Goal: Feedback & Contribution: Submit feedback/report problem

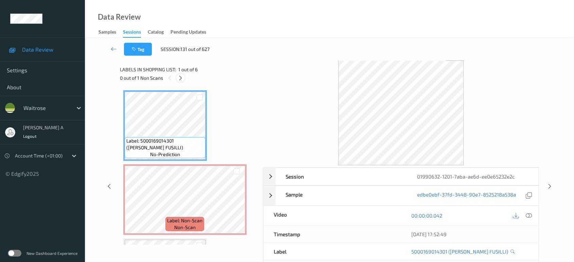
click at [182, 78] on icon at bounding box center [181, 78] width 6 height 6
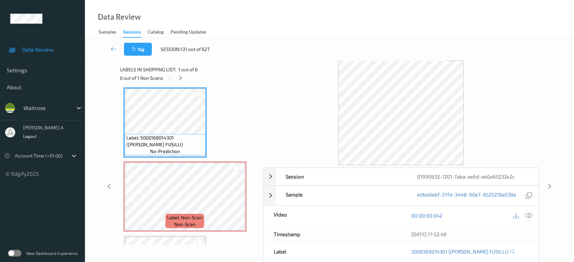
click at [528, 215] on icon at bounding box center [529, 216] width 6 height 6
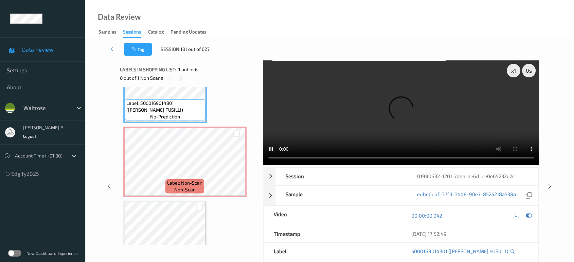
scroll to position [0, 0]
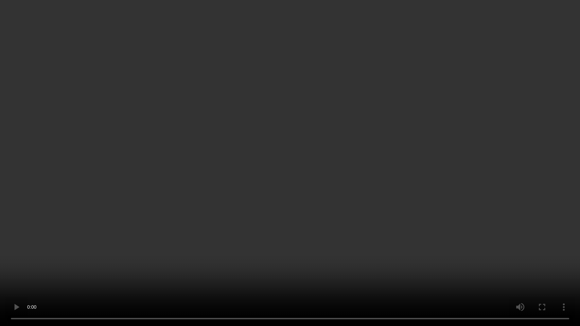
click at [305, 201] on video at bounding box center [290, 163] width 580 height 326
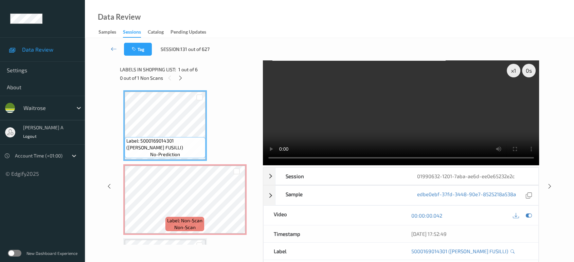
click at [321, 94] on video at bounding box center [401, 112] width 277 height 105
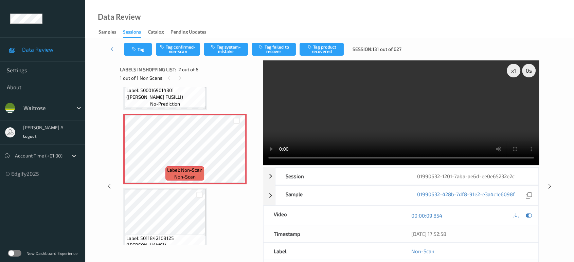
scroll to position [38, 0]
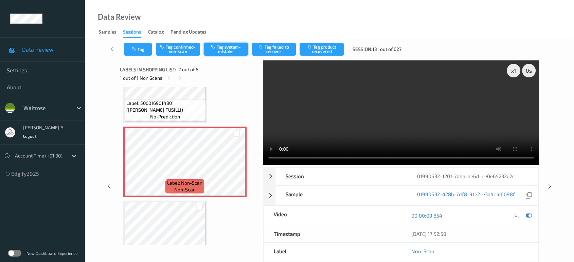
click at [228, 51] on button "Tag system-mistake" at bounding box center [226, 49] width 44 height 13
click at [134, 52] on button "Tag" at bounding box center [138, 49] width 28 height 13
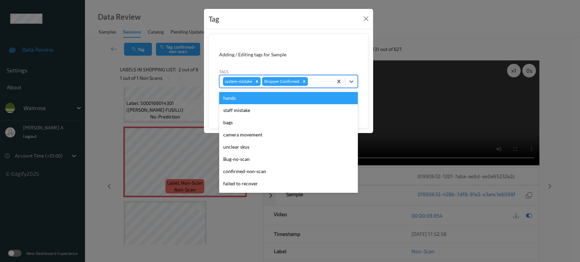
click at [320, 80] on div at bounding box center [319, 81] width 20 height 8
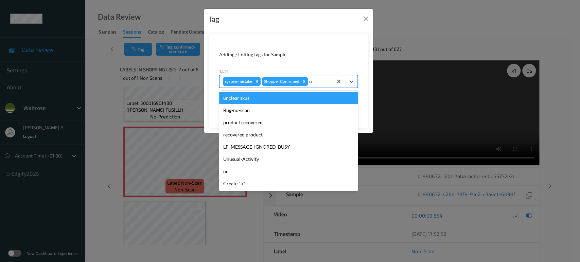
type input "un"
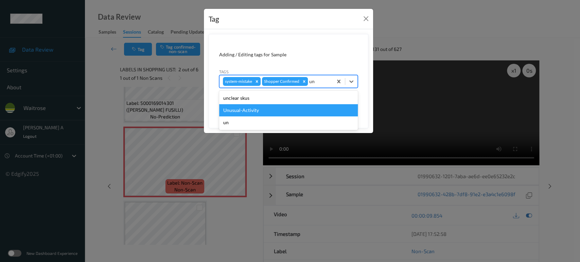
click at [302, 107] on div "Unusual-Activity" at bounding box center [288, 110] width 139 height 12
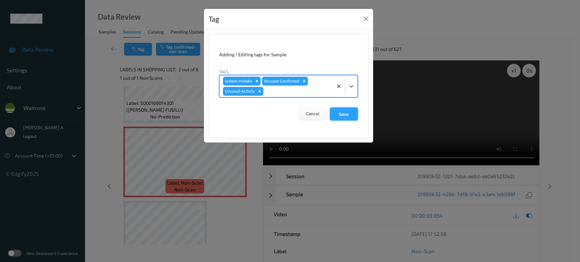
click at [346, 111] on button "Save" at bounding box center [344, 114] width 28 height 13
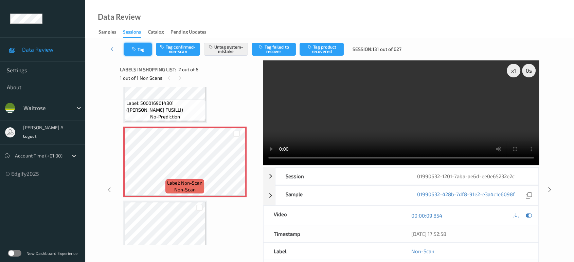
click at [142, 48] on button "Tag" at bounding box center [138, 49] width 28 height 13
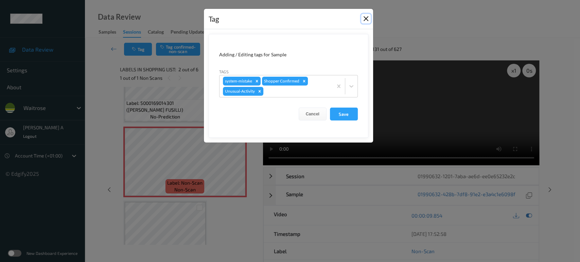
click at [365, 19] on button "Close" at bounding box center [366, 19] width 10 height 10
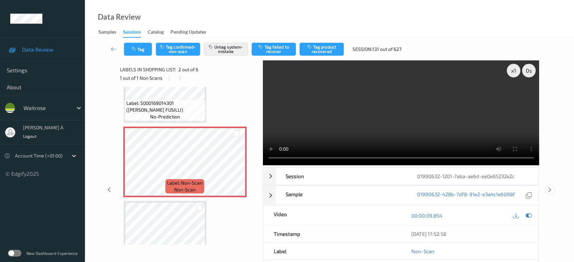
click at [551, 187] on icon at bounding box center [550, 190] width 6 height 6
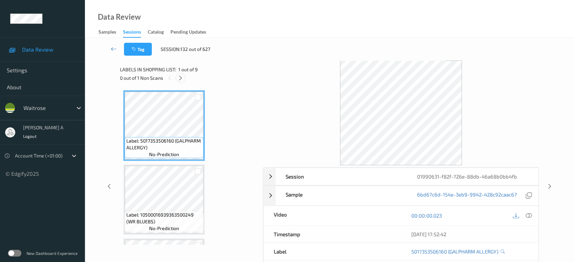
click at [179, 76] on icon at bounding box center [181, 78] width 6 height 6
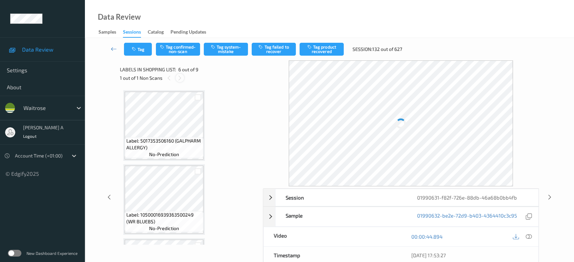
scroll to position [298, 0]
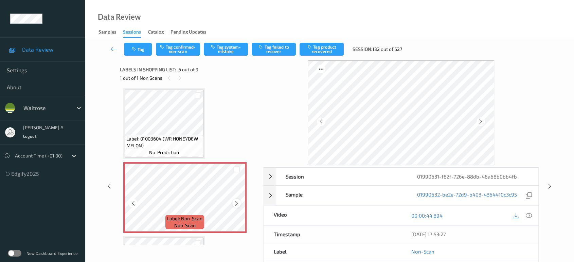
click at [235, 200] on icon at bounding box center [237, 203] width 6 height 6
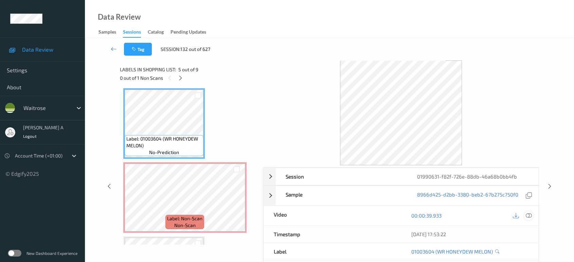
click at [529, 215] on icon at bounding box center [529, 216] width 6 height 6
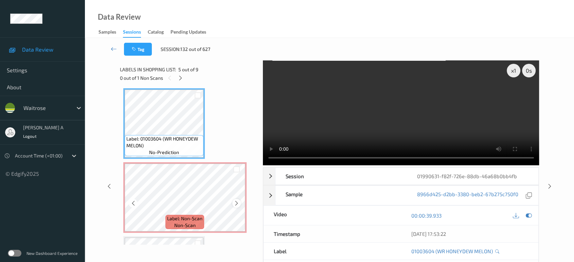
click at [235, 203] on icon at bounding box center [237, 203] width 6 height 6
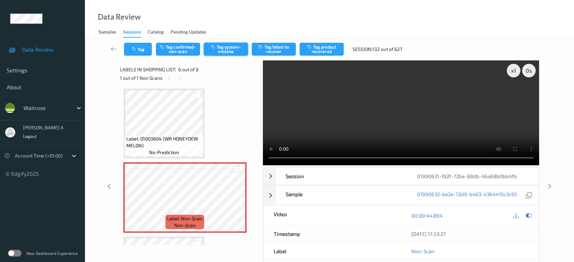
click at [236, 50] on button "Tag system-mistake" at bounding box center [226, 49] width 44 height 13
click at [141, 46] on button "Tag" at bounding box center [138, 49] width 28 height 13
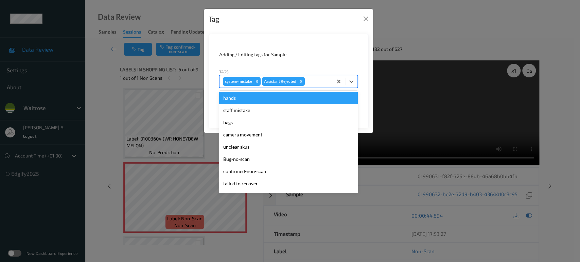
click at [315, 80] on div at bounding box center [317, 81] width 23 height 8
type input "un"
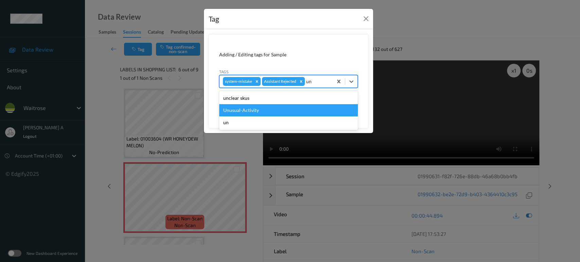
click at [277, 107] on div "Unusual-Activity" at bounding box center [288, 110] width 139 height 12
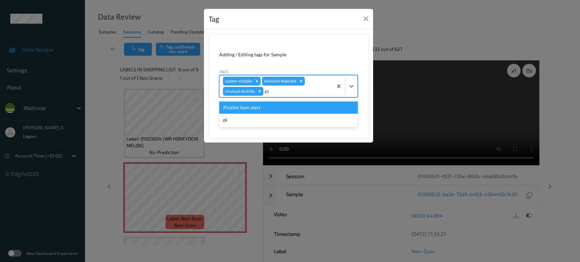
type input "pic"
click at [277, 107] on div "Picklist item alert" at bounding box center [288, 108] width 139 height 12
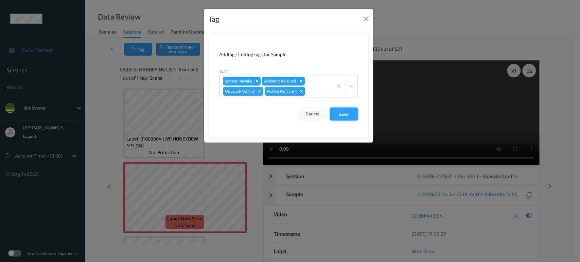
click at [343, 113] on button "Save" at bounding box center [344, 114] width 28 height 13
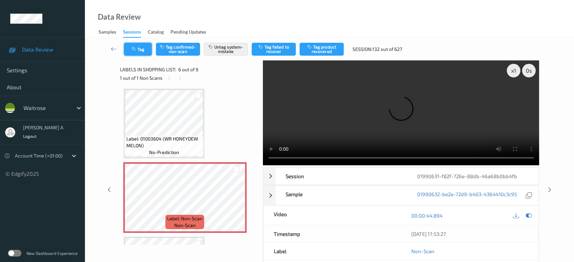
click at [137, 53] on button "Tag" at bounding box center [138, 49] width 28 height 13
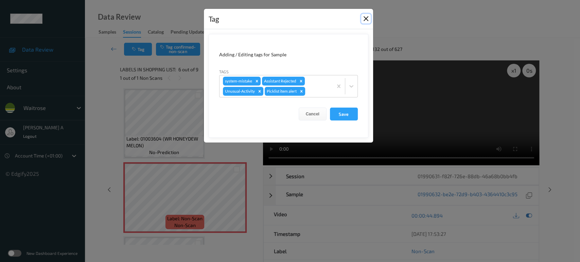
click at [369, 21] on button "Close" at bounding box center [366, 19] width 10 height 10
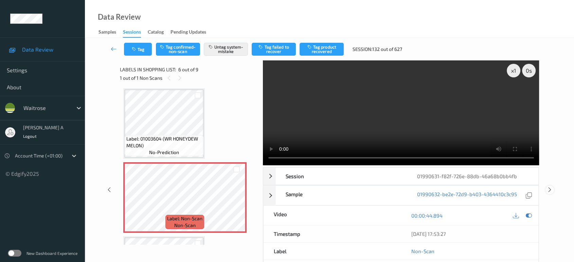
click at [549, 189] on icon at bounding box center [550, 190] width 6 height 6
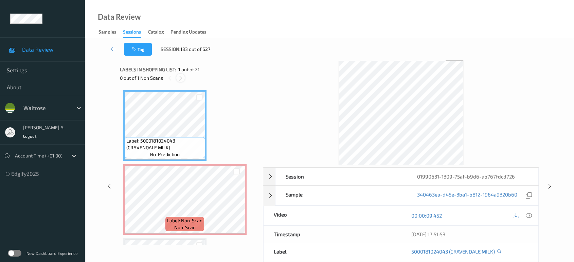
click at [177, 78] on div at bounding box center [180, 78] width 8 height 8
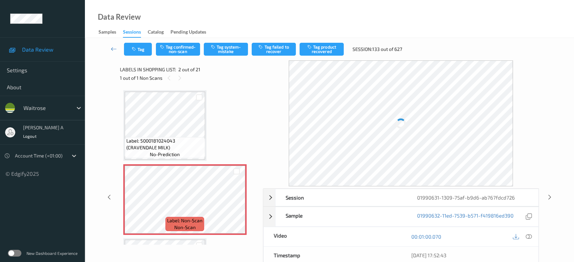
scroll to position [3, 0]
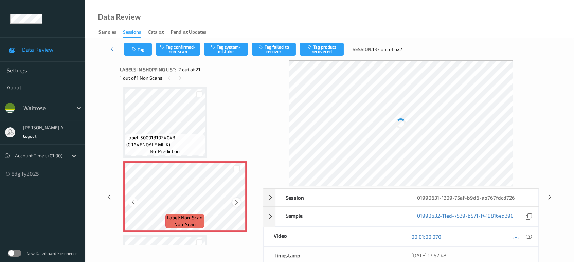
click at [234, 200] on icon at bounding box center [237, 202] width 6 height 6
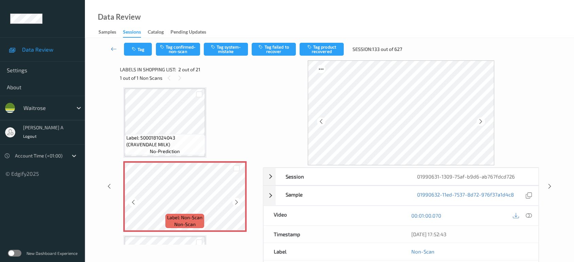
click at [234, 200] on icon at bounding box center [237, 202] width 6 height 6
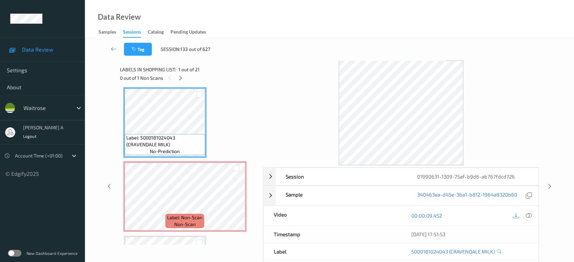
click at [529, 214] on icon at bounding box center [529, 216] width 6 height 6
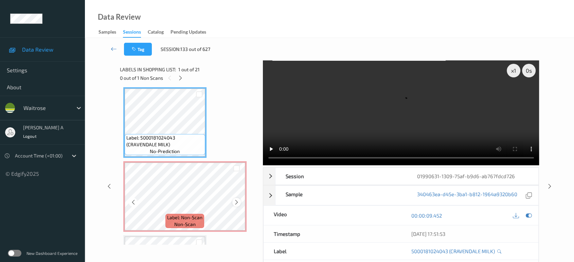
click at [238, 203] on icon at bounding box center [237, 202] width 6 height 6
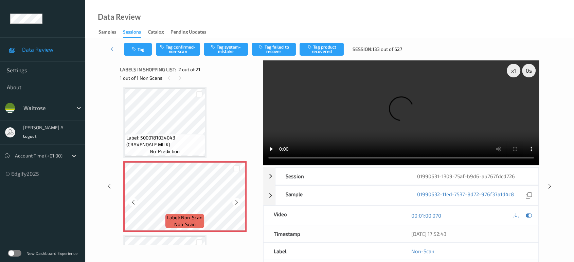
click at [238, 203] on icon at bounding box center [237, 202] width 6 height 6
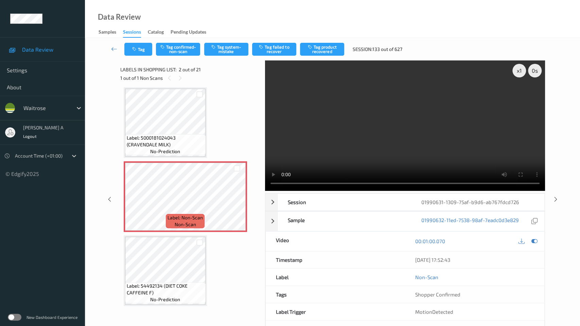
click at [265, 191] on video at bounding box center [405, 125] width 280 height 130
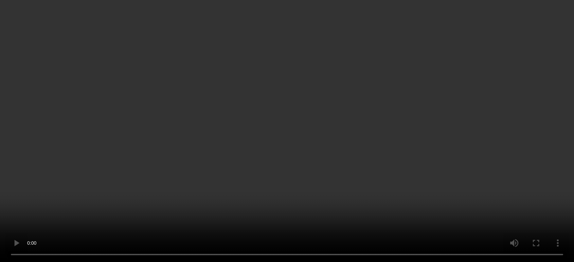
scroll to position [0, 0]
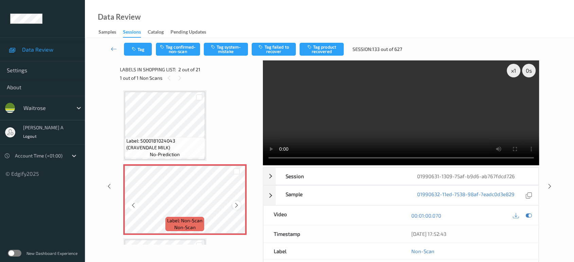
click at [234, 205] on icon at bounding box center [237, 206] width 6 height 6
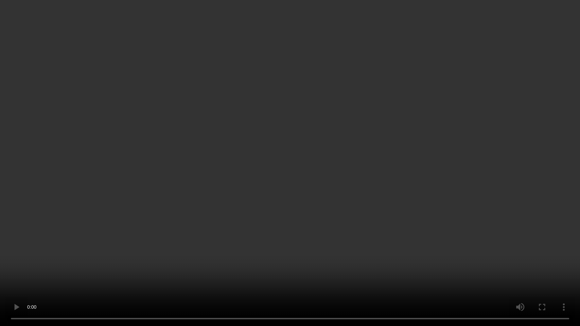
click at [291, 169] on video at bounding box center [290, 163] width 580 height 326
click at [275, 197] on video at bounding box center [290, 163] width 580 height 326
click at [274, 164] on video at bounding box center [290, 163] width 580 height 326
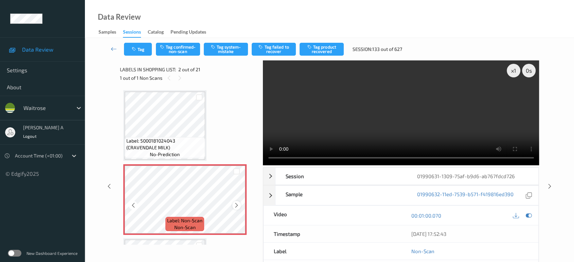
click at [238, 207] on icon at bounding box center [237, 206] width 6 height 6
click at [238, 206] on icon at bounding box center [237, 206] width 6 height 6
click at [208, 51] on button "Tag system-mistake" at bounding box center [226, 49] width 44 height 13
click at [137, 52] on button "Tag" at bounding box center [138, 49] width 28 height 13
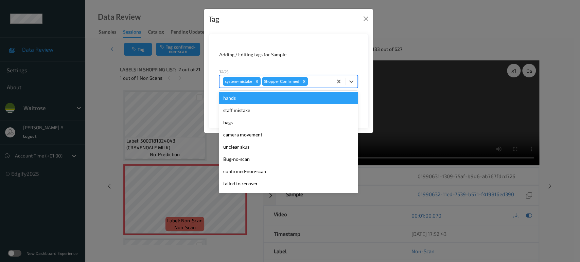
click at [312, 78] on div at bounding box center [319, 81] width 20 height 8
type input "ba"
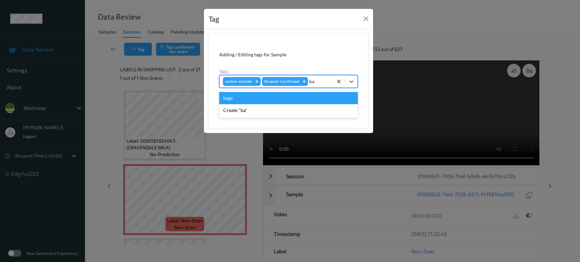
click at [264, 97] on div "bags" at bounding box center [288, 98] width 139 height 12
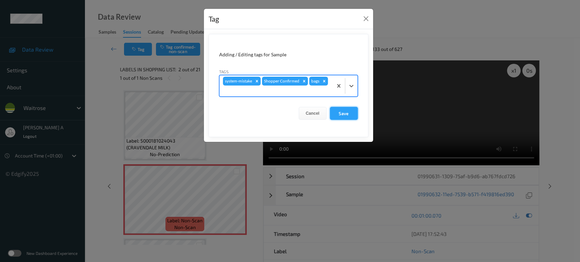
click at [341, 113] on button "Save" at bounding box center [344, 113] width 28 height 13
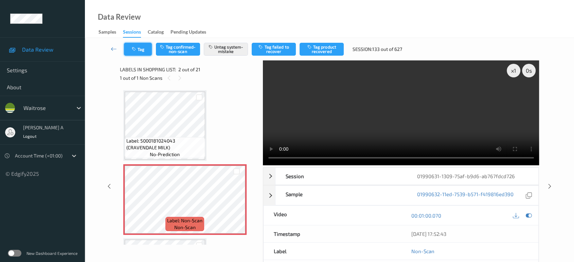
click at [137, 50] on icon "button" at bounding box center [135, 49] width 6 height 5
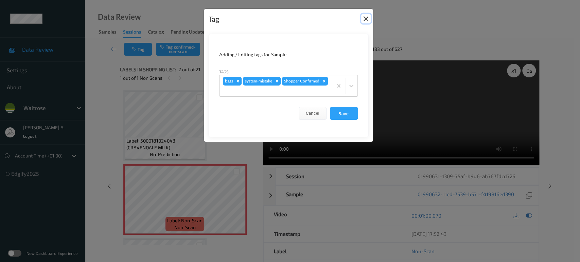
click at [367, 20] on button "Close" at bounding box center [366, 19] width 10 height 10
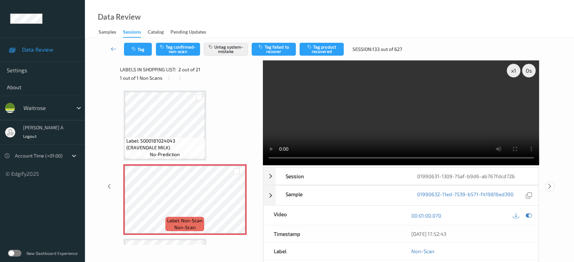
click at [551, 185] on icon at bounding box center [550, 186] width 6 height 6
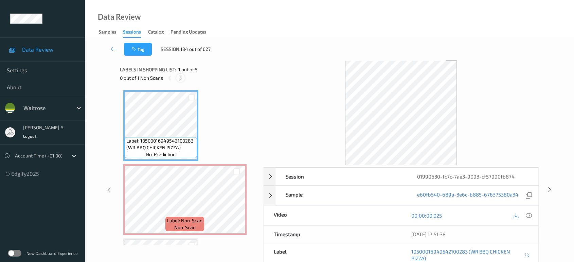
click at [183, 80] on div at bounding box center [180, 78] width 8 height 8
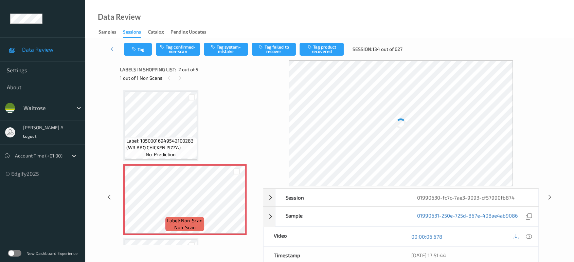
scroll to position [3, 0]
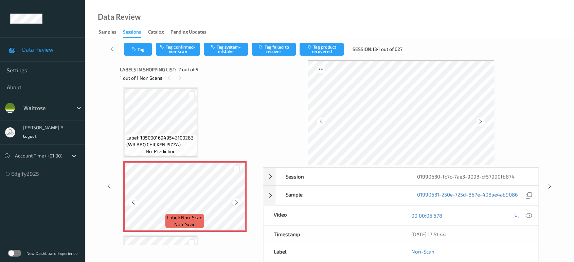
click at [239, 204] on icon at bounding box center [237, 202] width 6 height 6
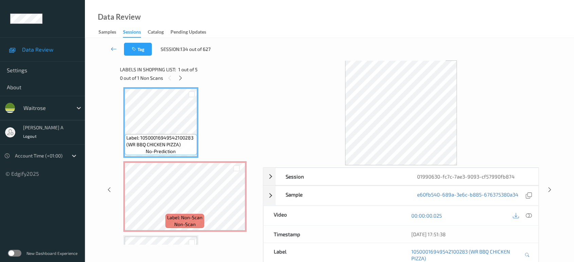
click at [530, 215] on icon at bounding box center [529, 216] width 6 height 6
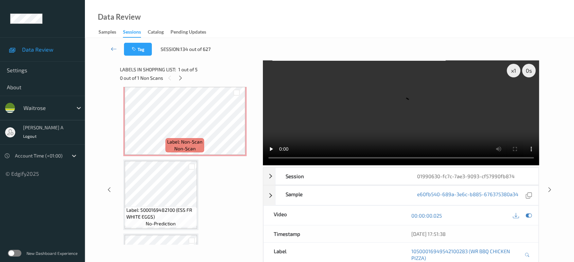
scroll to position [117, 0]
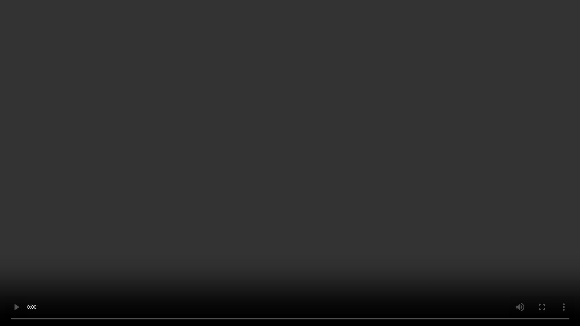
click at [215, 214] on video at bounding box center [290, 163] width 580 height 326
click at [230, 197] on video at bounding box center [290, 163] width 580 height 326
click at [281, 193] on video at bounding box center [290, 163] width 580 height 326
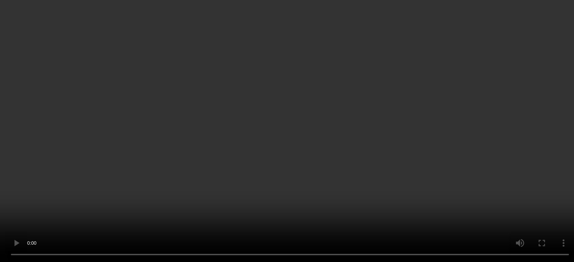
scroll to position [79, 0]
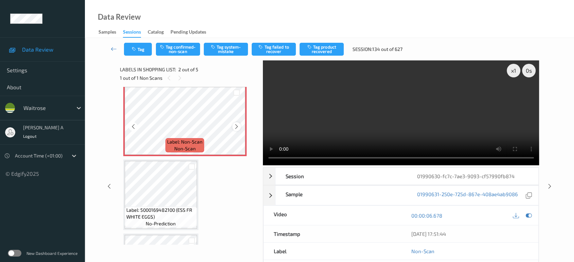
click at [236, 126] on icon at bounding box center [237, 127] width 6 height 6
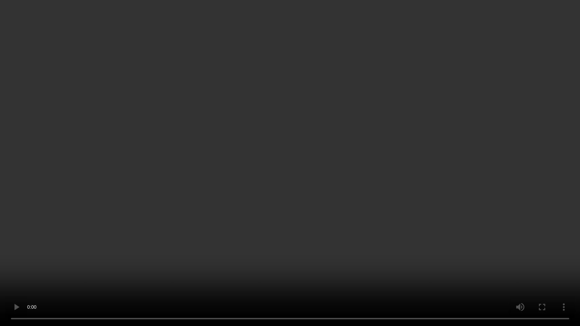
click at [373, 163] on video at bounding box center [290, 163] width 580 height 326
click at [333, 201] on video at bounding box center [290, 163] width 580 height 326
drag, startPoint x: 328, startPoint y: 179, endPoint x: 348, endPoint y: 20, distance: 160.5
click at [328, 179] on video at bounding box center [290, 163] width 580 height 326
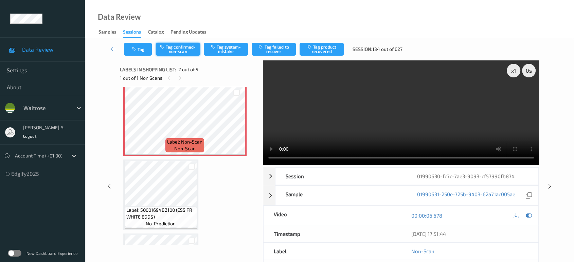
click at [174, 50] on button "Tag confirmed-non-scan" at bounding box center [178, 49] width 44 height 13
click at [324, 50] on button "Tag product recovered" at bounding box center [322, 49] width 44 height 13
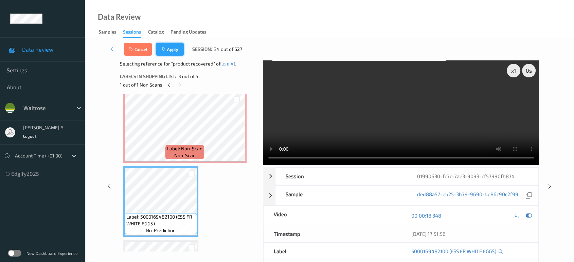
click at [169, 48] on button "Apply" at bounding box center [170, 49] width 28 height 13
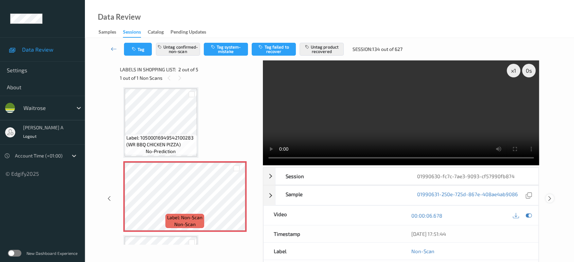
click at [549, 196] on icon at bounding box center [550, 199] width 6 height 6
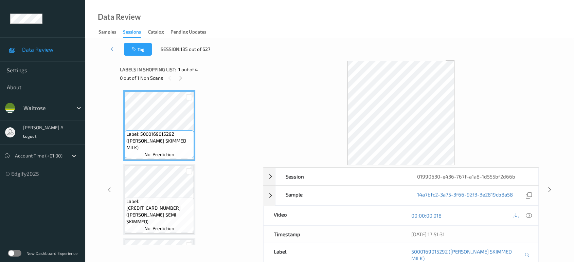
drag, startPoint x: 179, startPoint y: 78, endPoint x: 188, endPoint y: 100, distance: 23.3
click at [179, 78] on icon at bounding box center [181, 78] width 6 height 6
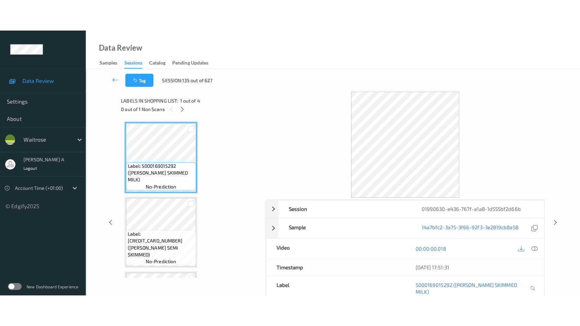
scroll to position [140, 0]
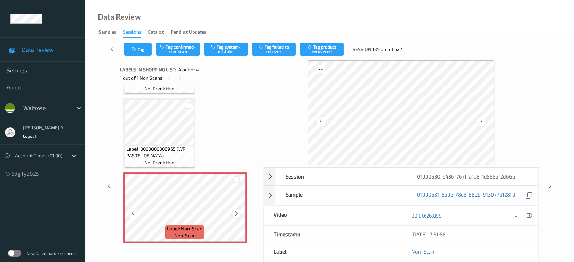
click at [237, 216] on div at bounding box center [236, 213] width 8 height 8
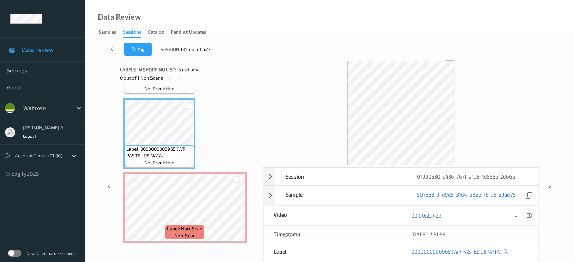
click at [531, 215] on icon at bounding box center [529, 216] width 6 height 6
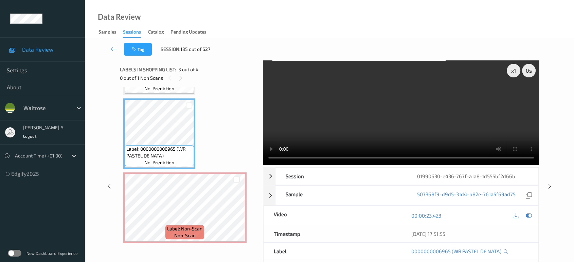
click at [433, 119] on video at bounding box center [401, 112] width 277 height 105
click at [440, 131] on video at bounding box center [401, 112] width 277 height 105
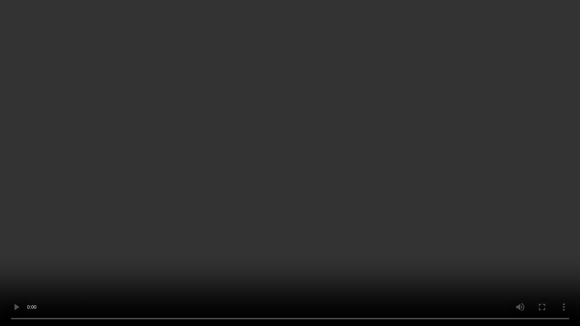
click at [315, 219] on video at bounding box center [290, 163] width 580 height 326
click at [330, 179] on video at bounding box center [290, 163] width 580 height 326
click at [247, 196] on video at bounding box center [290, 163] width 580 height 326
click at [299, 212] on video at bounding box center [290, 163] width 580 height 326
click at [274, 195] on video at bounding box center [290, 163] width 580 height 326
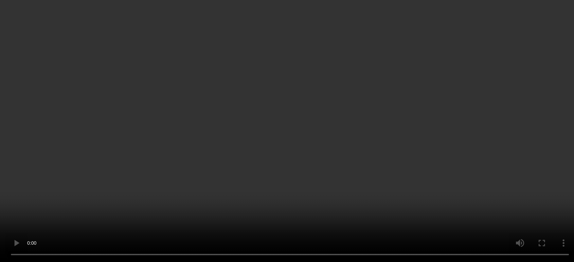
scroll to position [140, 0]
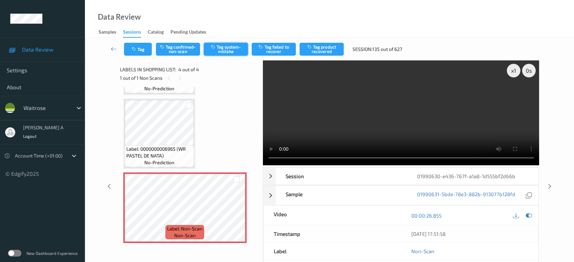
click at [218, 48] on button "Tag system-mistake" at bounding box center [226, 49] width 44 height 13
click at [126, 47] on button "Tag" at bounding box center [138, 49] width 28 height 13
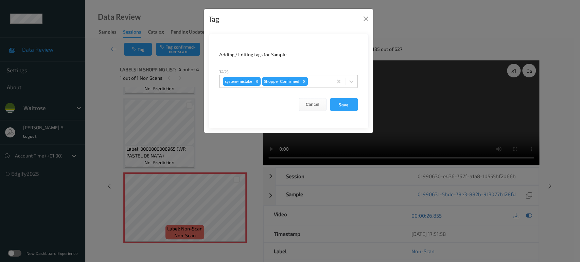
click at [314, 84] on div at bounding box center [319, 81] width 20 height 8
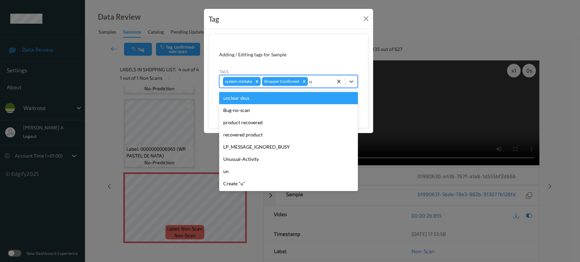
type input "un"
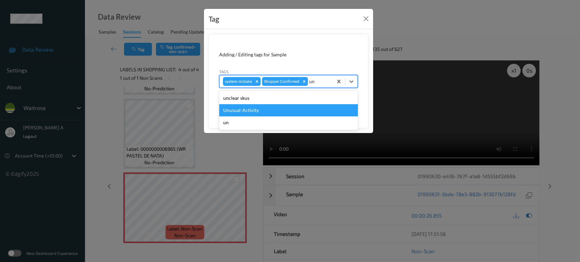
click at [273, 106] on div "Unusual-Activity" at bounding box center [288, 110] width 139 height 12
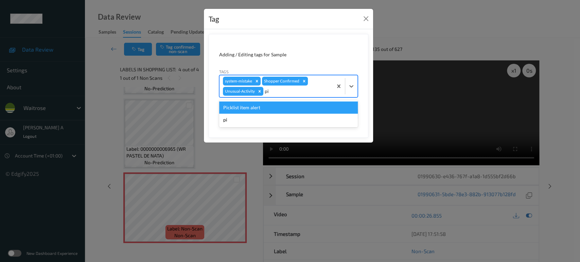
type input "pic"
click at [273, 106] on div "Picklist item alert" at bounding box center [288, 108] width 139 height 12
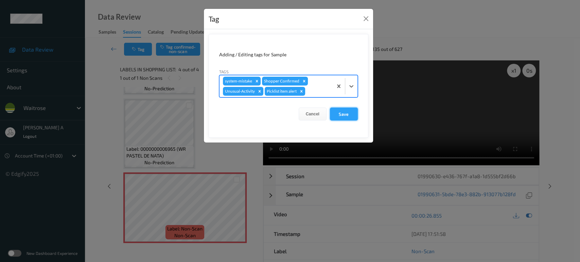
click at [347, 115] on button "Save" at bounding box center [344, 114] width 28 height 13
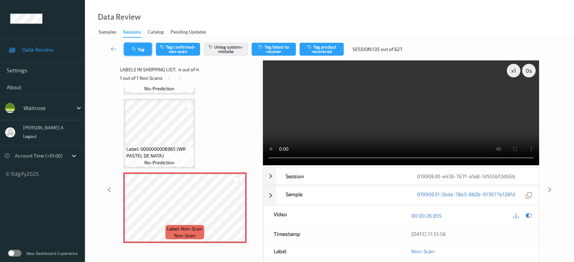
click at [143, 50] on button "Tag" at bounding box center [138, 49] width 28 height 13
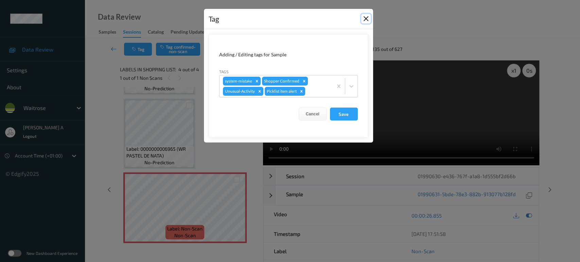
click at [364, 18] on button "Close" at bounding box center [366, 19] width 10 height 10
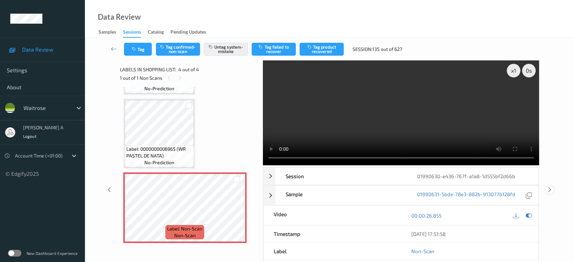
click at [550, 190] on icon at bounding box center [550, 190] width 6 height 6
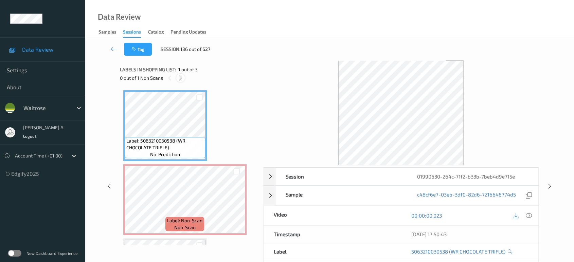
click at [179, 75] on icon at bounding box center [181, 78] width 6 height 6
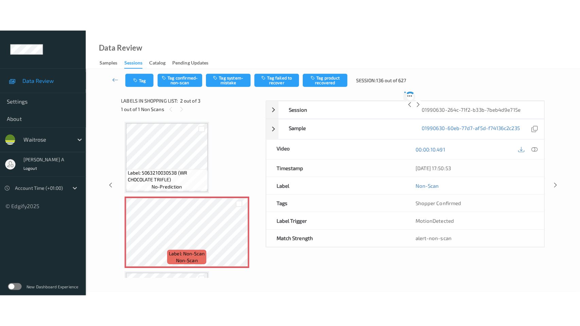
scroll to position [3, 0]
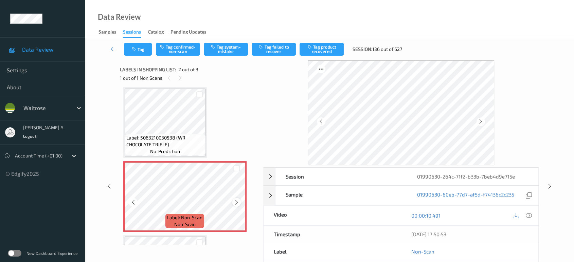
click at [239, 201] on div at bounding box center [236, 202] width 8 height 8
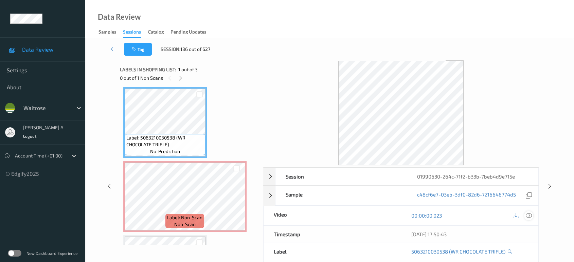
click at [527, 216] on icon at bounding box center [529, 216] width 6 height 6
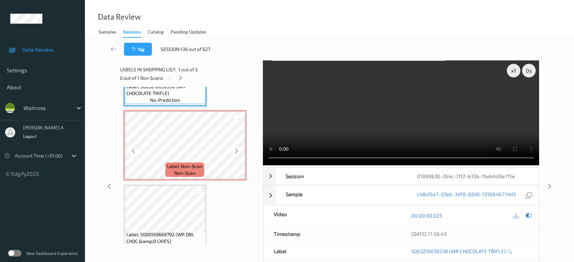
scroll to position [66, 0]
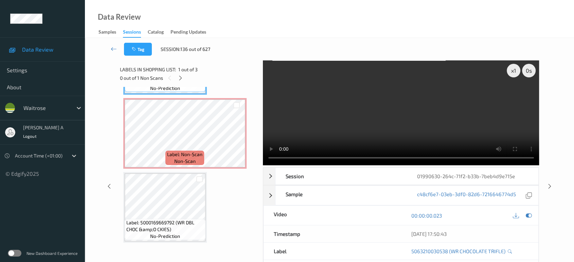
click at [104, 201] on div "x 1 0 s Session 01990630-264c-71f2-b33b-7beb4d9e715e Session ID 01990630-264c-7…" at bounding box center [329, 186] width 461 height 252
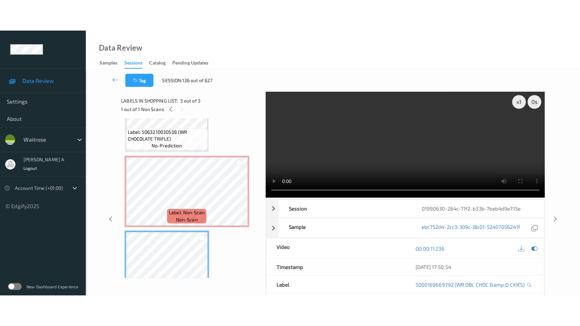
scroll to position [29, 0]
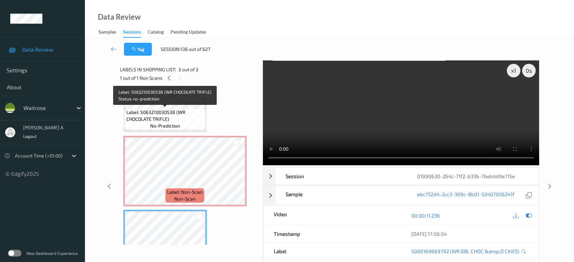
click at [177, 111] on span "Label: 5063210030538 (WR CHOCOLATE TRIFLE)" at bounding box center [164, 116] width 77 height 14
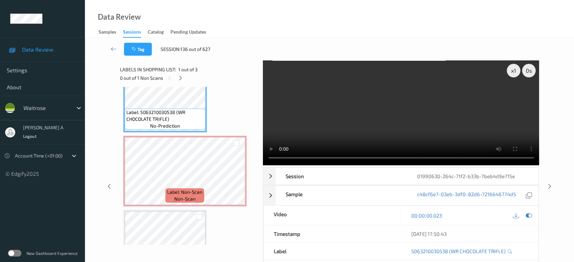
scroll to position [3, 0]
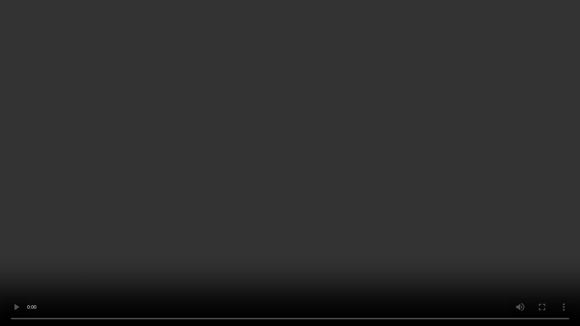
click at [343, 175] on video at bounding box center [290, 163] width 580 height 326
click at [274, 202] on video at bounding box center [290, 163] width 580 height 326
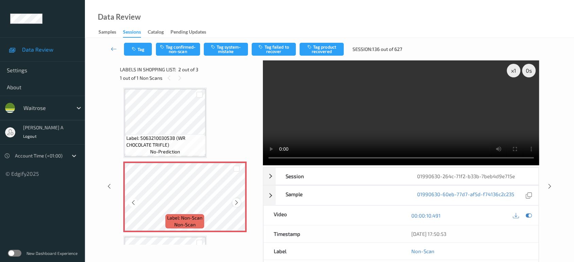
click at [233, 200] on div at bounding box center [236, 202] width 8 height 8
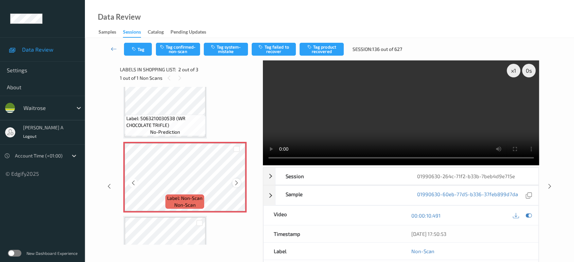
scroll to position [40, 0]
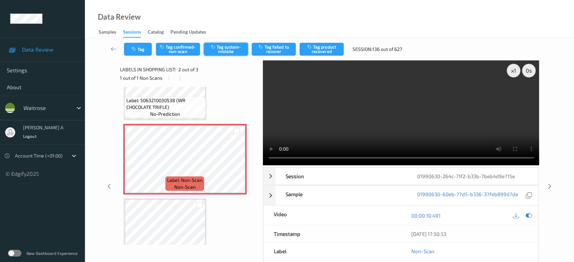
click at [217, 46] on button "Tag system-mistake" at bounding box center [226, 49] width 44 height 13
click at [145, 48] on button "Tag" at bounding box center [138, 49] width 28 height 13
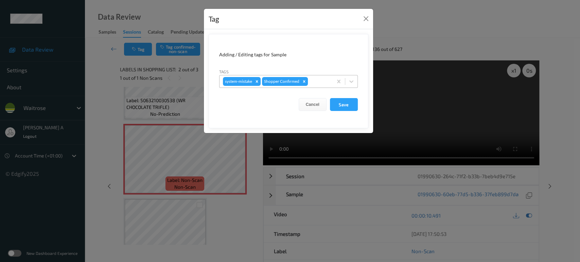
click at [313, 80] on div at bounding box center [319, 81] width 20 height 8
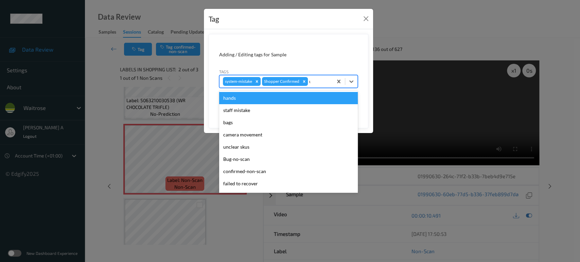
type input "un"
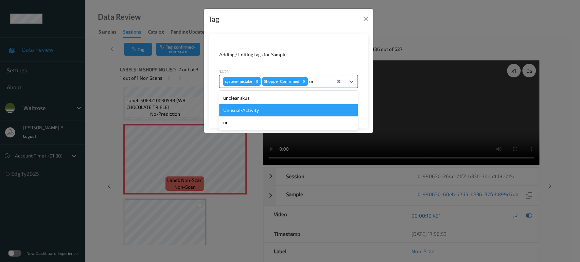
click at [253, 108] on div "Unusual-Activity" at bounding box center [288, 110] width 139 height 12
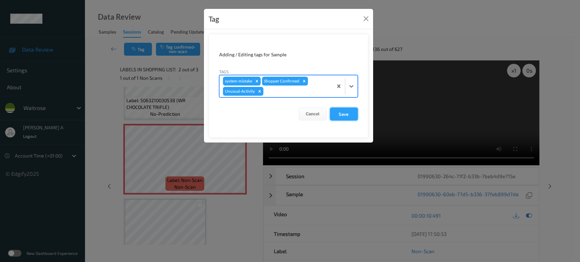
click at [345, 117] on button "Save" at bounding box center [344, 114] width 28 height 13
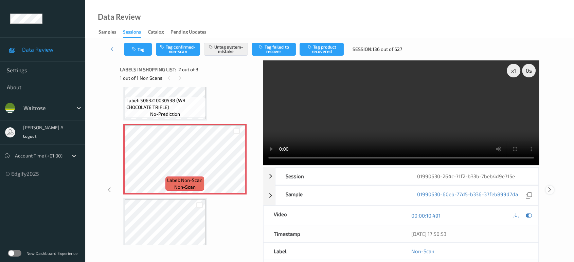
click at [548, 189] on icon at bounding box center [550, 190] width 6 height 6
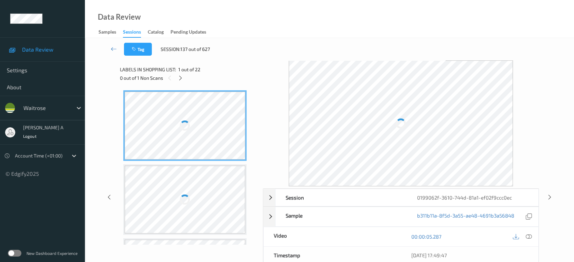
drag, startPoint x: 183, startPoint y: 78, endPoint x: 204, endPoint y: 122, distance: 48.9
click at [183, 78] on icon at bounding box center [181, 78] width 6 height 6
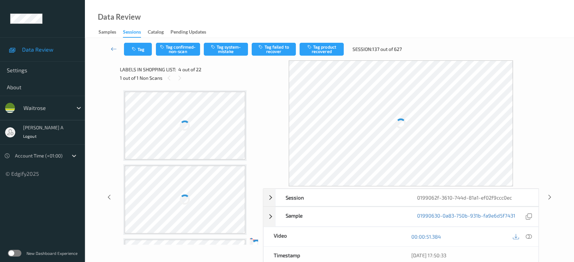
scroll to position [151, 0]
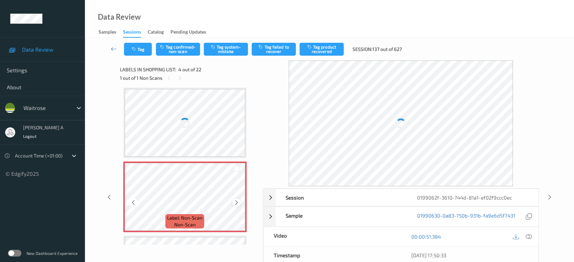
click at [239, 201] on icon at bounding box center [237, 203] width 6 height 6
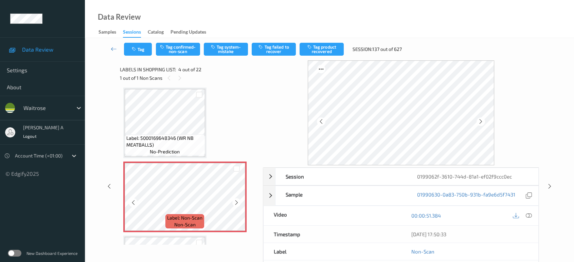
click at [239, 201] on icon at bounding box center [237, 203] width 6 height 6
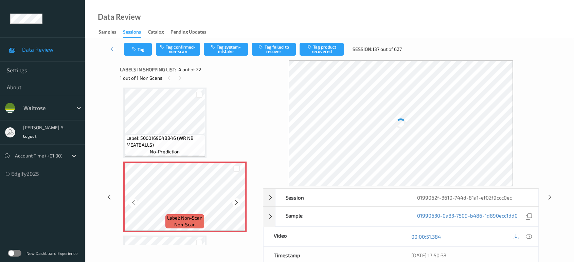
click at [239, 201] on icon at bounding box center [237, 203] width 6 height 6
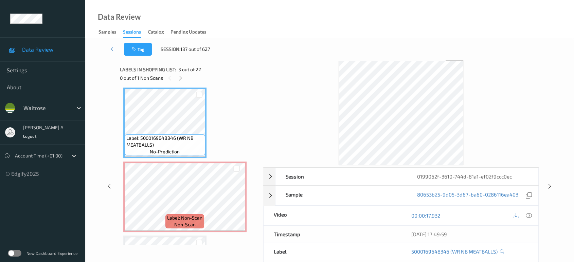
drag, startPoint x: 530, startPoint y: 218, endPoint x: 509, endPoint y: 205, distance: 24.6
click at [530, 218] on icon at bounding box center [529, 216] width 6 height 6
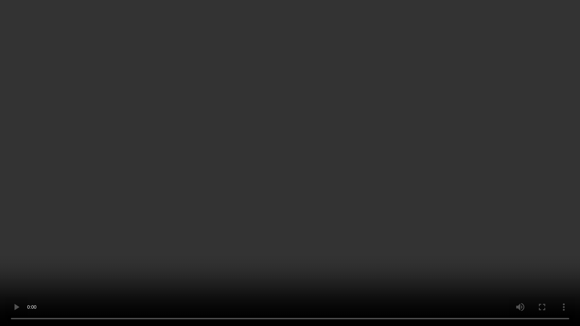
click at [312, 170] on video at bounding box center [290, 163] width 580 height 326
click at [194, 227] on video at bounding box center [290, 163] width 580 height 326
click at [305, 204] on video at bounding box center [290, 163] width 580 height 326
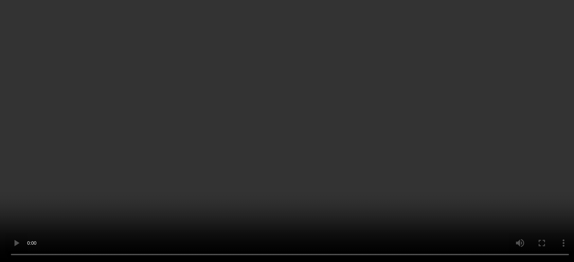
scroll to position [189, 0]
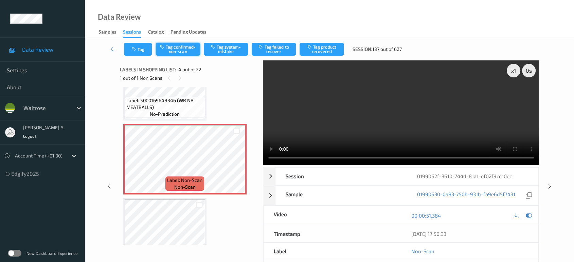
click at [185, 49] on button "Tag confirmed-non-scan" at bounding box center [178, 49] width 44 height 13
click at [331, 52] on button "Tag product recovered" at bounding box center [322, 49] width 44 height 13
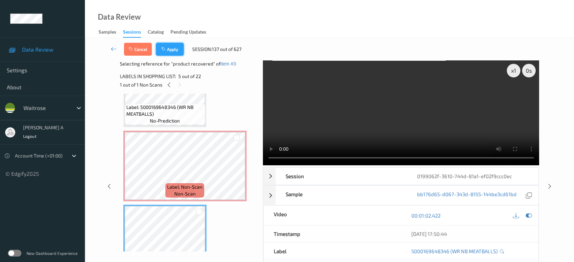
click at [180, 49] on button "Apply" at bounding box center [170, 49] width 28 height 13
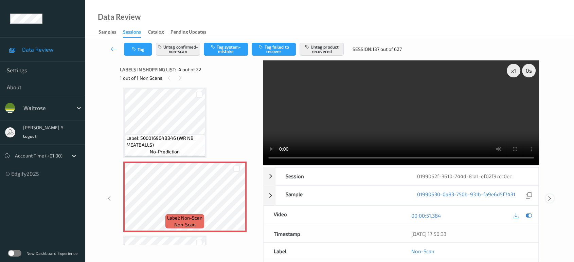
click at [549, 196] on icon at bounding box center [550, 199] width 6 height 6
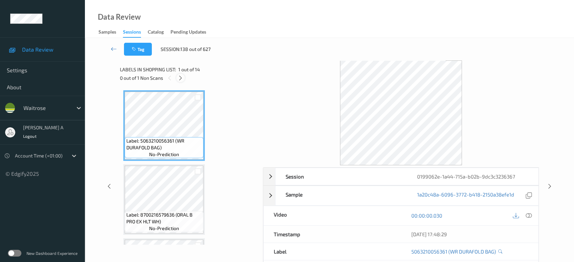
click at [183, 78] on div at bounding box center [180, 78] width 8 height 8
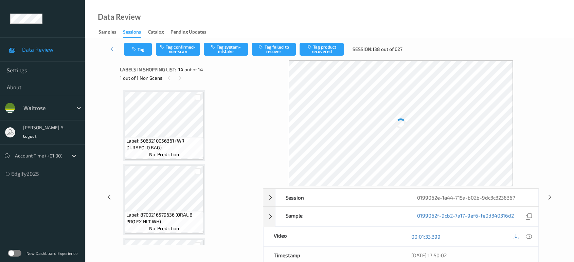
scroll to position [878, 0]
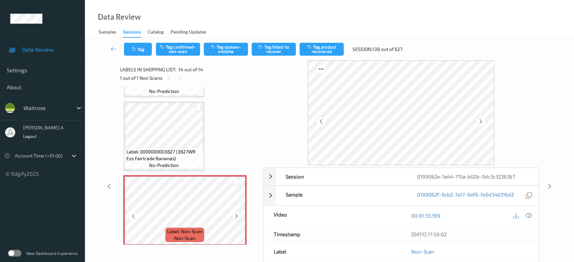
click at [237, 213] on icon at bounding box center [237, 216] width 6 height 6
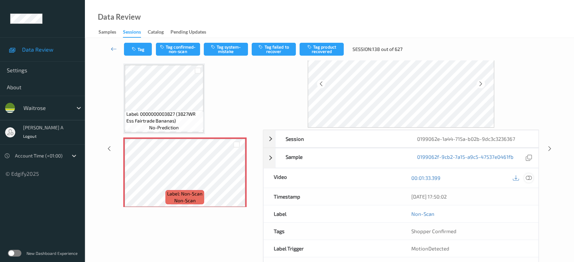
click at [533, 179] on div at bounding box center [528, 178] width 9 height 9
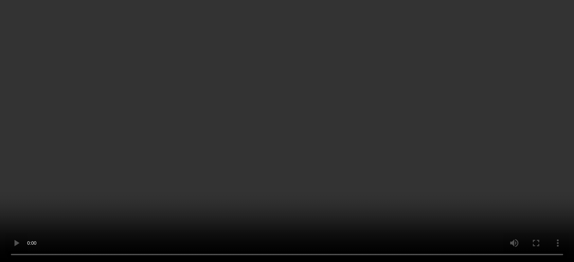
scroll to position [814, 0]
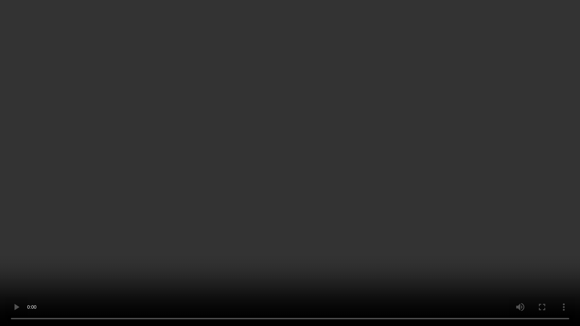
click at [286, 170] on video at bounding box center [290, 163] width 580 height 326
click at [422, 139] on video at bounding box center [290, 163] width 580 height 326
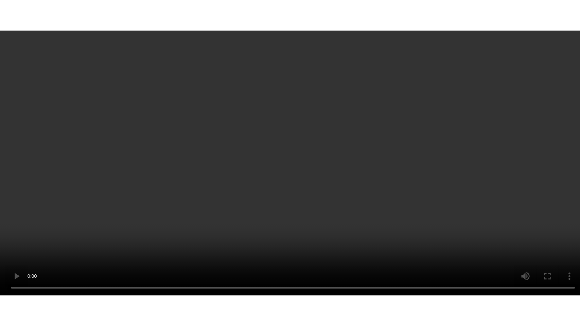
scroll to position [878, 0]
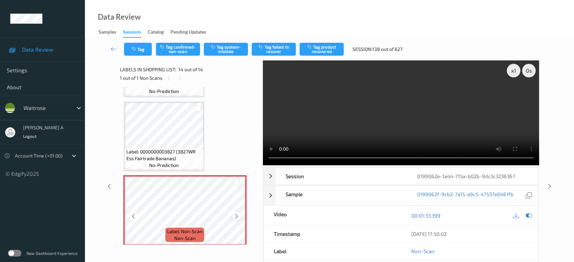
click at [236, 213] on icon at bounding box center [237, 216] width 6 height 6
click at [466, 116] on video at bounding box center [401, 112] width 277 height 105
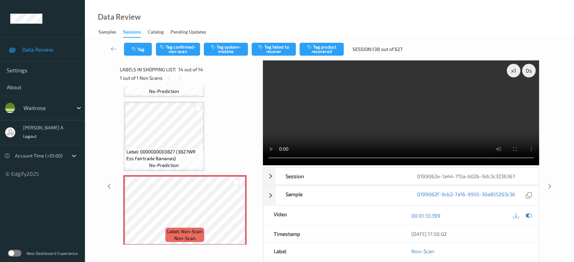
click at [361, 127] on video at bounding box center [401, 112] width 277 height 105
click at [232, 45] on button "Tag system-mistake" at bounding box center [226, 49] width 44 height 13
click at [136, 47] on icon "button" at bounding box center [135, 49] width 6 height 5
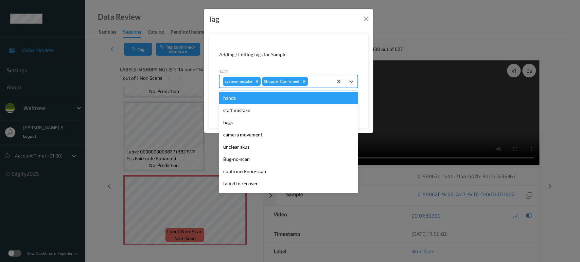
click at [317, 79] on div at bounding box center [319, 81] width 20 height 8
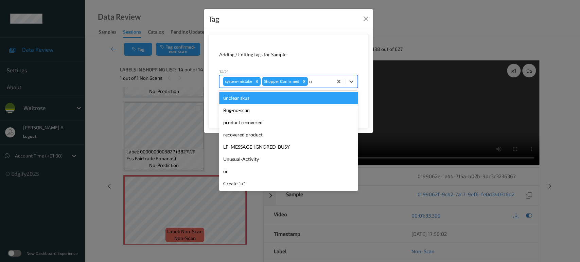
type input "un"
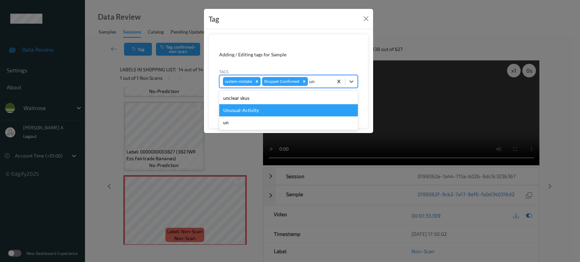
click at [273, 113] on div "Unusual-Activity" at bounding box center [288, 110] width 139 height 12
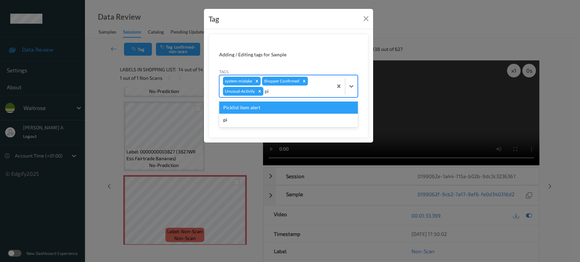
type input "pic"
click at [273, 113] on div "Picklist item alert" at bounding box center [288, 108] width 139 height 12
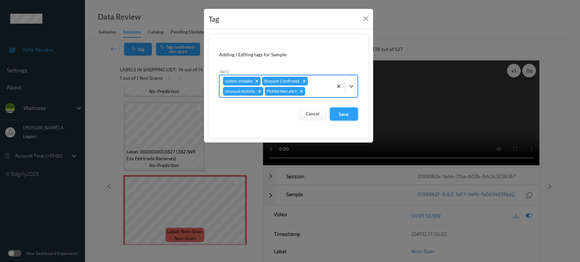
click at [339, 113] on button "Save" at bounding box center [344, 114] width 28 height 13
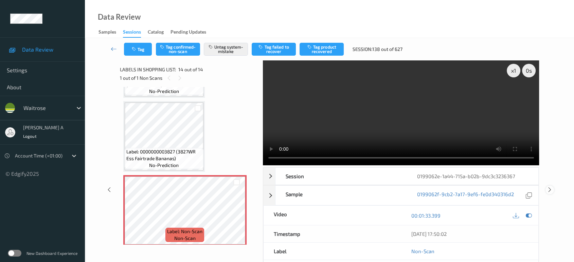
click at [548, 187] on icon at bounding box center [550, 190] width 6 height 6
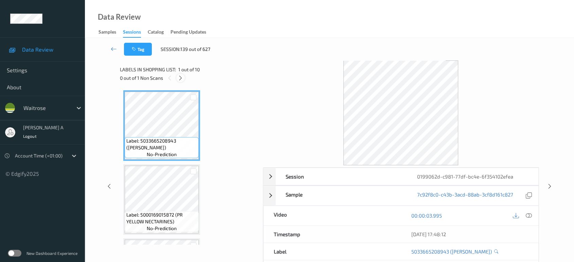
click at [179, 78] on icon at bounding box center [181, 78] width 6 height 6
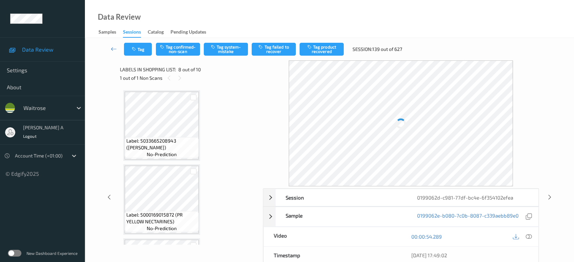
scroll to position [446, 0]
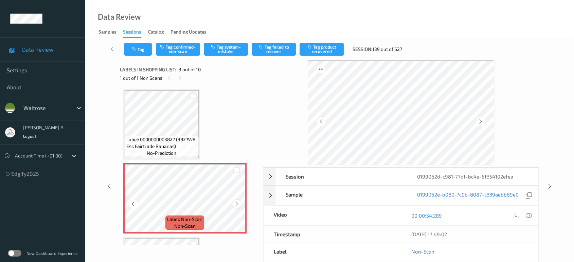
click at [236, 202] on icon at bounding box center [237, 204] width 6 height 6
click at [527, 212] on div at bounding box center [528, 215] width 9 height 9
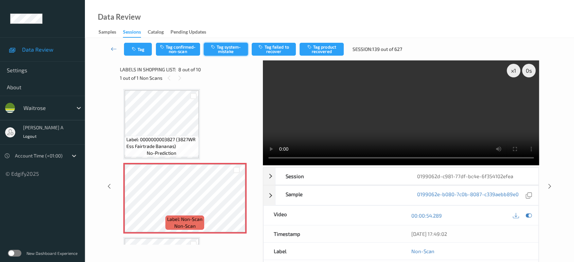
click at [216, 49] on icon "button" at bounding box center [214, 47] width 6 height 5
click at [127, 50] on button "Tag" at bounding box center [138, 49] width 28 height 13
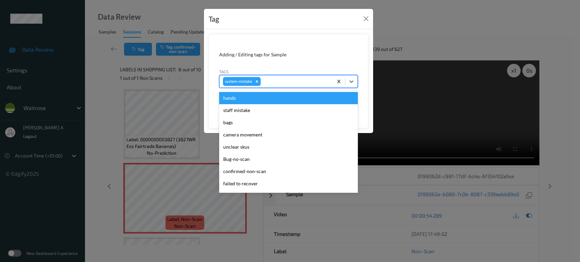
click at [315, 82] on div at bounding box center [295, 81] width 67 height 8
type input "un"
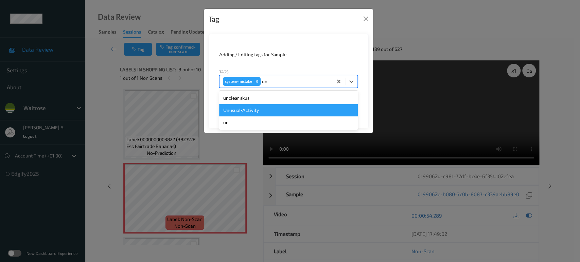
click at [263, 111] on div "Unusual-Activity" at bounding box center [288, 110] width 139 height 12
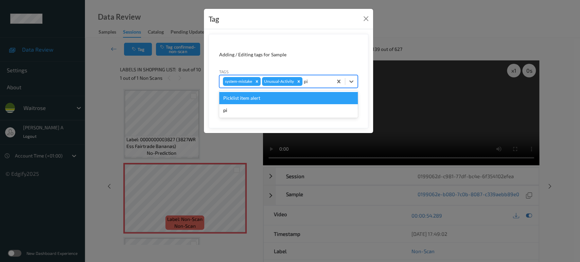
type input "pic"
click at [265, 100] on div "Picklist item alert" at bounding box center [288, 98] width 139 height 12
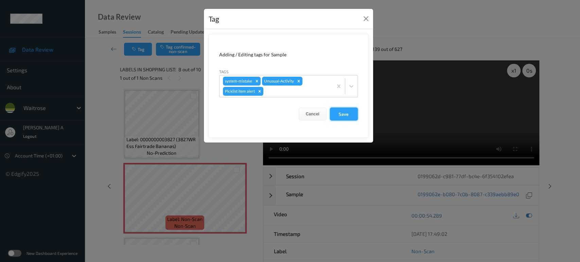
click at [349, 118] on button "Save" at bounding box center [344, 114] width 28 height 13
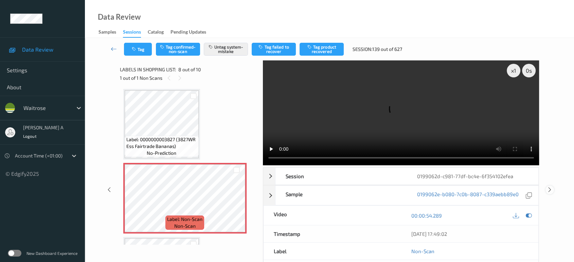
click at [552, 188] on icon at bounding box center [550, 190] width 6 height 6
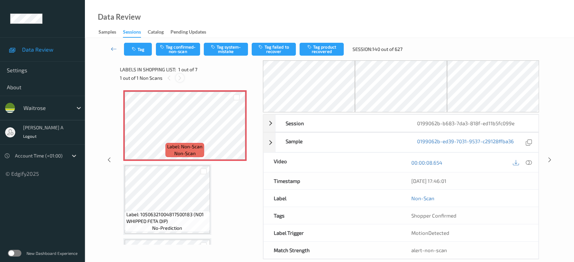
click at [178, 76] on icon at bounding box center [180, 78] width 6 height 6
click at [234, 132] on icon at bounding box center [237, 131] width 6 height 6
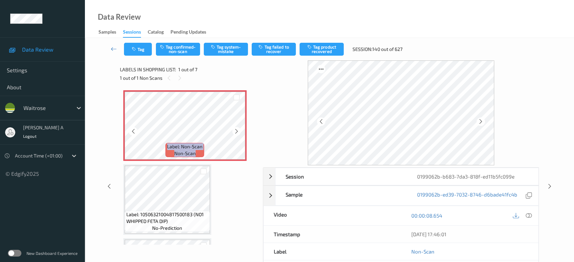
click at [234, 132] on icon at bounding box center [237, 131] width 6 height 6
click at [530, 215] on icon at bounding box center [529, 216] width 6 height 6
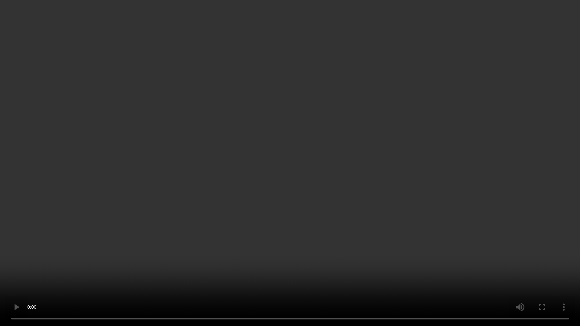
click at [274, 178] on video at bounding box center [290, 163] width 580 height 326
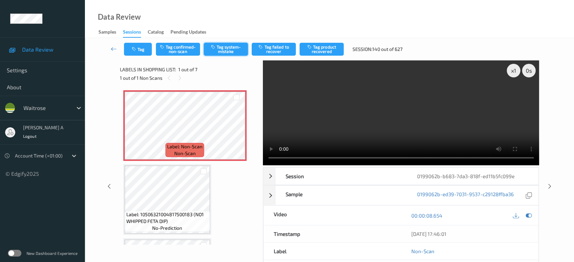
click at [221, 52] on button "Tag system-mistake" at bounding box center [226, 49] width 44 height 13
click at [136, 48] on icon "button" at bounding box center [135, 49] width 6 height 5
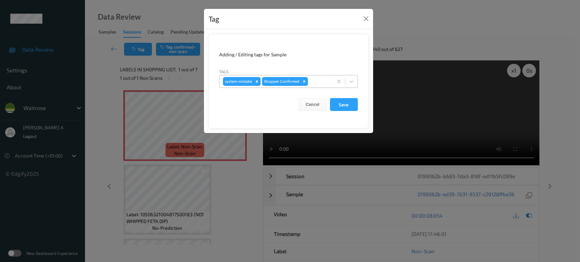
click at [318, 83] on div at bounding box center [319, 81] width 20 height 8
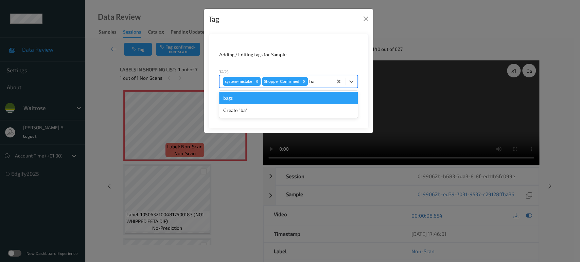
type input "bag"
click at [301, 99] on div "bags" at bounding box center [288, 98] width 139 height 12
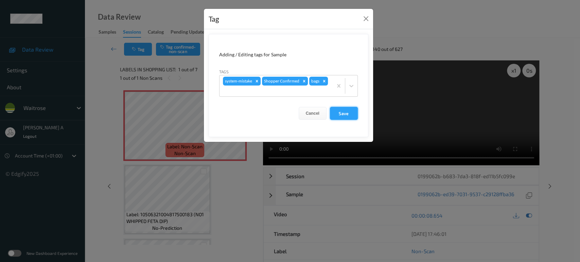
click at [338, 109] on button "Save" at bounding box center [344, 113] width 28 height 13
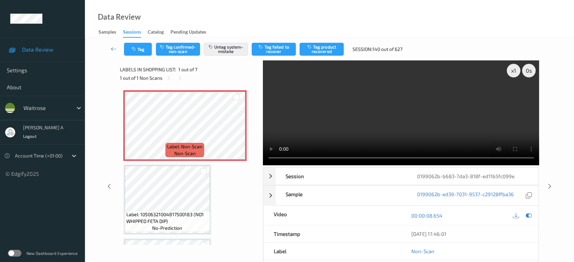
drag, startPoint x: 110, startPoint y: 49, endPoint x: 122, endPoint y: 1, distance: 49.0
click at [110, 49] on link at bounding box center [114, 49] width 20 height 13
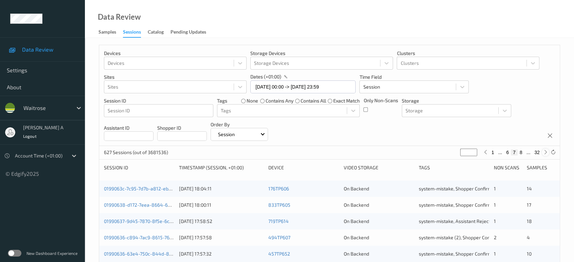
click at [544, 152] on icon at bounding box center [545, 152] width 5 height 5
type input "*"
click at [544, 152] on icon at bounding box center [545, 152] width 5 height 5
type input "*"
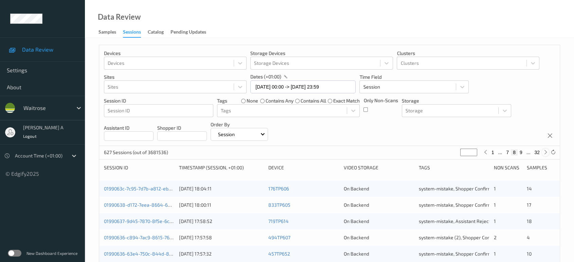
type input "*"
click at [544, 152] on icon at bounding box center [545, 152] width 5 height 5
type input "**"
click at [544, 152] on icon at bounding box center [545, 152] width 5 height 5
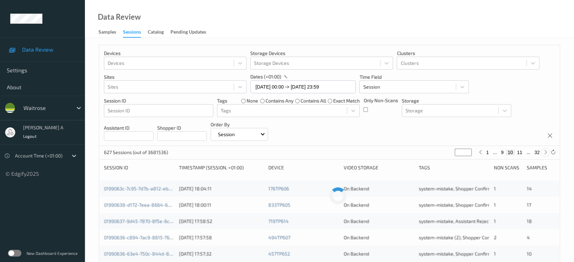
click at [544, 152] on icon at bounding box center [545, 152] width 5 height 5
type input "**"
click at [544, 152] on icon at bounding box center [545, 152] width 5 height 5
type input "**"
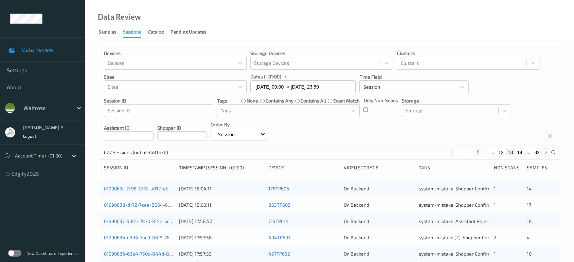
type input "**"
click at [544, 152] on icon at bounding box center [545, 152] width 5 height 5
type input "**"
click at [544, 152] on icon at bounding box center [545, 152] width 5 height 5
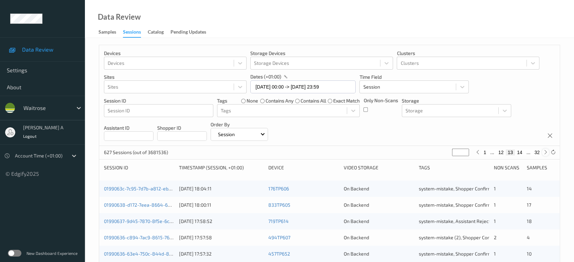
click at [544, 152] on icon at bounding box center [545, 152] width 5 height 5
type input "**"
click at [544, 152] on icon at bounding box center [545, 152] width 5 height 5
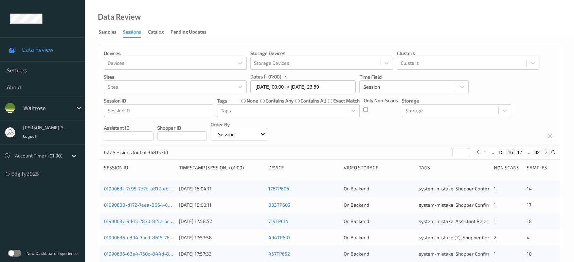
type input "**"
click at [544, 152] on icon at bounding box center [545, 152] width 5 height 5
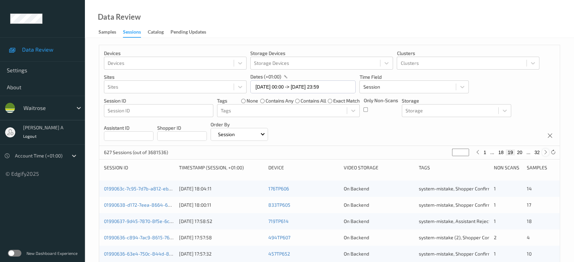
click at [544, 152] on icon at bounding box center [545, 152] width 5 height 5
type input "**"
click at [544, 152] on icon at bounding box center [545, 152] width 5 height 5
type input "**"
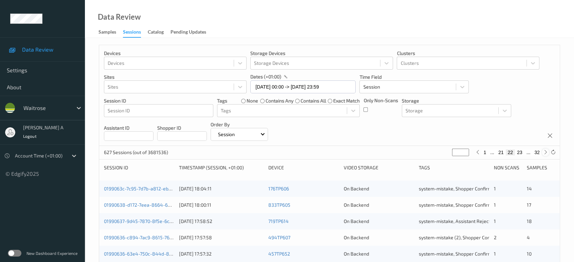
type input "**"
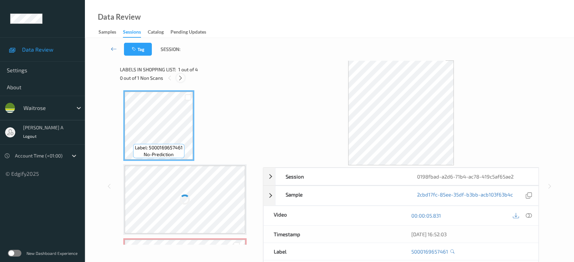
click at [181, 77] on icon at bounding box center [181, 78] width 6 height 6
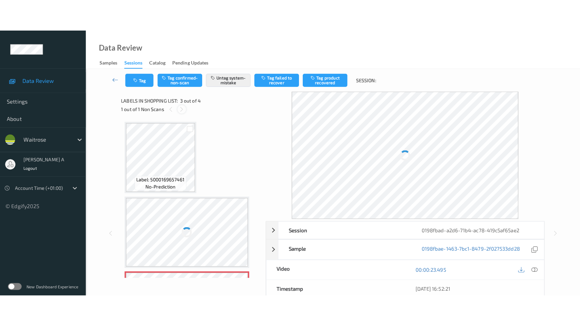
scroll to position [77, 0]
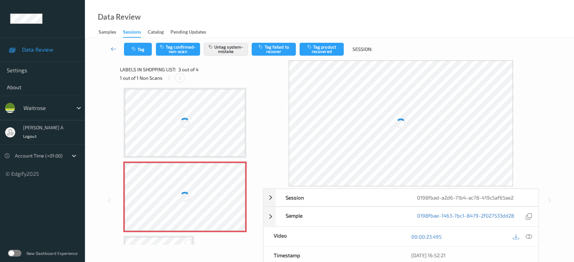
click at [178, 76] on icon at bounding box center [180, 78] width 6 height 6
click at [169, 76] on icon at bounding box center [169, 78] width 6 height 6
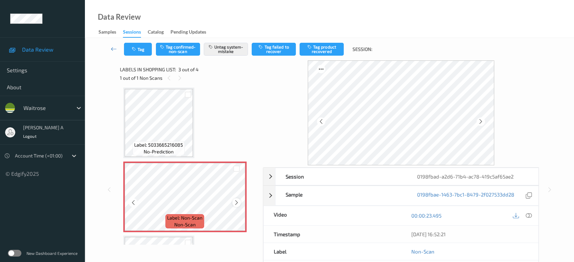
click at [236, 202] on icon at bounding box center [237, 203] width 6 height 6
click at [144, 49] on button "Tag" at bounding box center [138, 49] width 28 height 13
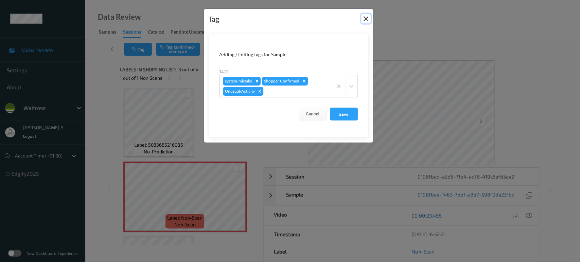
click at [365, 19] on button "Close" at bounding box center [366, 19] width 10 height 10
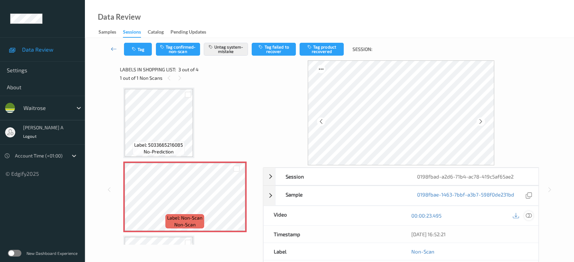
click at [533, 216] on div at bounding box center [528, 215] width 9 height 9
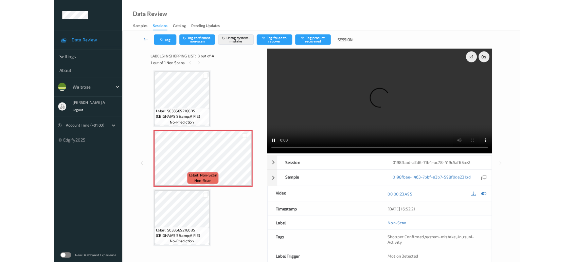
scroll to position [76, 0]
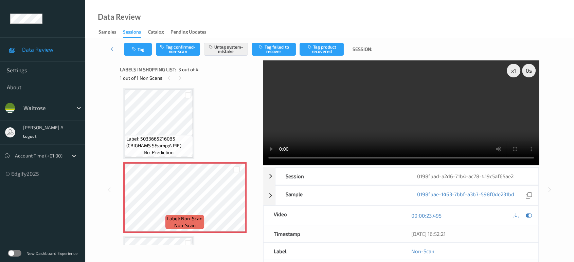
click at [426, 135] on video at bounding box center [401, 112] width 277 height 105
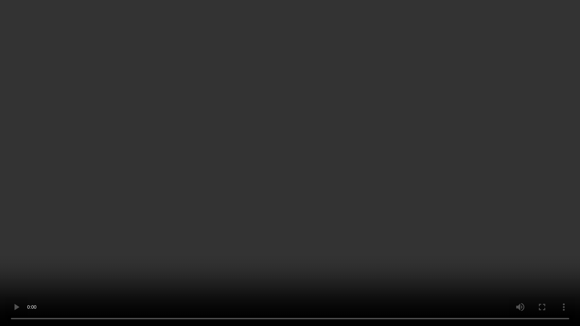
click at [304, 186] on video at bounding box center [290, 163] width 580 height 326
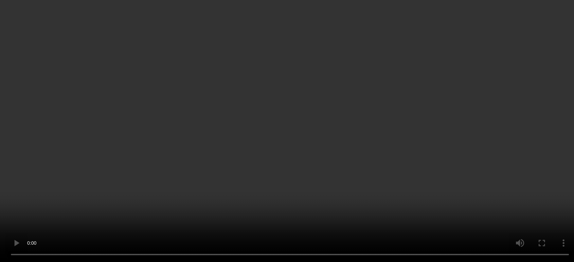
scroll to position [140, 0]
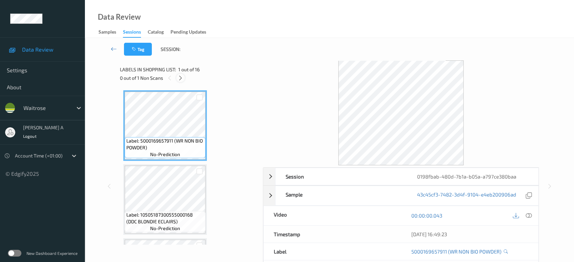
click at [179, 76] on icon at bounding box center [181, 78] width 6 height 6
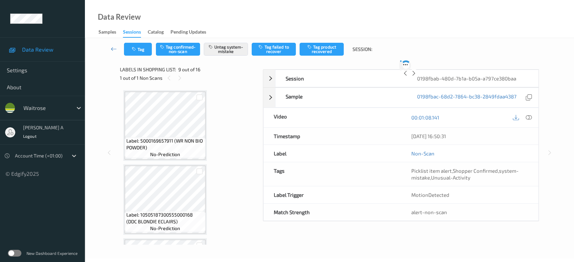
scroll to position [520, 0]
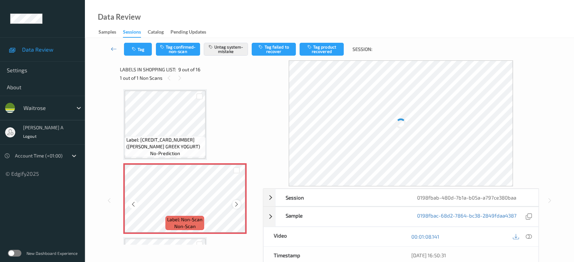
click at [238, 203] on icon at bounding box center [237, 204] width 6 height 6
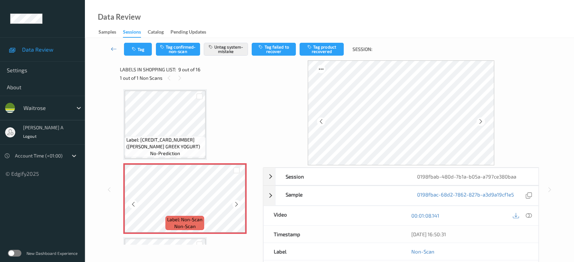
click at [238, 203] on icon at bounding box center [237, 204] width 6 height 6
click at [135, 48] on icon "button" at bounding box center [135, 49] width 6 height 5
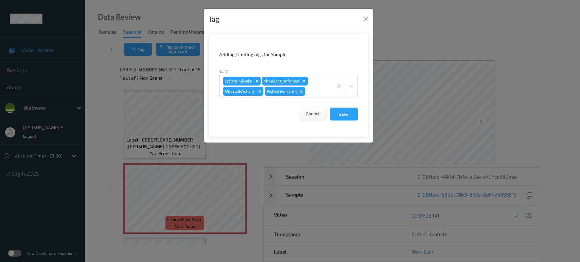
click at [371, 19] on div "Tag" at bounding box center [288, 19] width 169 height 21
click at [367, 19] on button "Close" at bounding box center [366, 19] width 10 height 10
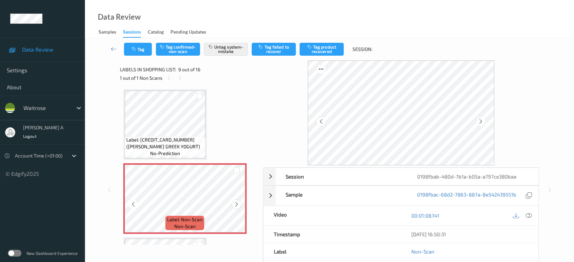
click at [234, 203] on icon at bounding box center [237, 204] width 6 height 6
click at [530, 216] on icon at bounding box center [529, 216] width 6 height 6
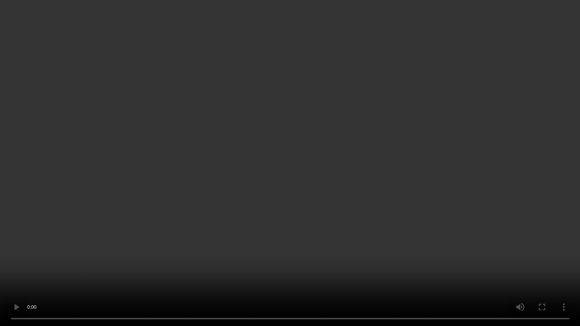
click at [210, 200] on video at bounding box center [290, 163] width 580 height 326
click at [282, 214] on video at bounding box center [290, 163] width 580 height 326
click at [237, 236] on video at bounding box center [290, 163] width 580 height 326
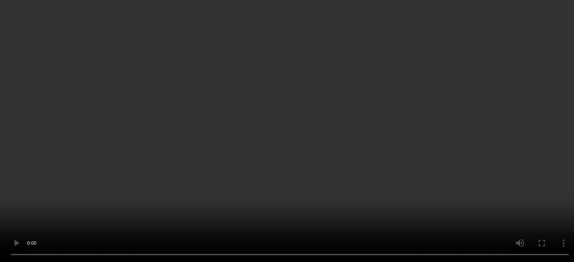
scroll to position [0, 0]
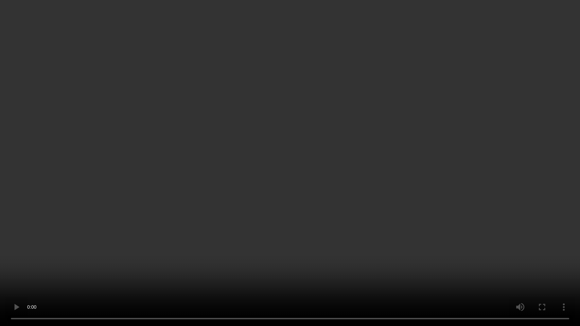
click at [305, 175] on video at bounding box center [290, 163] width 580 height 326
click at [270, 182] on video at bounding box center [290, 163] width 580 height 326
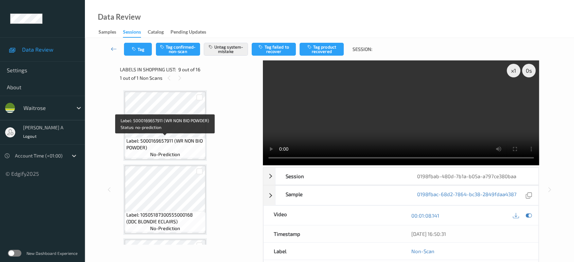
scroll to position [189, 0]
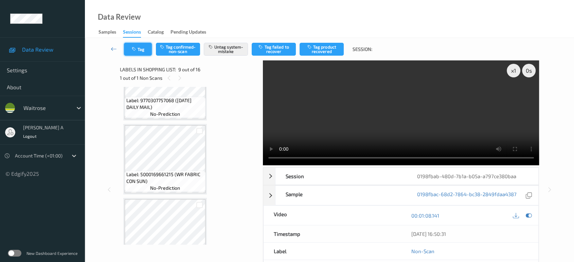
click at [138, 50] on button "Tag" at bounding box center [138, 49] width 28 height 13
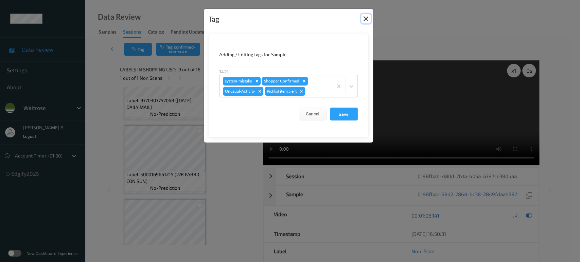
click at [366, 19] on button "Close" at bounding box center [366, 19] width 10 height 10
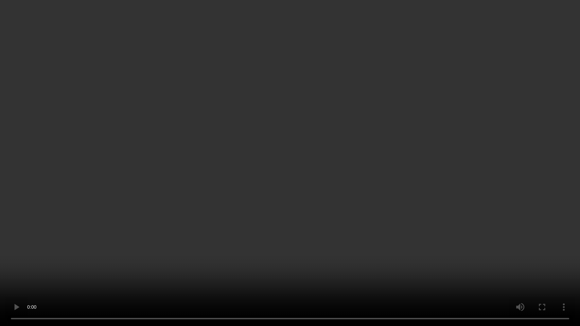
click at [263, 217] on video at bounding box center [290, 163] width 580 height 326
click at [283, 195] on video at bounding box center [290, 163] width 580 height 326
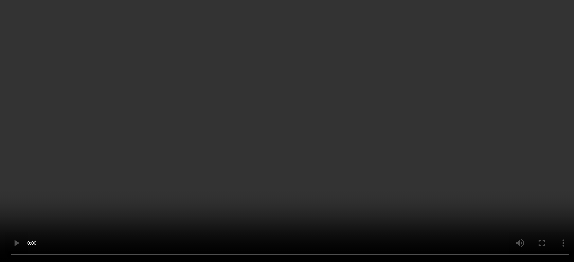
scroll to position [528, 0]
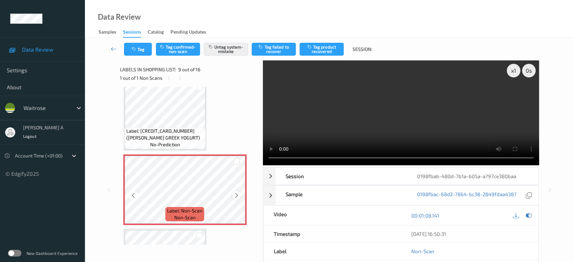
click at [239, 193] on icon at bounding box center [237, 196] width 6 height 6
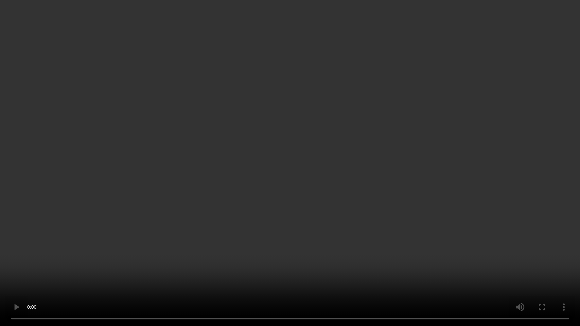
click at [201, 221] on video at bounding box center [290, 163] width 580 height 326
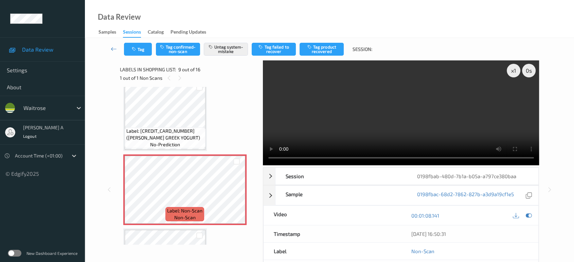
click at [373, 134] on video at bounding box center [401, 112] width 277 height 105
click at [127, 49] on button "Tag" at bounding box center [138, 49] width 28 height 13
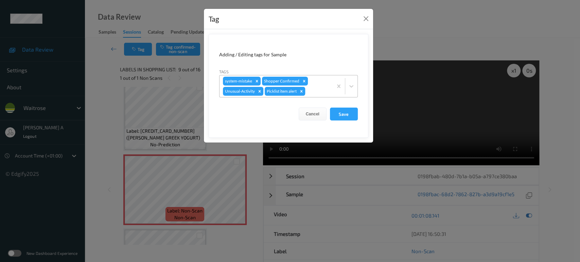
click at [302, 91] on icon "Remove Picklist item alert" at bounding box center [301, 91] width 5 height 5
click at [346, 116] on button "Save" at bounding box center [344, 114] width 28 height 13
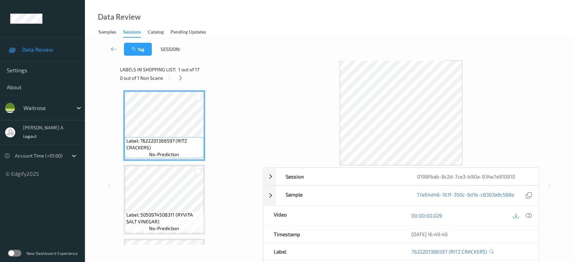
drag, startPoint x: 179, startPoint y: 76, endPoint x: 181, endPoint y: 86, distance: 9.7
click at [179, 76] on icon at bounding box center [181, 78] width 6 height 6
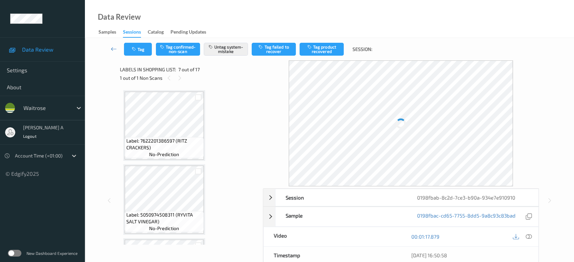
scroll to position [372, 0]
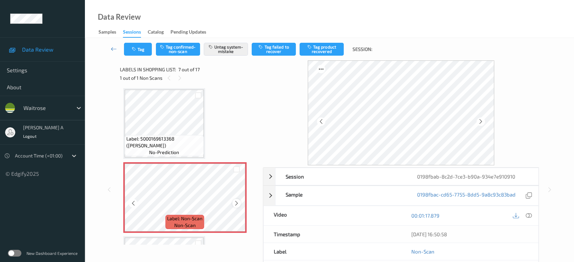
click at [236, 200] on icon at bounding box center [237, 203] width 6 height 6
click at [137, 49] on icon "button" at bounding box center [135, 49] width 6 height 5
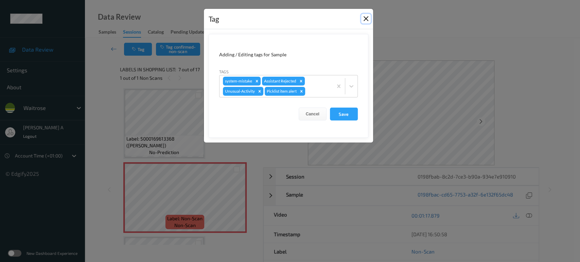
click at [367, 16] on button "Close" at bounding box center [366, 19] width 10 height 10
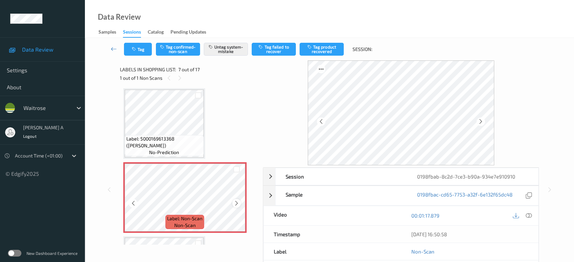
click at [235, 204] on icon at bounding box center [237, 203] width 6 height 6
click at [528, 214] on icon at bounding box center [529, 216] width 6 height 6
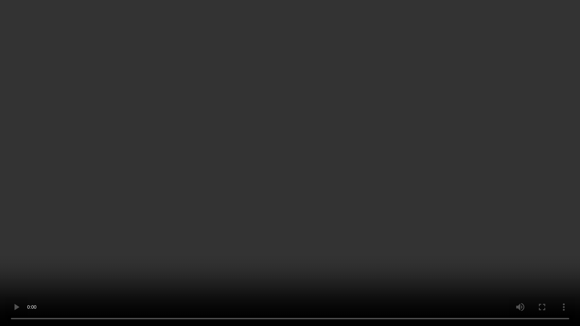
click at [321, 133] on video at bounding box center [290, 163] width 580 height 326
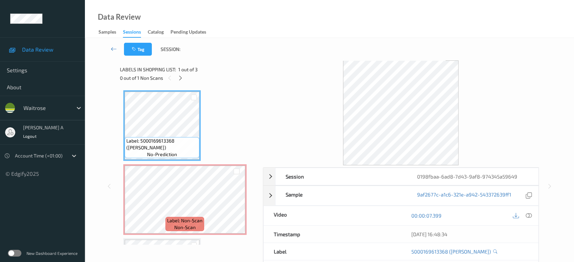
click at [181, 79] on icon at bounding box center [181, 78] width 6 height 6
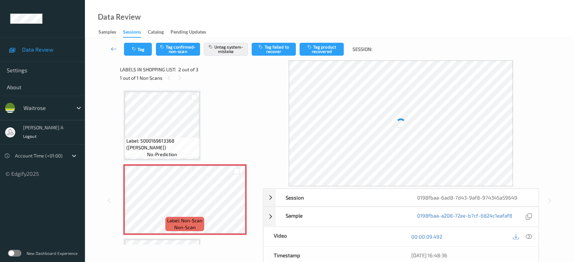
scroll to position [3, 0]
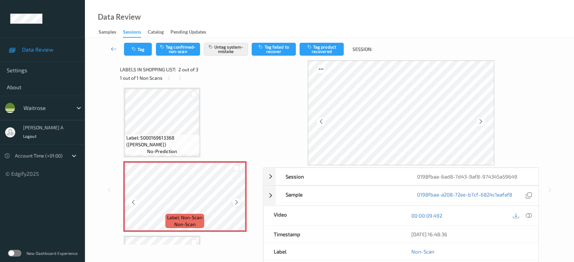
click at [238, 201] on icon at bounding box center [237, 202] width 6 height 6
click at [144, 54] on button "Tag" at bounding box center [138, 49] width 28 height 13
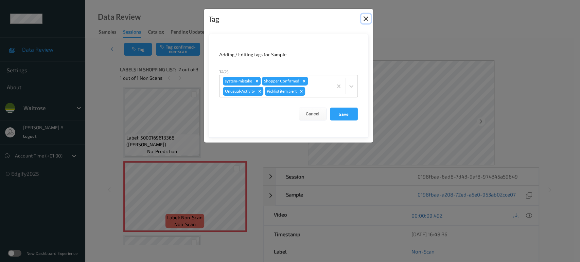
click at [367, 20] on button "Close" at bounding box center [366, 19] width 10 height 10
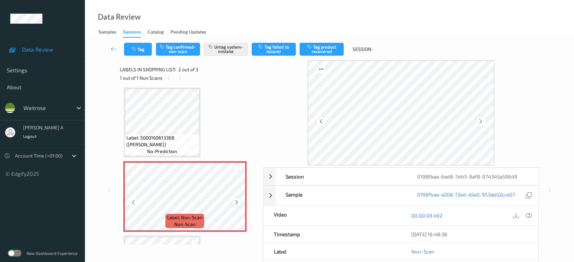
click at [233, 201] on div at bounding box center [236, 202] width 8 height 8
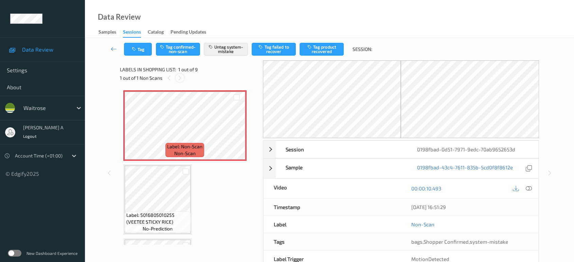
click at [179, 78] on icon at bounding box center [180, 78] width 6 height 6
click at [234, 133] on icon at bounding box center [237, 131] width 6 height 6
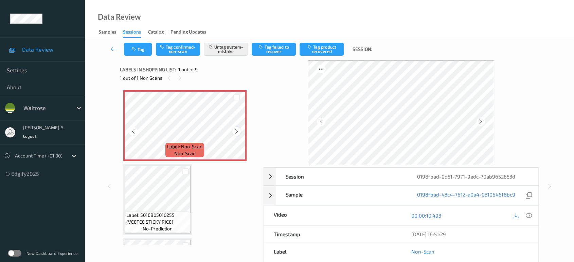
click at [235, 132] on icon at bounding box center [237, 131] width 6 height 6
click at [139, 53] on button "Tag" at bounding box center [138, 49] width 28 height 13
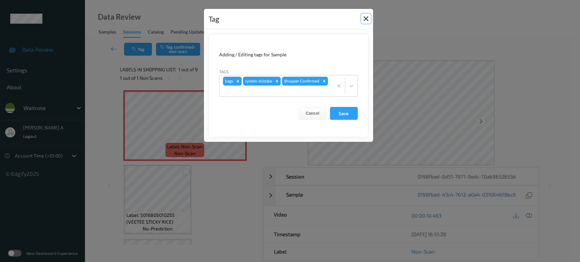
click at [365, 17] on button "Close" at bounding box center [366, 19] width 10 height 10
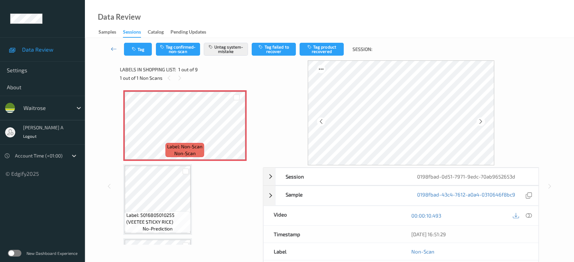
click at [527, 216] on icon at bounding box center [529, 216] width 6 height 6
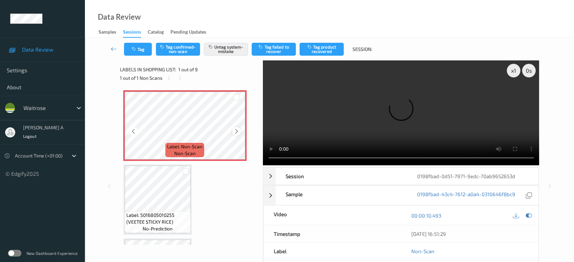
click at [234, 132] on icon at bounding box center [237, 131] width 6 height 6
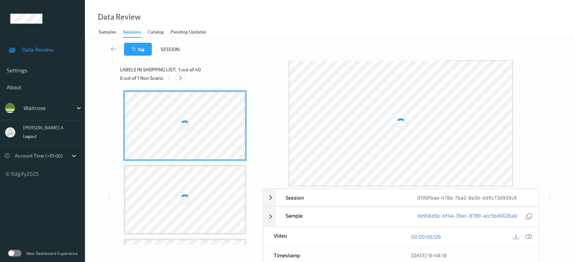
click at [180, 79] on icon at bounding box center [181, 78] width 6 height 6
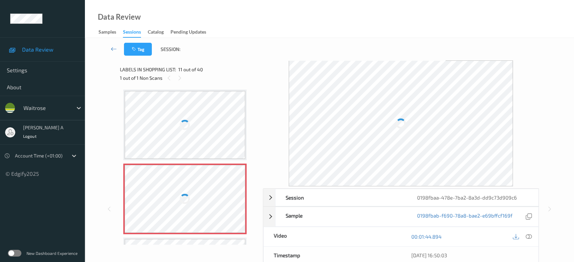
click at [218, 181] on div at bounding box center [185, 199] width 121 height 68
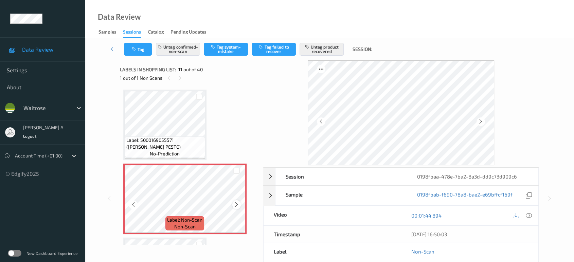
click at [233, 201] on div at bounding box center [236, 204] width 8 height 8
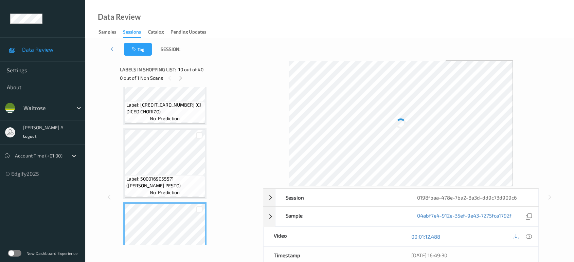
scroll to position [554, 0]
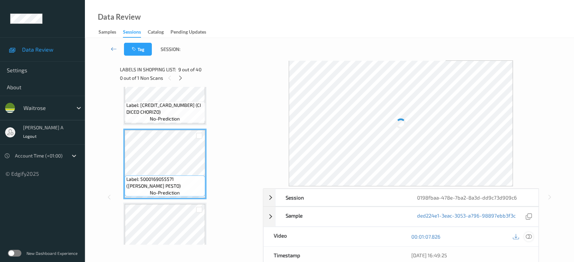
click at [530, 236] on icon at bounding box center [529, 237] width 6 height 6
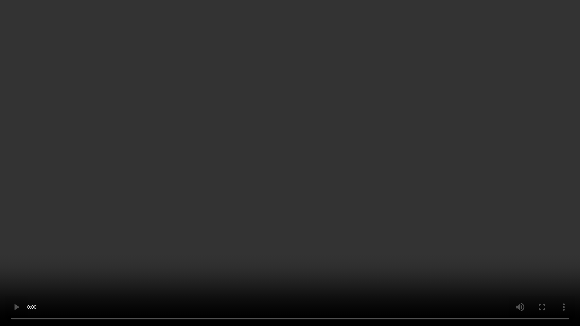
click at [262, 173] on video at bounding box center [290, 163] width 580 height 326
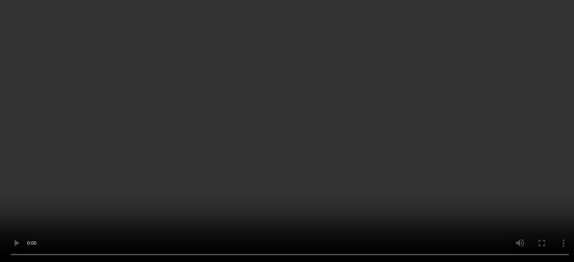
scroll to position [743, 0]
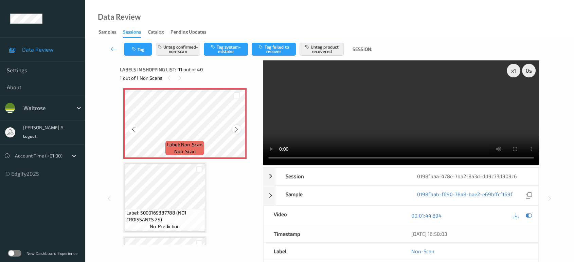
click at [236, 127] on icon at bounding box center [237, 129] width 6 height 6
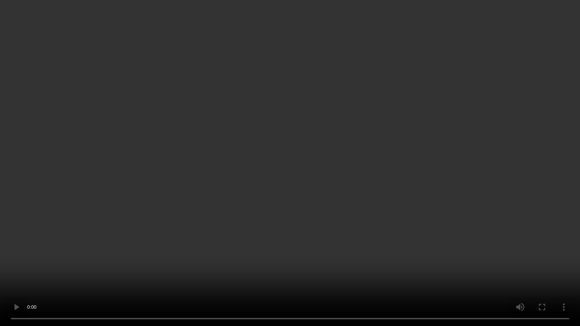
click at [331, 174] on video at bounding box center [290, 163] width 580 height 326
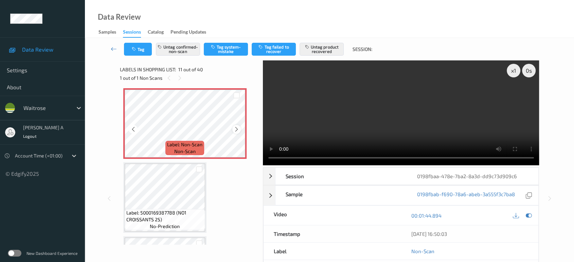
click at [236, 128] on icon at bounding box center [237, 129] width 6 height 6
click at [407, 119] on video at bounding box center [401, 112] width 277 height 105
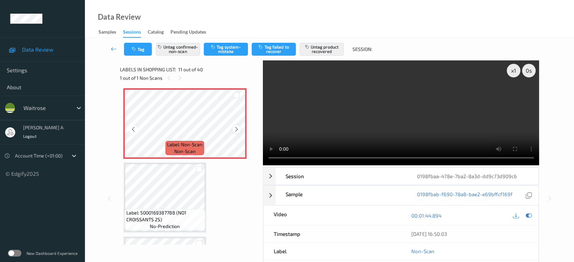
click at [236, 126] on icon at bounding box center [237, 129] width 6 height 6
click at [319, 51] on button "Untag product recovered" at bounding box center [322, 49] width 44 height 13
click at [319, 51] on button "Tag product recovered" at bounding box center [322, 49] width 44 height 13
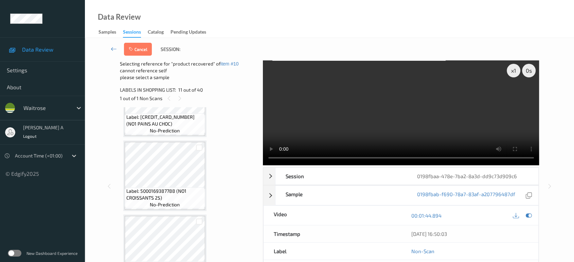
scroll to position [932, 0]
click at [136, 47] on button "Cancel" at bounding box center [138, 49] width 28 height 13
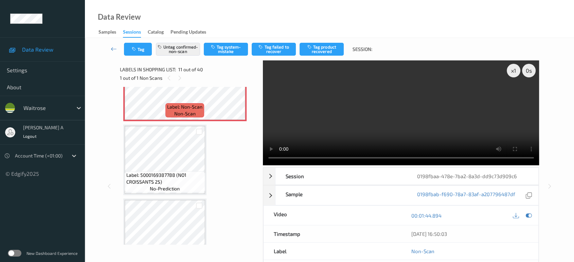
scroll to position [705, 0]
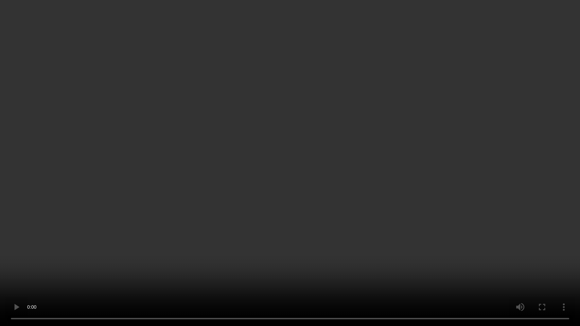
click at [481, 175] on video at bounding box center [290, 163] width 580 height 326
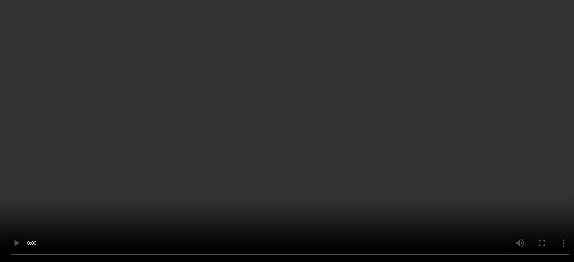
scroll to position [743, 0]
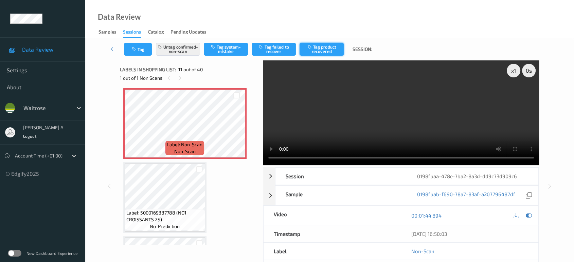
click at [324, 53] on button "Tag product recovered" at bounding box center [322, 49] width 44 height 13
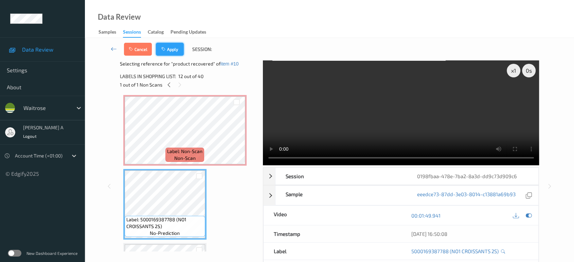
click at [173, 53] on button "Apply" at bounding box center [170, 49] width 28 height 13
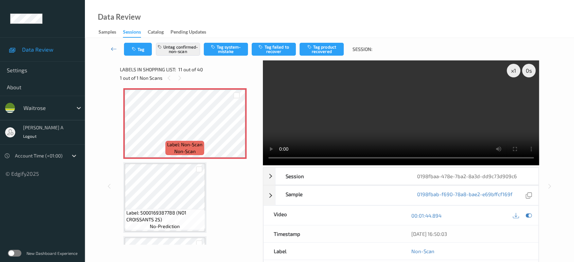
scroll to position [667, 0]
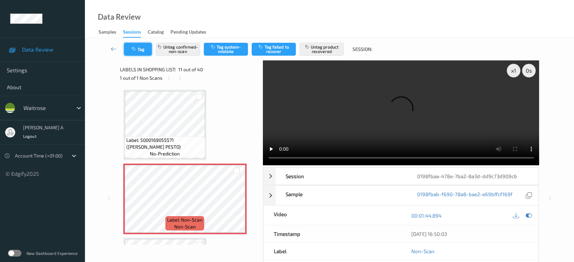
click at [136, 49] on icon "button" at bounding box center [135, 49] width 6 height 5
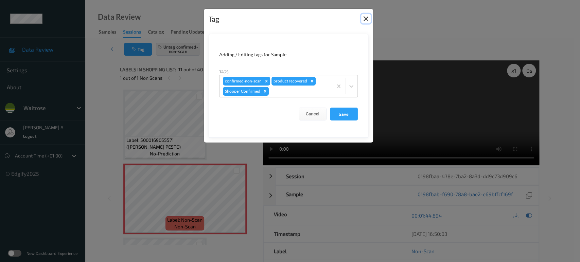
click at [368, 18] on button "Close" at bounding box center [366, 19] width 10 height 10
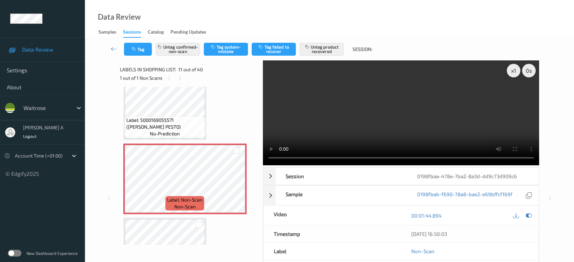
scroll to position [705, 0]
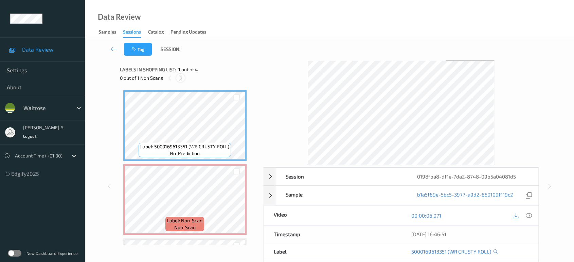
click at [181, 78] on icon at bounding box center [181, 78] width 6 height 6
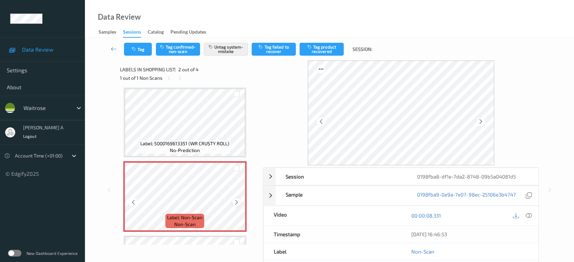
click at [237, 203] on icon at bounding box center [237, 202] width 6 height 6
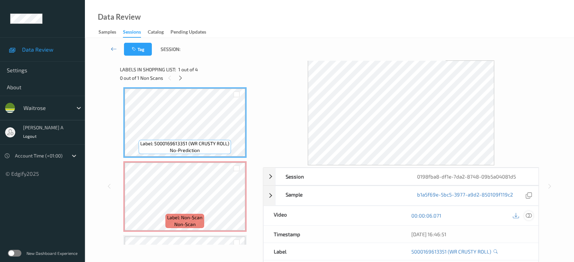
click at [530, 213] on icon at bounding box center [529, 216] width 6 height 6
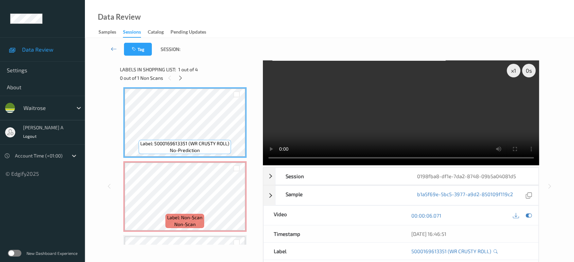
click at [356, 116] on video at bounding box center [401, 112] width 277 height 105
click at [235, 202] on icon at bounding box center [237, 202] width 6 height 6
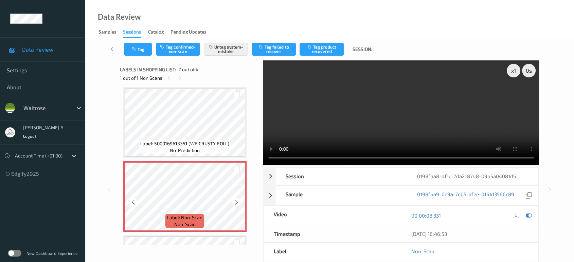
click at [235, 202] on icon at bounding box center [237, 202] width 6 height 6
click at [144, 49] on button "Tag" at bounding box center [138, 49] width 28 height 13
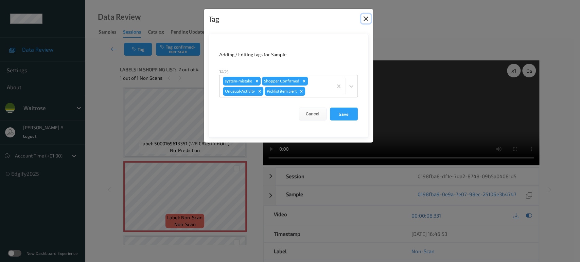
click at [363, 18] on button "Close" at bounding box center [366, 19] width 10 height 10
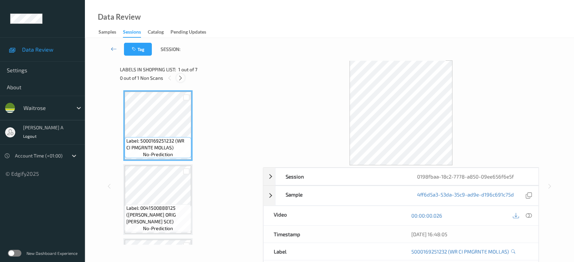
click at [180, 76] on icon at bounding box center [181, 78] width 6 height 6
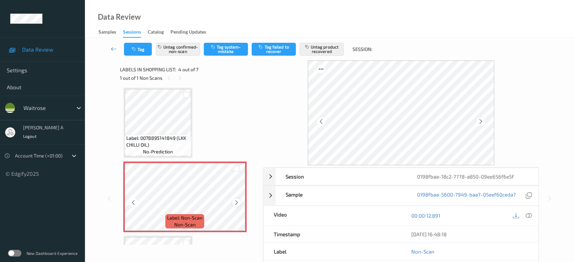
click at [238, 201] on icon at bounding box center [237, 203] width 6 height 6
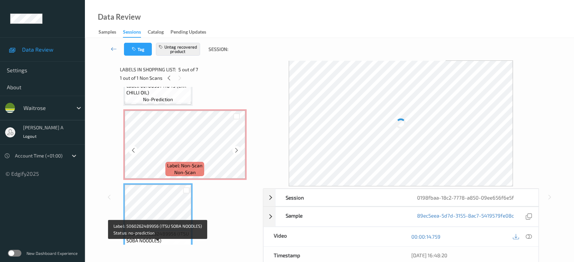
scroll to position [189, 0]
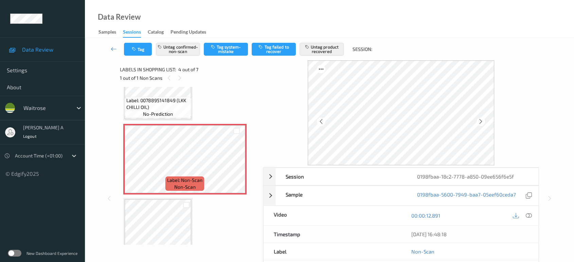
click at [531, 221] on div "00:00:12.891" at bounding box center [470, 215] width 138 height 19
click at [532, 217] on div at bounding box center [528, 215] width 9 height 9
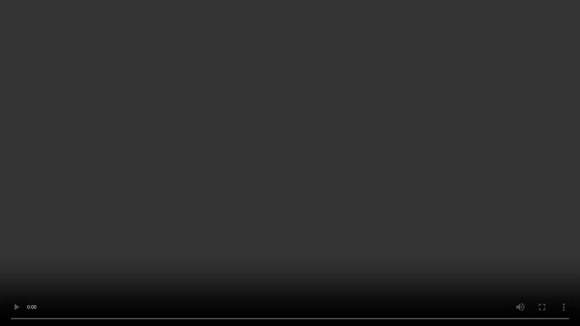
click at [308, 208] on video at bounding box center [290, 163] width 580 height 326
click at [307, 141] on video at bounding box center [290, 163] width 580 height 326
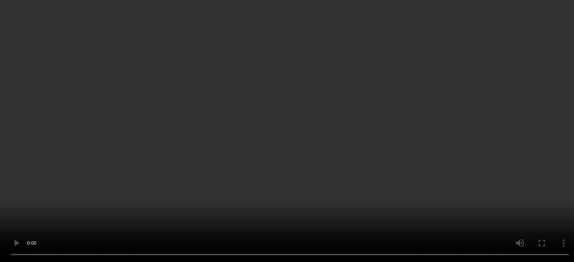
scroll to position [173, 0]
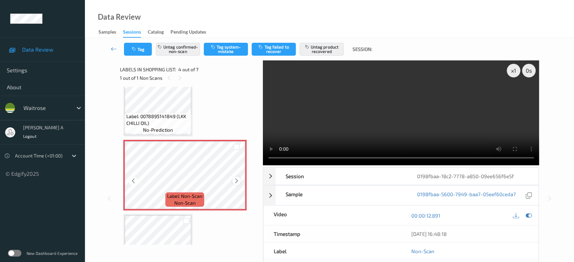
click at [237, 180] on icon at bounding box center [237, 181] width 6 height 6
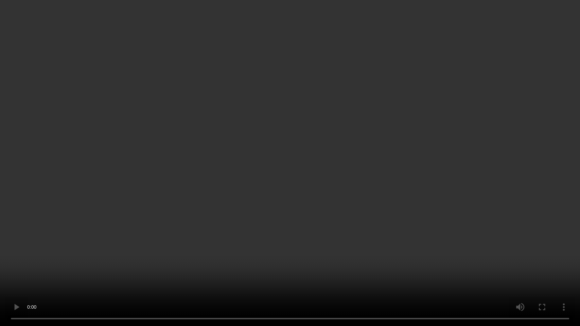
click at [281, 204] on video at bounding box center [290, 163] width 580 height 326
click at [322, 153] on video at bounding box center [290, 163] width 580 height 326
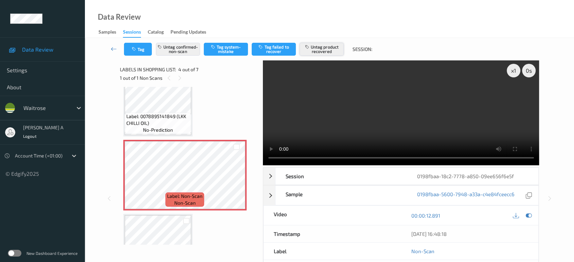
click at [334, 52] on button "Untag product recovered" at bounding box center [322, 49] width 44 height 13
click at [326, 49] on button "Untag product recovered" at bounding box center [322, 49] width 44 height 13
click at [185, 52] on button "Untag confirmed-non-scan" at bounding box center [178, 49] width 44 height 13
click at [225, 51] on button "Tag system-mistake" at bounding box center [226, 49] width 44 height 13
click at [175, 49] on button "Untag confirmed-non-scan" at bounding box center [178, 49] width 44 height 13
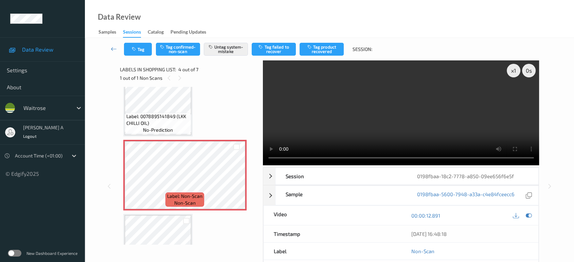
click at [147, 50] on button "Tag" at bounding box center [138, 49] width 28 height 13
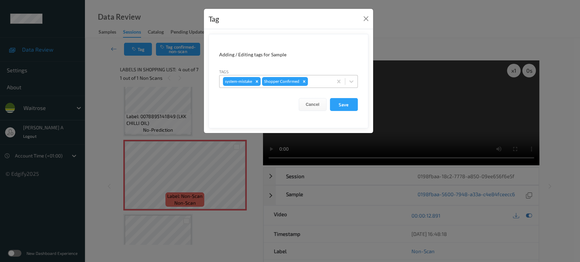
click at [319, 82] on div at bounding box center [319, 81] width 20 height 8
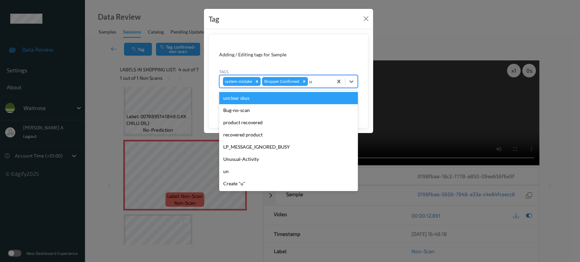
type input "un"
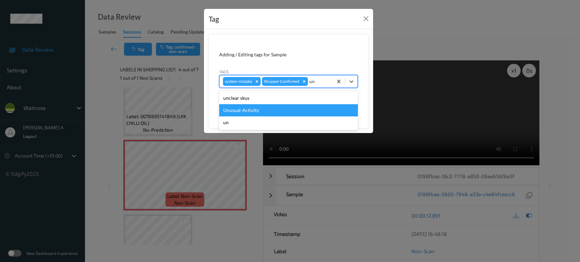
click at [283, 113] on div "Unusual-Activity" at bounding box center [288, 110] width 139 height 12
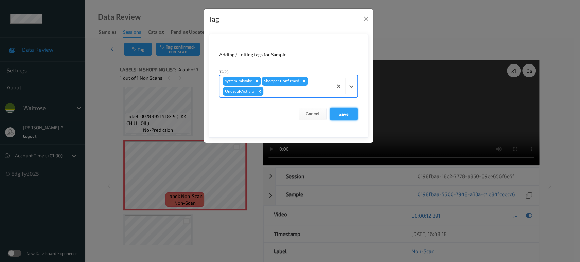
click at [343, 116] on button "Save" at bounding box center [344, 114] width 28 height 13
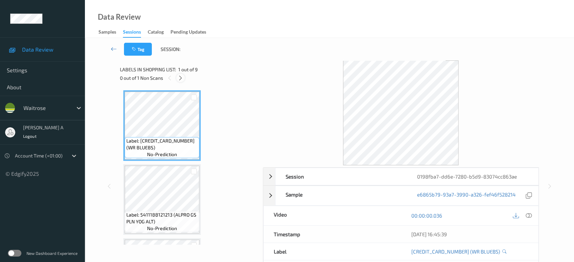
click at [181, 78] on icon at bounding box center [181, 78] width 6 height 6
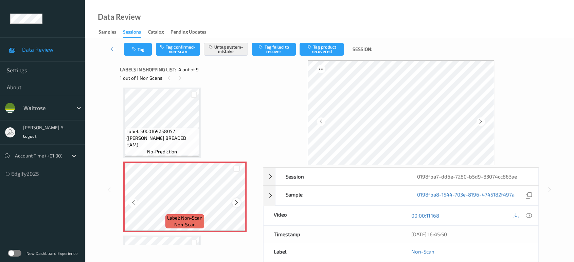
click at [234, 200] on icon at bounding box center [237, 203] width 6 height 6
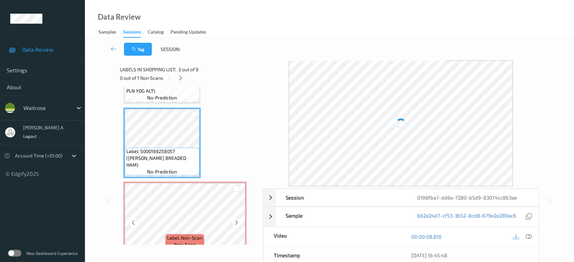
scroll to position [113, 0]
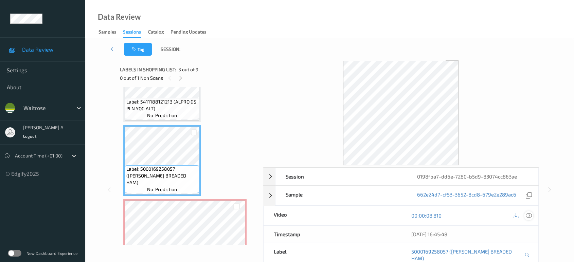
click at [532, 217] on div at bounding box center [528, 215] width 9 height 9
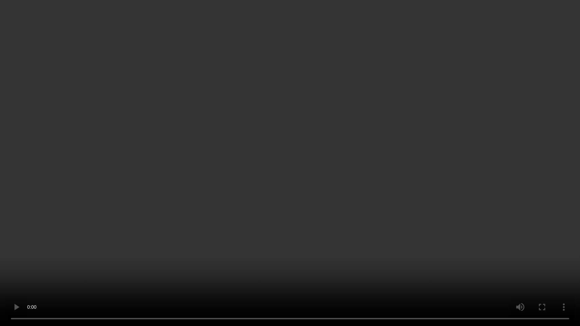
click at [305, 163] on video at bounding box center [290, 163] width 580 height 326
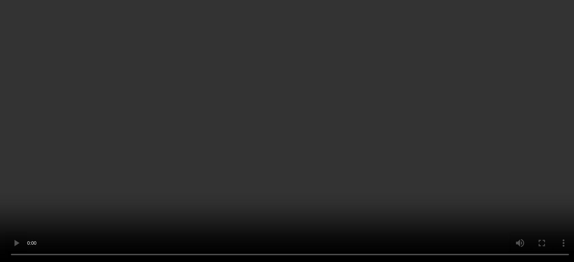
scroll to position [189, 0]
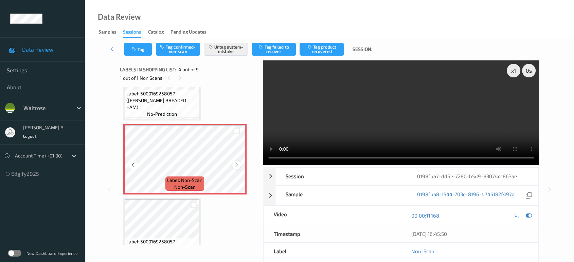
click at [236, 164] on icon at bounding box center [237, 165] width 6 height 6
click at [134, 53] on button "Tag" at bounding box center [138, 49] width 28 height 13
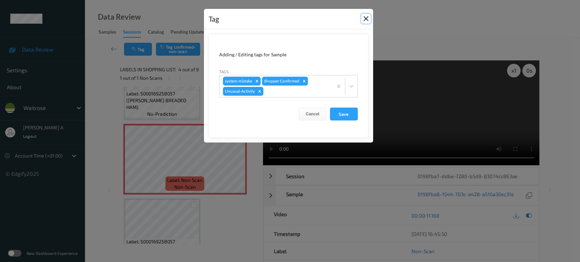
click at [367, 19] on button "Close" at bounding box center [366, 19] width 10 height 10
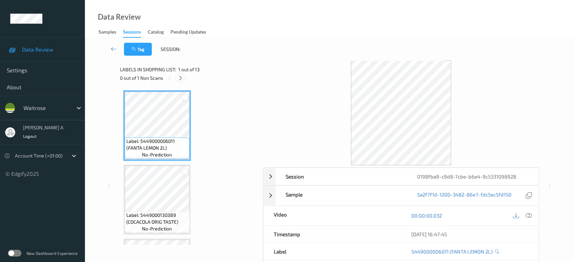
click at [181, 75] on icon at bounding box center [181, 78] width 6 height 6
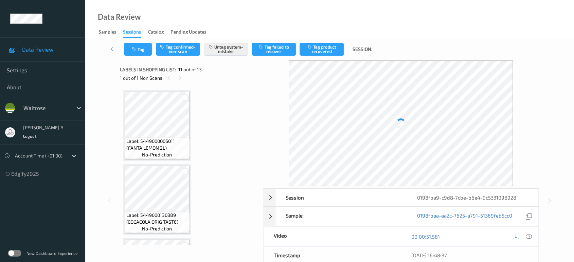
scroll to position [667, 0]
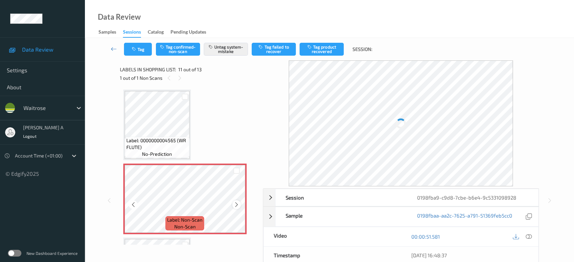
click at [238, 202] on icon at bounding box center [237, 205] width 6 height 6
click at [142, 44] on button "Tag" at bounding box center [138, 49] width 28 height 13
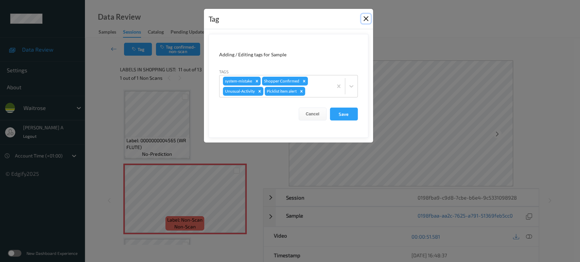
click at [368, 18] on button "Close" at bounding box center [366, 19] width 10 height 10
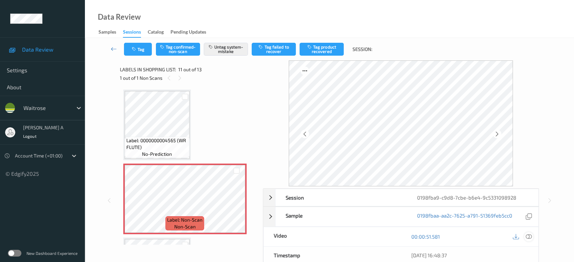
click at [531, 235] on icon at bounding box center [529, 237] width 6 height 6
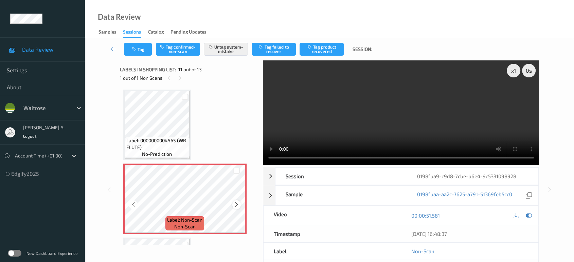
click at [236, 202] on icon at bounding box center [237, 205] width 6 height 6
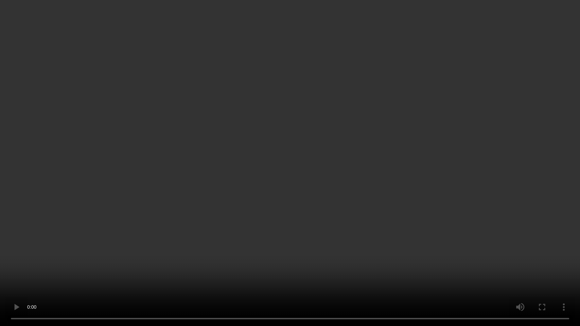
click at [283, 181] on video at bounding box center [290, 163] width 580 height 326
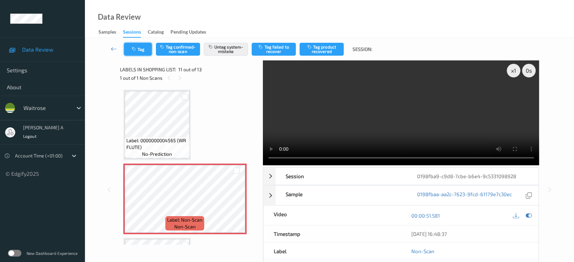
click at [143, 50] on button "Tag" at bounding box center [138, 49] width 28 height 13
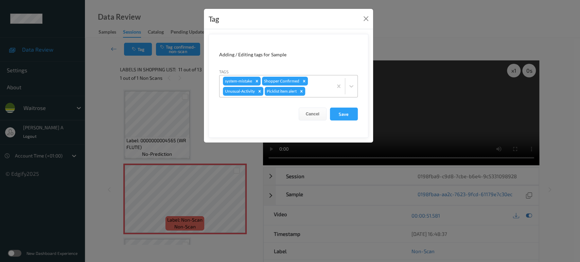
click at [302, 91] on icon "Remove Picklist item alert" at bounding box center [301, 91] width 2 height 2
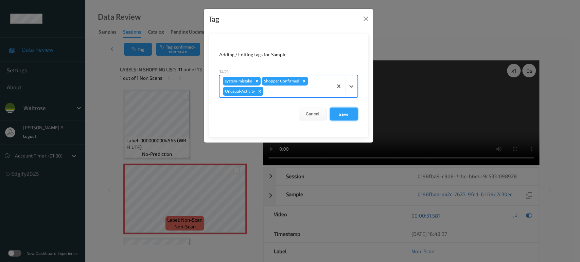
click at [351, 113] on button "Save" at bounding box center [344, 114] width 28 height 13
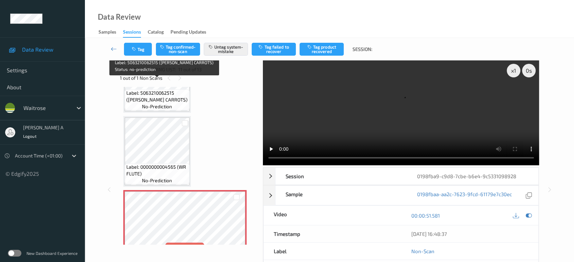
scroll to position [653, 0]
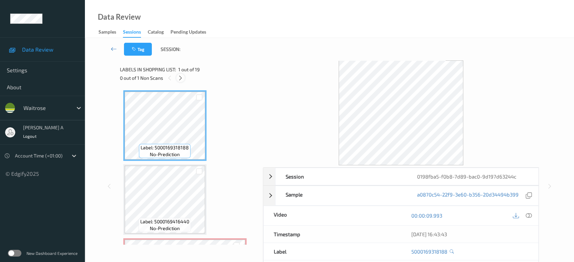
click at [182, 81] on icon at bounding box center [181, 78] width 6 height 6
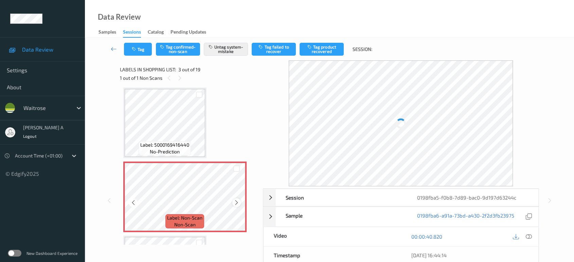
click at [237, 202] on icon at bounding box center [237, 203] width 6 height 6
click at [146, 53] on button "Tag" at bounding box center [138, 49] width 28 height 13
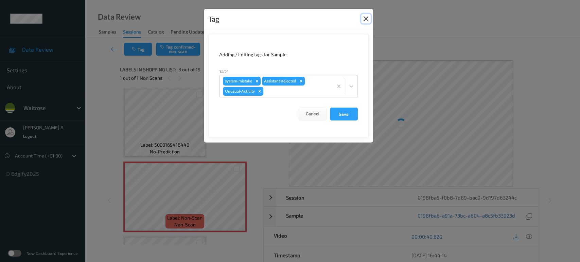
click at [364, 20] on button "Close" at bounding box center [366, 19] width 10 height 10
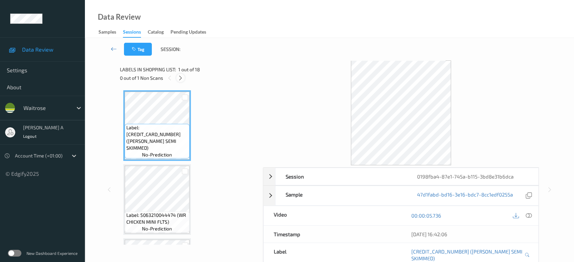
click at [181, 77] on icon at bounding box center [181, 78] width 6 height 6
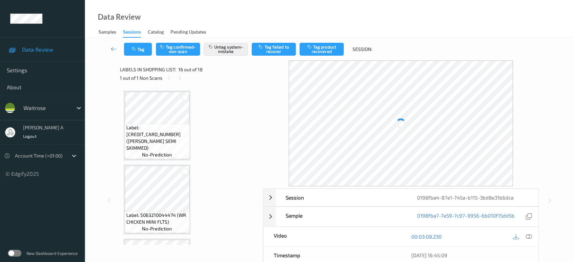
scroll to position [1036, 0]
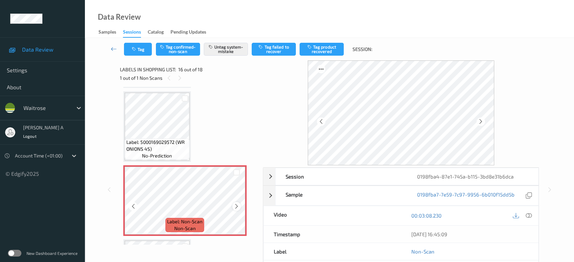
click at [235, 204] on icon at bounding box center [237, 207] width 6 height 6
click at [137, 53] on button "Tag" at bounding box center [138, 49] width 28 height 13
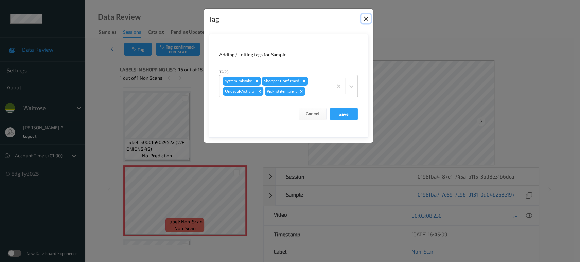
click at [367, 20] on button "Close" at bounding box center [366, 19] width 10 height 10
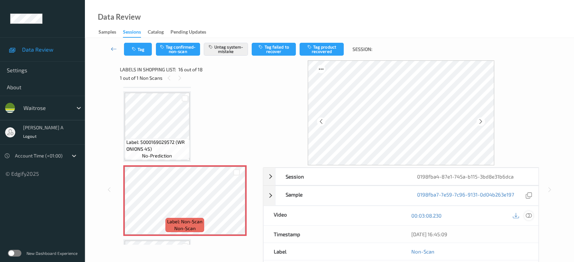
click at [530, 214] on icon at bounding box center [529, 216] width 6 height 6
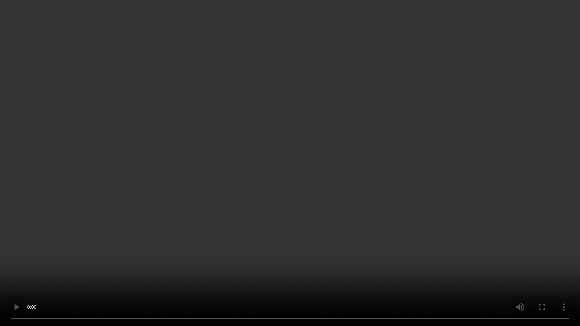
click at [411, 195] on video at bounding box center [290, 163] width 580 height 326
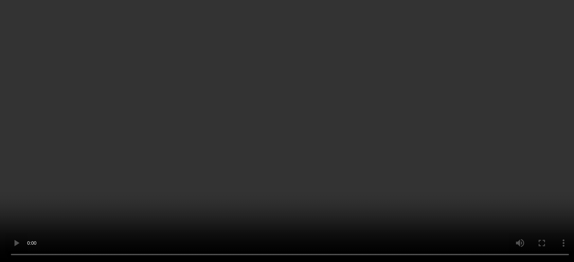
scroll to position [1074, 0]
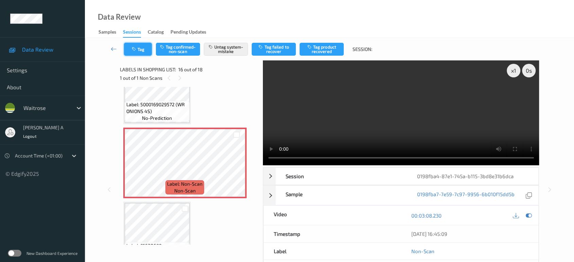
click at [138, 51] on button "Tag" at bounding box center [138, 49] width 28 height 13
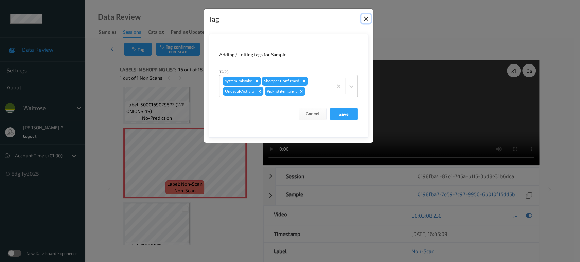
click at [367, 18] on button "Close" at bounding box center [366, 19] width 10 height 10
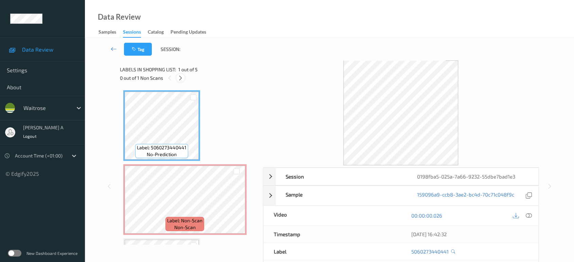
click at [182, 80] on icon at bounding box center [181, 78] width 6 height 6
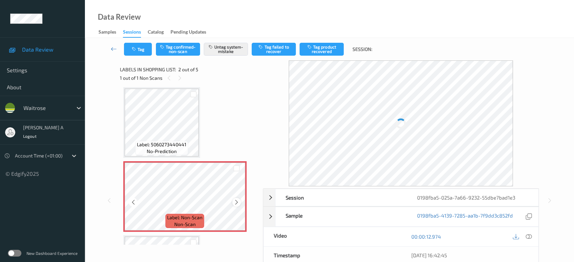
click at [236, 200] on icon at bounding box center [237, 202] width 6 height 6
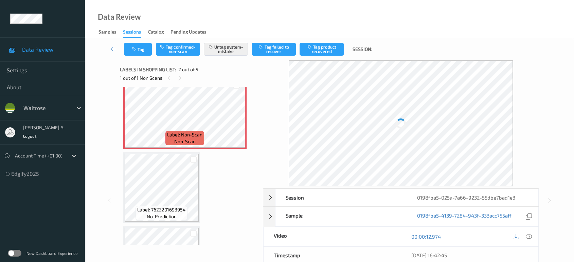
scroll to position [0, 0]
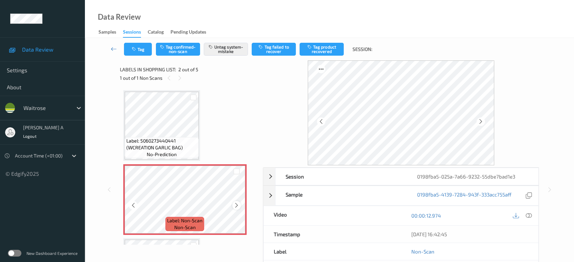
click at [235, 206] on icon at bounding box center [237, 206] width 6 height 6
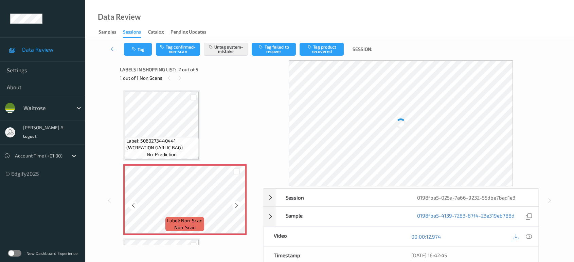
click at [235, 206] on icon at bounding box center [237, 206] width 6 height 6
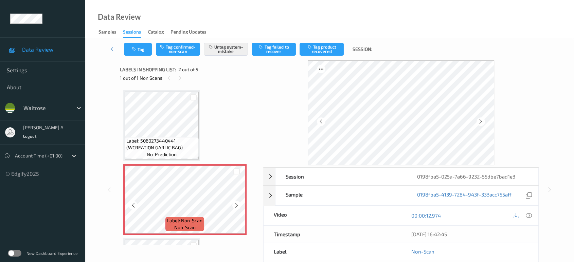
click at [235, 206] on icon at bounding box center [237, 206] width 6 height 6
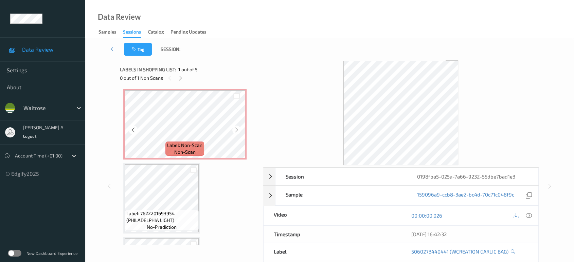
scroll to position [113, 0]
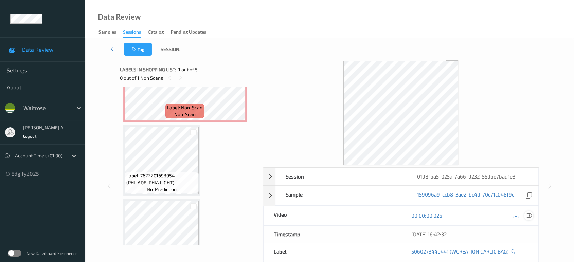
click at [529, 216] on icon at bounding box center [529, 216] width 6 height 6
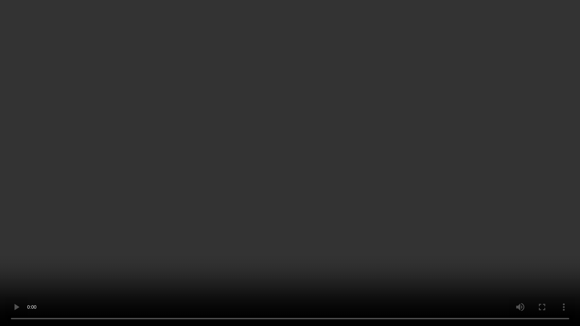
click at [254, 170] on video at bounding box center [290, 163] width 580 height 326
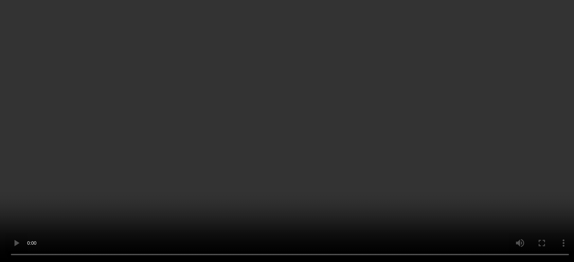
scroll to position [38, 0]
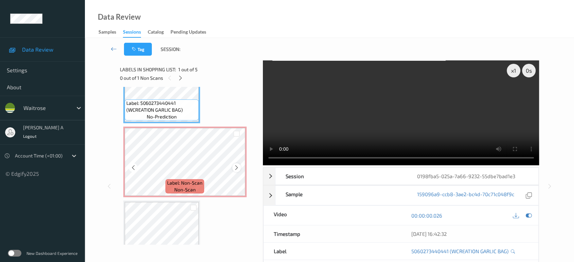
click at [238, 167] on icon at bounding box center [237, 168] width 6 height 6
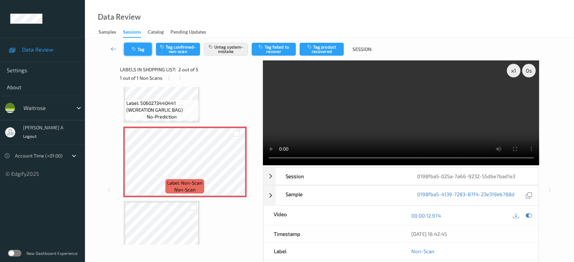
click at [144, 49] on button "Tag" at bounding box center [138, 49] width 28 height 13
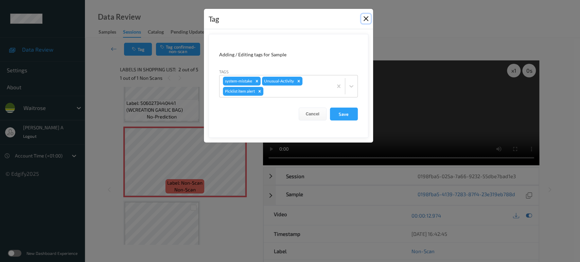
click at [363, 21] on button "Close" at bounding box center [366, 19] width 10 height 10
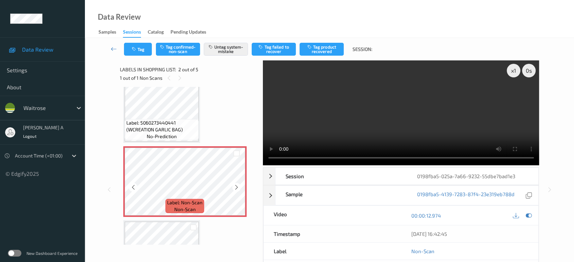
scroll to position [0, 0]
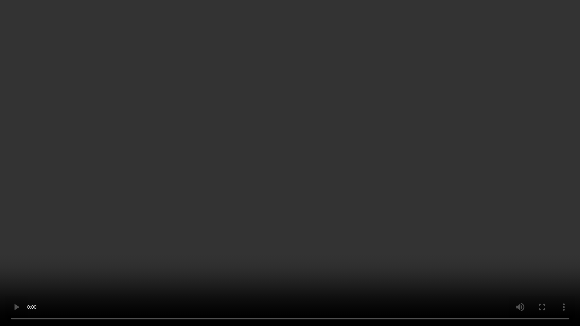
click at [158, 184] on video at bounding box center [290, 163] width 580 height 326
click at [196, 212] on video at bounding box center [290, 163] width 580 height 326
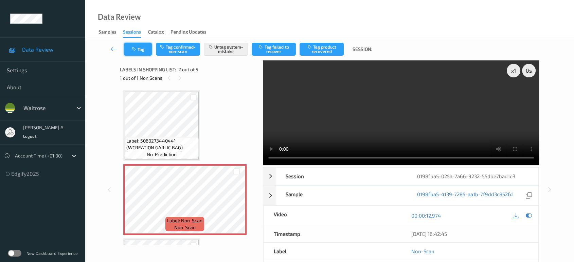
click at [139, 48] on button "Tag" at bounding box center [138, 49] width 28 height 13
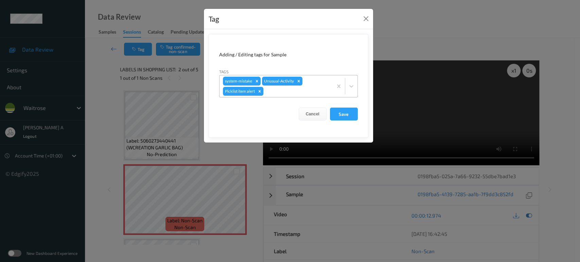
click at [260, 92] on icon "Remove Picklist item alert" at bounding box center [259, 91] width 2 height 2
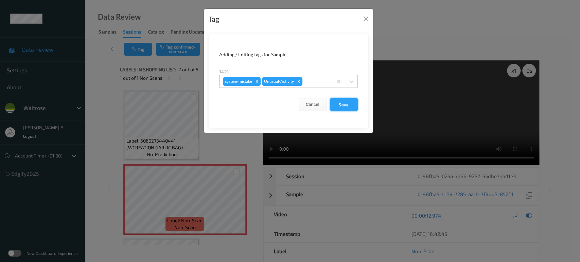
click at [350, 103] on button "Save" at bounding box center [344, 104] width 28 height 13
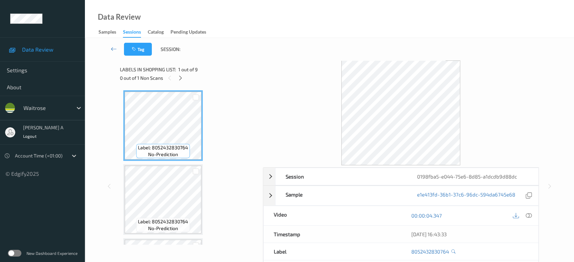
click at [176, 80] on div "0 out of 1 Non Scans" at bounding box center [189, 78] width 138 height 8
click at [181, 80] on icon at bounding box center [181, 78] width 6 height 6
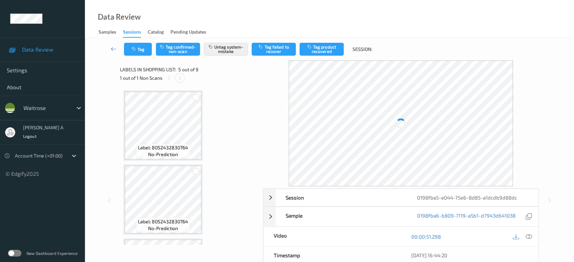
scroll to position [225, 0]
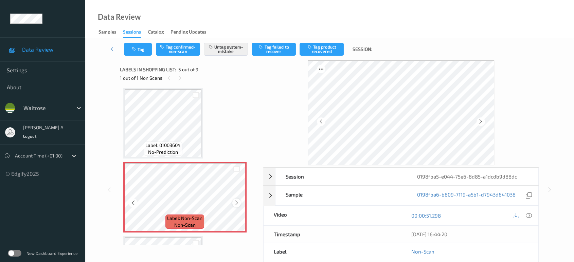
click at [238, 202] on icon at bounding box center [237, 203] width 6 height 6
click at [145, 52] on button "Tag" at bounding box center [138, 49] width 28 height 13
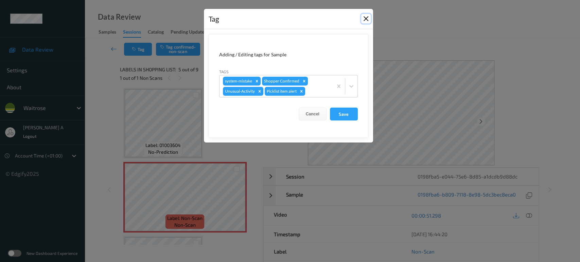
click at [367, 20] on button "Close" at bounding box center [366, 19] width 10 height 10
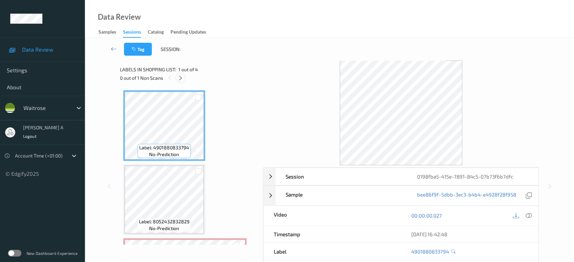
click at [179, 78] on icon at bounding box center [181, 78] width 6 height 6
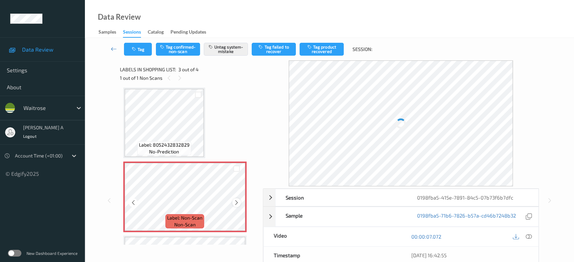
click at [236, 202] on icon at bounding box center [237, 203] width 6 height 6
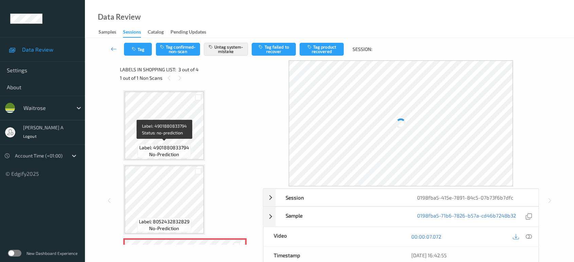
scroll to position [0, 0]
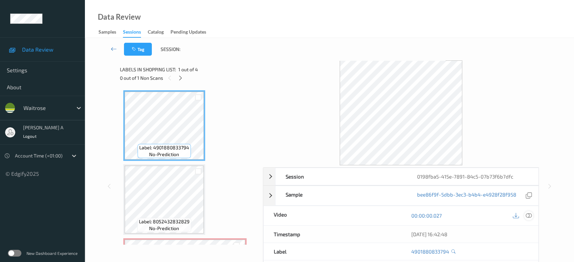
click at [527, 215] on icon at bounding box center [529, 216] width 6 height 6
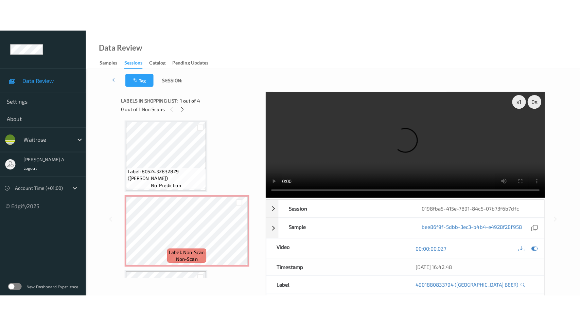
scroll to position [113, 0]
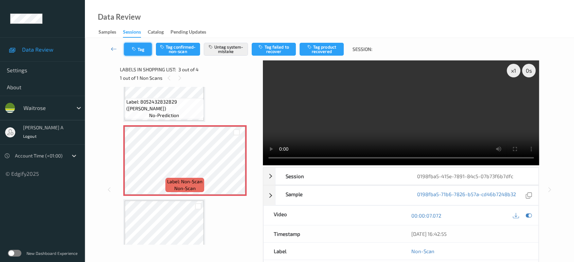
click at [138, 48] on button "Tag" at bounding box center [138, 49] width 28 height 13
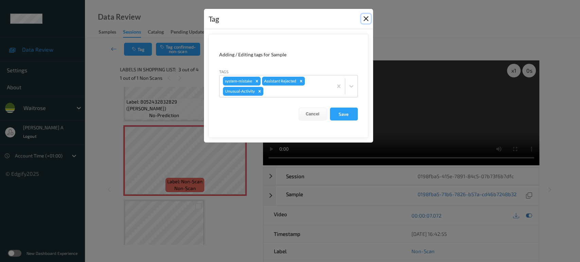
click at [363, 19] on button "Close" at bounding box center [366, 19] width 10 height 10
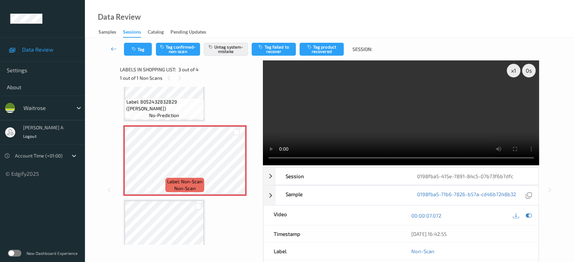
scroll to position [76, 0]
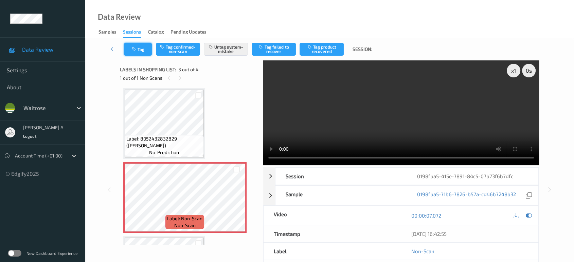
click at [141, 53] on button "Tag" at bounding box center [138, 49] width 28 height 13
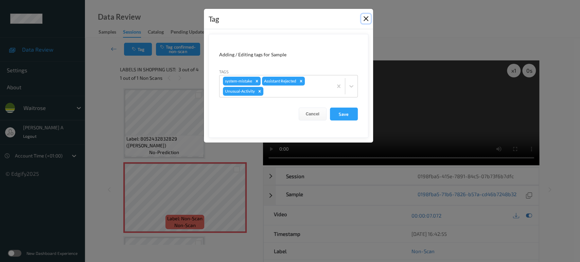
click at [366, 18] on button "Close" at bounding box center [366, 19] width 10 height 10
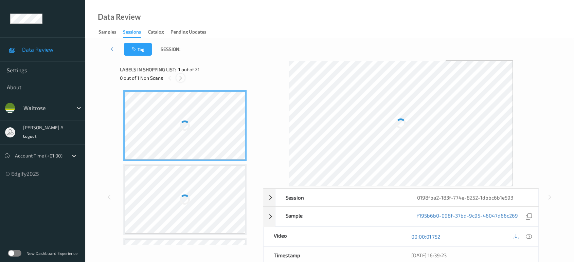
click at [180, 77] on icon at bounding box center [181, 78] width 6 height 6
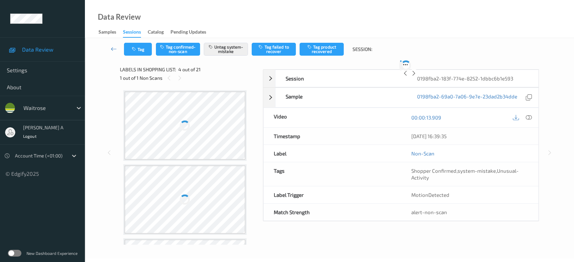
scroll to position [151, 0]
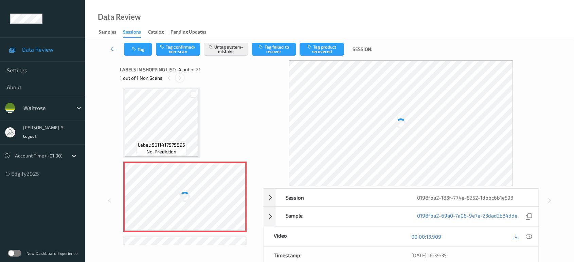
click at [181, 77] on icon at bounding box center [180, 78] width 6 height 6
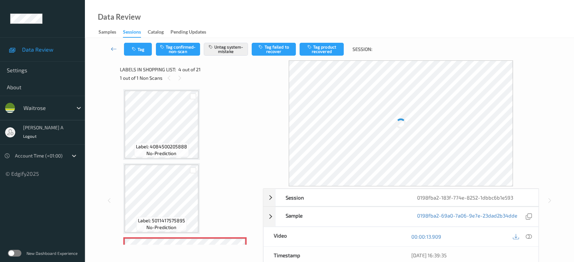
scroll to position [75, 0]
click at [180, 78] on icon at bounding box center [180, 78] width 6 height 6
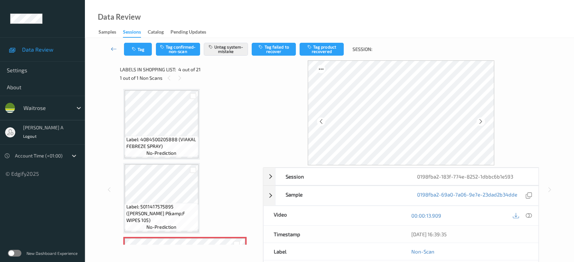
scroll to position [226, 0]
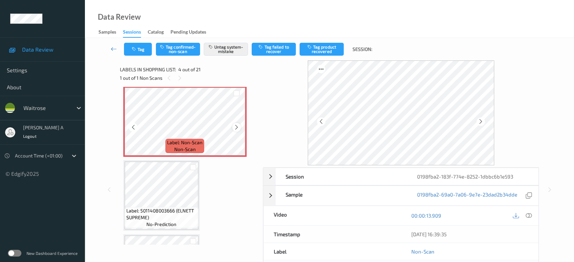
click at [236, 124] on icon at bounding box center [237, 127] width 6 height 6
click at [146, 53] on button "Tag" at bounding box center [138, 49] width 28 height 13
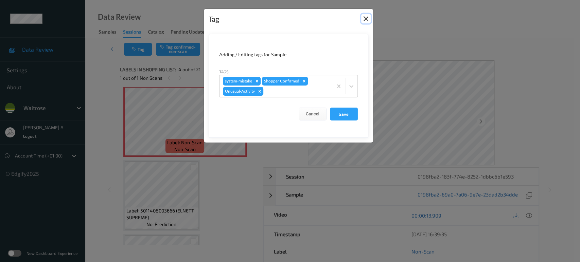
click at [364, 19] on button "Close" at bounding box center [366, 19] width 10 height 10
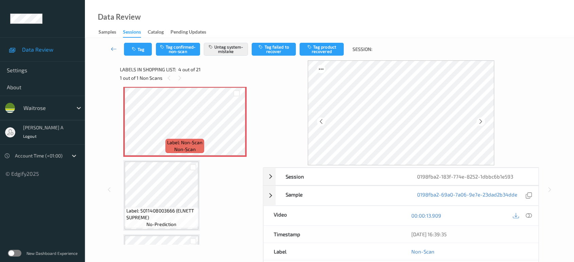
drag, startPoint x: 527, startPoint y: 213, endPoint x: 514, endPoint y: 200, distance: 18.5
click at [527, 213] on icon at bounding box center [529, 216] width 6 height 6
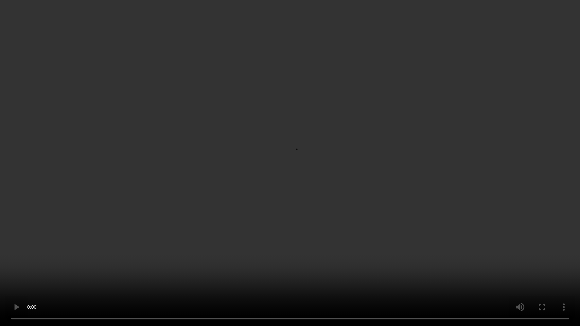
click at [209, 169] on video at bounding box center [290, 163] width 580 height 326
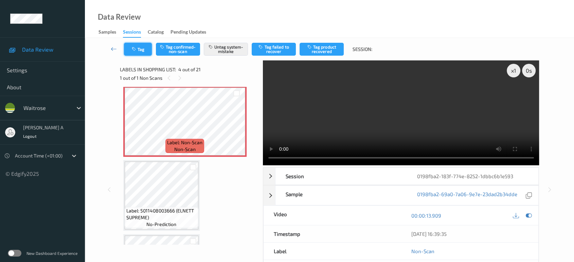
click at [138, 49] on button "Tag" at bounding box center [138, 49] width 28 height 13
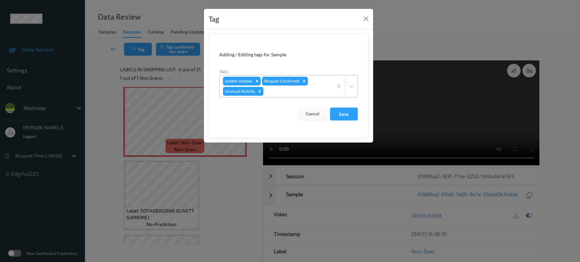
click at [261, 92] on icon "Remove Unusual-Activity" at bounding box center [259, 91] width 5 height 5
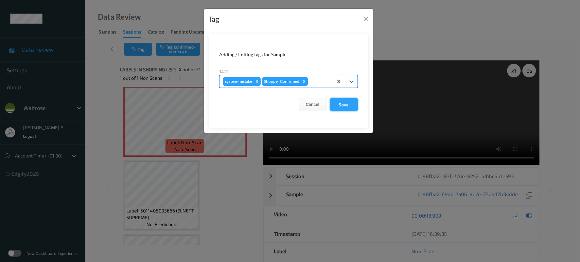
click at [345, 103] on button "Save" at bounding box center [344, 104] width 28 height 13
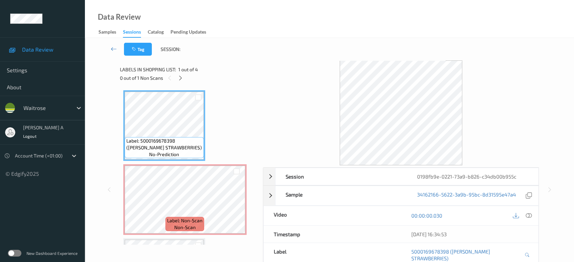
click at [179, 79] on icon at bounding box center [181, 78] width 6 height 6
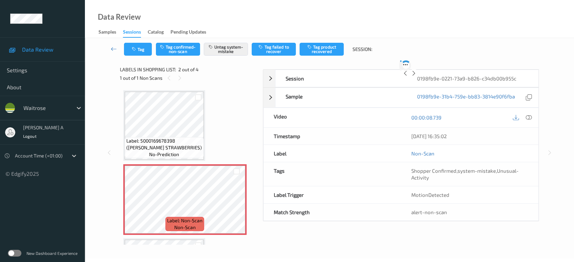
scroll to position [3, 0]
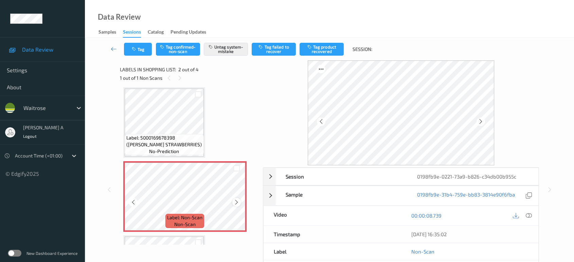
click at [239, 200] on div at bounding box center [236, 202] width 8 height 8
click at [239, 201] on icon at bounding box center [237, 202] width 6 height 6
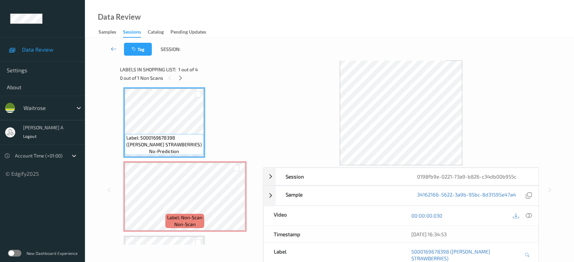
scroll to position [0, 0]
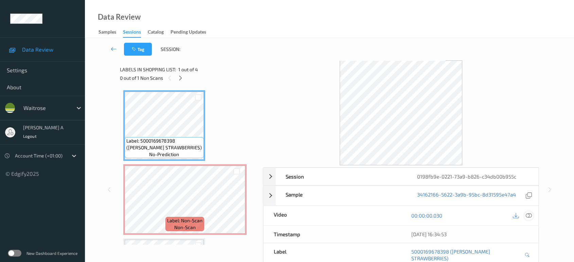
click at [526, 215] on icon at bounding box center [529, 216] width 6 height 6
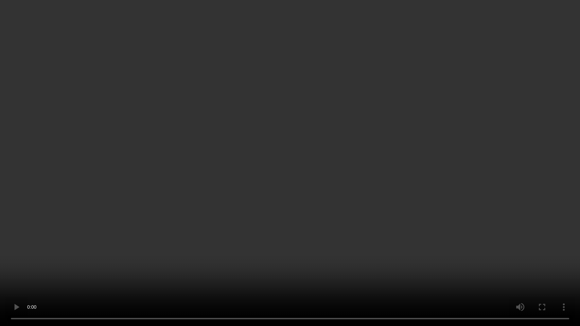
click at [305, 169] on video at bounding box center [290, 163] width 580 height 326
click at [288, 207] on video at bounding box center [290, 163] width 580 height 326
click at [253, 178] on video at bounding box center [290, 163] width 580 height 326
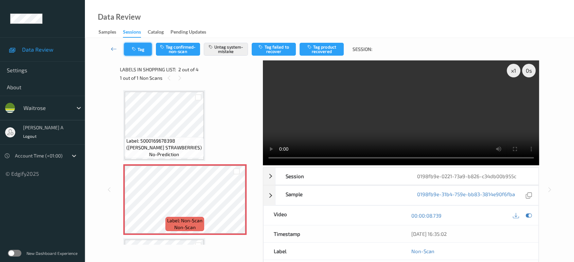
click at [136, 48] on icon "button" at bounding box center [135, 49] width 6 height 5
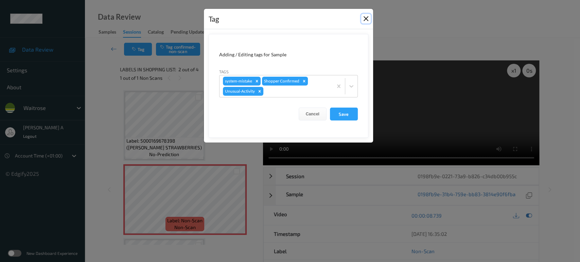
click at [366, 20] on button "Close" at bounding box center [366, 19] width 10 height 10
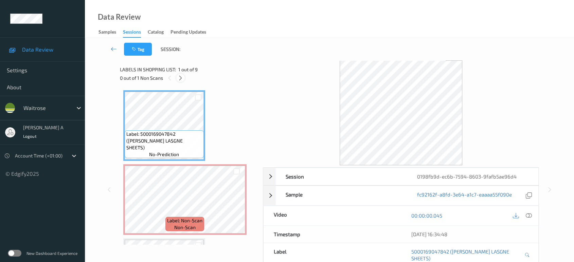
click at [179, 76] on icon at bounding box center [181, 78] width 6 height 6
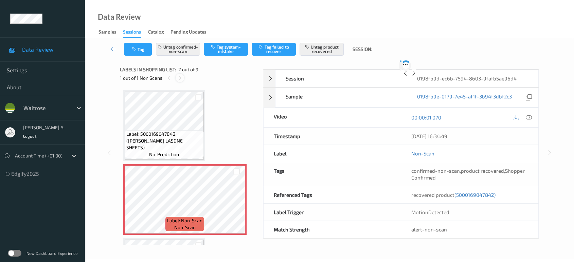
scroll to position [3, 0]
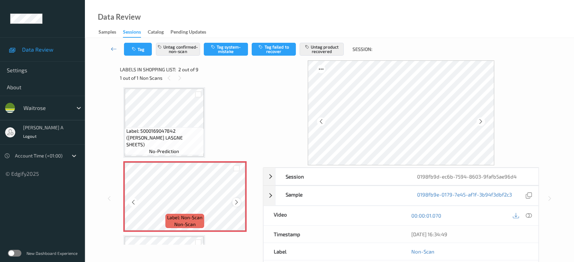
click at [235, 200] on icon at bounding box center [237, 202] width 6 height 6
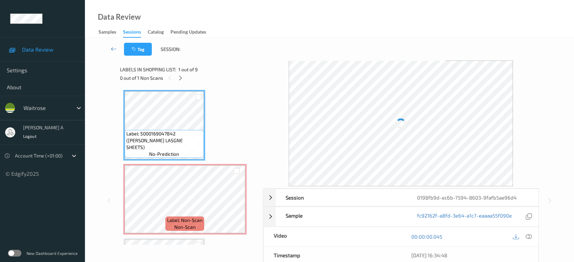
scroll to position [0, 0]
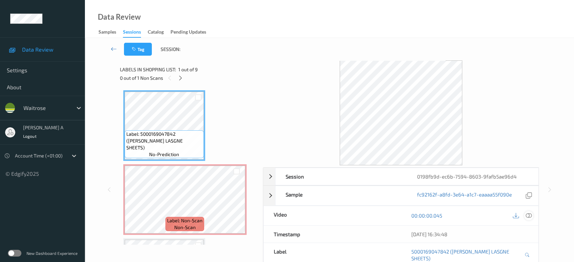
click at [528, 214] on icon at bounding box center [529, 216] width 6 height 6
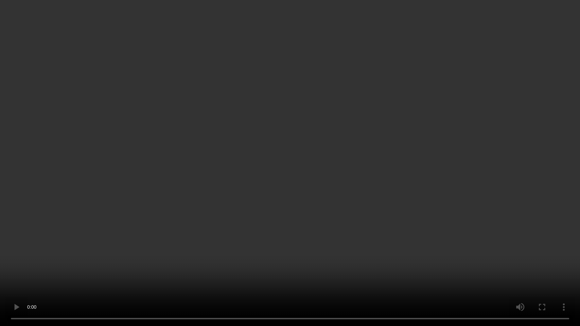
click at [308, 134] on video at bounding box center [290, 163] width 580 height 326
click at [242, 128] on video at bounding box center [290, 163] width 580 height 326
click at [214, 152] on video at bounding box center [290, 163] width 580 height 326
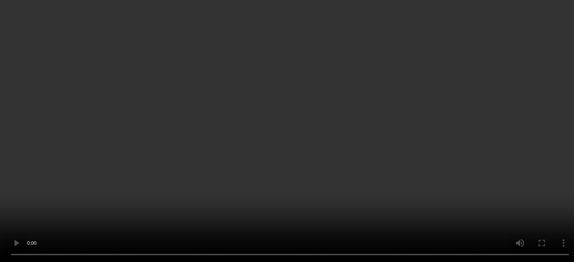
scroll to position [75, 0]
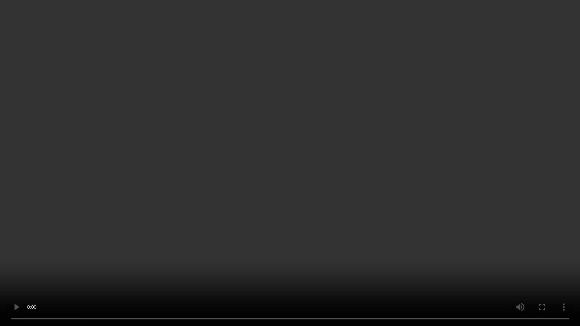
click at [317, 171] on video at bounding box center [290, 163] width 580 height 326
click at [306, 163] on video at bounding box center [290, 163] width 580 height 326
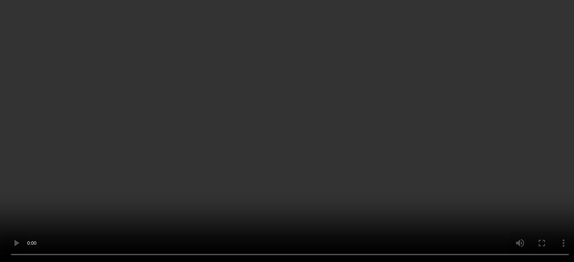
scroll to position [0, 0]
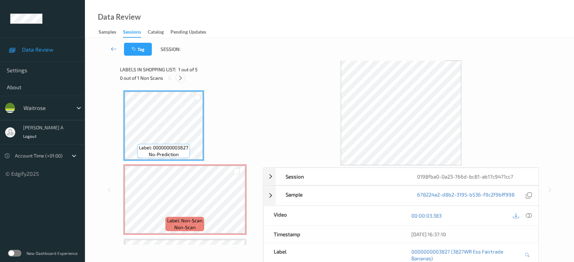
click at [179, 75] on icon at bounding box center [181, 78] width 6 height 6
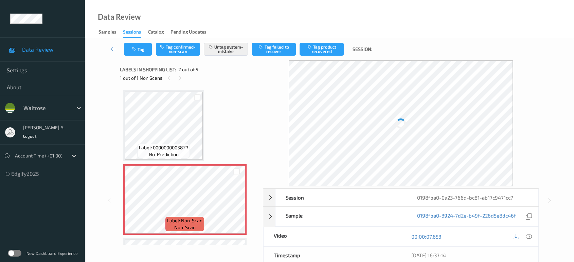
scroll to position [3, 0]
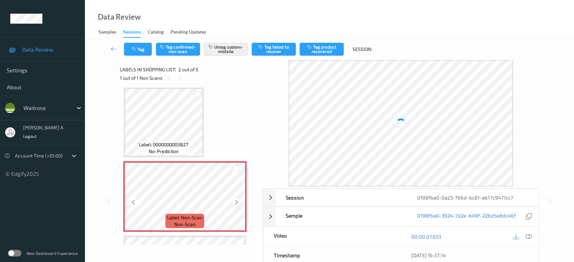
click at [235, 202] on icon at bounding box center [237, 202] width 6 height 6
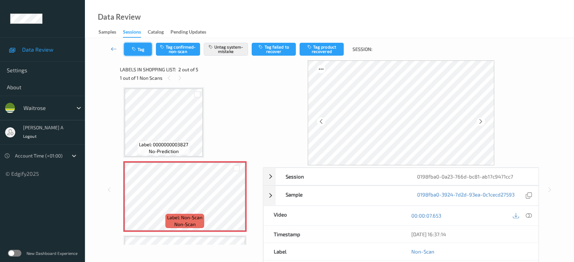
click at [145, 50] on button "Tag" at bounding box center [138, 49] width 28 height 13
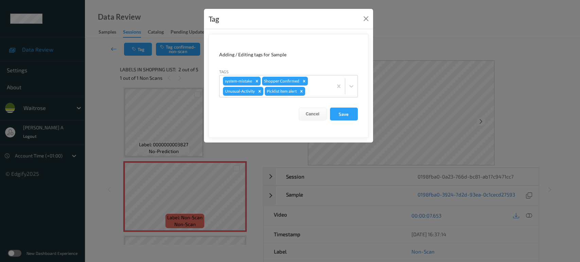
click at [370, 19] on div "Tag" at bounding box center [288, 19] width 169 height 21
click at [368, 20] on button "Close" at bounding box center [366, 19] width 10 height 10
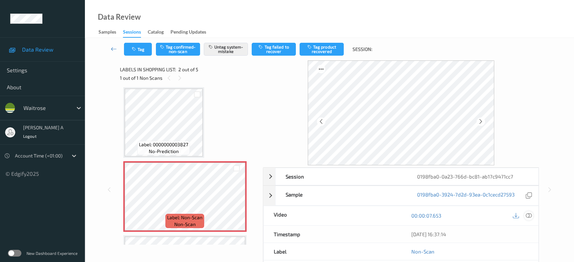
click at [532, 214] on div at bounding box center [528, 215] width 9 height 9
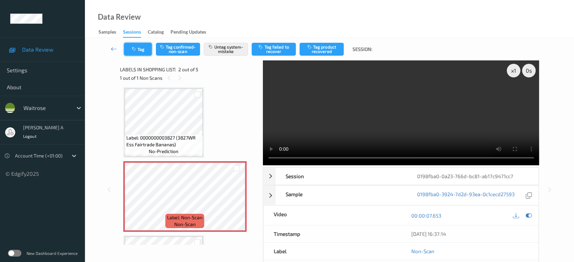
click at [138, 50] on button "Tag" at bounding box center [138, 49] width 28 height 13
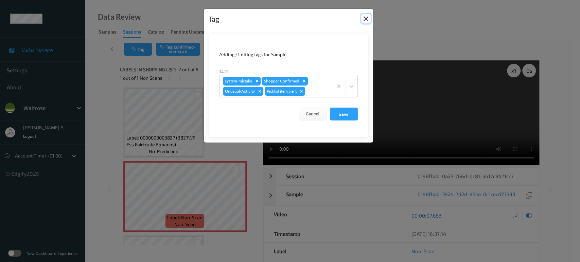
click at [365, 20] on button "Close" at bounding box center [366, 19] width 10 height 10
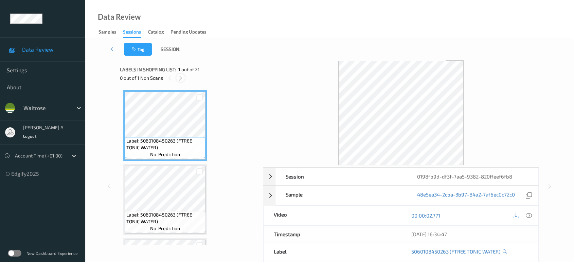
click at [182, 78] on icon at bounding box center [181, 78] width 6 height 6
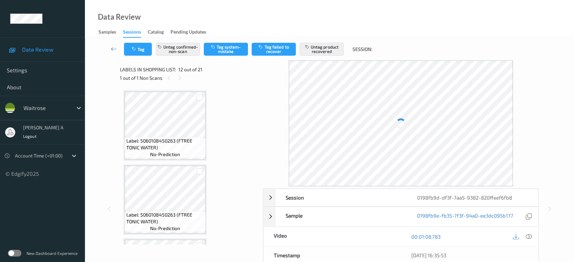
scroll to position [741, 0]
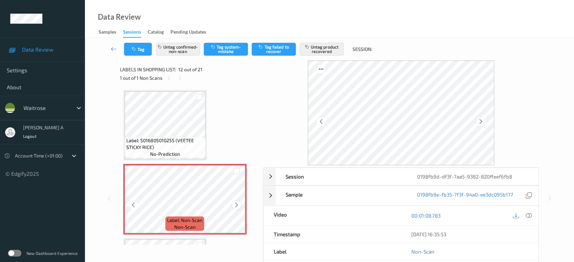
click at [239, 203] on div at bounding box center [236, 205] width 8 height 8
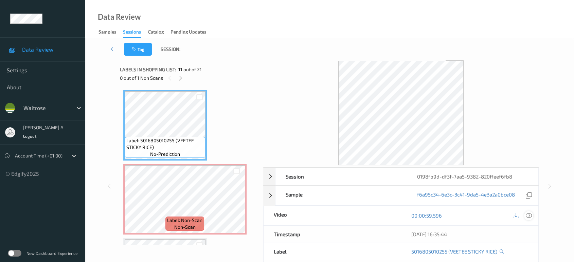
click at [531, 215] on icon at bounding box center [529, 216] width 6 height 6
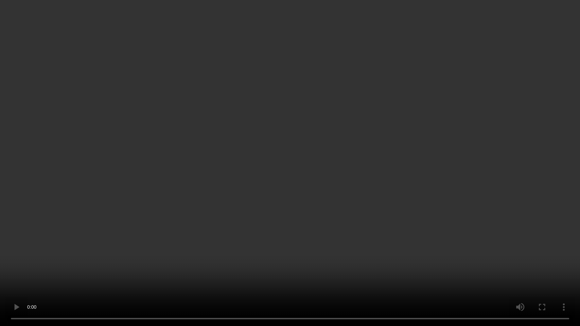
click at [301, 122] on video at bounding box center [290, 163] width 580 height 326
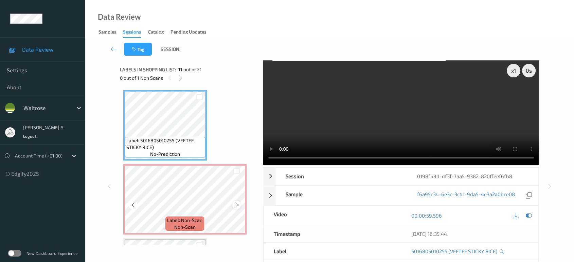
click at [238, 202] on icon at bounding box center [237, 205] width 6 height 6
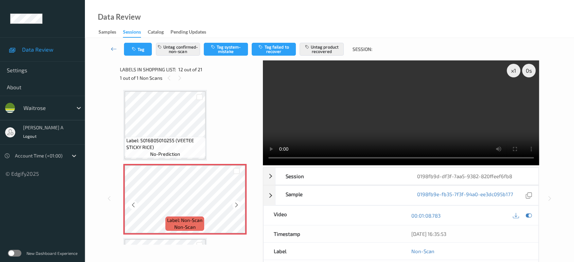
click at [236, 202] on icon at bounding box center [237, 205] width 6 height 6
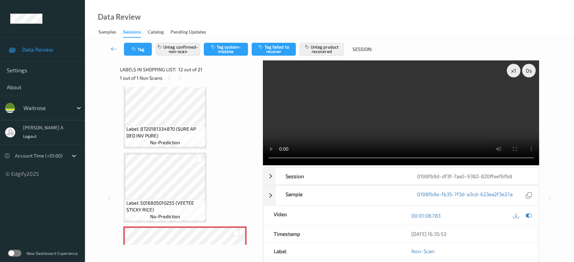
scroll to position [666, 0]
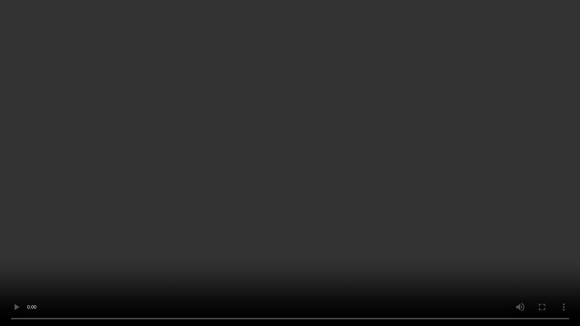
click at [304, 176] on video at bounding box center [290, 163] width 580 height 326
click at [142, 217] on video at bounding box center [290, 163] width 580 height 326
click at [212, 201] on video at bounding box center [290, 163] width 580 height 326
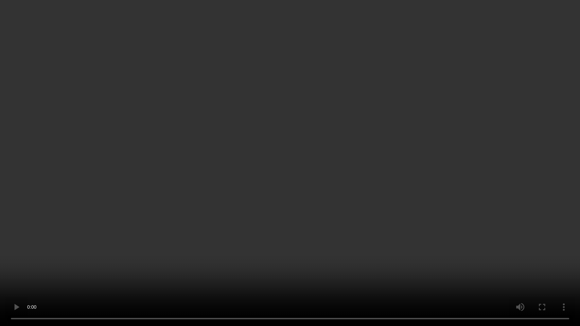
click at [313, 154] on video at bounding box center [290, 163] width 580 height 326
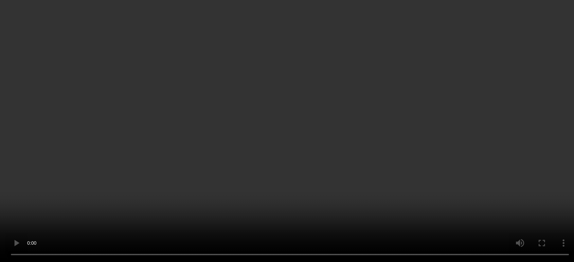
scroll to position [779, 0]
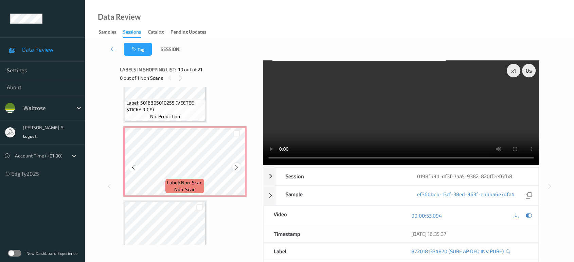
click at [235, 164] on icon at bounding box center [237, 167] width 6 height 6
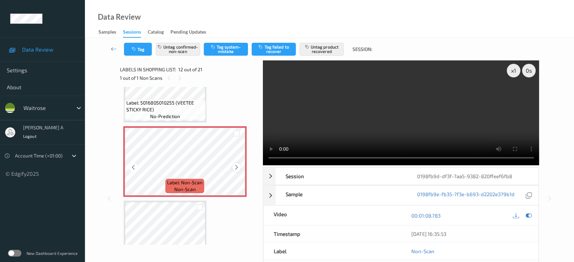
click at [235, 164] on icon at bounding box center [237, 167] width 6 height 6
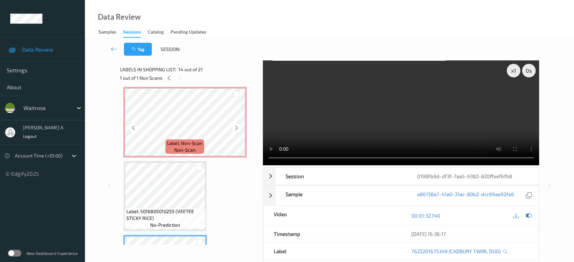
scroll to position [854, 0]
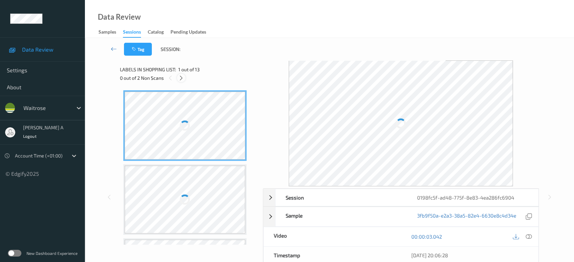
click at [179, 80] on icon at bounding box center [181, 78] width 6 height 6
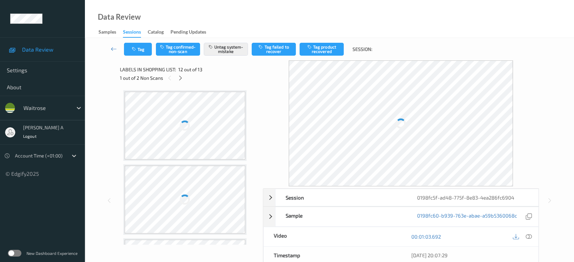
scroll to position [741, 0]
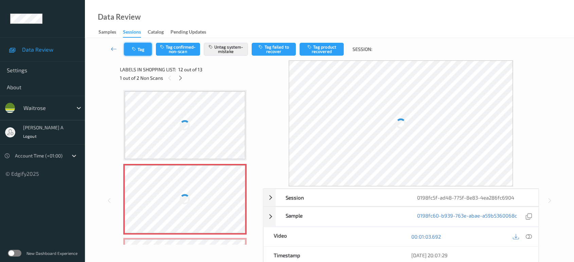
click at [148, 53] on button "Tag" at bounding box center [138, 49] width 28 height 13
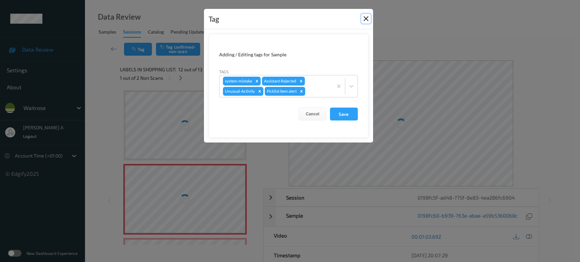
click at [365, 20] on button "Close" at bounding box center [366, 19] width 10 height 10
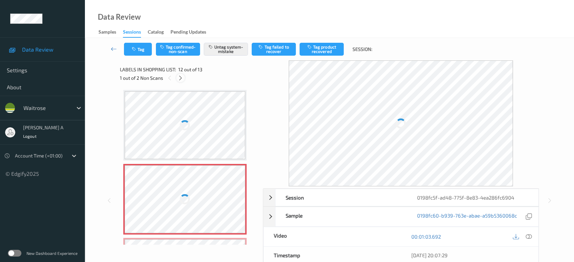
click at [182, 79] on icon at bounding box center [181, 78] width 6 height 6
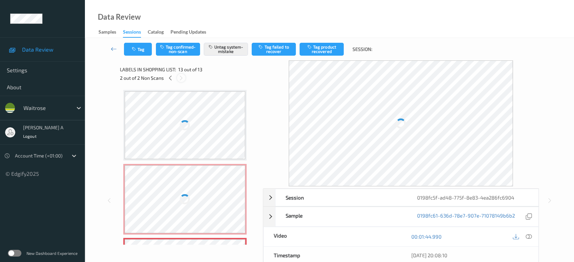
scroll to position [804, 0]
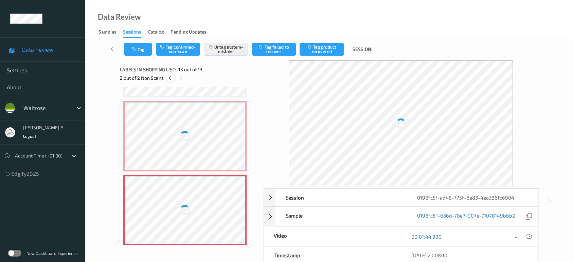
click at [171, 82] on div at bounding box center [170, 78] width 8 height 8
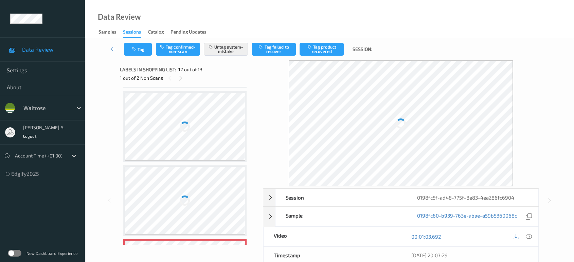
scroll to position [779, 0]
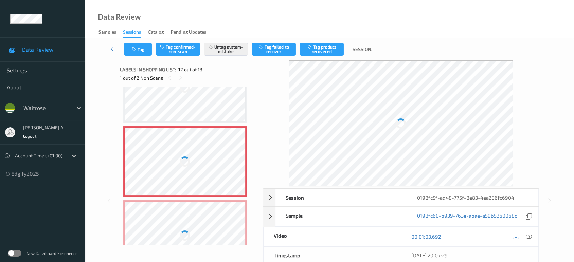
click at [530, 235] on icon at bounding box center [529, 237] width 6 height 6
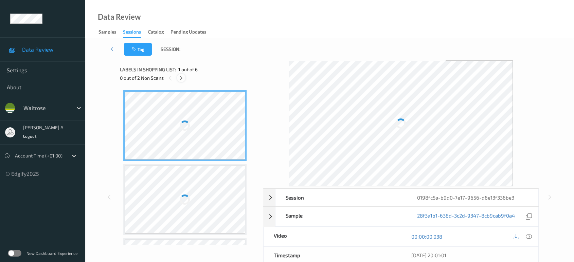
click at [182, 78] on icon at bounding box center [181, 78] width 6 height 6
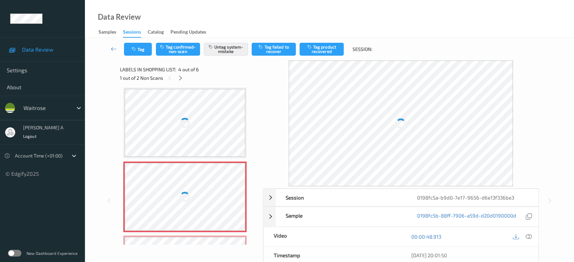
click at [529, 235] on icon at bounding box center [529, 237] width 6 height 6
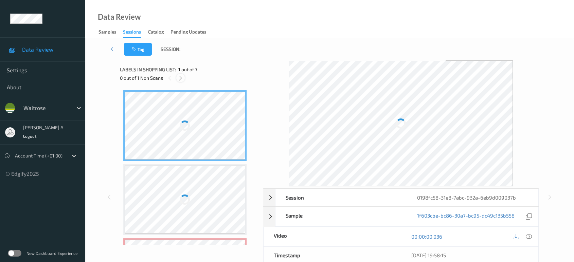
click at [181, 81] on icon at bounding box center [181, 78] width 6 height 6
click at [181, 78] on icon at bounding box center [181, 78] width 6 height 6
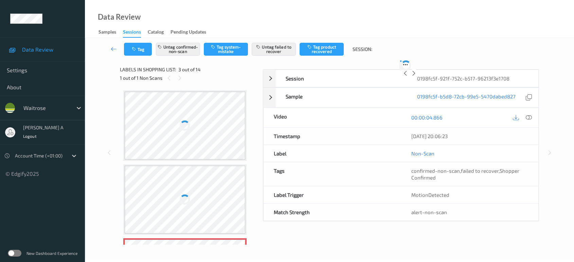
scroll to position [77, 0]
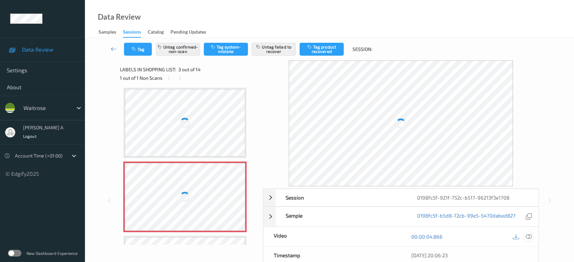
click at [526, 234] on icon at bounding box center [529, 237] width 6 height 6
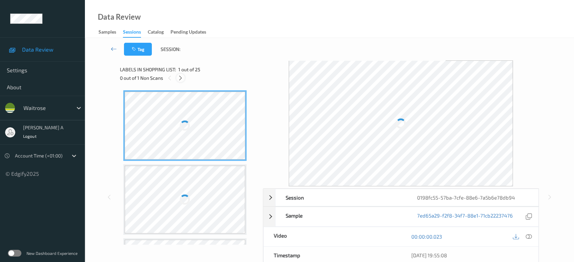
click at [178, 79] on icon at bounding box center [181, 78] width 6 height 6
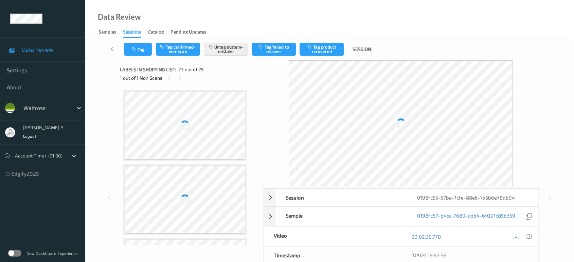
scroll to position [1552, 0]
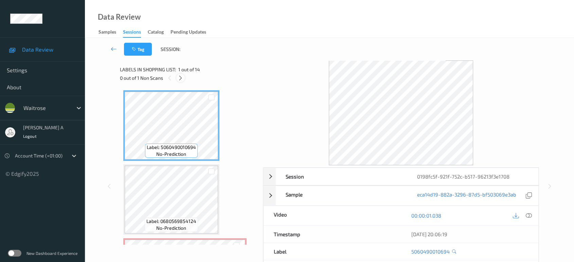
click at [183, 81] on div at bounding box center [180, 78] width 8 height 8
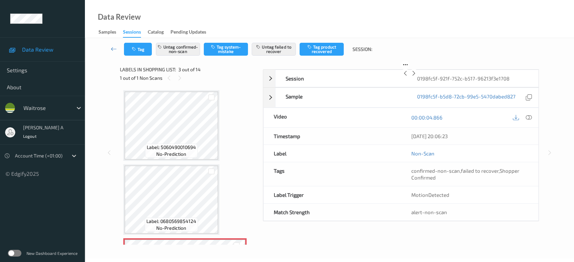
scroll to position [77, 0]
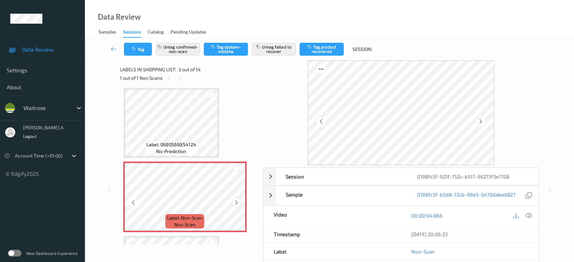
click at [236, 200] on icon at bounding box center [237, 203] width 6 height 6
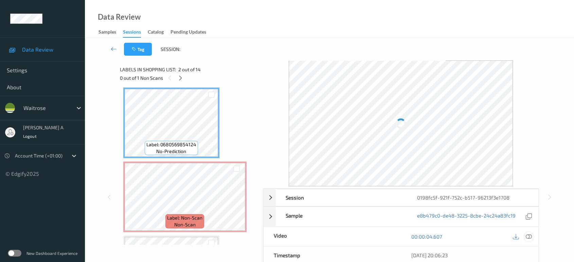
click at [527, 235] on icon at bounding box center [529, 237] width 6 height 6
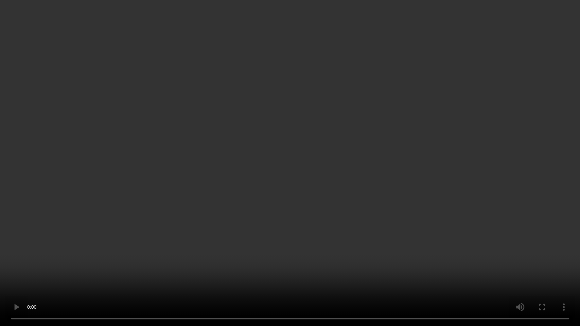
click at [290, 195] on video at bounding box center [290, 163] width 580 height 326
click at [318, 219] on video at bounding box center [290, 163] width 580 height 326
click at [241, 222] on video at bounding box center [290, 163] width 580 height 326
click at [234, 203] on video at bounding box center [290, 163] width 580 height 326
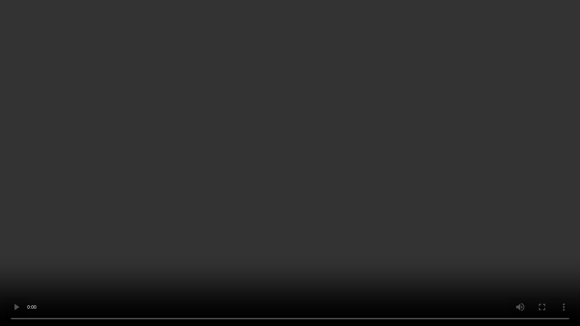
click at [396, 171] on video at bounding box center [290, 163] width 580 height 326
click at [352, 140] on video at bounding box center [290, 163] width 580 height 326
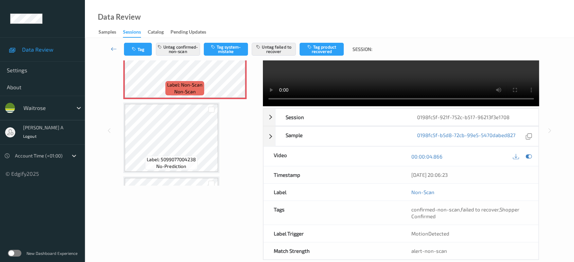
scroll to position [0, 0]
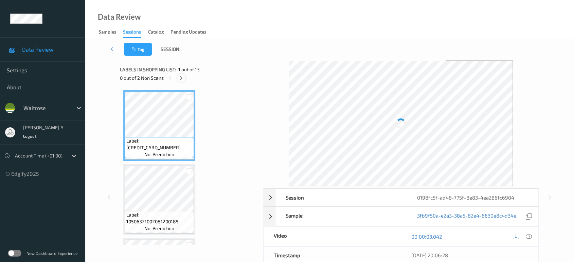
click at [181, 78] on icon at bounding box center [181, 78] width 6 height 6
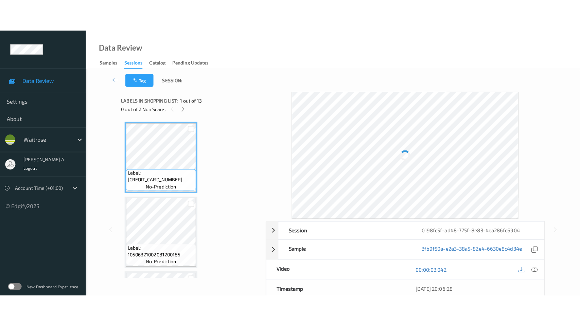
scroll to position [741, 0]
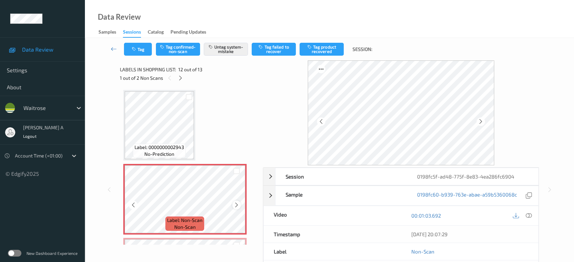
click at [235, 202] on icon at bounding box center [237, 205] width 6 height 6
click at [140, 47] on button "Tag" at bounding box center [138, 49] width 28 height 13
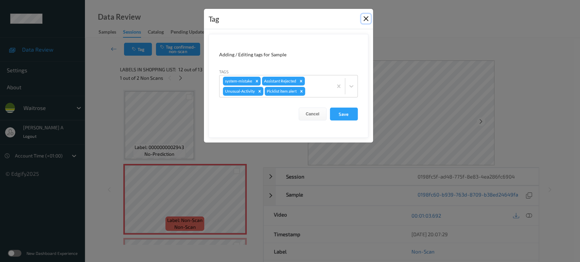
click at [367, 16] on button "Close" at bounding box center [366, 19] width 10 height 10
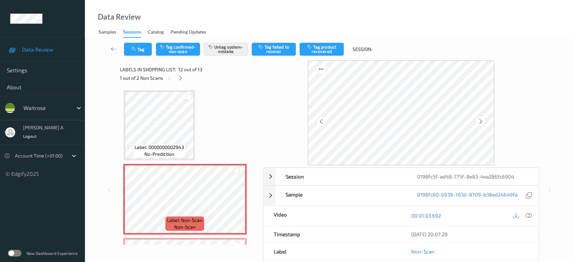
click at [526, 214] on icon at bounding box center [529, 216] width 6 height 6
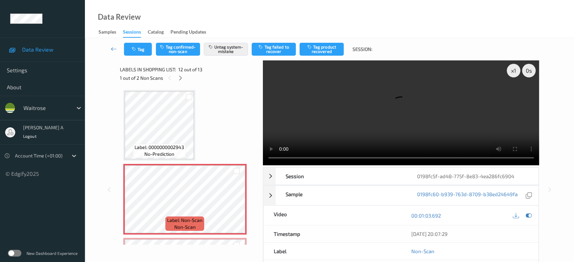
scroll to position [740, 0]
click at [347, 139] on video at bounding box center [401, 112] width 277 height 105
click at [144, 53] on button "Tag" at bounding box center [138, 49] width 28 height 13
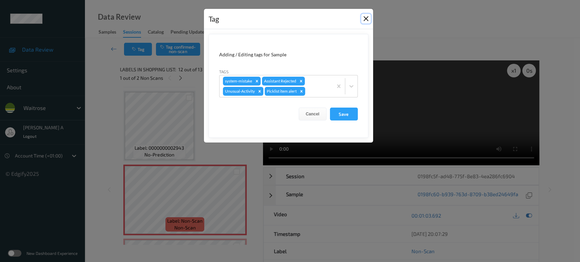
click at [362, 18] on button "Close" at bounding box center [366, 19] width 10 height 10
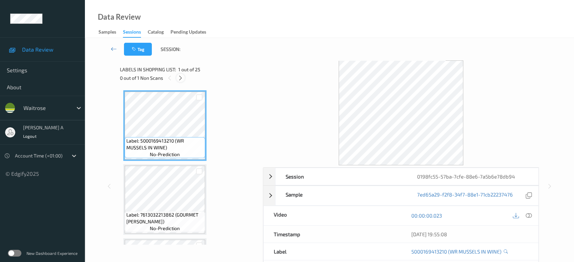
click at [182, 74] on div "0 out of 1 Non Scans" at bounding box center [189, 78] width 138 height 8
click at [181, 80] on icon at bounding box center [181, 78] width 6 height 6
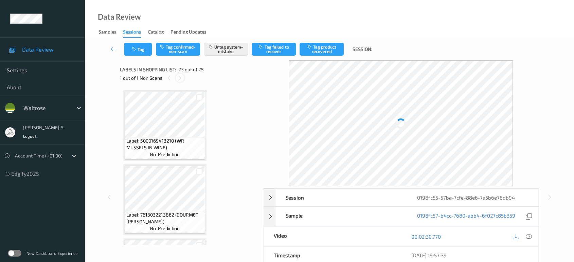
scroll to position [1552, 0]
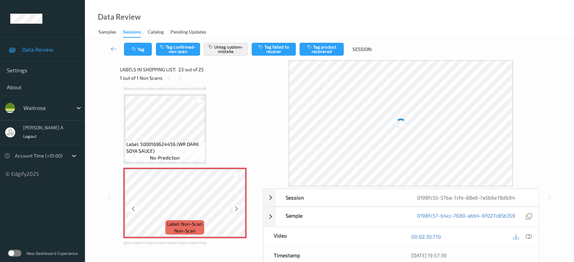
click at [236, 206] on icon at bounding box center [237, 209] width 6 height 6
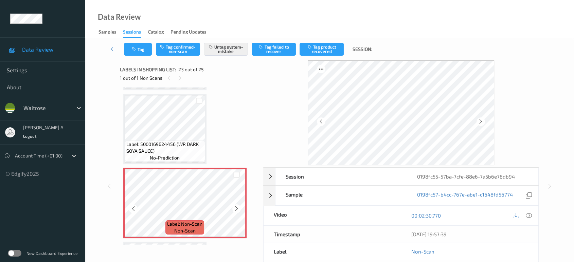
click at [236, 206] on icon at bounding box center [237, 209] width 6 height 6
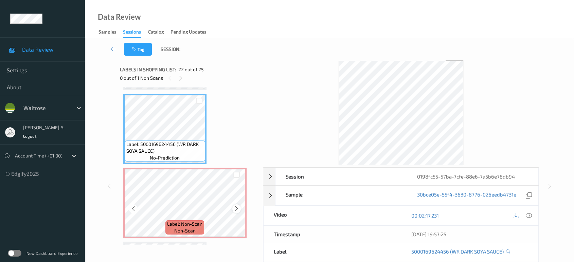
click at [235, 206] on icon at bounding box center [237, 209] width 6 height 6
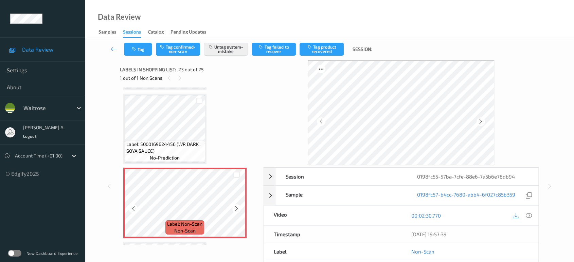
click at [235, 206] on icon at bounding box center [237, 209] width 6 height 6
click at [530, 215] on icon at bounding box center [529, 216] width 6 height 6
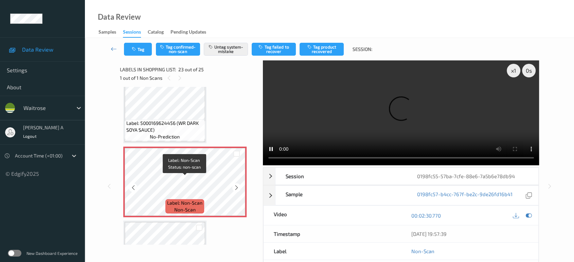
scroll to position [1590, 0]
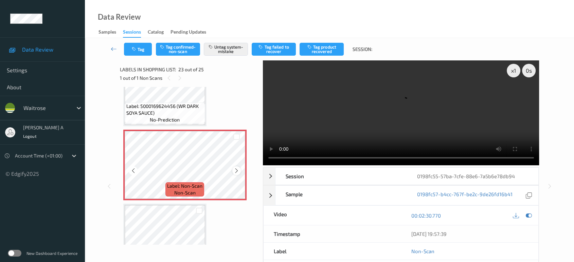
click at [236, 168] on icon at bounding box center [237, 171] width 6 height 6
click at [141, 50] on button "Tag" at bounding box center [138, 49] width 28 height 13
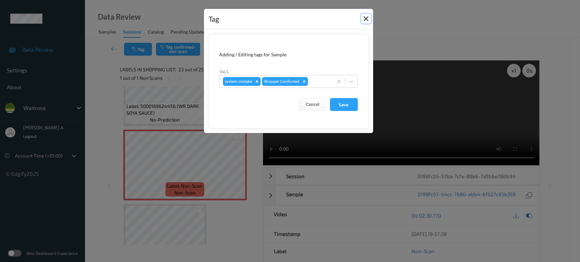
click at [364, 19] on button "Close" at bounding box center [366, 19] width 10 height 10
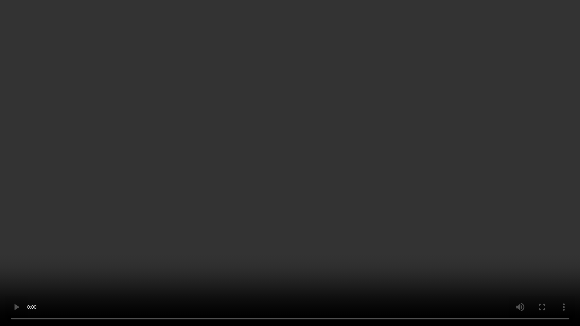
click at [258, 150] on video at bounding box center [290, 163] width 580 height 326
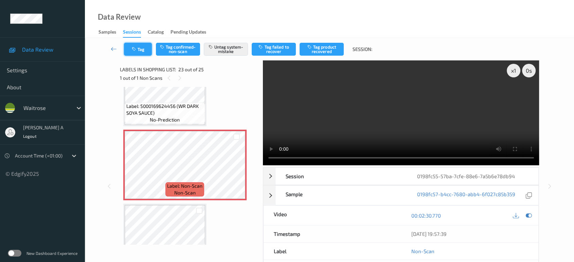
click at [140, 55] on button "Tag" at bounding box center [138, 49] width 28 height 13
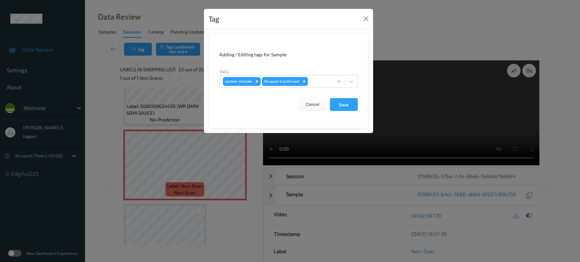
click at [361, 22] on div "Tag" at bounding box center [288, 19] width 169 height 21
click at [367, 18] on button "Close" at bounding box center [366, 19] width 10 height 10
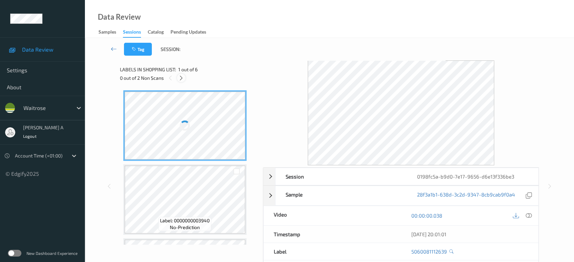
click at [180, 78] on icon at bounding box center [181, 78] width 6 height 6
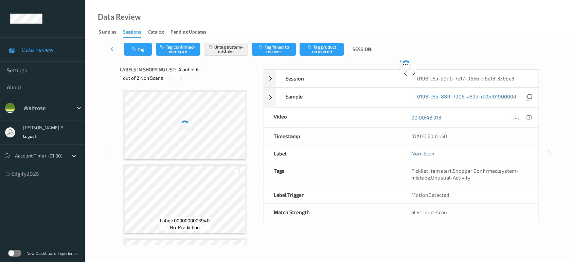
scroll to position [151, 0]
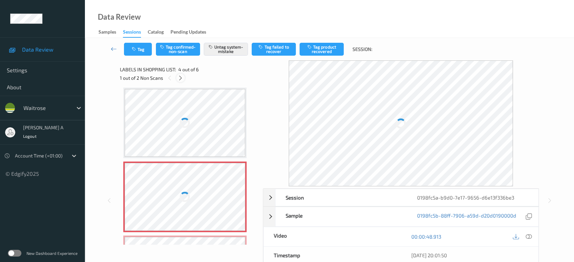
click at [178, 75] on icon at bounding box center [181, 78] width 6 height 6
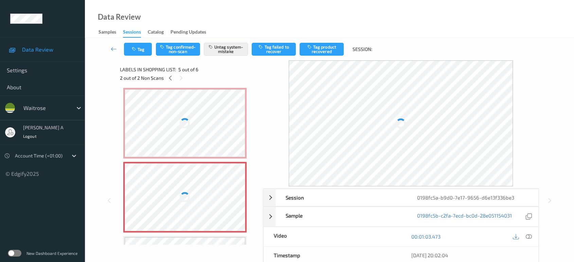
click at [196, 119] on div at bounding box center [185, 123] width 121 height 68
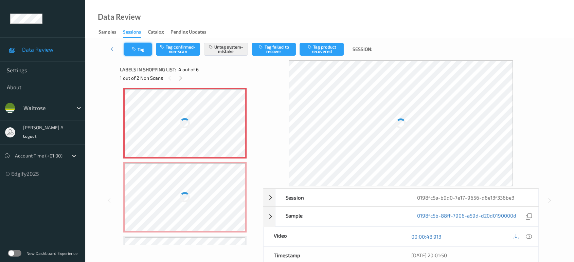
click at [138, 51] on button "Tag" at bounding box center [138, 49] width 28 height 13
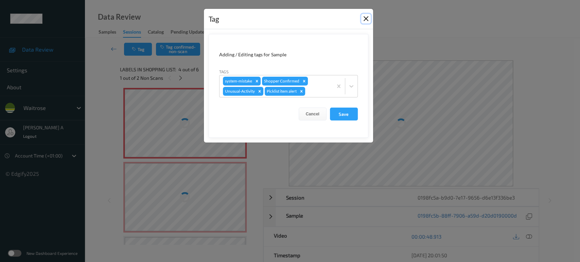
click at [369, 18] on button "Close" at bounding box center [366, 19] width 10 height 10
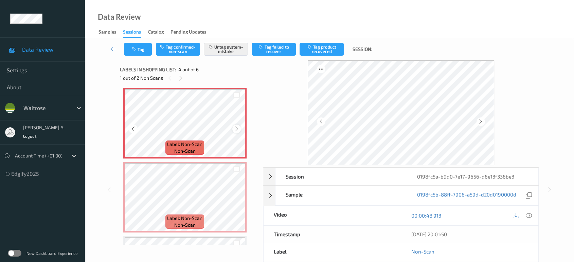
click at [235, 128] on icon at bounding box center [237, 129] width 6 height 6
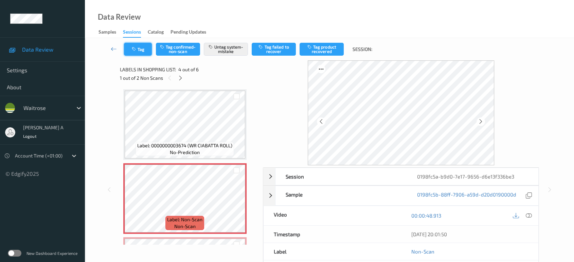
click at [137, 51] on icon "button" at bounding box center [135, 49] width 6 height 5
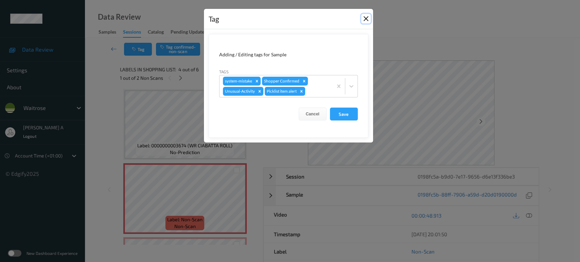
click at [367, 19] on button "Close" at bounding box center [366, 19] width 10 height 10
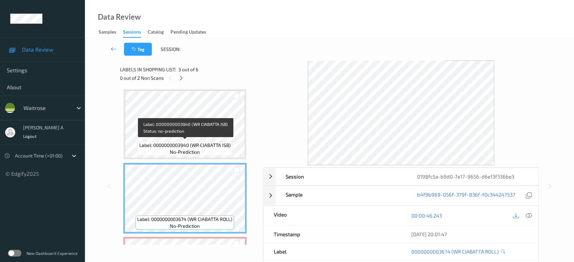
scroll to position [151, 0]
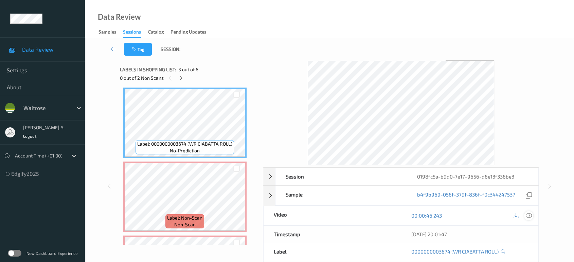
click at [532, 215] on icon at bounding box center [529, 216] width 6 height 6
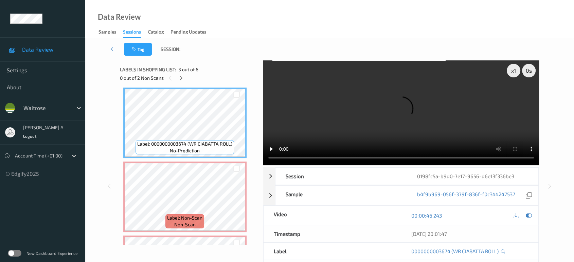
click at [261, 96] on div "x 1 0 s Session 0198fc5a-b9d0-7e17-9656-d6e13f336be3 Session ID 0198fc5a-b9d0-7…" at bounding box center [330, 186] width 420 height 252
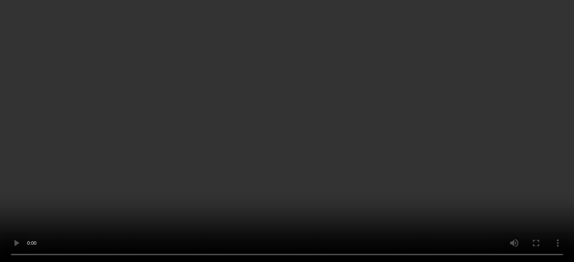
scroll to position [226, 0]
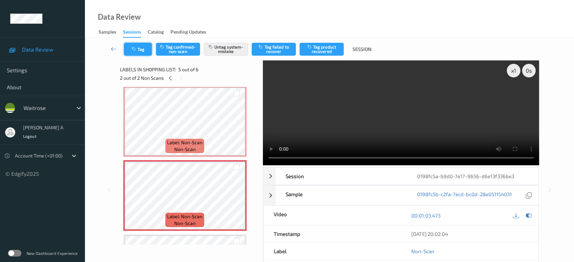
click at [138, 54] on button "Tag" at bounding box center [138, 49] width 28 height 13
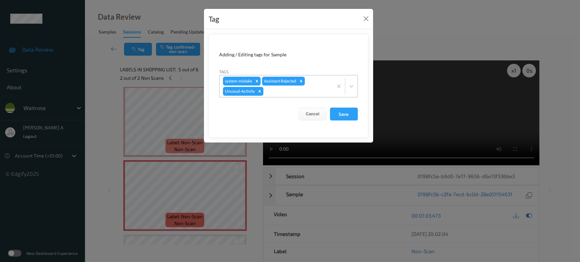
click at [273, 91] on div at bounding box center [297, 91] width 65 height 8
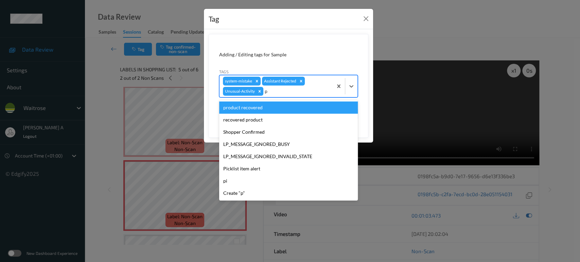
type input "pi"
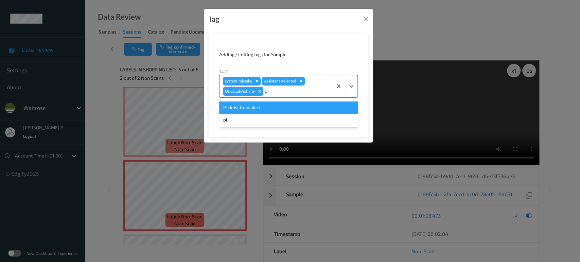
click at [258, 109] on div "Picklist item alert" at bounding box center [288, 108] width 139 height 12
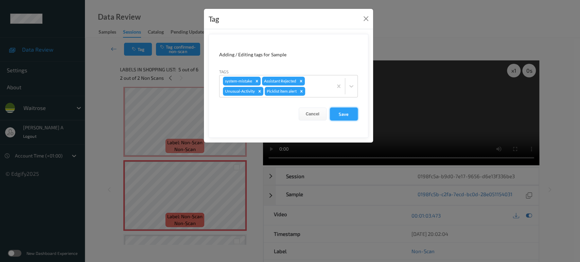
click at [342, 113] on button "Save" at bounding box center [344, 114] width 28 height 13
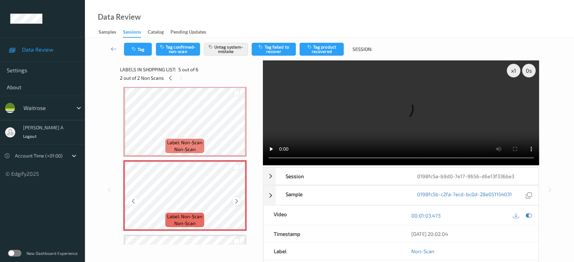
click at [236, 201] on icon at bounding box center [237, 201] width 6 height 6
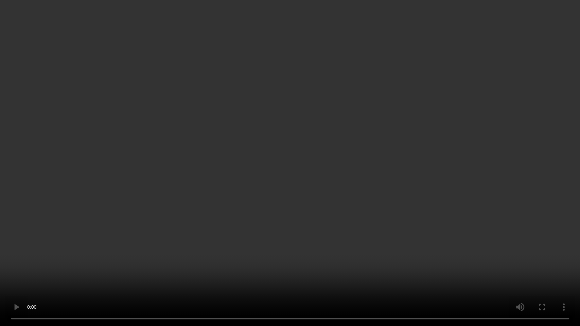
click at [369, 210] on video at bounding box center [290, 163] width 580 height 326
click at [297, 185] on video at bounding box center [290, 163] width 580 height 326
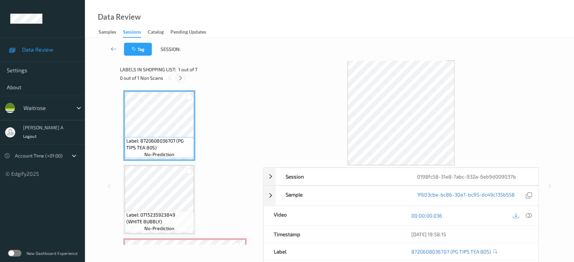
click at [178, 79] on icon at bounding box center [181, 78] width 6 height 6
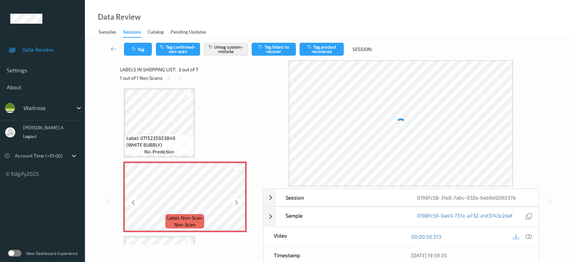
click at [235, 203] on icon at bounding box center [237, 203] width 6 height 6
click at [238, 203] on icon at bounding box center [237, 203] width 6 height 6
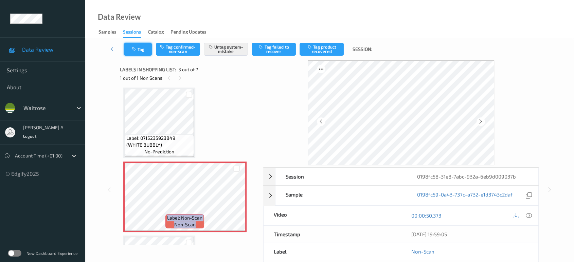
click at [138, 46] on button "Tag" at bounding box center [138, 49] width 28 height 13
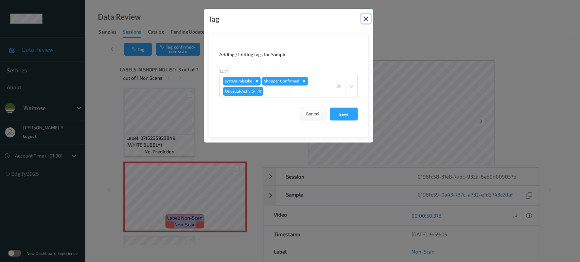
click at [364, 20] on button "Close" at bounding box center [366, 19] width 10 height 10
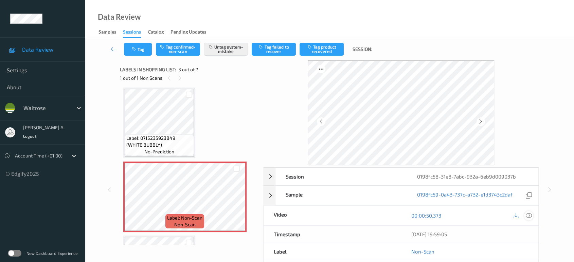
click at [525, 214] on div at bounding box center [528, 215] width 9 height 9
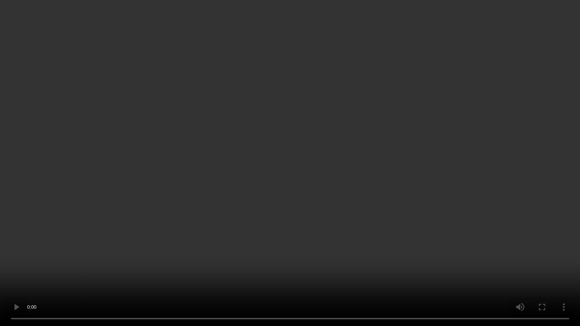
click at [333, 191] on video at bounding box center [290, 163] width 580 height 326
click at [281, 199] on video at bounding box center [290, 163] width 580 height 326
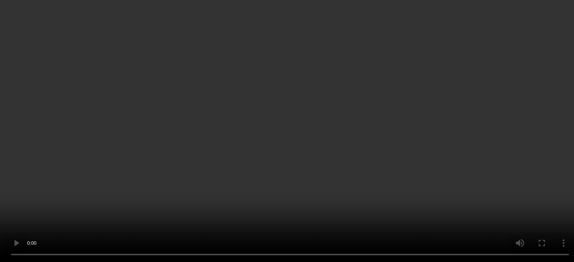
scroll to position [0, 0]
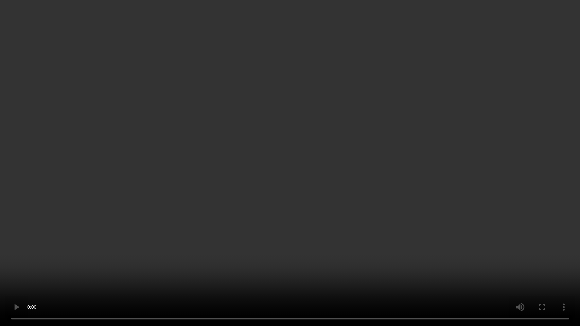
click at [258, 183] on video at bounding box center [290, 163] width 580 height 326
click at [201, 223] on video at bounding box center [290, 163] width 580 height 326
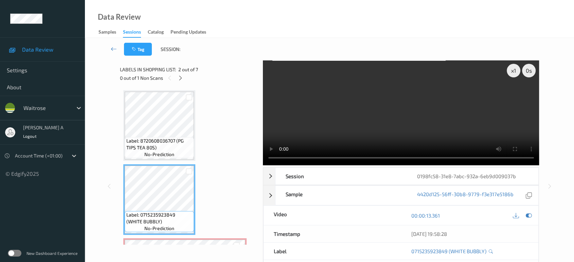
click at [342, 134] on video at bounding box center [401, 112] width 277 height 105
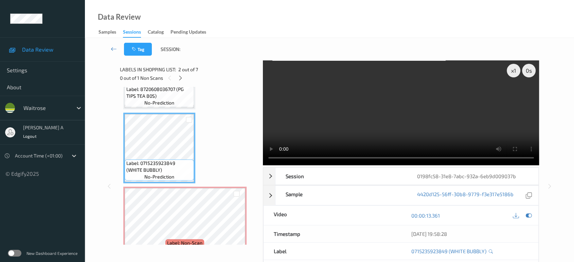
scroll to position [113, 0]
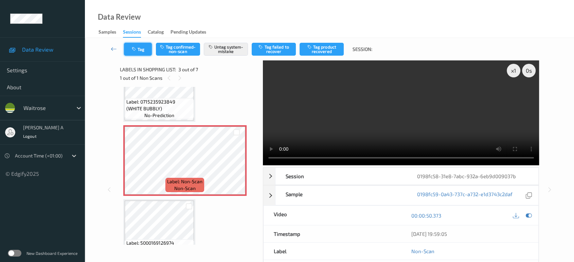
click at [142, 51] on button "Tag" at bounding box center [138, 49] width 28 height 13
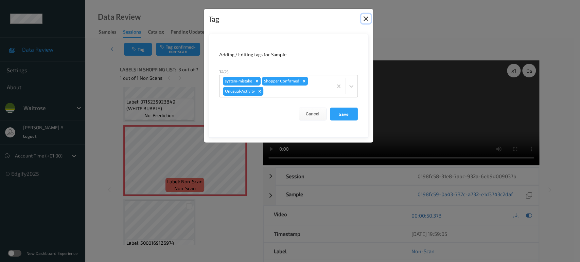
click at [367, 18] on button "Close" at bounding box center [366, 19] width 10 height 10
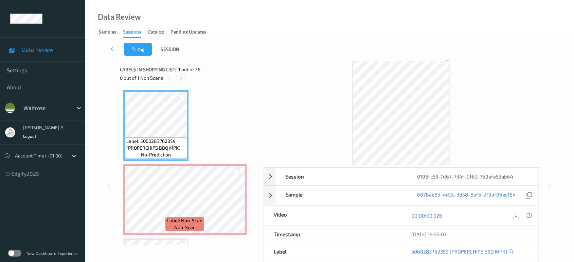
click at [179, 77] on icon at bounding box center [181, 78] width 6 height 6
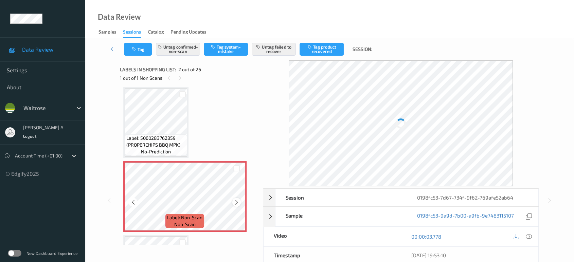
click at [236, 201] on icon at bounding box center [237, 202] width 6 height 6
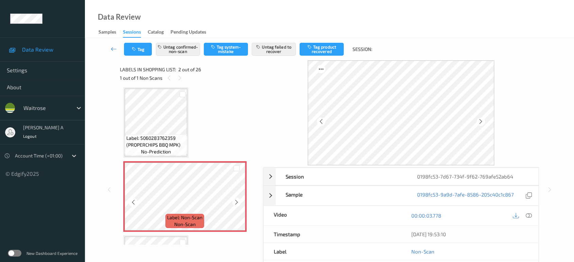
click at [236, 201] on icon at bounding box center [237, 202] width 6 height 6
click at [236, 202] on icon at bounding box center [237, 202] width 6 height 6
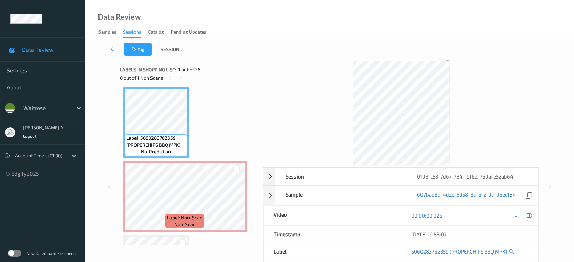
click at [530, 214] on icon at bounding box center [529, 216] width 6 height 6
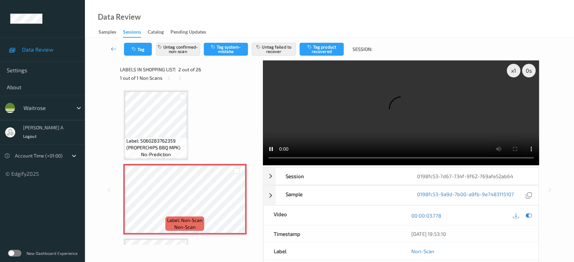
scroll to position [0, 0]
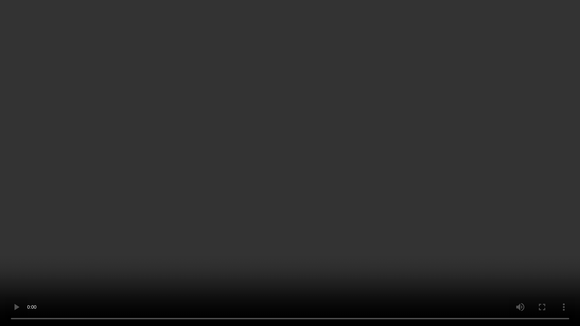
click at [242, 158] on video at bounding box center [290, 163] width 580 height 326
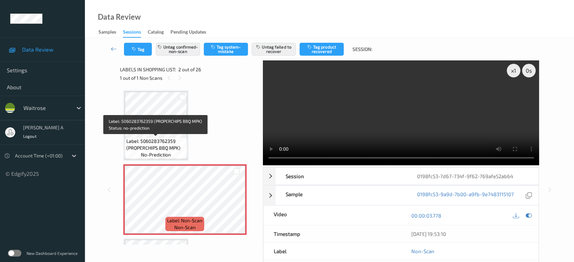
click at [167, 149] on span "Label: 5060283762359 (PROPERCHIPS BBQ MPK)" at bounding box center [155, 145] width 59 height 14
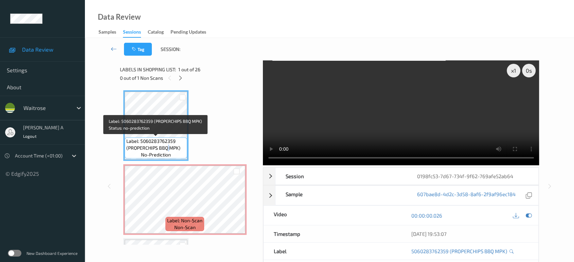
click at [167, 149] on span "Label: 5060283762359 (PROPERCHIPS BBQ MPK)" at bounding box center [155, 145] width 59 height 14
click at [131, 148] on span "Label: 5060283762359 (PROPERCHIPS BBQ MPK)" at bounding box center [155, 145] width 59 height 14
drag, startPoint x: 128, startPoint y: 148, endPoint x: 179, endPoint y: 150, distance: 50.6
click at [179, 150] on span "Label: 5060283762359 (PROPERCHIPS BBQ MPK)" at bounding box center [155, 145] width 59 height 14
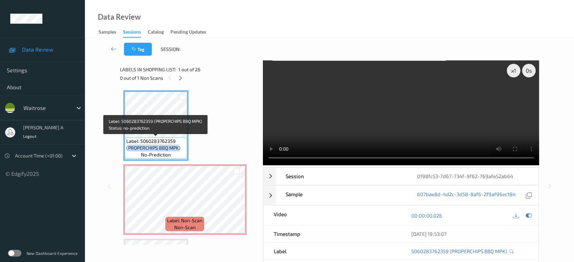
copy span "PROPERCHIPS BBQ MPK"
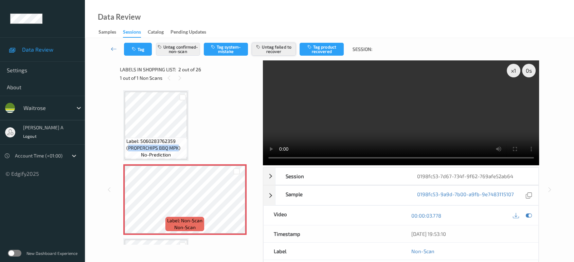
click at [275, 55] on button "Untag failed to recover" at bounding box center [274, 49] width 44 height 13
click at [173, 46] on button "Untag confirmed-non-scan" at bounding box center [178, 49] width 44 height 13
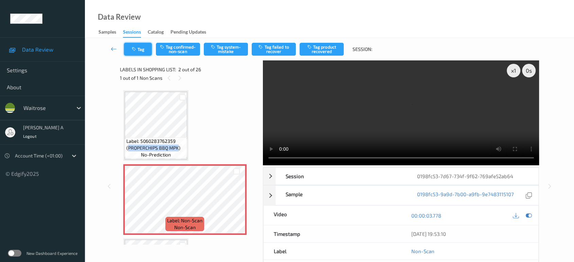
click at [140, 52] on button "Tag" at bounding box center [138, 49] width 28 height 13
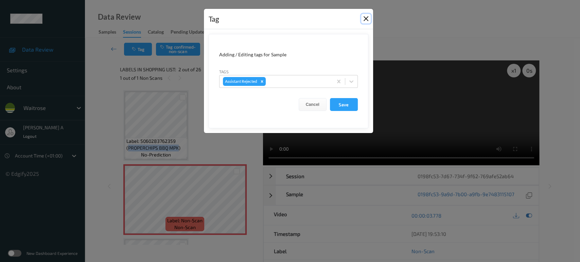
click at [364, 23] on button "Close" at bounding box center [366, 19] width 10 height 10
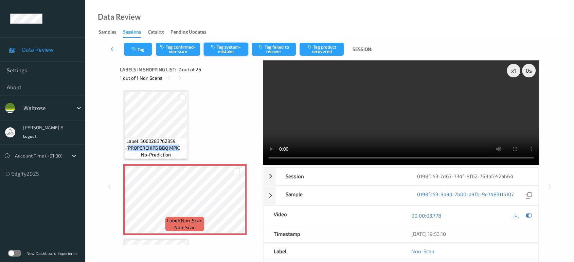
click at [224, 48] on button "Tag system-mistake" at bounding box center [226, 49] width 44 height 13
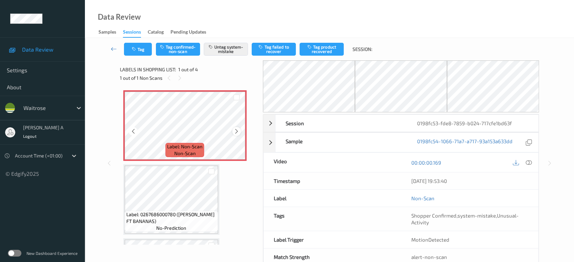
click at [237, 132] on icon at bounding box center [237, 131] width 6 height 6
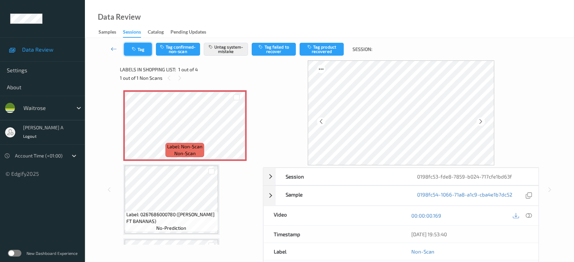
click at [138, 50] on button "Tag" at bounding box center [138, 49] width 28 height 13
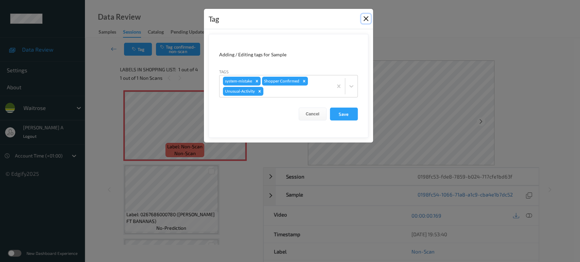
click at [364, 20] on button "Close" at bounding box center [366, 19] width 10 height 10
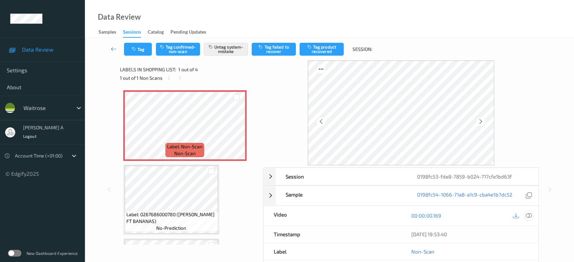
click at [530, 218] on icon at bounding box center [529, 216] width 6 height 6
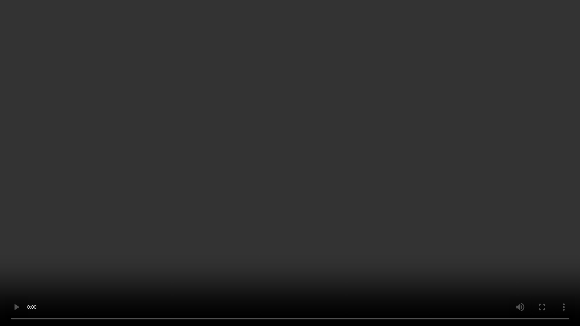
click at [146, 105] on video at bounding box center [290, 163] width 580 height 326
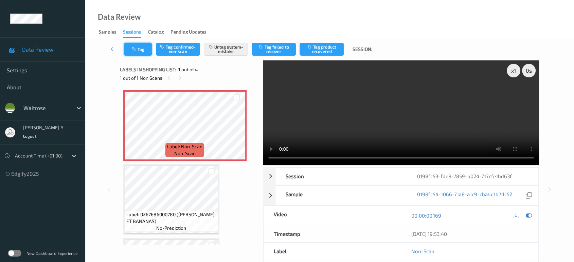
click at [141, 50] on button "Tag" at bounding box center [138, 49] width 28 height 13
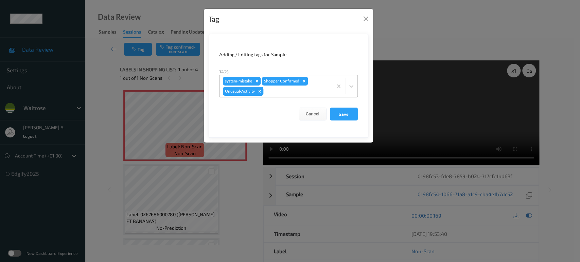
click at [261, 91] on icon "Remove Unusual-Activity" at bounding box center [259, 91] width 5 height 5
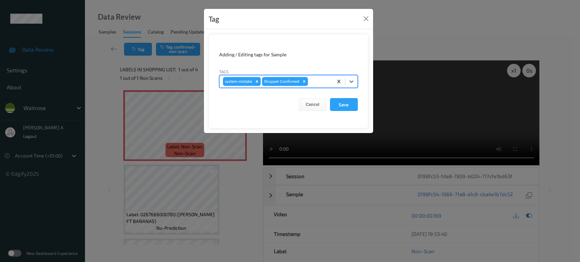
click at [256, 79] on icon "Remove system-mistake" at bounding box center [257, 81] width 5 height 5
click at [355, 105] on button "Save" at bounding box center [344, 104] width 28 height 13
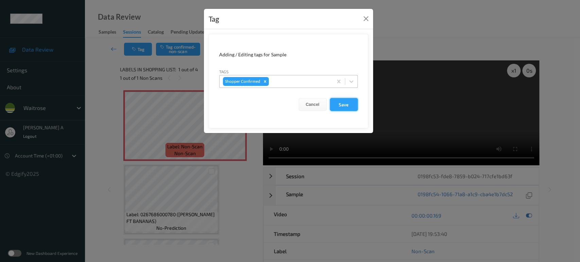
click at [344, 105] on button "Save" at bounding box center [344, 104] width 28 height 13
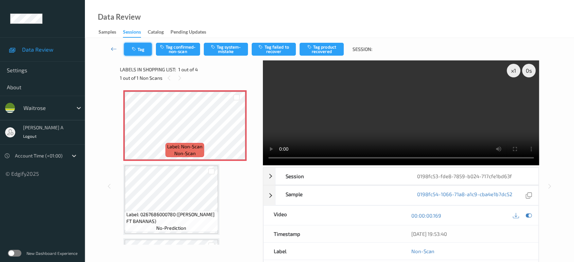
click at [138, 48] on button "Tag" at bounding box center [138, 49] width 28 height 13
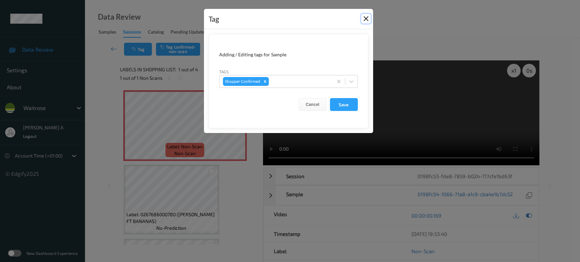
click at [364, 21] on button "Close" at bounding box center [366, 19] width 10 height 10
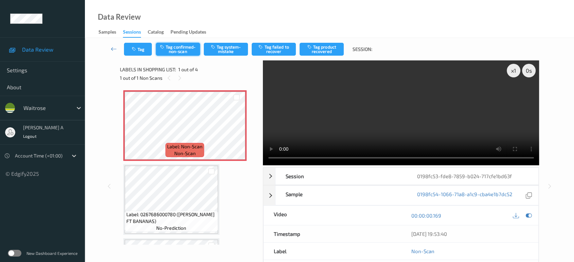
click at [179, 47] on button "Tag confirmed-non-scan" at bounding box center [178, 49] width 44 height 13
click at [317, 49] on button "Tag product recovered" at bounding box center [322, 49] width 44 height 13
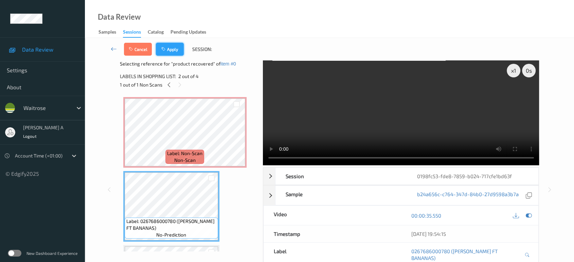
click at [170, 48] on button "Apply" at bounding box center [170, 49] width 28 height 13
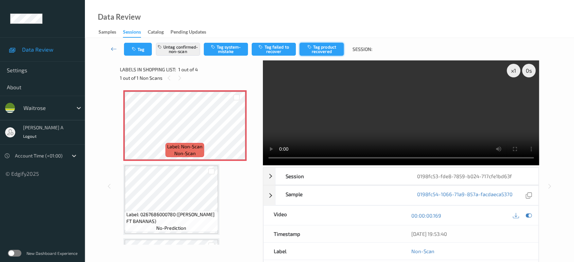
click at [329, 48] on button "Tag product recovered" at bounding box center [322, 49] width 44 height 13
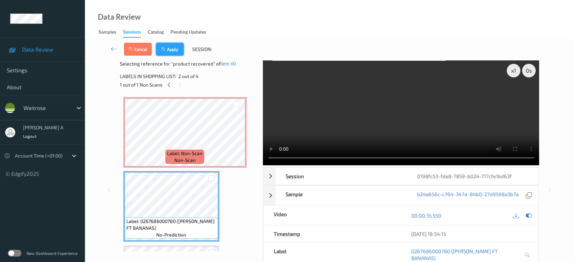
click at [168, 51] on button "Apply" at bounding box center [170, 49] width 28 height 13
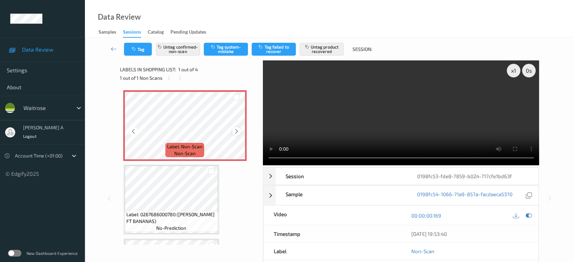
click at [232, 133] on div at bounding box center [236, 131] width 8 height 8
click at [236, 133] on icon at bounding box center [237, 131] width 6 height 6
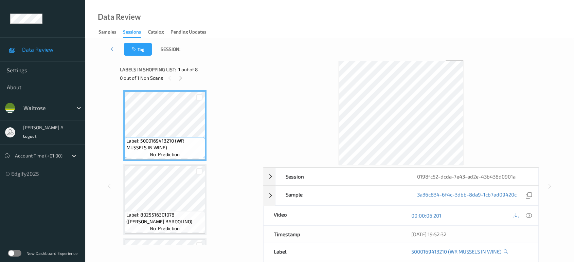
drag, startPoint x: 183, startPoint y: 78, endPoint x: 182, endPoint y: 88, distance: 9.9
click at [183, 78] on icon at bounding box center [181, 78] width 6 height 6
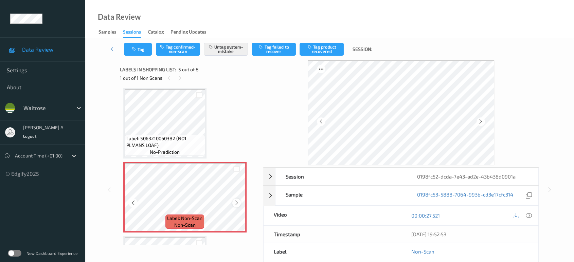
click at [237, 203] on icon at bounding box center [237, 203] width 6 height 6
click at [141, 50] on button "Tag" at bounding box center [138, 49] width 28 height 13
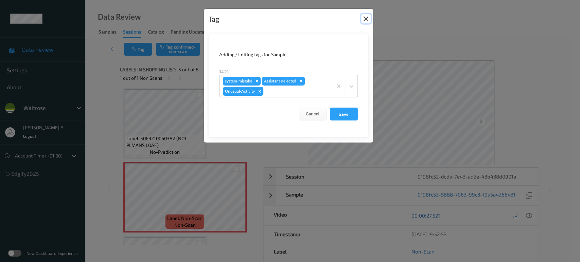
click at [366, 19] on button "Close" at bounding box center [366, 19] width 10 height 10
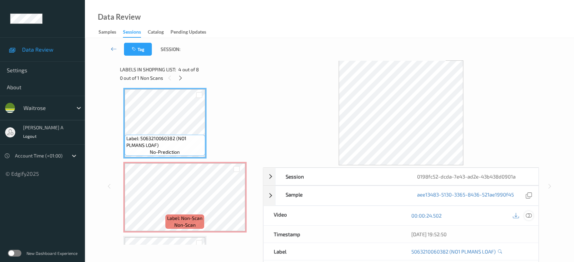
click at [528, 214] on icon at bounding box center [529, 216] width 6 height 6
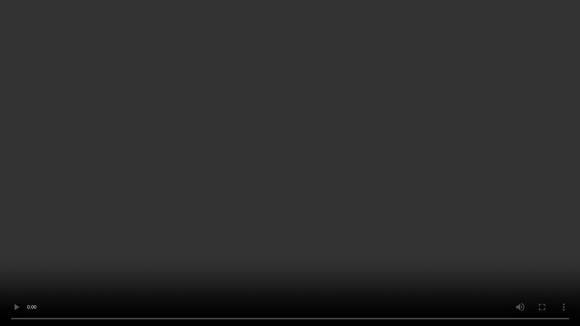
click at [284, 208] on video at bounding box center [290, 163] width 580 height 326
click at [127, 193] on video at bounding box center [290, 163] width 580 height 326
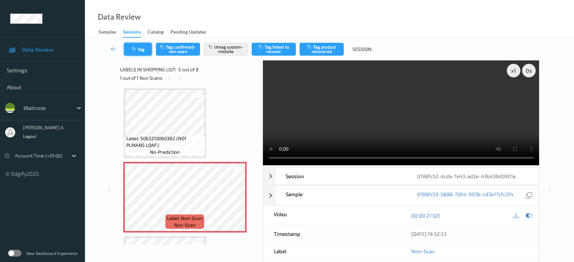
click at [143, 48] on button "Tag" at bounding box center [138, 49] width 28 height 13
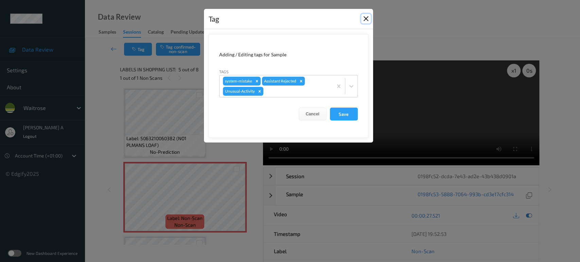
click at [364, 18] on button "Close" at bounding box center [366, 19] width 10 height 10
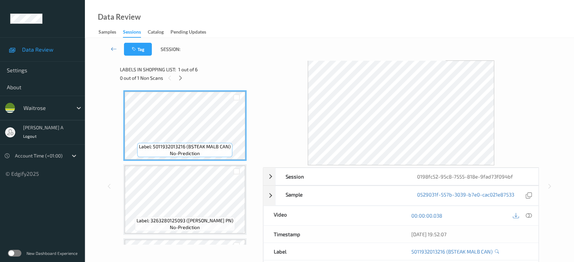
drag, startPoint x: 179, startPoint y: 78, endPoint x: 180, endPoint y: 84, distance: 6.2
click at [179, 78] on icon at bounding box center [181, 78] width 6 height 6
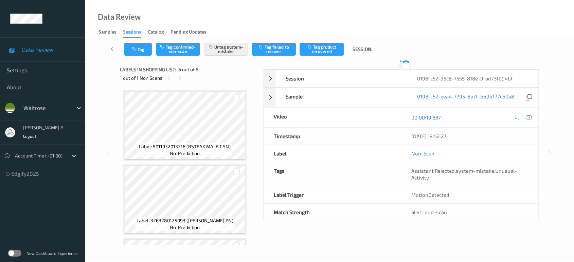
scroll to position [288, 0]
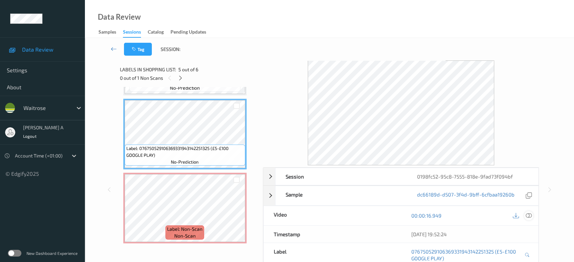
click at [528, 216] on icon at bounding box center [529, 216] width 6 height 6
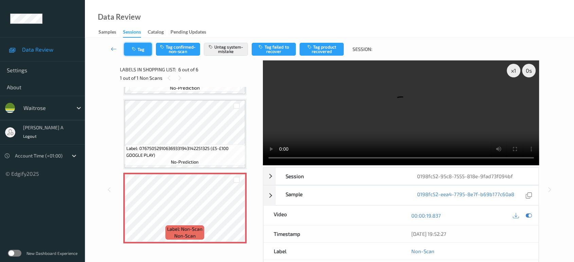
click at [141, 54] on button "Tag" at bounding box center [138, 49] width 28 height 13
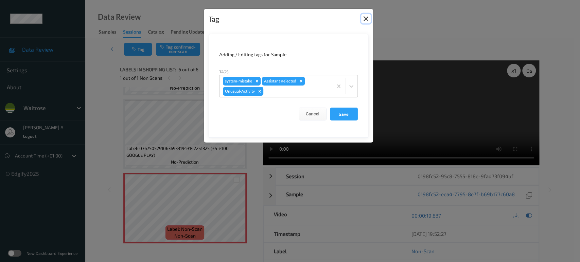
click at [366, 21] on button "Close" at bounding box center [366, 19] width 10 height 10
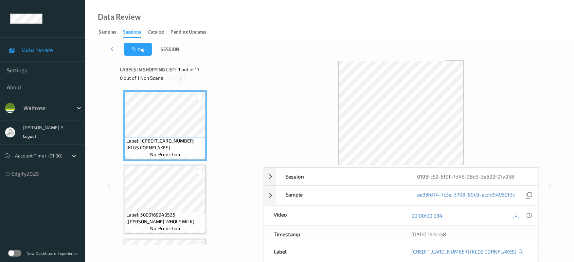
click at [181, 79] on icon at bounding box center [181, 78] width 6 height 6
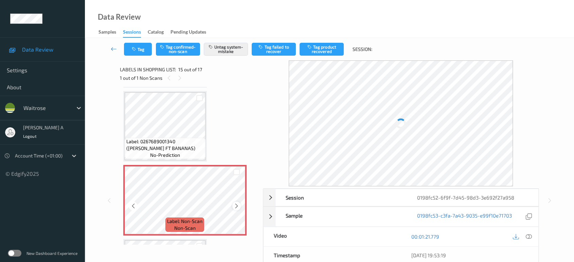
click at [236, 203] on icon at bounding box center [237, 206] width 6 height 6
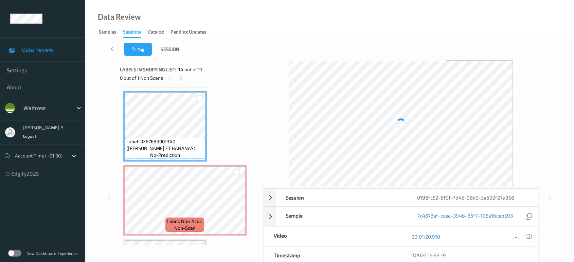
click at [530, 236] on icon at bounding box center [529, 237] width 6 height 6
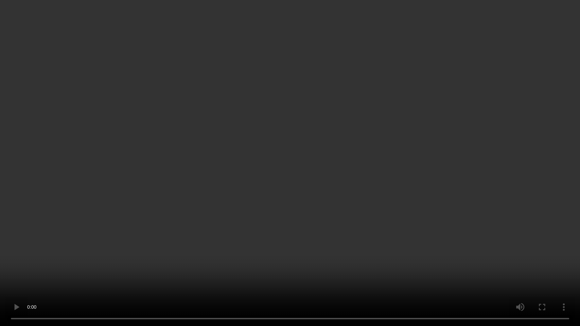
click at [280, 101] on video at bounding box center [290, 163] width 580 height 326
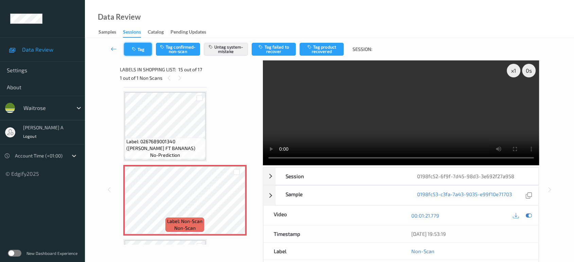
click at [145, 47] on button "Tag" at bounding box center [138, 49] width 28 height 13
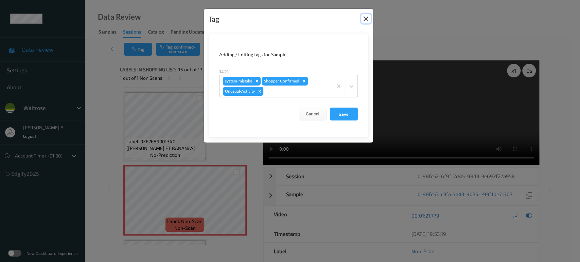
click at [365, 18] on button "Close" at bounding box center [366, 19] width 10 height 10
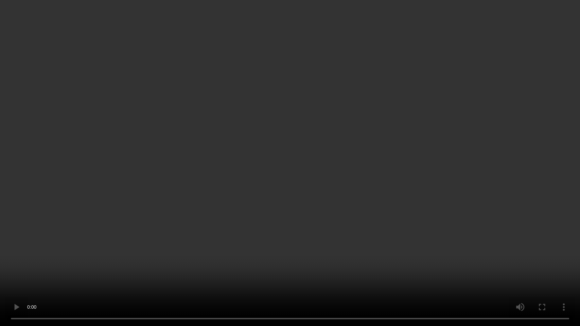
click at [144, 248] on video at bounding box center [290, 163] width 580 height 326
click at [294, 205] on video at bounding box center [290, 163] width 580 height 326
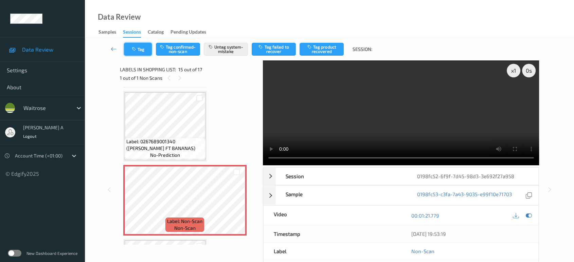
click at [141, 49] on button "Tag" at bounding box center [138, 49] width 28 height 13
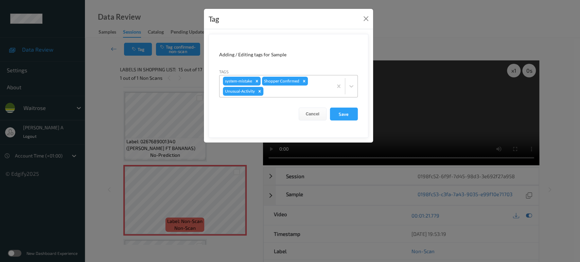
click at [259, 92] on icon "Remove Unusual-Activity" at bounding box center [259, 91] width 2 height 2
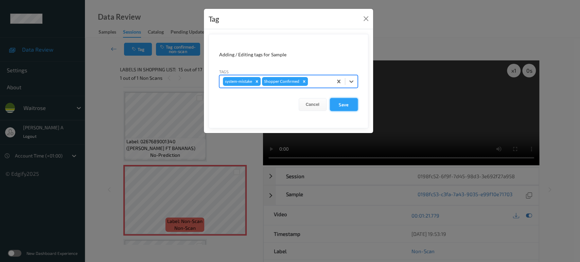
click at [351, 105] on button "Save" at bounding box center [344, 104] width 28 height 13
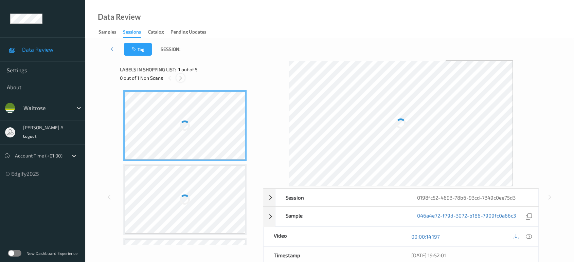
click at [183, 78] on icon at bounding box center [181, 78] width 6 height 6
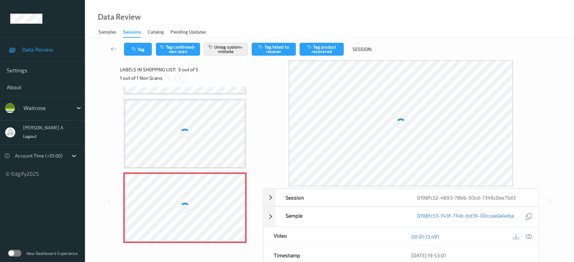
click at [182, 79] on icon at bounding box center [180, 78] width 6 height 6
click at [167, 79] on icon at bounding box center [169, 78] width 6 height 6
click at [179, 78] on icon at bounding box center [180, 78] width 6 height 6
click at [213, 210] on div at bounding box center [185, 208] width 121 height 68
click at [530, 239] on icon at bounding box center [529, 237] width 6 height 6
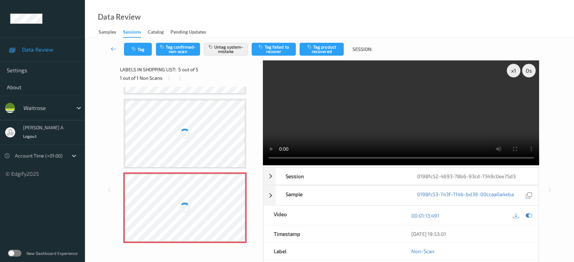
click at [155, 198] on div at bounding box center [185, 208] width 121 height 68
click at [199, 198] on div at bounding box center [185, 208] width 121 height 68
click at [214, 133] on div at bounding box center [185, 134] width 121 height 68
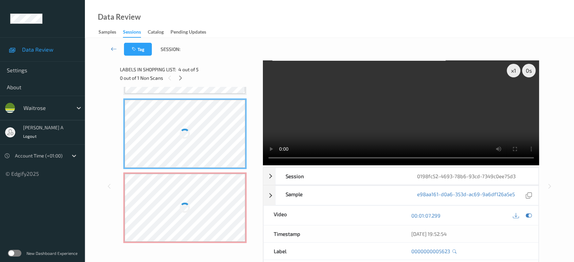
click at [213, 212] on div at bounding box center [185, 208] width 121 height 68
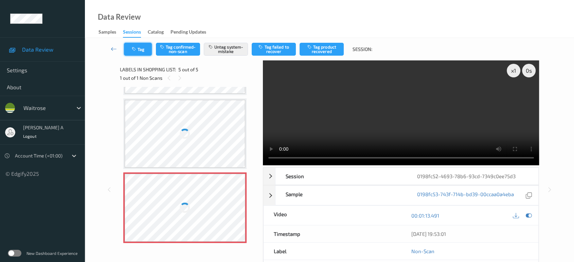
click at [138, 46] on button "Tag" at bounding box center [138, 49] width 28 height 13
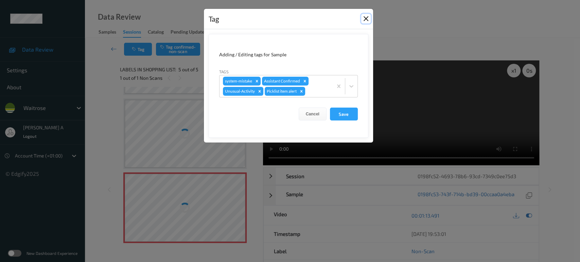
click at [366, 17] on button "Close" at bounding box center [366, 19] width 10 height 10
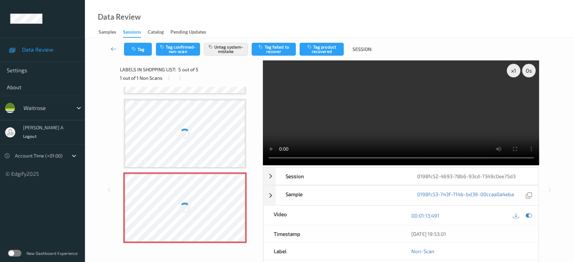
click at [211, 180] on div at bounding box center [185, 208] width 121 height 68
click at [221, 132] on div at bounding box center [185, 134] width 121 height 68
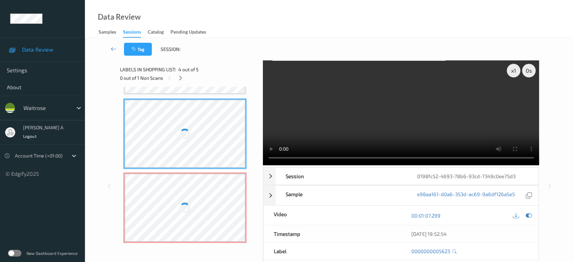
scroll to position [150, 0]
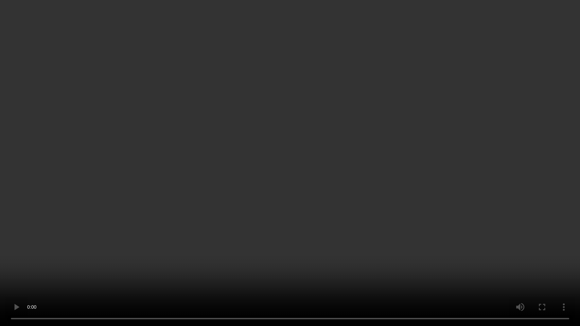
click at [279, 166] on video at bounding box center [290, 163] width 580 height 326
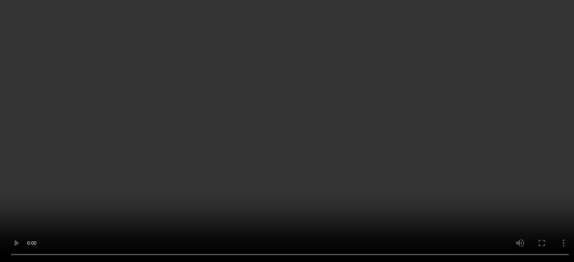
scroll to position [214, 0]
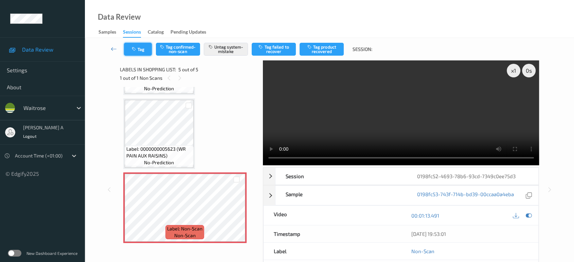
click at [142, 52] on button "Tag" at bounding box center [138, 49] width 28 height 13
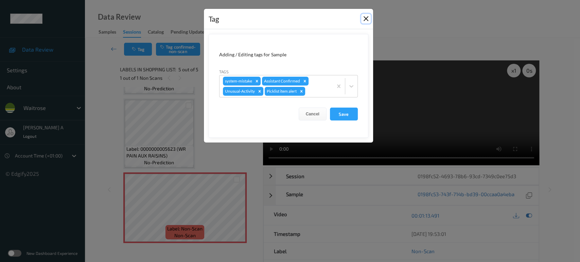
click at [364, 20] on button "Close" at bounding box center [366, 19] width 10 height 10
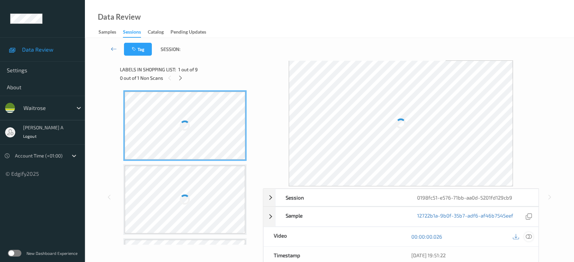
click at [530, 239] on icon at bounding box center [529, 237] width 6 height 6
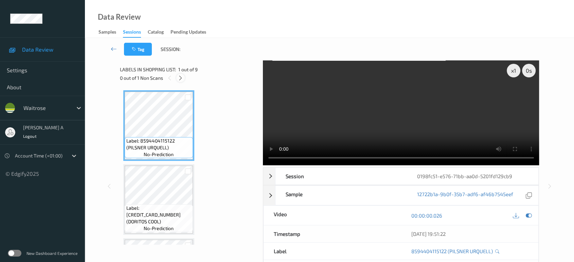
click at [181, 75] on icon at bounding box center [181, 78] width 6 height 6
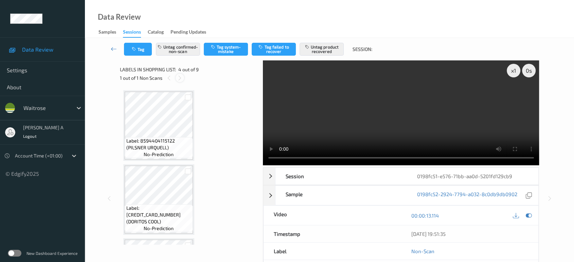
scroll to position [151, 0]
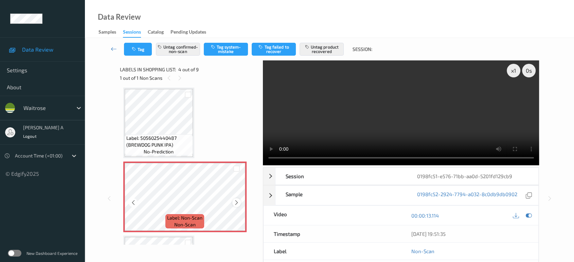
click at [236, 204] on icon at bounding box center [237, 203] width 6 height 6
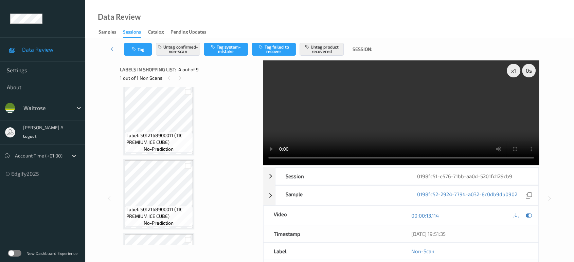
scroll to position [226, 0]
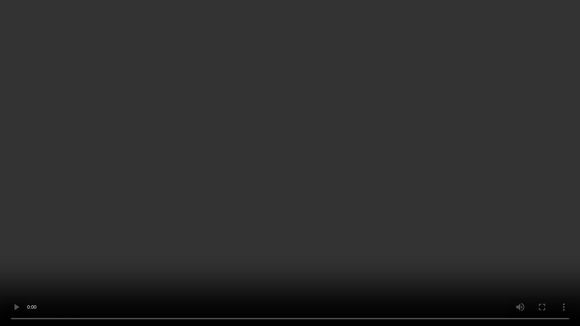
click at [294, 111] on video at bounding box center [290, 163] width 580 height 326
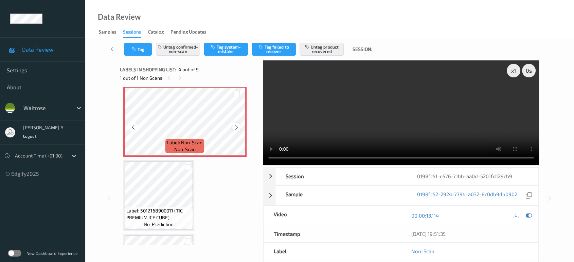
click at [236, 127] on icon at bounding box center [237, 127] width 6 height 6
click at [367, 111] on video at bounding box center [401, 112] width 277 height 105
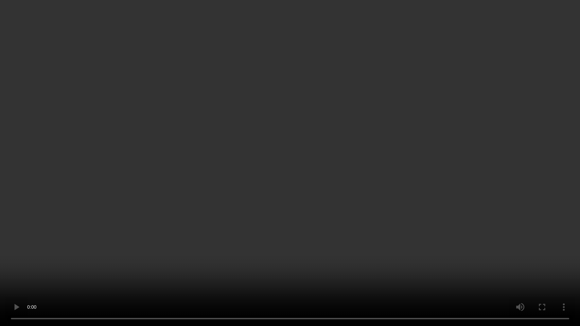
click at [315, 168] on video at bounding box center [290, 163] width 580 height 326
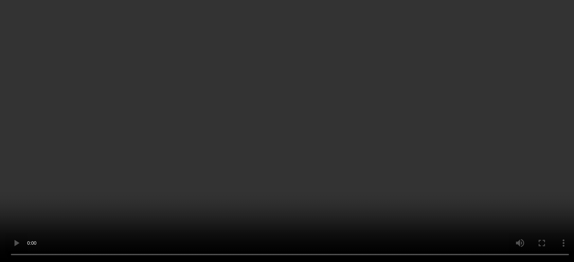
scroll to position [264, 0]
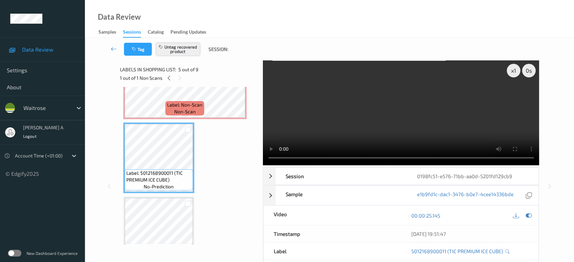
click at [181, 50] on button "Untag recovered product" at bounding box center [178, 49] width 44 height 13
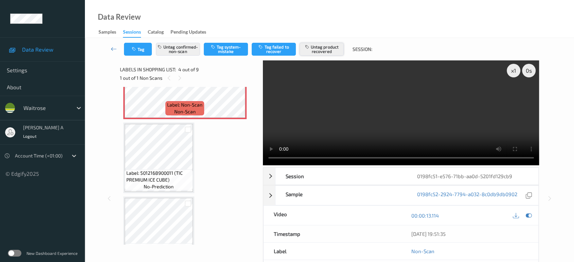
click at [330, 51] on button "Untag product recovered" at bounding box center [322, 49] width 44 height 13
click at [332, 52] on button "Tag product recovered" at bounding box center [322, 49] width 44 height 13
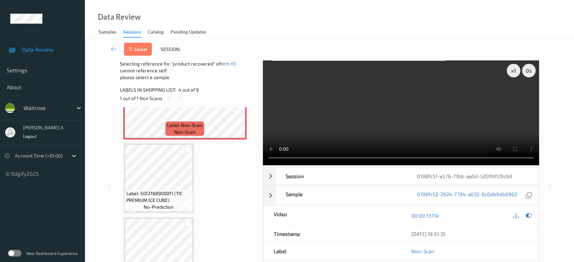
scroll to position [302, 0]
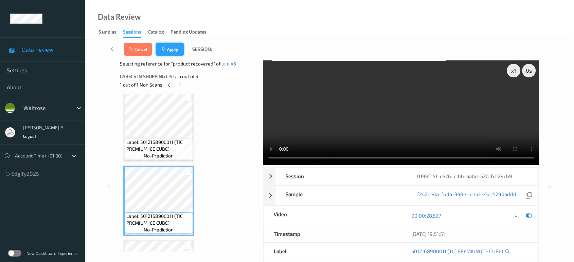
click at [173, 49] on button "Apply" at bounding box center [170, 49] width 28 height 13
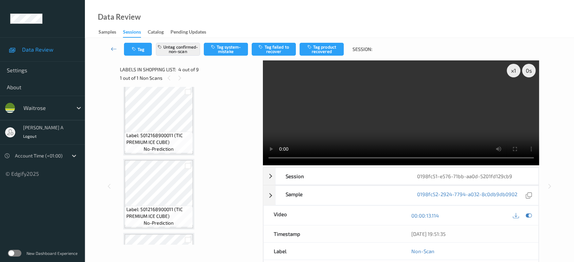
scroll to position [151, 0]
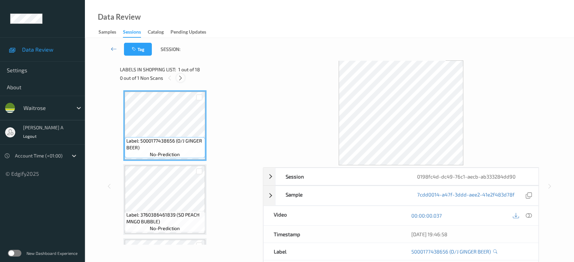
click at [179, 76] on icon at bounding box center [181, 78] width 6 height 6
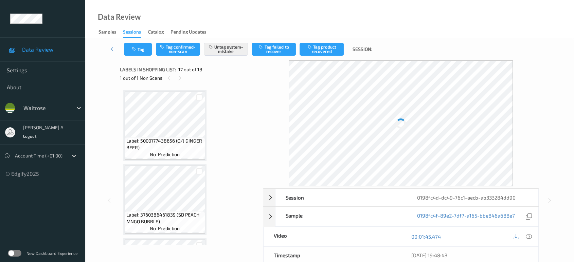
scroll to position [1110, 0]
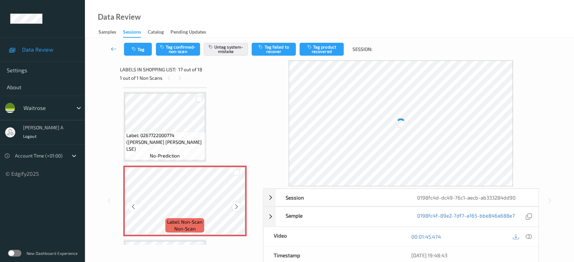
click at [236, 204] on icon at bounding box center [237, 207] width 6 height 6
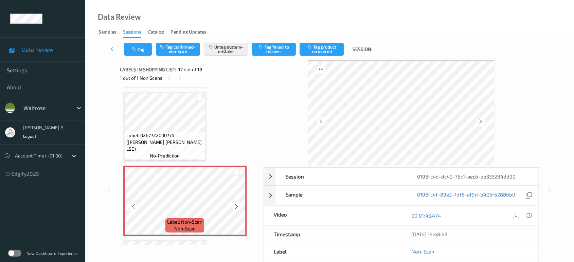
click at [236, 204] on icon at bounding box center [237, 207] width 6 height 6
click at [131, 53] on button "Tag" at bounding box center [138, 49] width 28 height 13
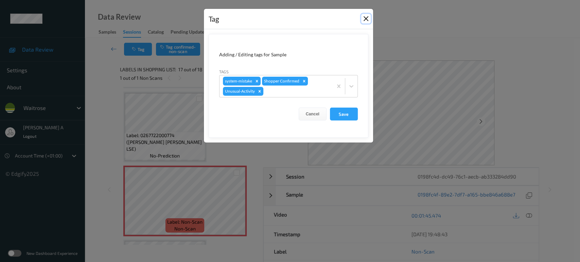
click at [369, 21] on button "Close" at bounding box center [366, 19] width 10 height 10
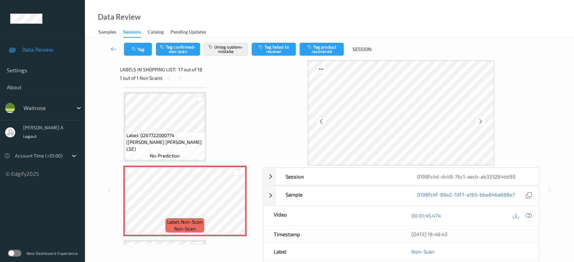
click at [529, 213] on icon at bounding box center [529, 216] width 6 height 6
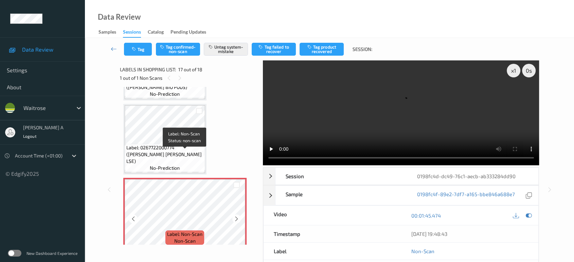
scroll to position [1060, 0]
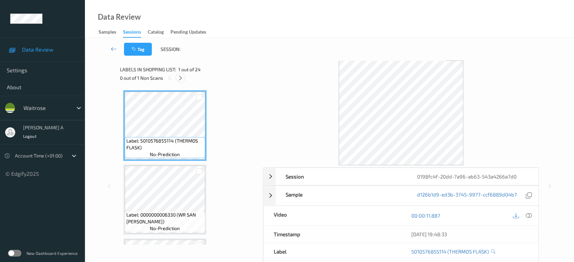
click at [180, 81] on div at bounding box center [180, 78] width 8 height 8
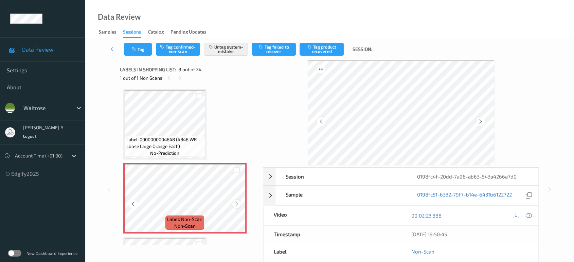
click at [240, 203] on div at bounding box center [236, 204] width 8 height 8
click at [238, 204] on icon at bounding box center [237, 204] width 6 height 6
click at [147, 52] on button "Tag" at bounding box center [138, 49] width 28 height 13
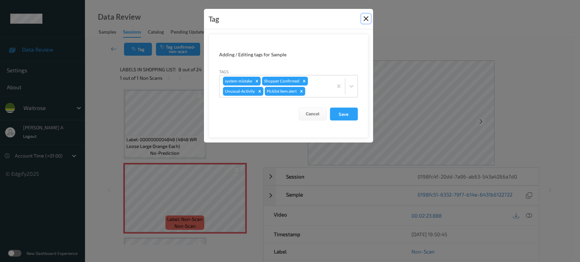
click at [366, 18] on button "Close" at bounding box center [366, 19] width 10 height 10
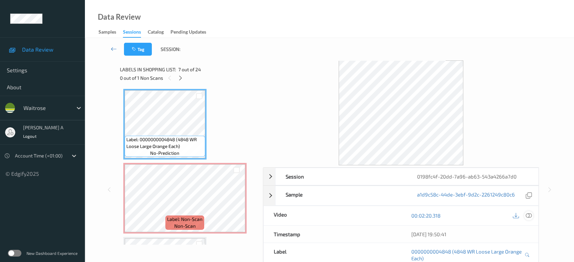
click at [529, 216] on icon at bounding box center [529, 216] width 6 height 6
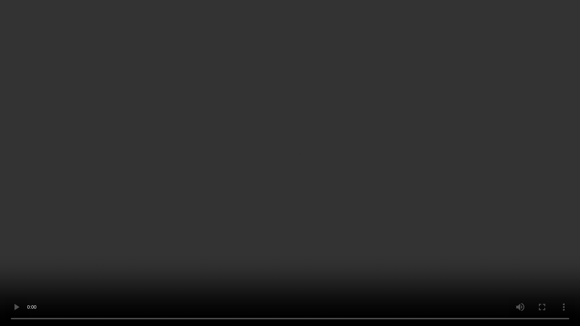
click at [287, 179] on video at bounding box center [290, 163] width 580 height 326
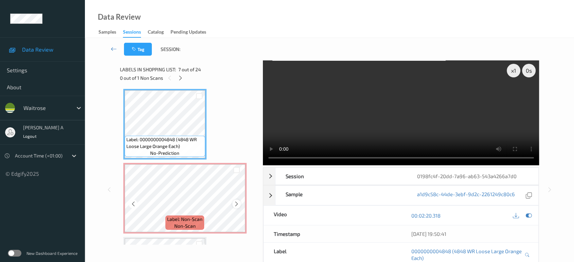
click at [237, 203] on icon at bounding box center [237, 204] width 6 height 6
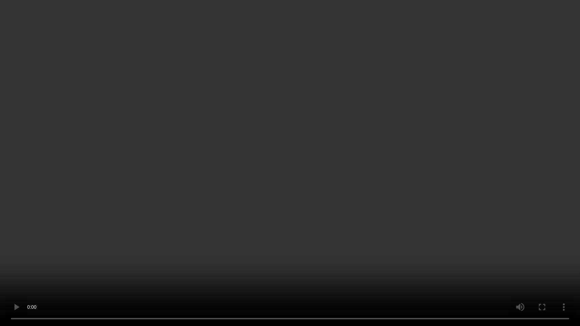
click at [381, 128] on video at bounding box center [290, 163] width 580 height 326
click at [299, 116] on video at bounding box center [290, 163] width 580 height 326
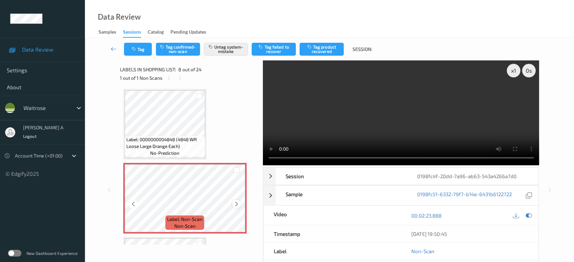
click at [236, 202] on icon at bounding box center [237, 204] width 6 height 6
click at [236, 201] on icon at bounding box center [237, 204] width 6 height 6
click at [136, 52] on button "Tag" at bounding box center [138, 49] width 28 height 13
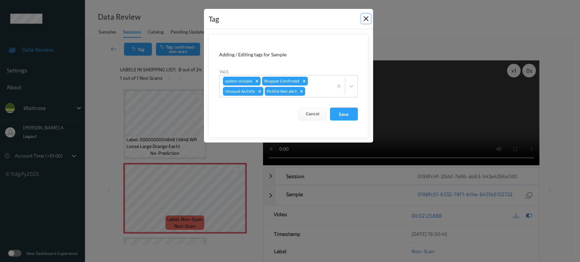
click at [367, 21] on button "Close" at bounding box center [366, 19] width 10 height 10
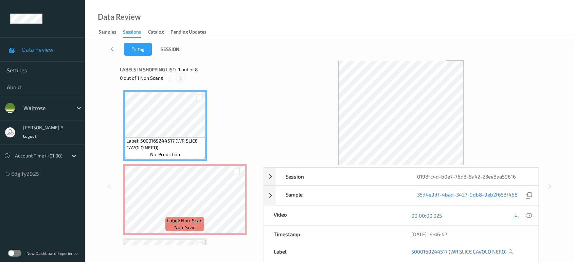
click at [182, 78] on icon at bounding box center [181, 78] width 6 height 6
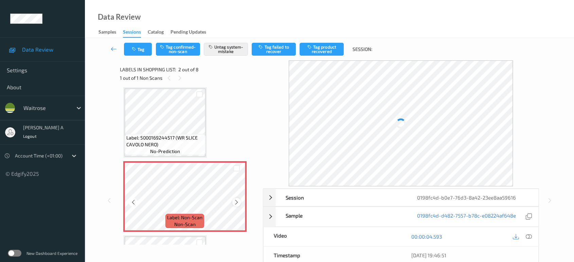
click at [234, 199] on icon at bounding box center [237, 202] width 6 height 6
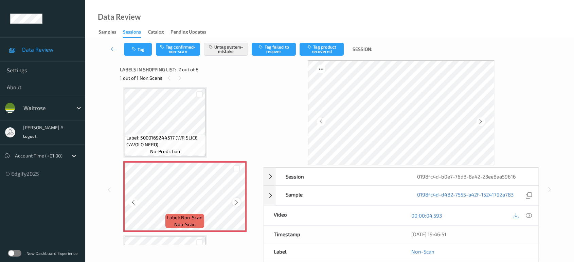
click at [235, 202] on icon at bounding box center [237, 202] width 6 height 6
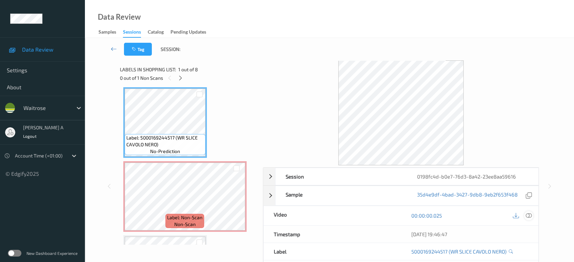
click at [527, 214] on icon at bounding box center [529, 216] width 6 height 6
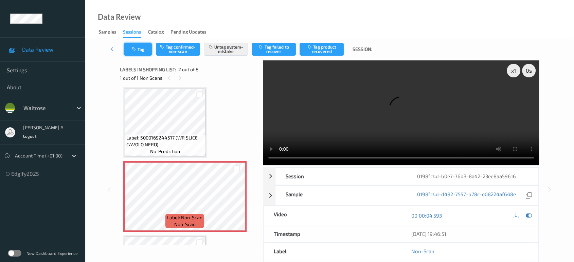
click at [145, 50] on button "Tag" at bounding box center [138, 49] width 28 height 13
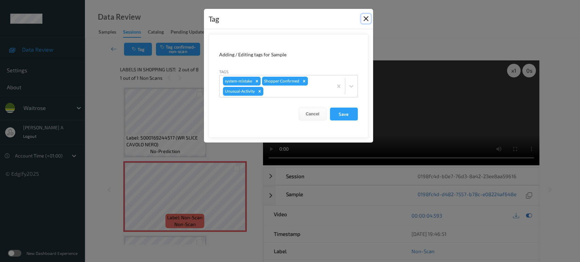
click at [370, 20] on button "Close" at bounding box center [366, 19] width 10 height 10
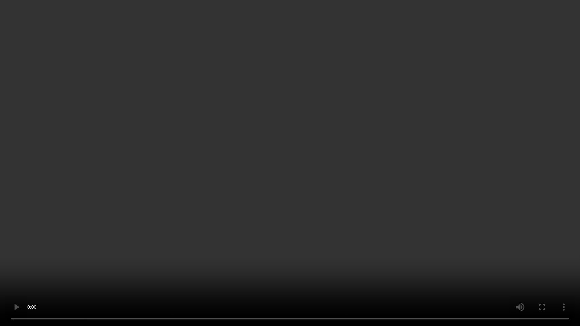
click at [331, 195] on video at bounding box center [290, 163] width 580 height 326
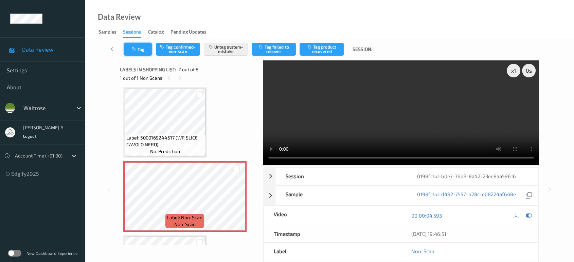
click at [133, 52] on button "Tag" at bounding box center [138, 49] width 28 height 13
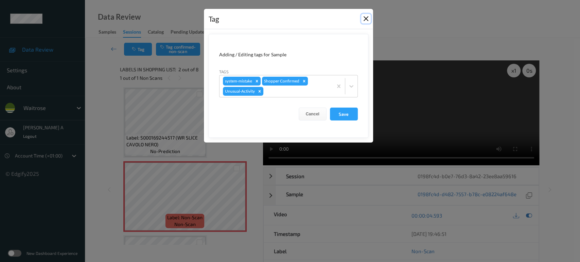
click at [366, 19] on button "Close" at bounding box center [366, 19] width 10 height 10
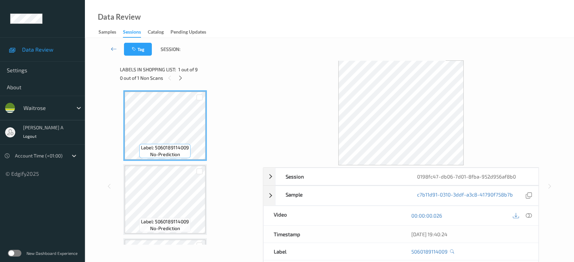
drag, startPoint x: 178, startPoint y: 78, endPoint x: 200, endPoint y: 103, distance: 32.5
click at [178, 78] on icon at bounding box center [181, 78] width 6 height 6
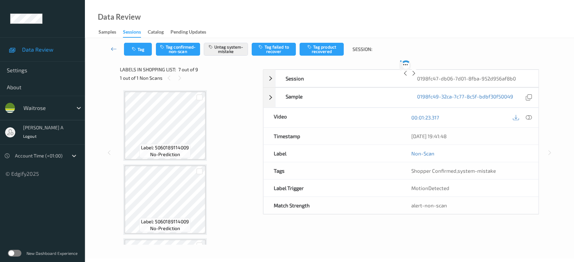
scroll to position [372, 0]
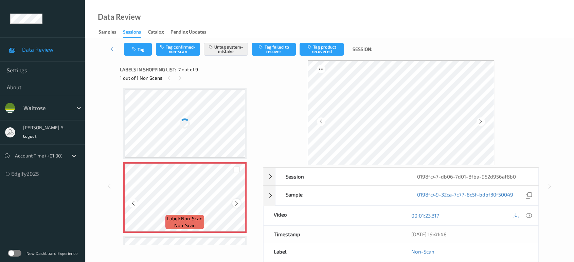
click at [236, 202] on icon at bounding box center [237, 203] width 6 height 6
click at [205, 132] on div at bounding box center [185, 124] width 121 height 68
click at [147, 49] on button "Tag" at bounding box center [138, 49] width 28 height 13
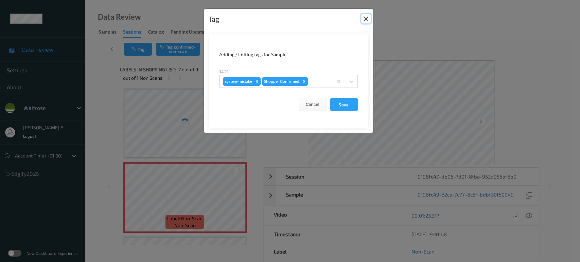
click at [366, 20] on button "Close" at bounding box center [366, 19] width 10 height 10
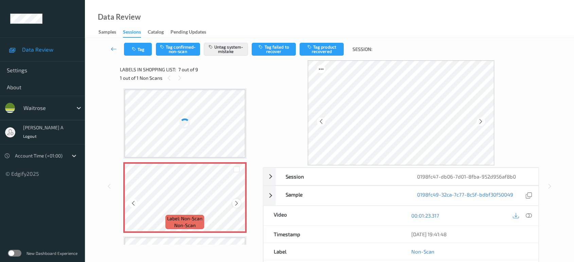
click at [236, 200] on icon at bounding box center [237, 203] width 6 height 6
click at [531, 217] on icon at bounding box center [529, 216] width 6 height 6
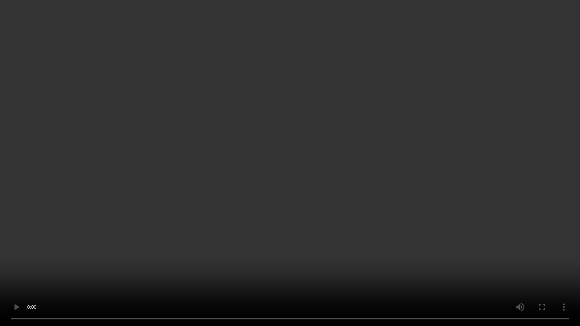
click at [281, 250] on video at bounding box center [290, 163] width 580 height 326
click at [255, 206] on video at bounding box center [290, 163] width 580 height 326
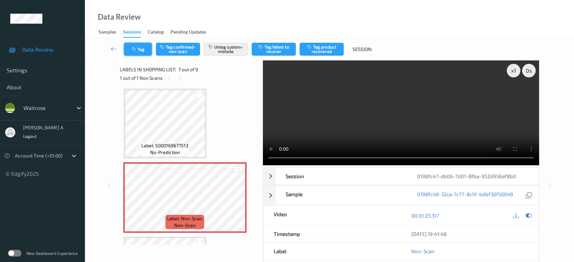
click at [146, 47] on button "Tag" at bounding box center [138, 49] width 28 height 13
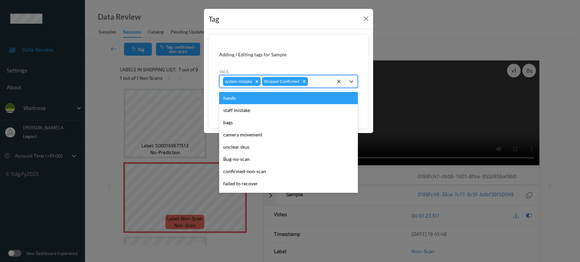
click at [313, 83] on div at bounding box center [319, 81] width 20 height 8
type input "un"
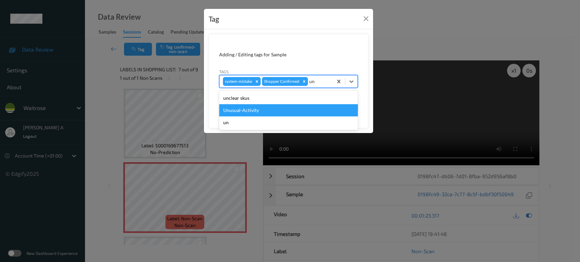
click at [279, 111] on div "Unusual-Activity" at bounding box center [288, 110] width 139 height 12
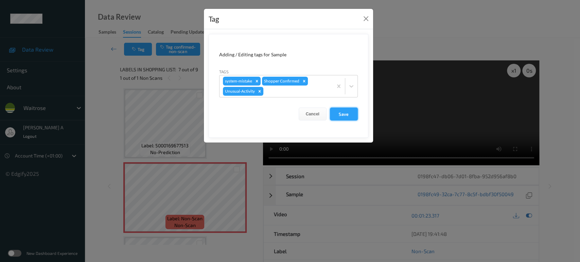
click at [337, 113] on button "Save" at bounding box center [344, 114] width 28 height 13
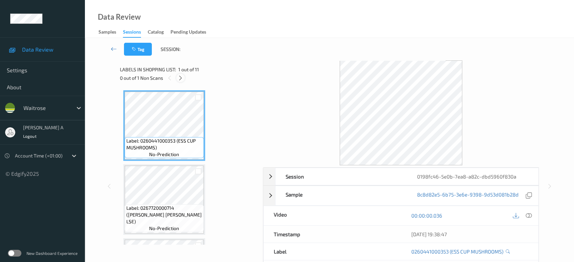
click at [180, 74] on div at bounding box center [180, 78] width 8 height 8
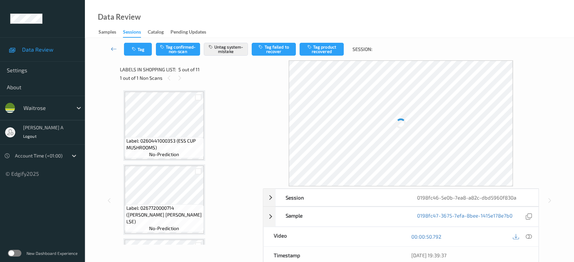
scroll to position [225, 0]
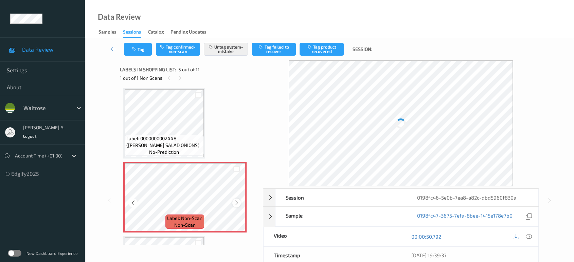
click at [235, 200] on icon at bounding box center [237, 203] width 6 height 6
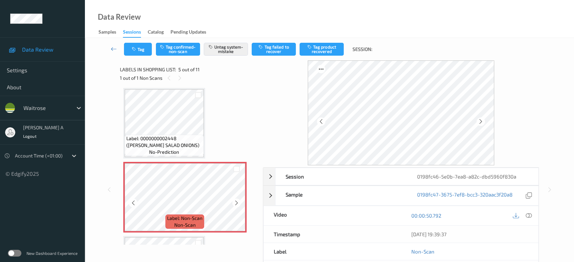
click at [235, 200] on icon at bounding box center [237, 203] width 6 height 6
click at [147, 52] on button "Tag" at bounding box center [138, 49] width 28 height 13
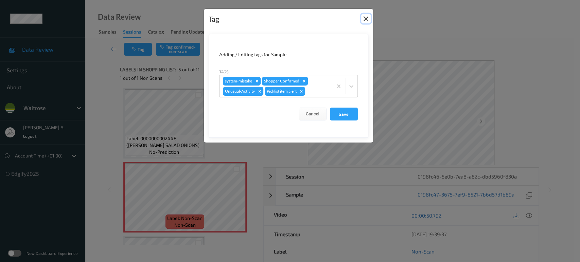
click at [362, 20] on button "Close" at bounding box center [366, 19] width 10 height 10
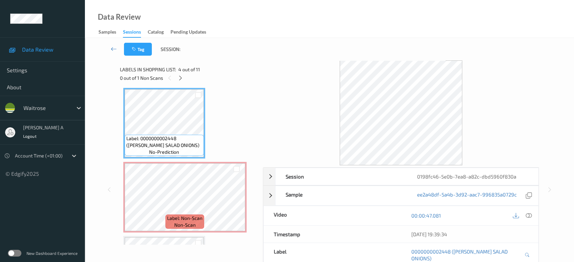
click at [536, 239] on div "30/08/2025 19:39:34" at bounding box center [470, 234] width 138 height 17
click at [525, 213] on div at bounding box center [528, 215] width 9 height 9
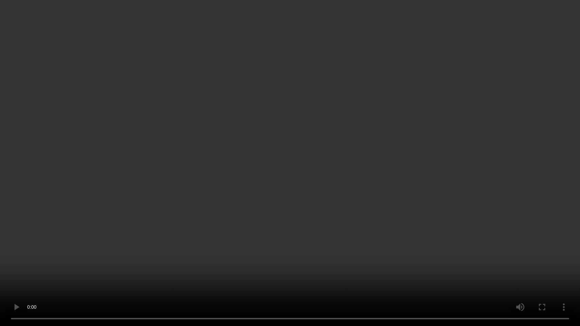
drag, startPoint x: 309, startPoint y: 161, endPoint x: 308, endPoint y: 124, distance: 36.7
click at [309, 161] on video at bounding box center [290, 163] width 580 height 326
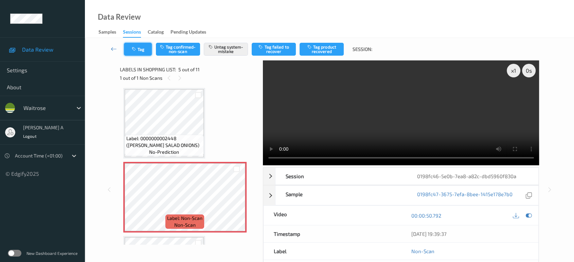
click at [143, 48] on button "Tag" at bounding box center [138, 49] width 28 height 13
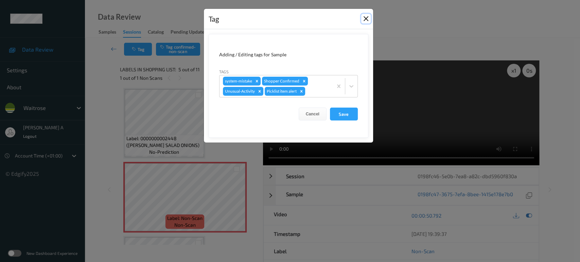
click at [368, 19] on button "Close" at bounding box center [366, 19] width 10 height 10
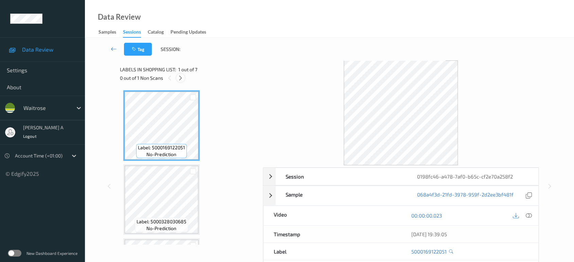
click at [179, 75] on icon at bounding box center [181, 78] width 6 height 6
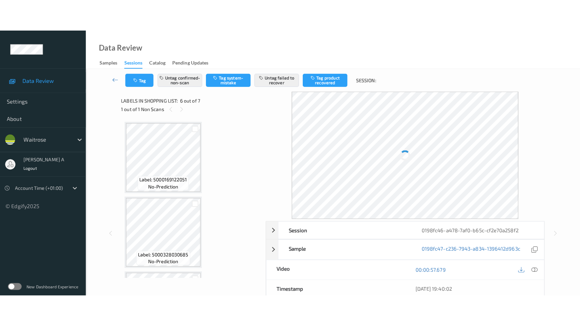
scroll to position [298, 0]
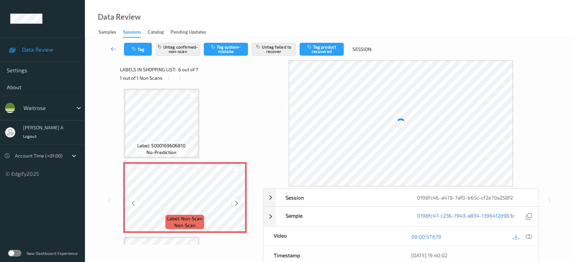
click at [236, 203] on icon at bounding box center [237, 203] width 6 height 6
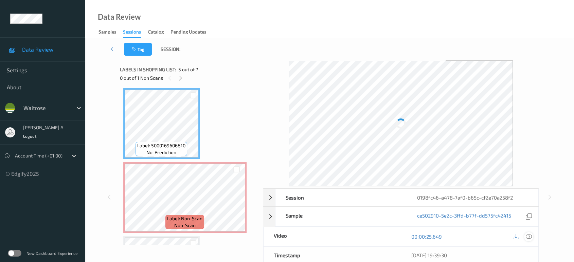
click at [528, 236] on icon at bounding box center [529, 237] width 6 height 6
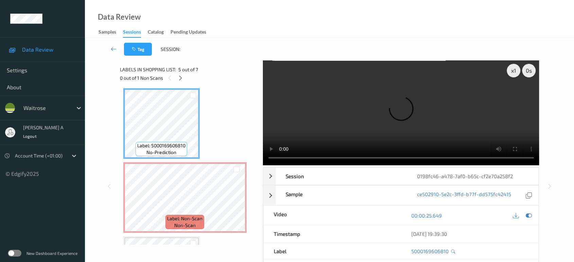
scroll to position [298, 0]
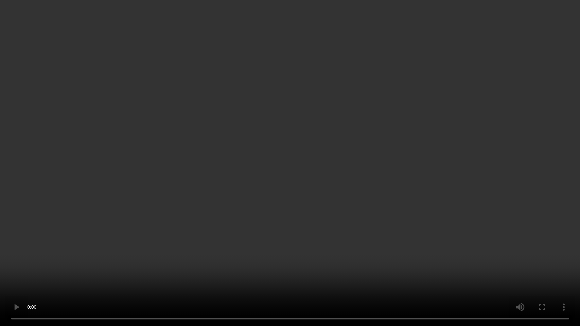
click at [284, 138] on video at bounding box center [290, 163] width 580 height 326
click at [290, 143] on video at bounding box center [290, 163] width 580 height 326
click at [347, 177] on video at bounding box center [290, 163] width 580 height 326
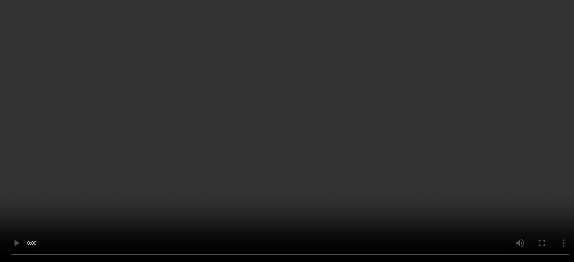
scroll to position [210, 0]
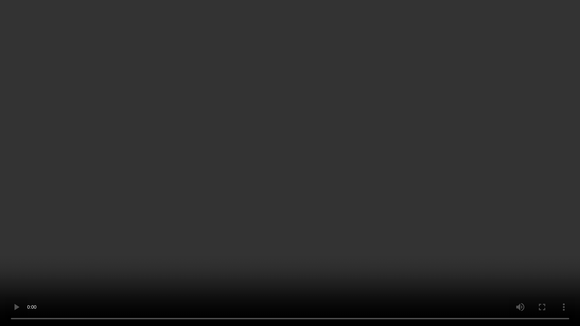
click at [194, 188] on video at bounding box center [290, 163] width 580 height 326
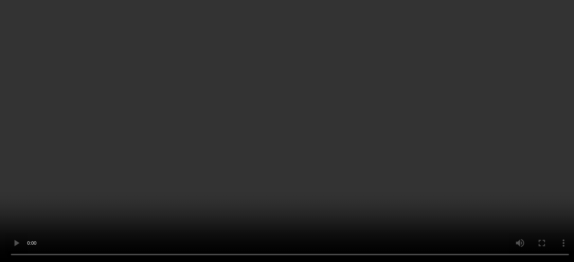
scroll to position [286, 0]
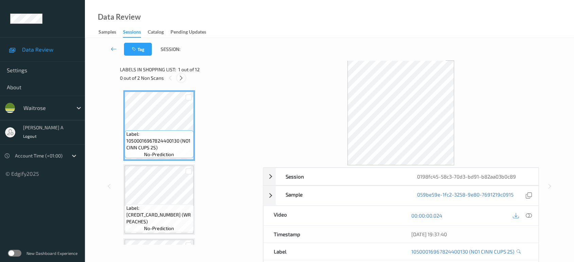
click at [181, 78] on icon at bounding box center [181, 78] width 6 height 6
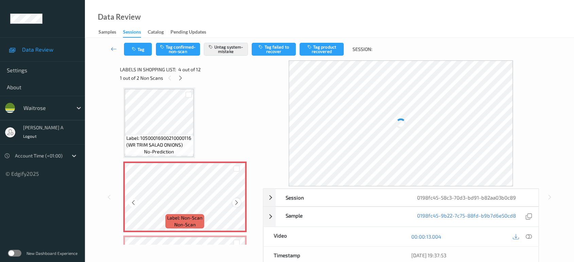
click at [237, 204] on icon at bounding box center [237, 203] width 6 height 6
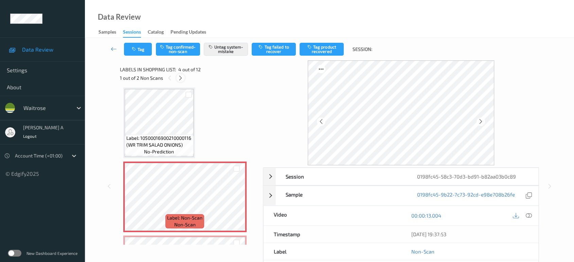
click at [178, 75] on icon at bounding box center [181, 78] width 6 height 6
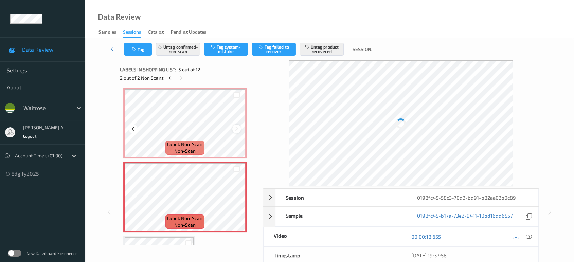
click at [238, 128] on icon at bounding box center [237, 129] width 6 height 6
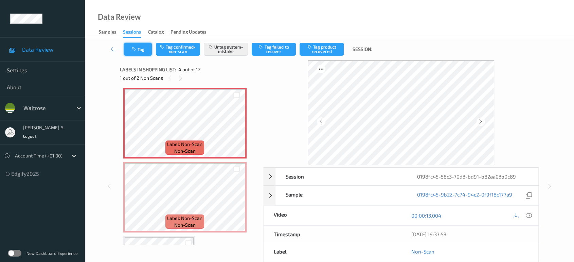
click at [141, 47] on button "Tag" at bounding box center [138, 49] width 28 height 13
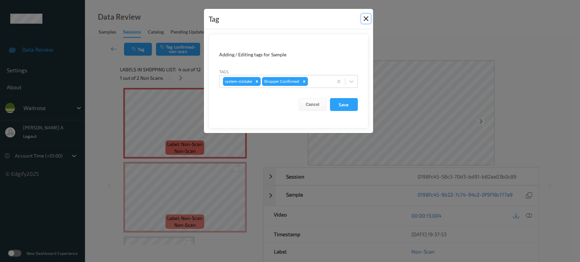
click at [363, 18] on button "Close" at bounding box center [366, 19] width 10 height 10
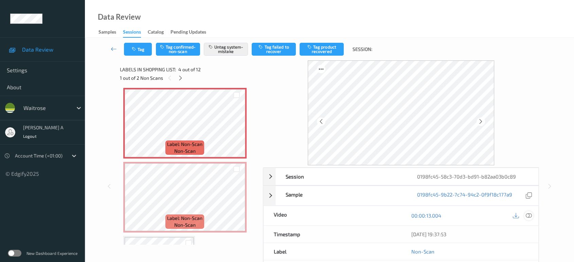
click at [527, 215] on icon at bounding box center [529, 216] width 6 height 6
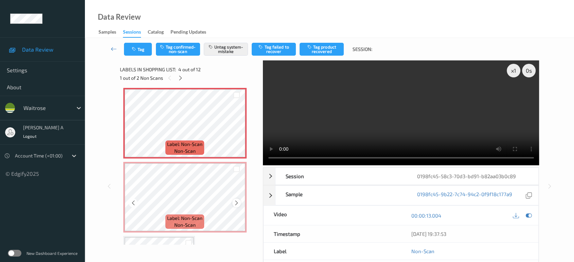
click at [236, 204] on icon at bounding box center [237, 203] width 6 height 6
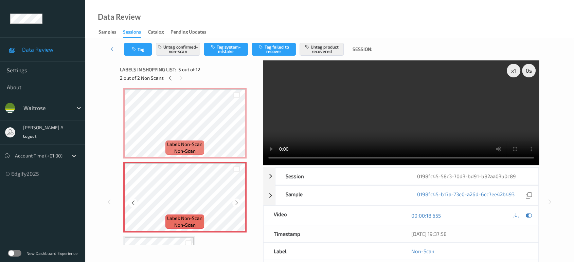
click at [236, 204] on icon at bounding box center [237, 203] width 6 height 6
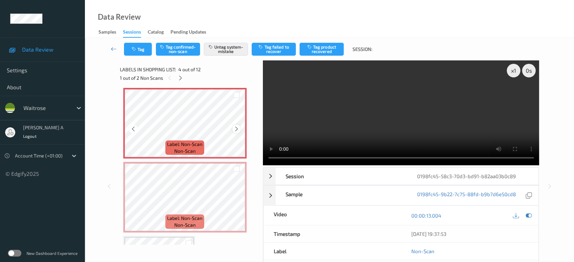
click at [236, 129] on icon at bounding box center [237, 129] width 6 height 6
click at [139, 51] on button "Tag" at bounding box center [138, 49] width 28 height 13
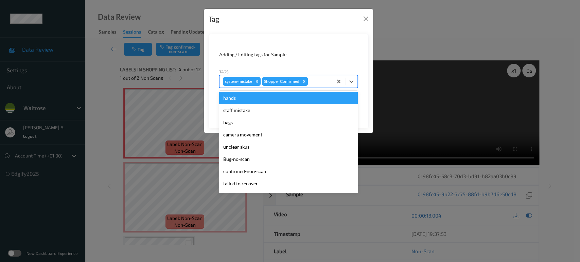
click at [315, 78] on div at bounding box center [319, 81] width 20 height 8
type input "un"
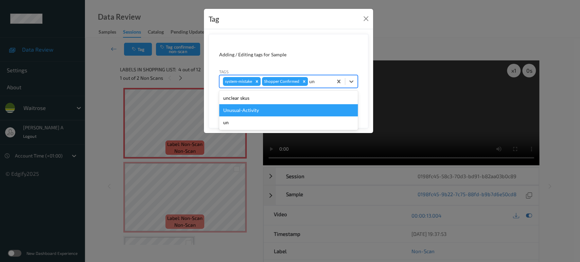
click at [228, 108] on div "Unusual-Activity" at bounding box center [288, 110] width 139 height 12
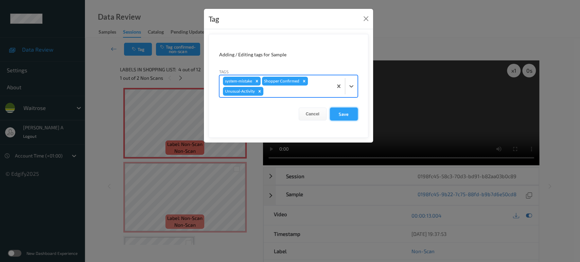
click at [346, 108] on button "Save" at bounding box center [344, 114] width 28 height 13
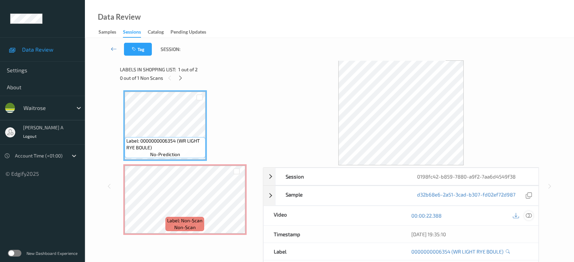
click at [530, 213] on icon at bounding box center [529, 216] width 6 height 6
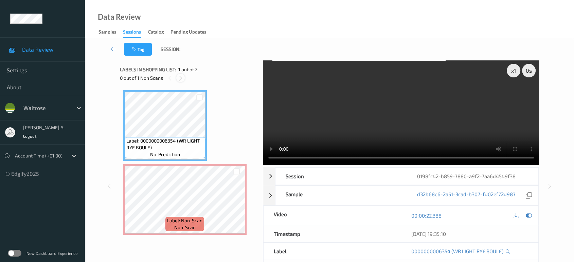
click at [183, 78] on div at bounding box center [180, 78] width 8 height 8
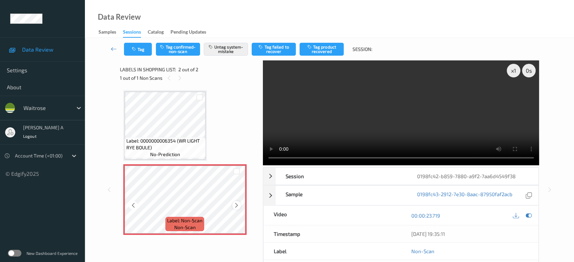
click at [236, 206] on icon at bounding box center [237, 206] width 6 height 6
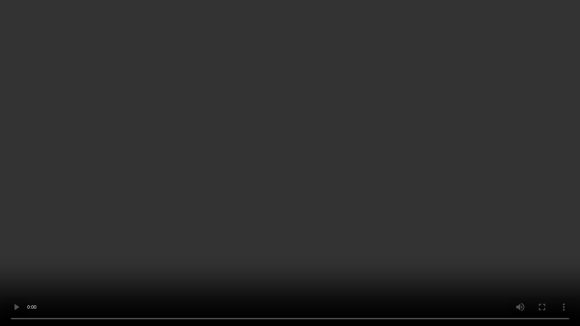
click at [329, 225] on video at bounding box center [290, 163] width 580 height 326
click at [281, 139] on video at bounding box center [290, 163] width 580 height 326
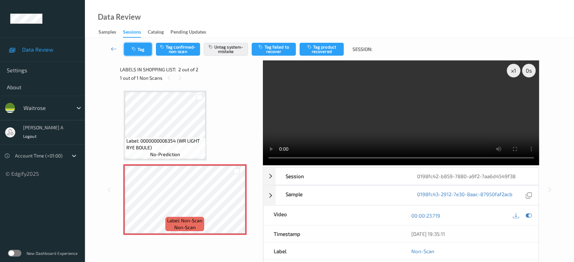
click at [145, 48] on button "Tag" at bounding box center [138, 49] width 28 height 13
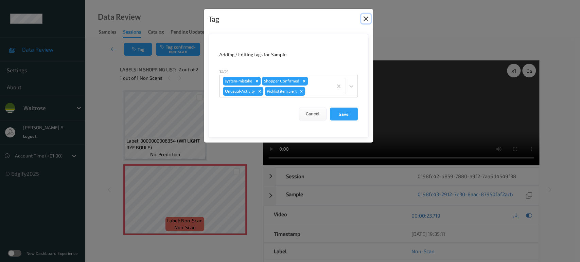
click at [362, 17] on button "Close" at bounding box center [366, 19] width 10 height 10
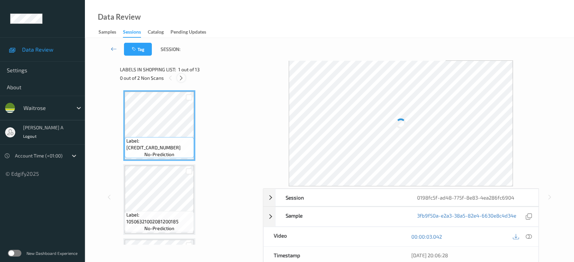
click at [180, 77] on icon at bounding box center [181, 78] width 6 height 6
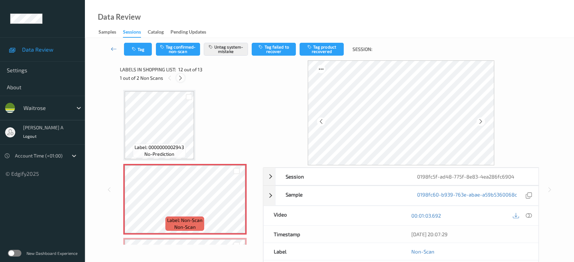
click at [181, 78] on icon at bounding box center [181, 78] width 6 height 6
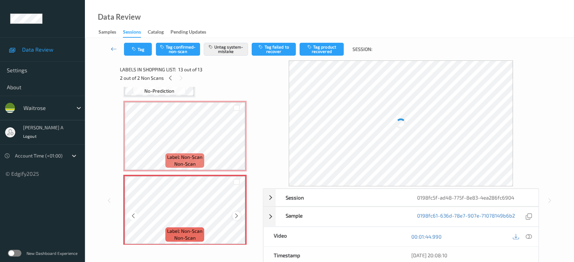
click at [237, 213] on icon at bounding box center [237, 216] width 6 height 6
click at [135, 50] on icon "button" at bounding box center [135, 49] width 6 height 5
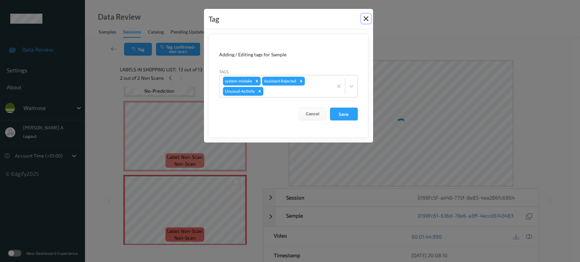
click at [363, 16] on button "Close" at bounding box center [366, 19] width 10 height 10
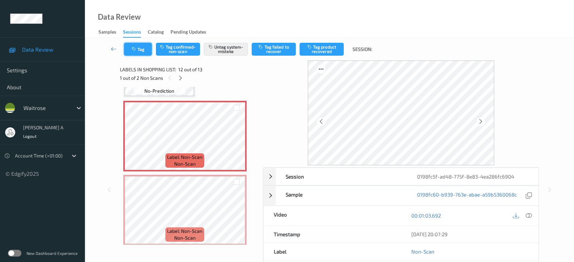
click at [139, 52] on button "Tag" at bounding box center [138, 49] width 28 height 13
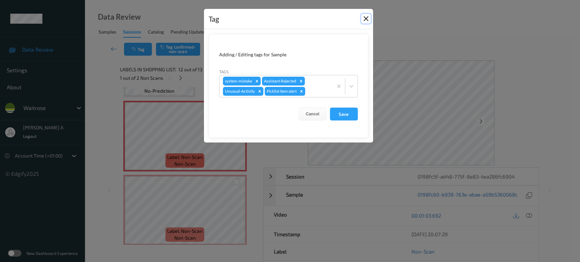
click at [366, 20] on button "Close" at bounding box center [366, 19] width 10 height 10
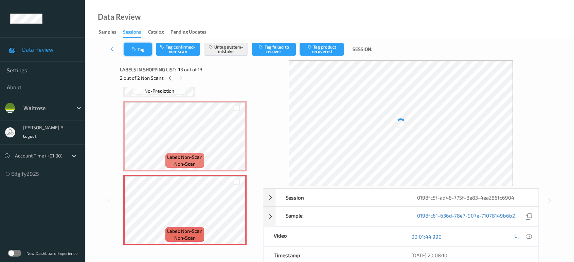
click at [144, 50] on button "Tag" at bounding box center [138, 49] width 28 height 13
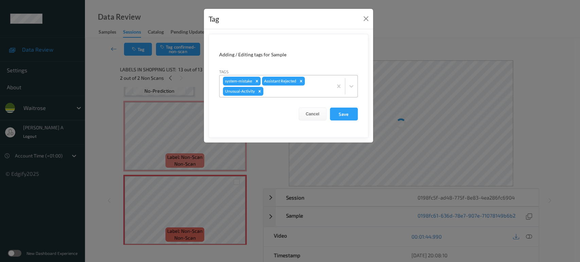
click at [287, 96] on div "system-mistake Assistant Rejected Unusual-Activity" at bounding box center [276, 86] width 113 height 22
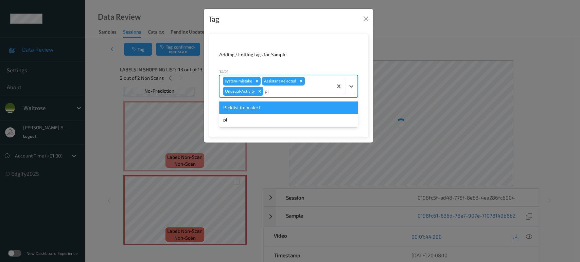
type input "pic"
click at [258, 108] on div "Picklist item alert" at bounding box center [288, 108] width 139 height 12
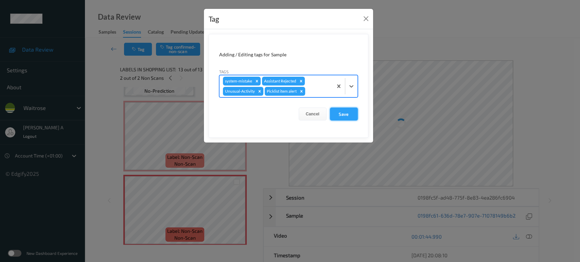
click at [343, 115] on button "Save" at bounding box center [344, 114] width 28 height 13
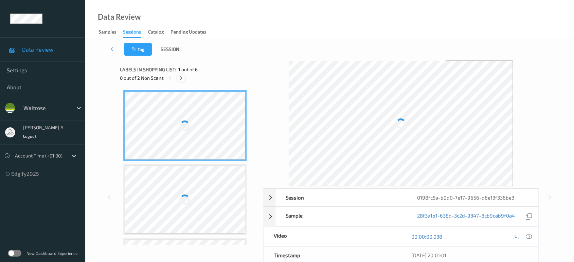
click at [180, 78] on icon at bounding box center [181, 78] width 6 height 6
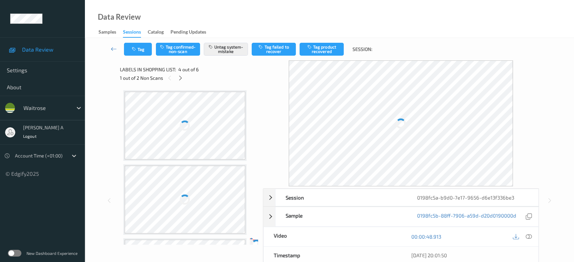
scroll to position [151, 0]
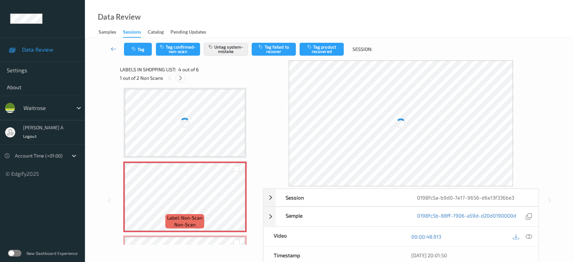
click at [183, 80] on icon at bounding box center [181, 78] width 6 height 6
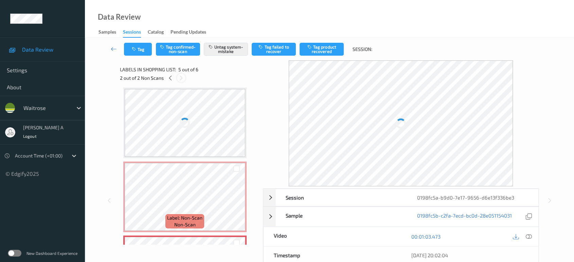
scroll to position [225, 0]
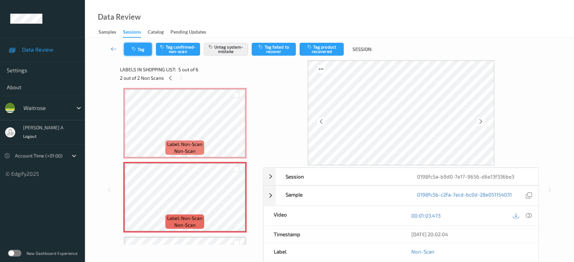
click at [139, 51] on button "Tag" at bounding box center [138, 49] width 28 height 13
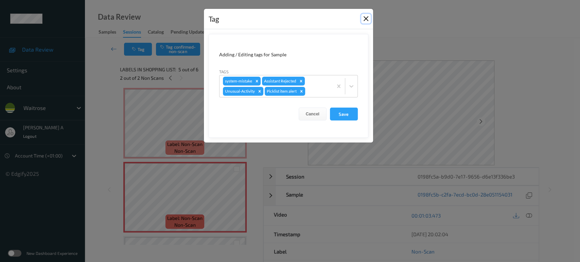
click at [363, 18] on button "Close" at bounding box center [366, 19] width 10 height 10
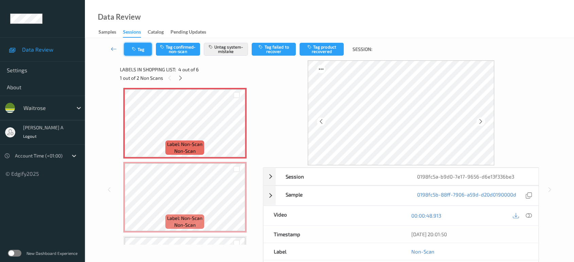
click at [146, 50] on button "Tag" at bounding box center [138, 49] width 28 height 13
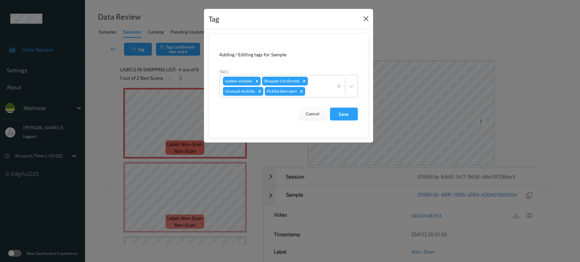
click at [362, 18] on button "Close" at bounding box center [366, 19] width 10 height 10
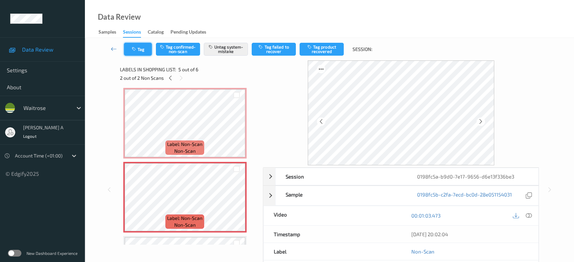
click at [142, 51] on button "Tag" at bounding box center [138, 49] width 28 height 13
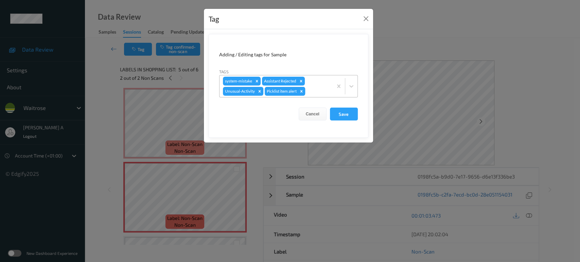
click at [303, 92] on icon "Remove Picklist item alert" at bounding box center [301, 91] width 5 height 5
click at [341, 111] on button "Save" at bounding box center [344, 114] width 28 height 13
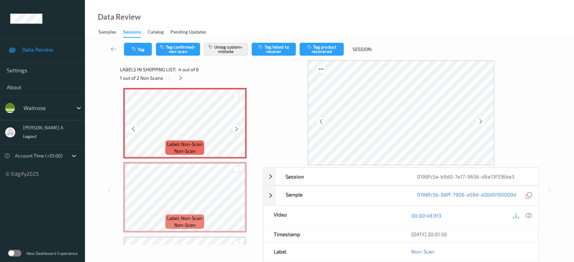
click at [236, 127] on icon at bounding box center [237, 129] width 6 height 6
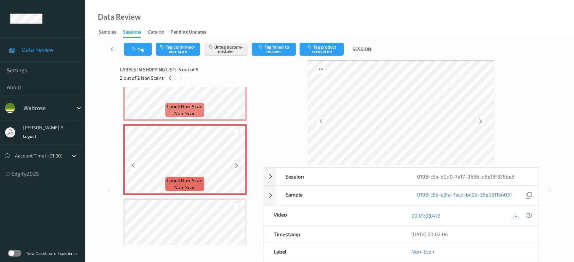
click at [235, 164] on icon at bounding box center [237, 165] width 6 height 6
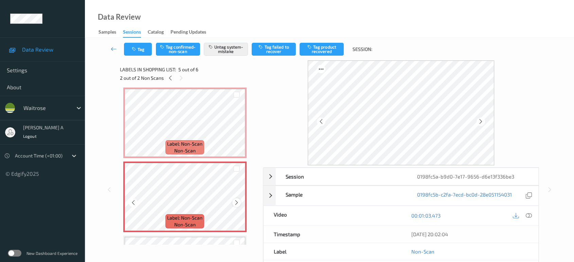
scroll to position [187, 0]
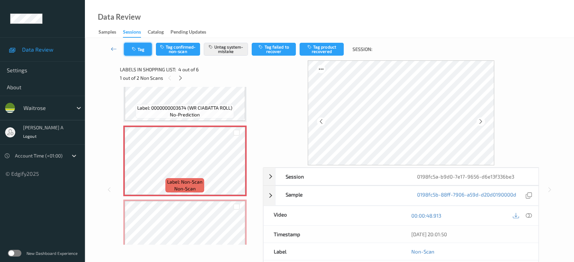
click at [150, 53] on button "Tag" at bounding box center [138, 49] width 28 height 13
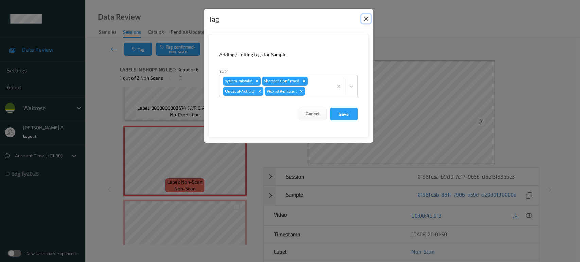
click at [367, 22] on button "Close" at bounding box center [366, 19] width 10 height 10
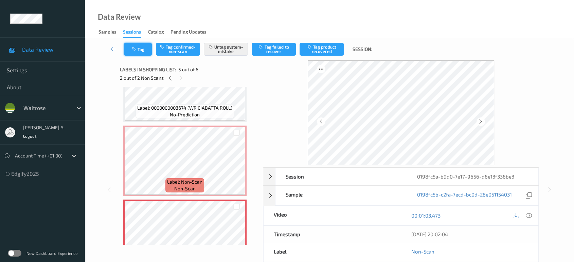
click at [137, 48] on icon "button" at bounding box center [135, 49] width 6 height 5
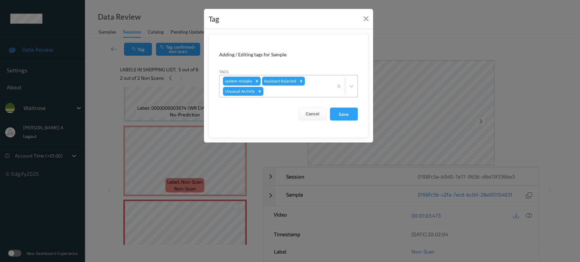
click at [272, 92] on div at bounding box center [297, 91] width 65 height 8
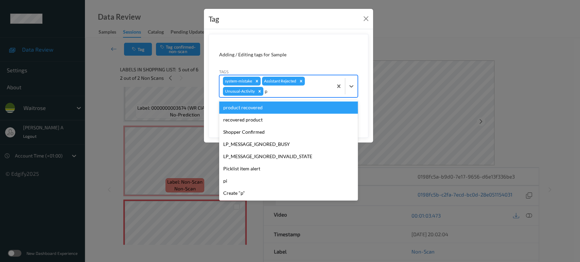
type input "pi"
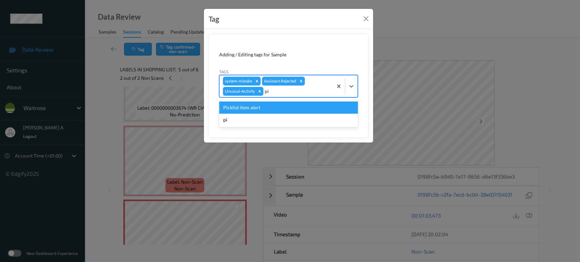
click at [264, 106] on div "Picklist item alert" at bounding box center [288, 108] width 139 height 12
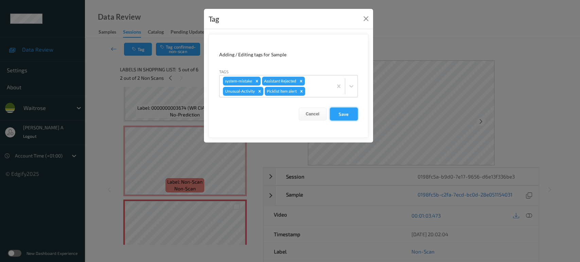
click at [352, 116] on button "Save" at bounding box center [344, 114] width 28 height 13
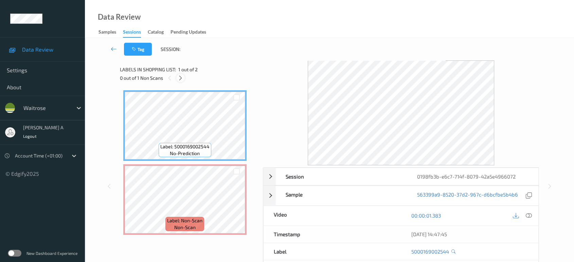
click at [180, 74] on div at bounding box center [180, 78] width 8 height 8
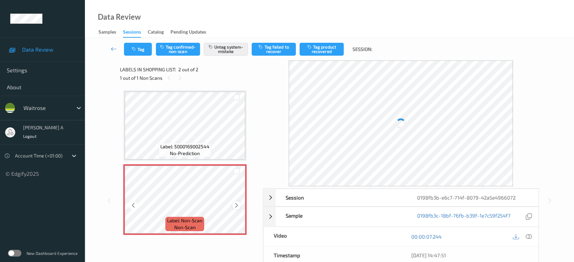
click at [236, 206] on icon at bounding box center [237, 206] width 6 height 6
click at [139, 52] on button "Tag" at bounding box center [138, 49] width 28 height 13
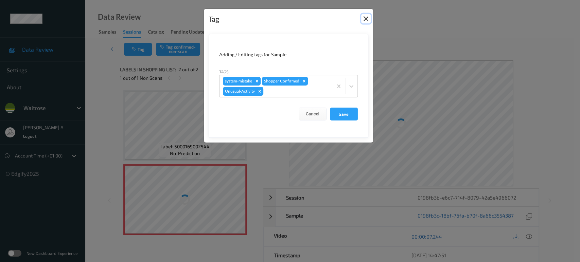
click at [365, 17] on button "Close" at bounding box center [366, 19] width 10 height 10
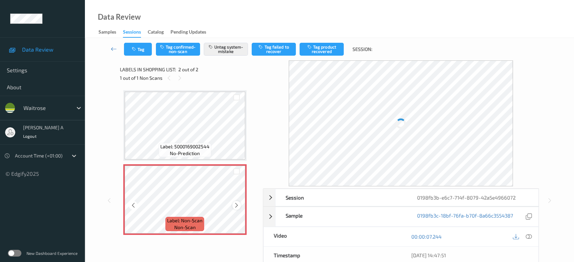
click at [236, 205] on icon at bounding box center [237, 206] width 6 height 6
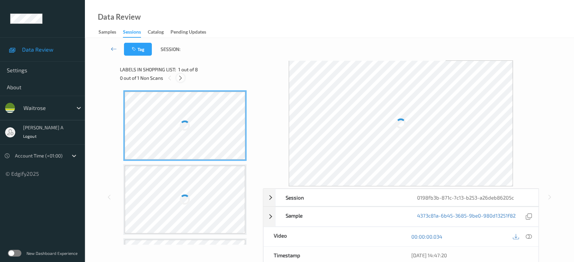
click at [180, 79] on icon at bounding box center [181, 78] width 6 height 6
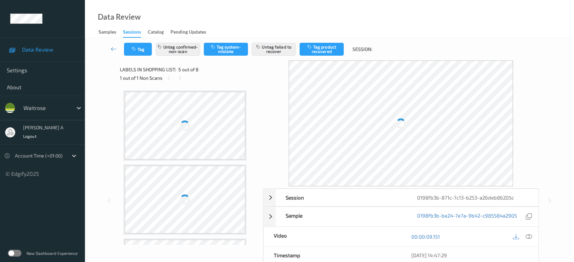
scroll to position [225, 0]
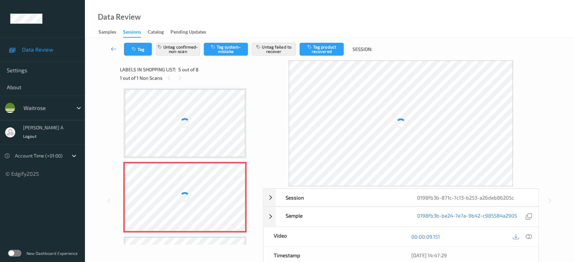
click at [239, 193] on div at bounding box center [185, 197] width 121 height 68
click at [182, 77] on icon at bounding box center [180, 78] width 6 height 6
click at [530, 238] on icon at bounding box center [529, 237] width 6 height 6
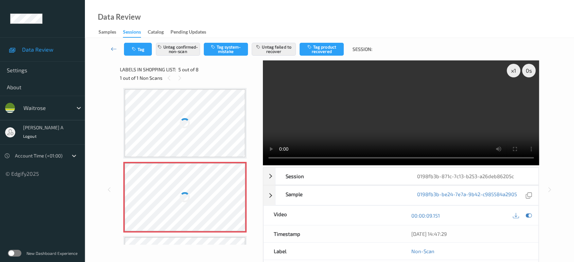
click at [233, 196] on div at bounding box center [185, 197] width 121 height 68
click at [237, 196] on div at bounding box center [185, 197] width 121 height 68
click at [241, 193] on div at bounding box center [185, 197] width 121 height 68
click at [236, 198] on div at bounding box center [185, 197] width 121 height 68
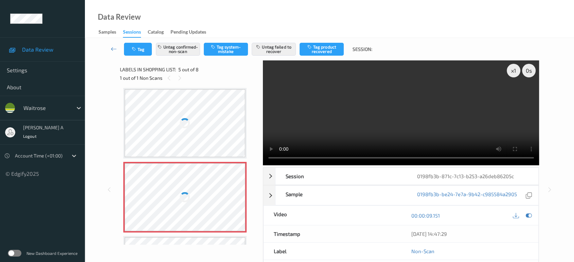
drag, startPoint x: 235, startPoint y: 178, endPoint x: 233, endPoint y: 202, distance: 23.5
click at [234, 180] on div at bounding box center [185, 197] width 121 height 68
click at [233, 202] on div at bounding box center [185, 197] width 121 height 68
click at [234, 200] on div at bounding box center [185, 197] width 121 height 68
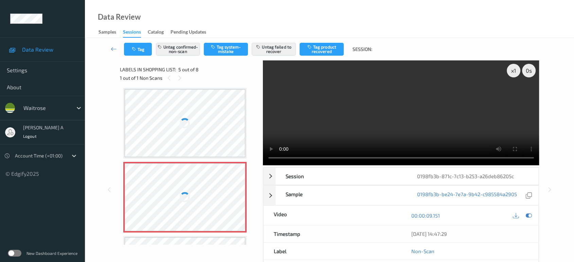
click at [229, 197] on div at bounding box center [185, 197] width 121 height 68
click at [222, 198] on div at bounding box center [185, 197] width 121 height 68
click at [213, 111] on div at bounding box center [185, 123] width 121 height 68
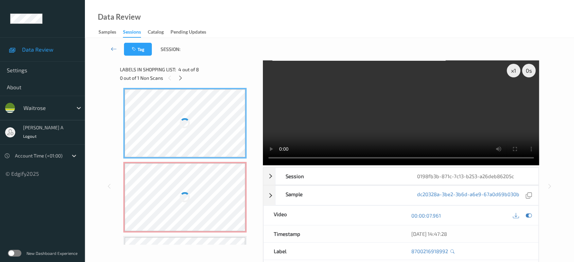
click at [210, 160] on div "Label: 10074915181070900750 no-prediction Label: 10501580229440800750 no-predic…" at bounding box center [189, 160] width 132 height 589
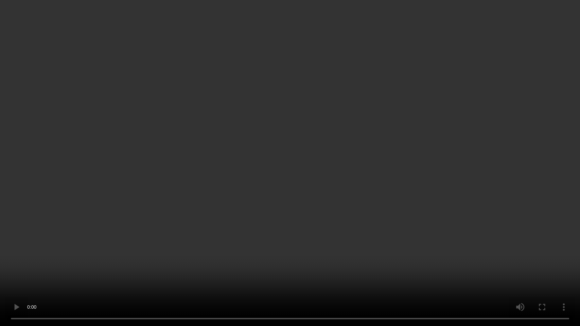
click at [242, 245] on video at bounding box center [290, 163] width 580 height 326
click at [99, 239] on video at bounding box center [290, 163] width 580 height 326
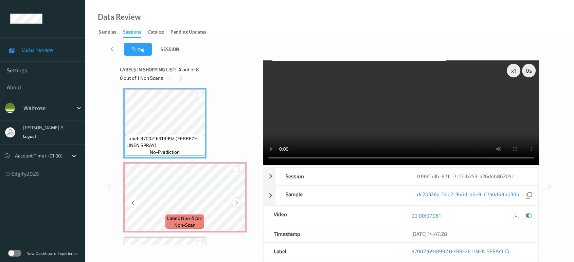
click at [238, 200] on icon at bounding box center [237, 203] width 6 height 6
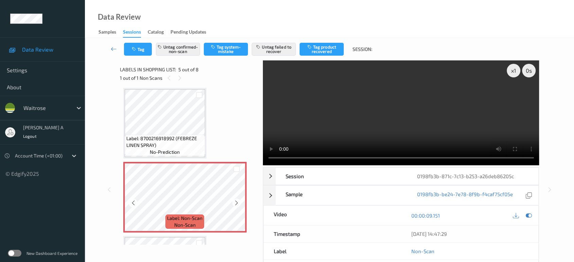
click at [238, 200] on icon at bounding box center [237, 203] width 6 height 6
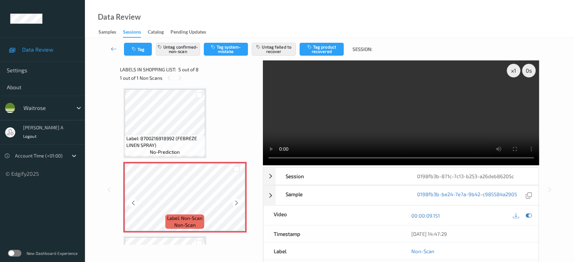
click at [238, 200] on icon at bounding box center [237, 203] width 6 height 6
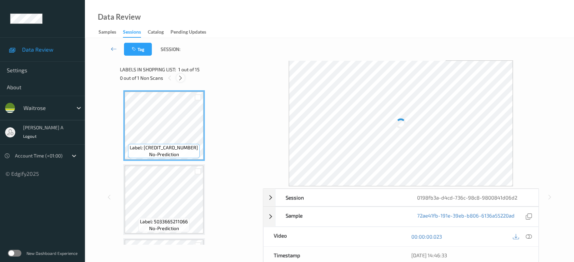
click at [181, 75] on icon at bounding box center [181, 78] width 6 height 6
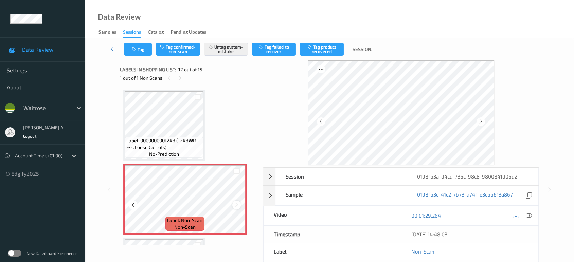
click at [236, 203] on icon at bounding box center [237, 205] width 6 height 6
click at [137, 47] on icon "button" at bounding box center [135, 49] width 6 height 5
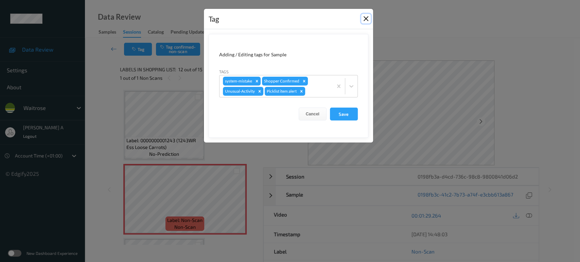
click at [363, 21] on button "Close" at bounding box center [366, 19] width 10 height 10
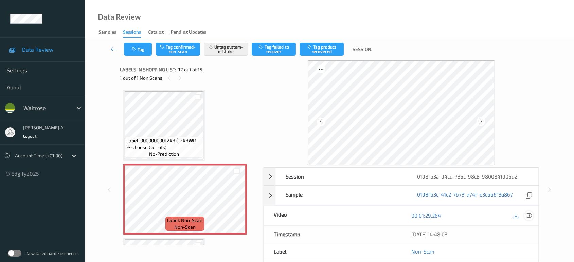
click at [528, 216] on icon at bounding box center [529, 216] width 6 height 6
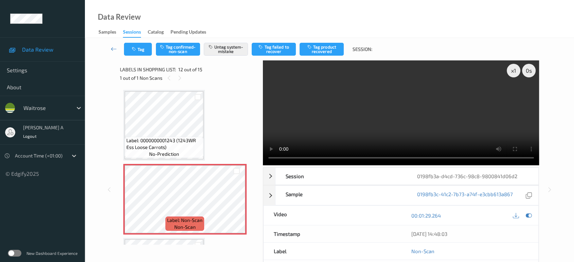
click at [402, 129] on video at bounding box center [401, 112] width 277 height 105
click at [236, 202] on icon at bounding box center [237, 205] width 6 height 6
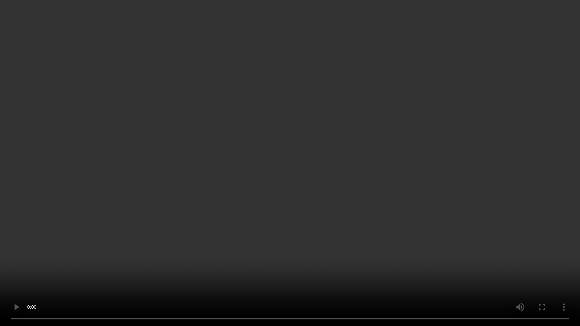
click at [384, 197] on video at bounding box center [290, 163] width 580 height 326
click at [334, 257] on video at bounding box center [290, 163] width 580 height 326
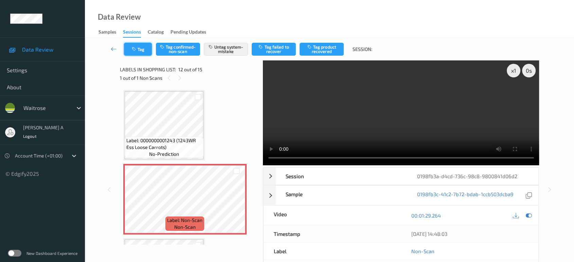
click at [143, 52] on button "Tag" at bounding box center [138, 49] width 28 height 13
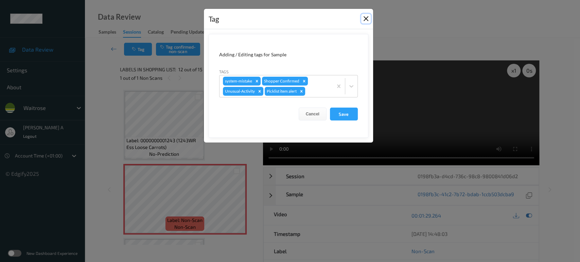
click at [367, 19] on button "Close" at bounding box center [366, 19] width 10 height 10
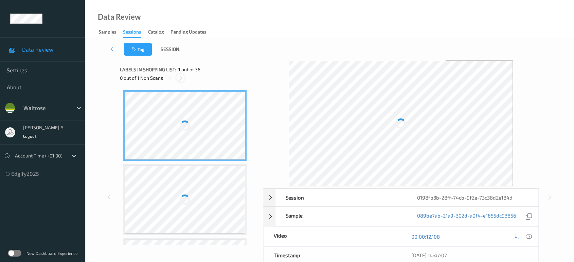
click at [182, 76] on icon at bounding box center [181, 78] width 6 height 6
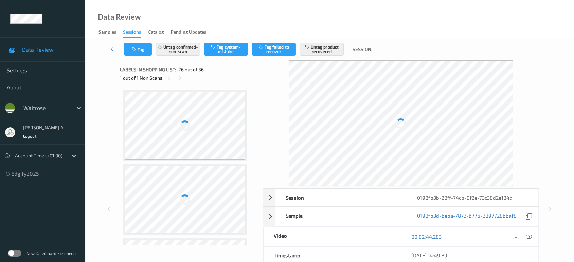
scroll to position [1774, 0]
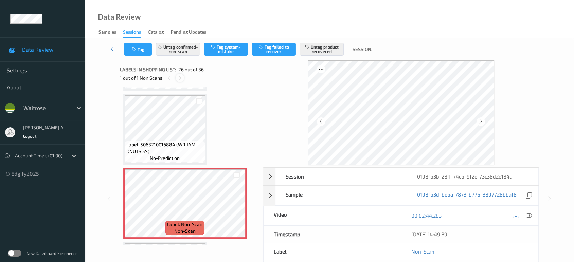
click at [180, 77] on icon at bounding box center [180, 78] width 6 height 6
click at [235, 206] on icon at bounding box center [237, 209] width 6 height 6
click at [236, 206] on icon at bounding box center [237, 209] width 6 height 6
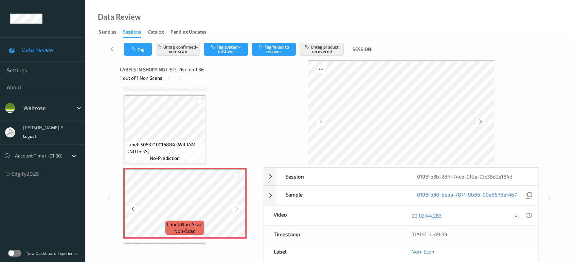
click at [236, 206] on icon at bounding box center [237, 209] width 6 height 6
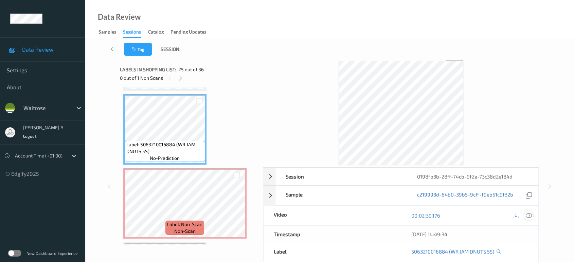
click at [530, 215] on icon at bounding box center [529, 216] width 6 height 6
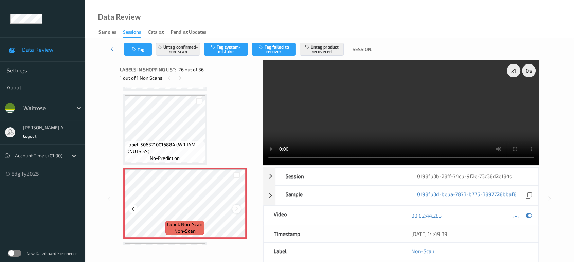
click at [234, 206] on icon at bounding box center [237, 209] width 6 height 6
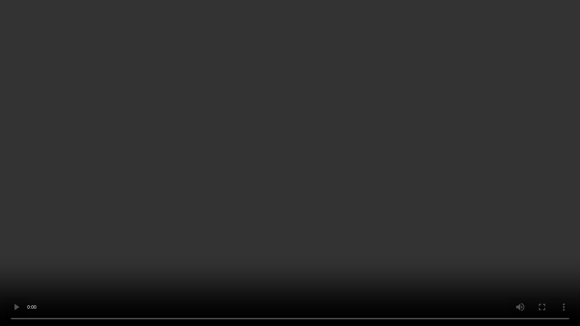
click at [379, 174] on video at bounding box center [290, 163] width 580 height 326
click at [304, 166] on video at bounding box center [290, 163] width 580 height 326
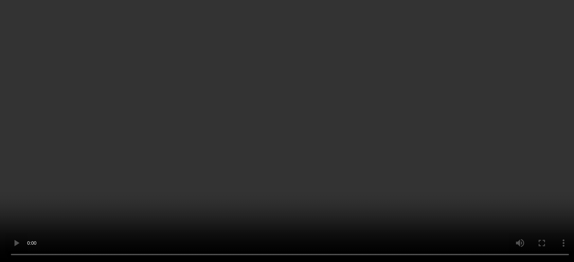
scroll to position [1963, 0]
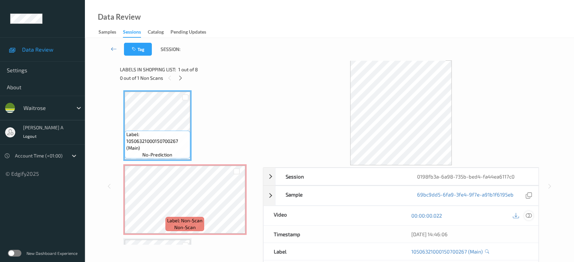
click at [528, 216] on icon at bounding box center [529, 216] width 6 height 6
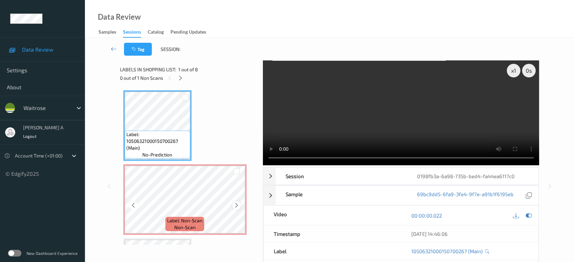
click at [236, 204] on icon at bounding box center [237, 206] width 6 height 6
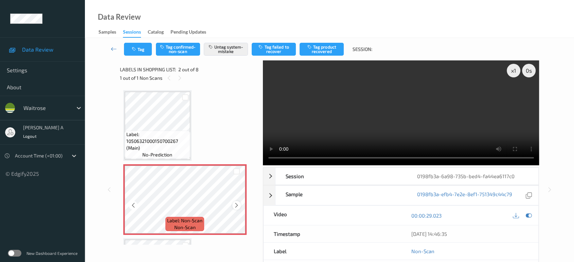
click at [239, 206] on icon at bounding box center [237, 206] width 6 height 6
click at [238, 206] on icon at bounding box center [237, 206] width 6 height 6
click at [140, 51] on button "Tag" at bounding box center [138, 49] width 28 height 13
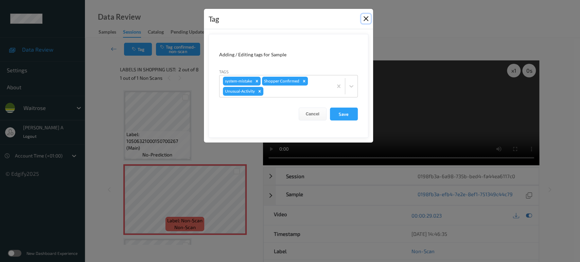
click at [367, 18] on button "Close" at bounding box center [366, 19] width 10 height 10
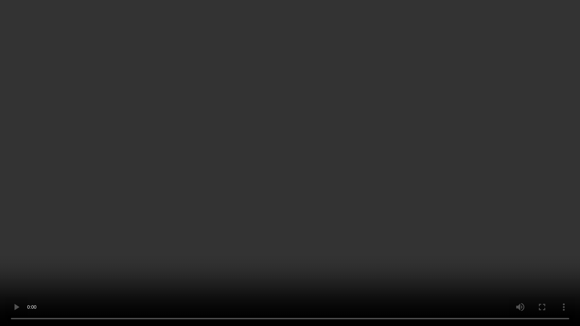
click at [256, 181] on video at bounding box center [290, 163] width 580 height 326
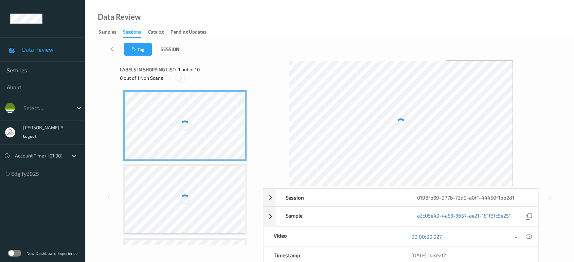
click at [180, 76] on icon at bounding box center [181, 78] width 6 height 6
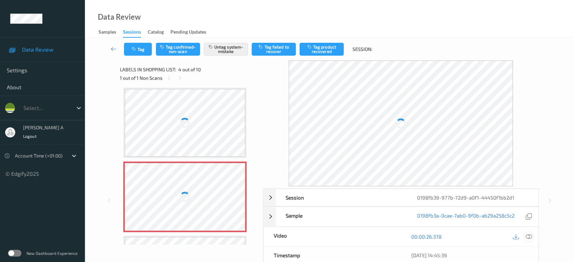
click at [531, 239] on icon at bounding box center [529, 237] width 6 height 6
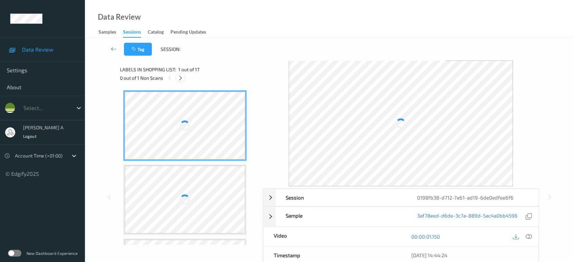
click at [179, 77] on icon at bounding box center [181, 78] width 6 height 6
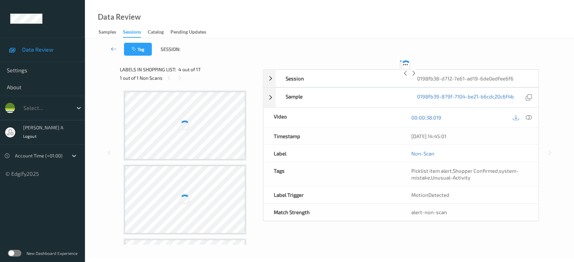
scroll to position [151, 0]
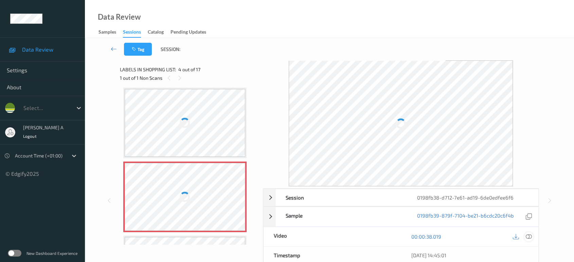
click at [525, 235] on div at bounding box center [528, 236] width 9 height 9
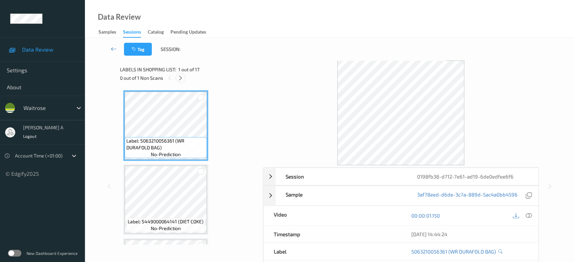
click at [181, 77] on icon at bounding box center [181, 78] width 6 height 6
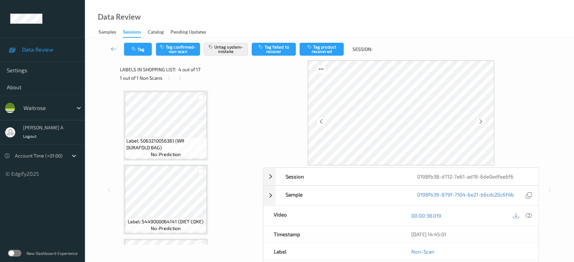
scroll to position [151, 0]
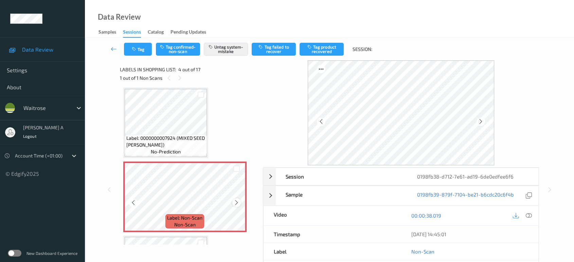
click at [234, 201] on icon at bounding box center [237, 203] width 6 height 6
click at [127, 50] on button "Tag" at bounding box center [138, 49] width 28 height 13
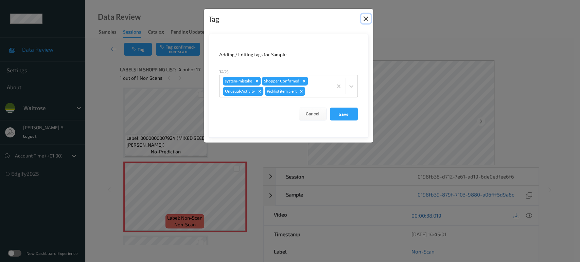
click at [362, 17] on button "Close" at bounding box center [366, 19] width 10 height 10
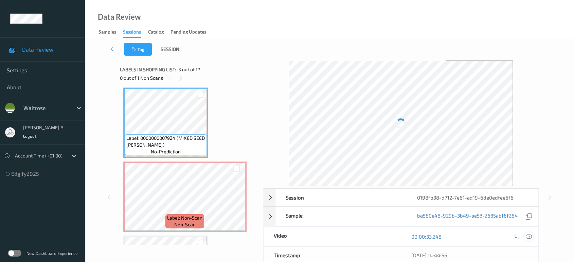
click at [532, 233] on div at bounding box center [528, 236] width 9 height 9
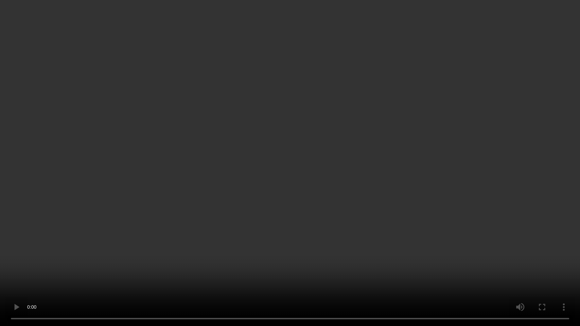
click at [344, 141] on video at bounding box center [290, 163] width 580 height 326
click at [255, 212] on video at bounding box center [290, 163] width 580 height 326
click at [279, 56] on video at bounding box center [290, 163] width 580 height 326
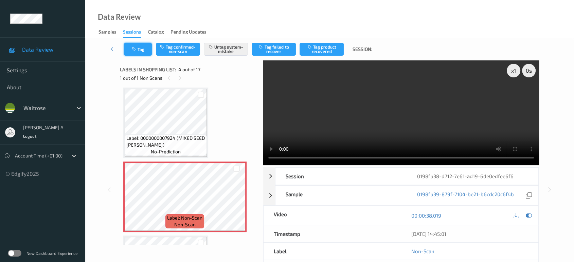
click at [144, 48] on button "Tag" at bounding box center [138, 49] width 28 height 13
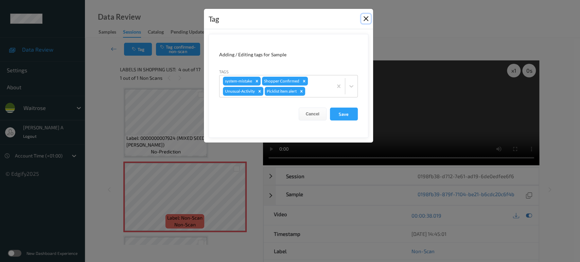
click at [368, 19] on button "Close" at bounding box center [366, 19] width 10 height 10
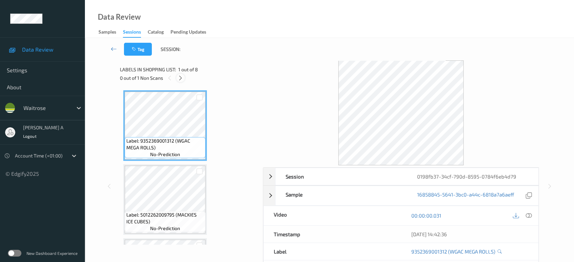
click at [179, 76] on icon at bounding box center [181, 78] width 6 height 6
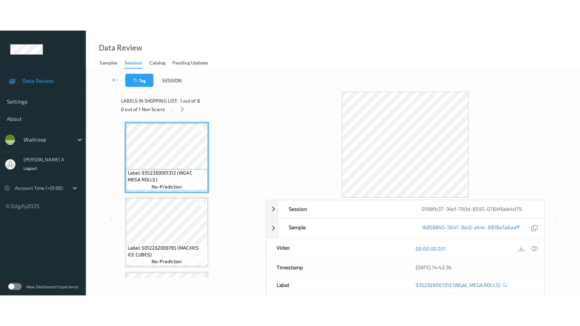
scroll to position [372, 0]
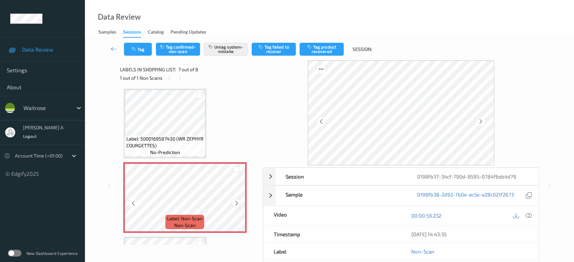
click at [236, 203] on icon at bounding box center [237, 203] width 6 height 6
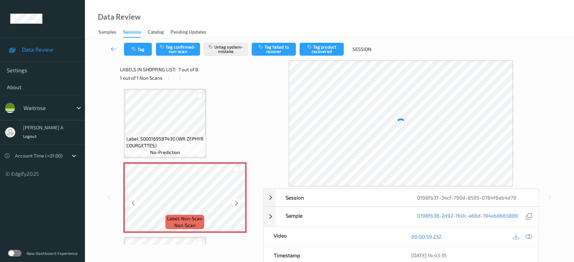
click at [236, 203] on icon at bounding box center [237, 203] width 6 height 6
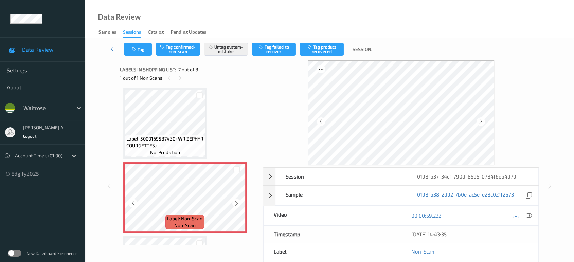
click at [236, 203] on icon at bounding box center [237, 203] width 6 height 6
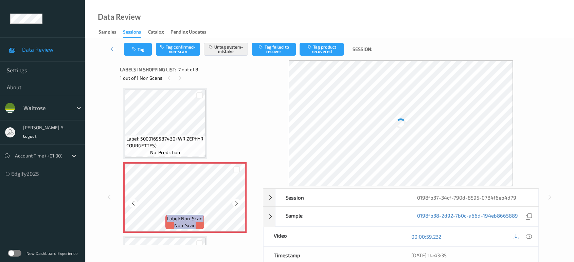
click at [236, 203] on icon at bounding box center [237, 203] width 6 height 6
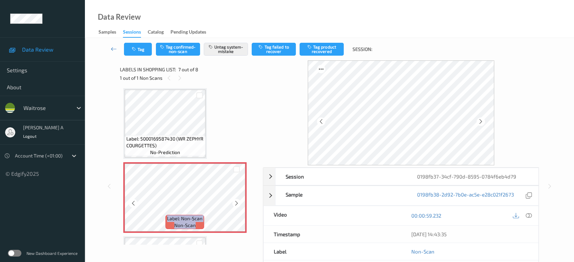
click at [236, 203] on icon at bounding box center [237, 203] width 6 height 6
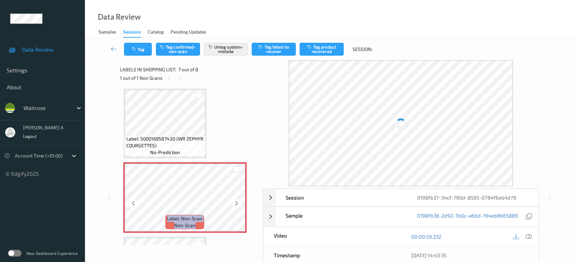
click at [236, 203] on icon at bounding box center [237, 203] width 6 height 6
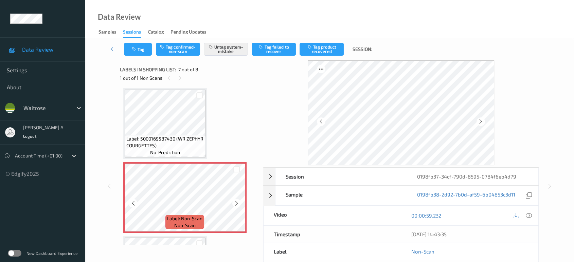
click at [236, 203] on icon at bounding box center [237, 203] width 6 height 6
click at [235, 201] on icon at bounding box center [237, 203] width 6 height 6
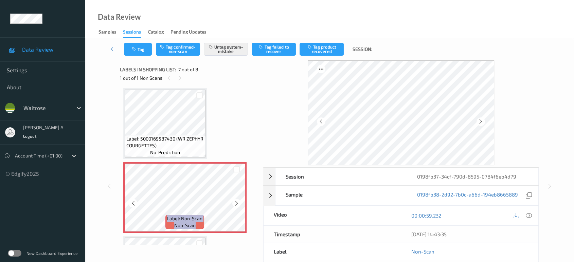
click at [235, 201] on icon at bounding box center [237, 203] width 6 height 6
click at [527, 215] on icon at bounding box center [529, 216] width 6 height 6
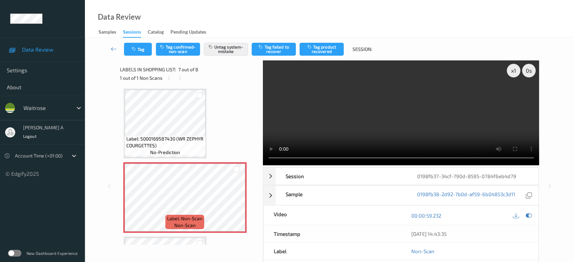
scroll to position [371, 0]
click at [140, 50] on button "Tag" at bounding box center [138, 49] width 28 height 13
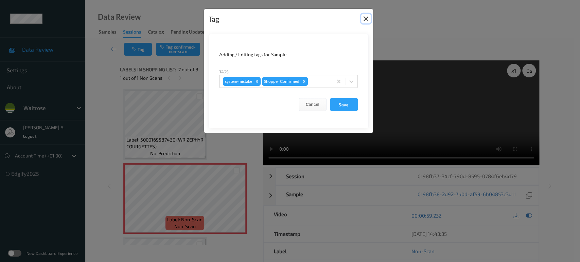
click at [368, 20] on button "Close" at bounding box center [366, 19] width 10 height 10
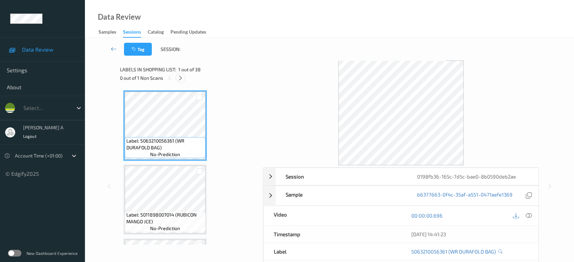
click at [181, 78] on icon at bounding box center [181, 78] width 6 height 6
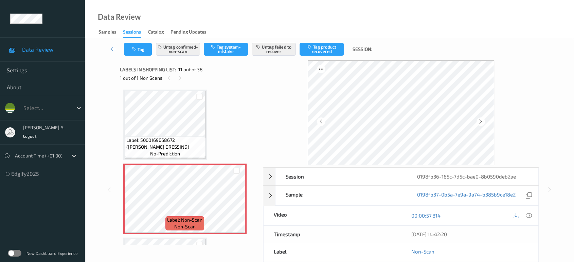
drag, startPoint x: 531, startPoint y: 213, endPoint x: 515, endPoint y: 204, distance: 18.7
click at [531, 213] on icon at bounding box center [529, 216] width 6 height 6
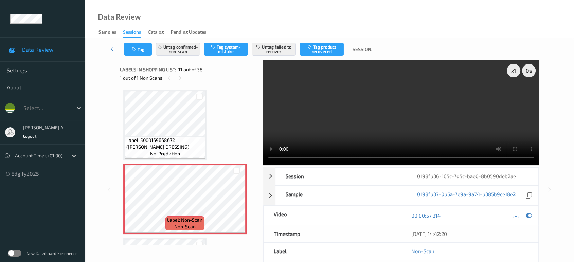
click at [432, 133] on video at bounding box center [401, 112] width 277 height 105
click at [461, 112] on video at bounding box center [401, 112] width 277 height 105
click at [408, 118] on video at bounding box center [401, 112] width 277 height 105
click at [400, 113] on video at bounding box center [401, 112] width 277 height 105
click at [235, 203] on icon at bounding box center [237, 205] width 6 height 6
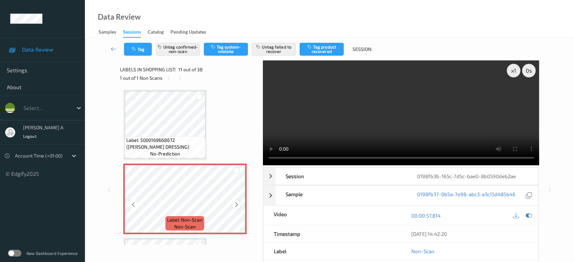
click at [236, 202] on icon at bounding box center [237, 205] width 6 height 6
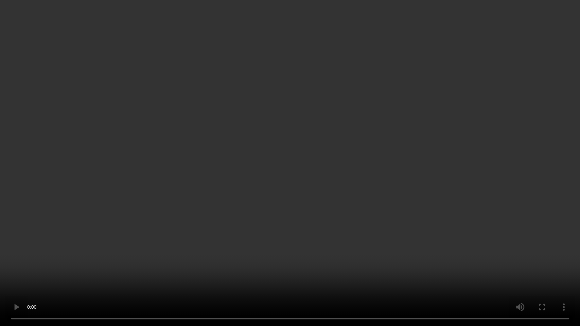
click at [398, 178] on video at bounding box center [290, 163] width 580 height 326
click at [113, 262] on video at bounding box center [290, 163] width 580 height 326
click at [347, 215] on video at bounding box center [290, 163] width 580 height 326
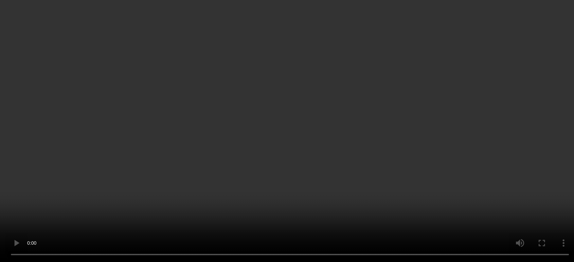
scroll to position [705, 0]
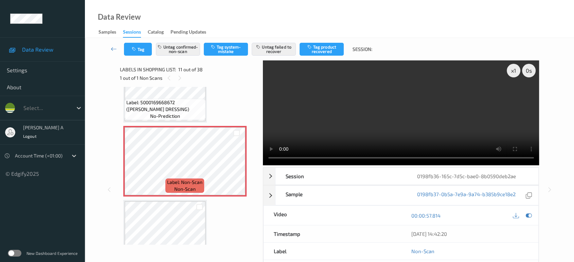
click at [322, 161] on video at bounding box center [401, 112] width 277 height 105
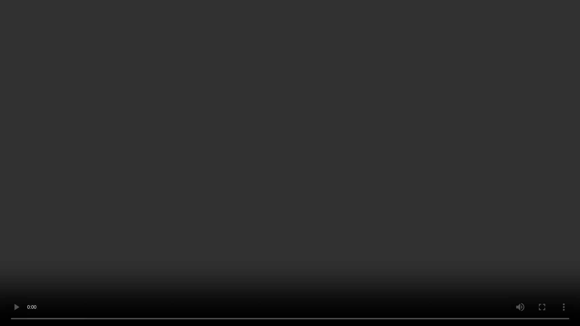
click at [267, 180] on video at bounding box center [290, 163] width 580 height 326
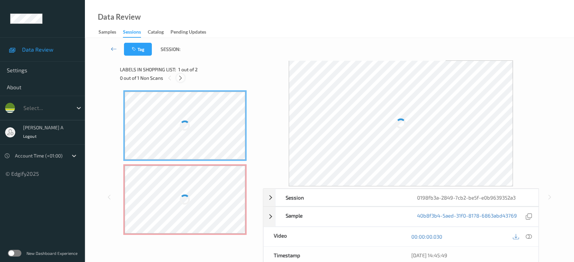
click at [182, 80] on icon at bounding box center [181, 78] width 6 height 6
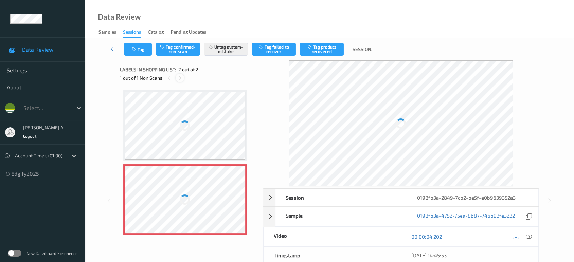
click at [182, 80] on icon at bounding box center [180, 78] width 6 height 6
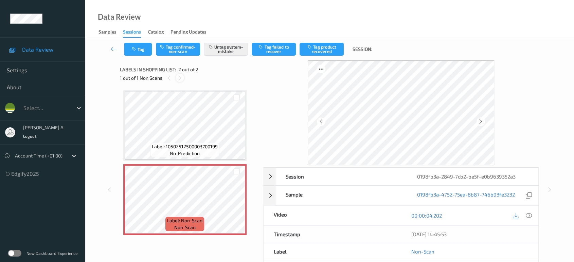
click at [178, 78] on icon at bounding box center [180, 78] width 6 height 6
click at [236, 207] on icon at bounding box center [237, 206] width 6 height 6
click at [145, 53] on button "Tag" at bounding box center [138, 49] width 28 height 13
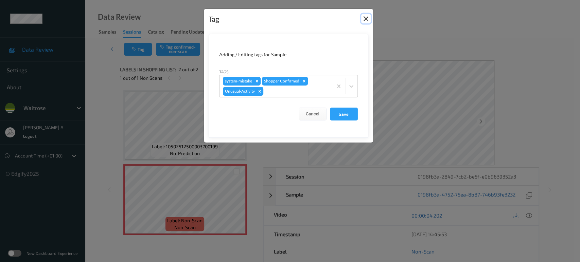
click at [365, 16] on button "Close" at bounding box center [366, 19] width 10 height 10
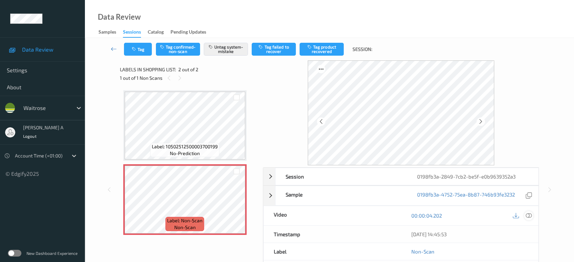
click at [528, 217] on icon at bounding box center [529, 216] width 6 height 6
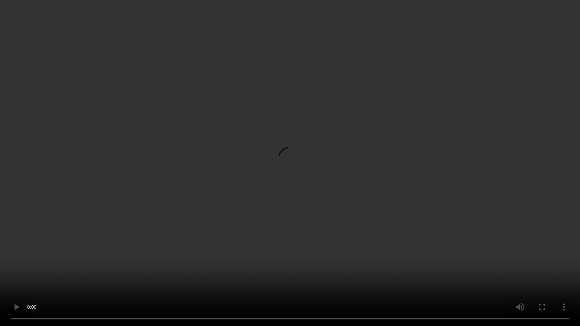
click at [67, 262] on video at bounding box center [290, 163] width 580 height 326
click at [194, 108] on video at bounding box center [290, 163] width 580 height 326
click at [154, 125] on video at bounding box center [290, 163] width 580 height 326
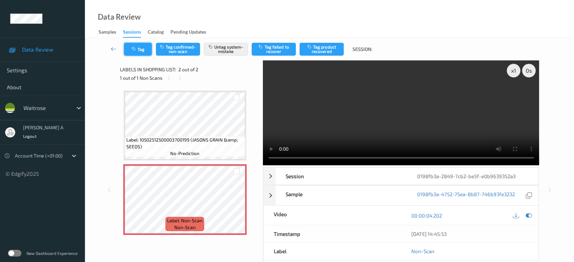
click at [131, 49] on button "Tag" at bounding box center [138, 49] width 28 height 13
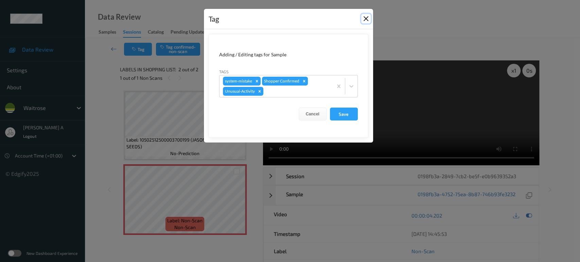
click at [364, 19] on button "Close" at bounding box center [366, 19] width 10 height 10
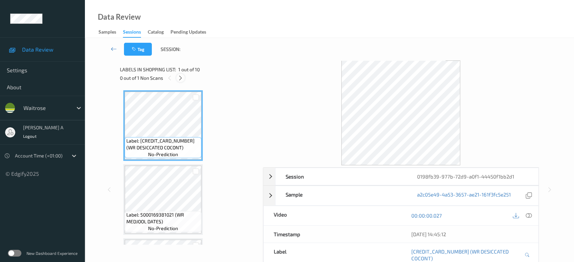
click at [177, 79] on div at bounding box center [180, 78] width 8 height 8
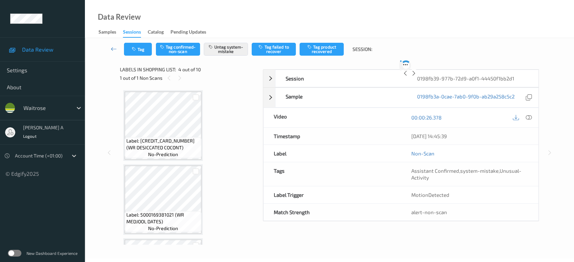
scroll to position [151, 0]
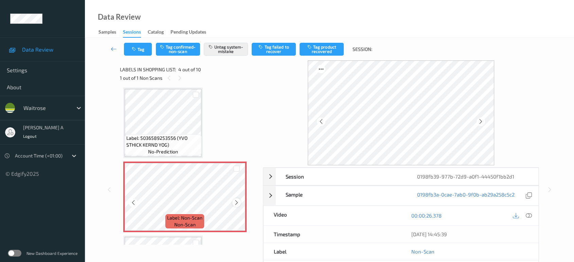
click at [239, 203] on icon at bounding box center [237, 203] width 6 height 6
click at [237, 201] on icon at bounding box center [237, 203] width 6 height 6
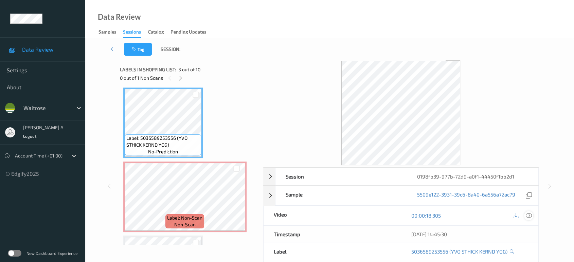
click at [529, 214] on icon at bounding box center [529, 216] width 6 height 6
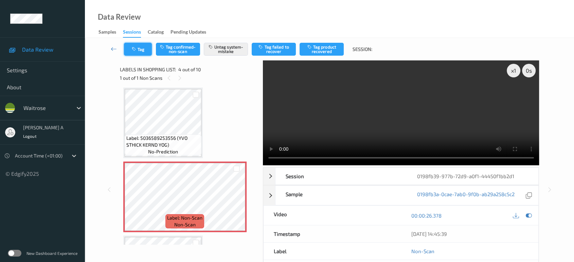
click at [137, 47] on icon "button" at bounding box center [135, 49] width 6 height 5
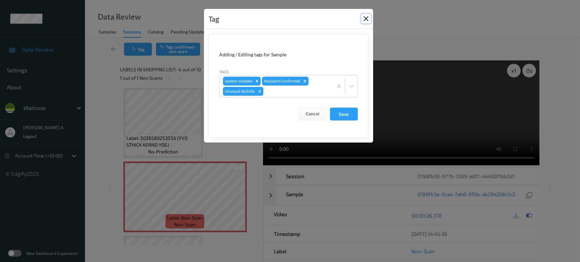
click at [363, 18] on button "Close" at bounding box center [366, 19] width 10 height 10
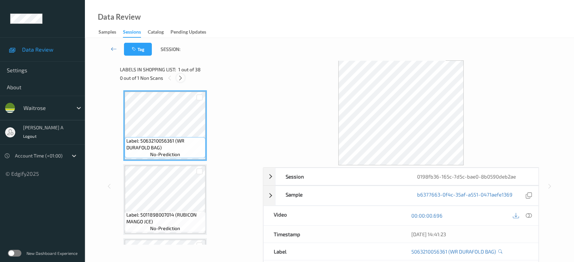
click at [179, 80] on icon at bounding box center [181, 78] width 6 height 6
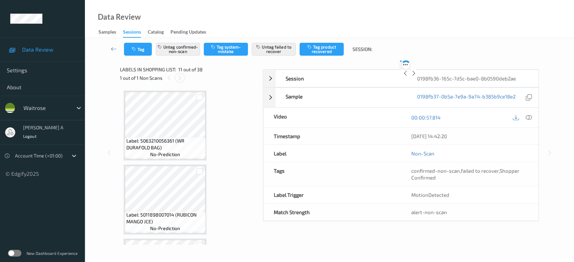
scroll to position [667, 0]
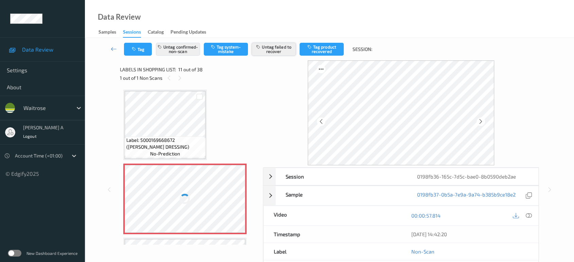
click at [273, 49] on button "Untag failed to recover" at bounding box center [274, 49] width 44 height 13
click at [184, 48] on button "Untag confirmed-non-scan" at bounding box center [178, 49] width 44 height 13
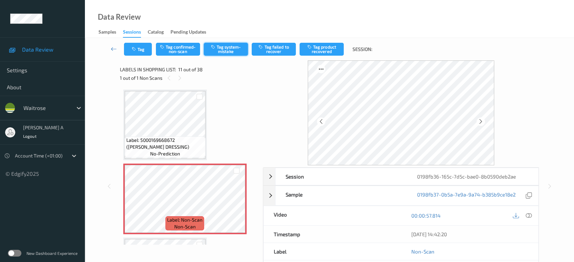
click at [222, 51] on button "Tag system-mistake" at bounding box center [226, 49] width 44 height 13
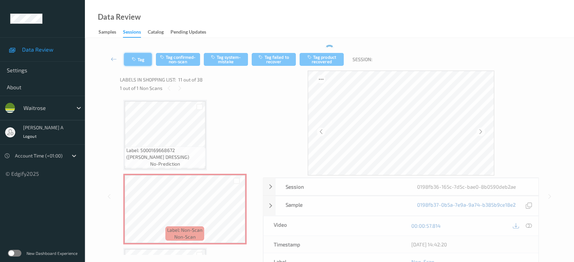
click at [137, 60] on icon "button" at bounding box center [135, 59] width 6 height 5
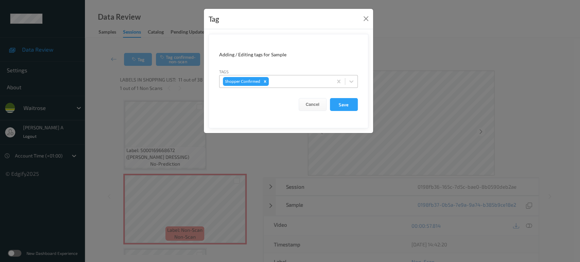
click at [281, 82] on div at bounding box center [299, 81] width 59 height 8
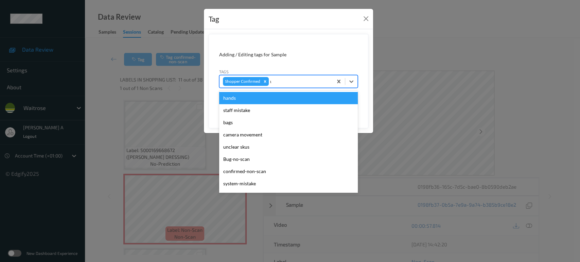
type input "un"
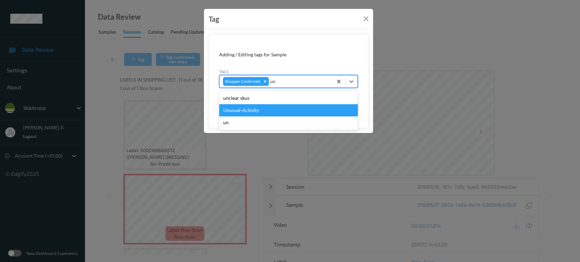
click at [258, 108] on div "Unusual-Activity" at bounding box center [288, 110] width 139 height 12
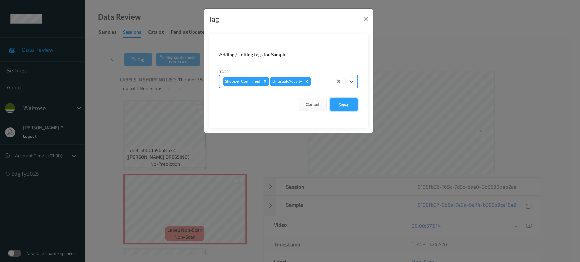
click at [337, 101] on button "Save" at bounding box center [344, 104] width 28 height 13
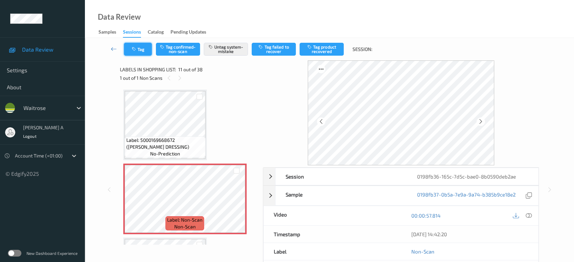
click at [132, 50] on icon "button" at bounding box center [135, 49] width 6 height 5
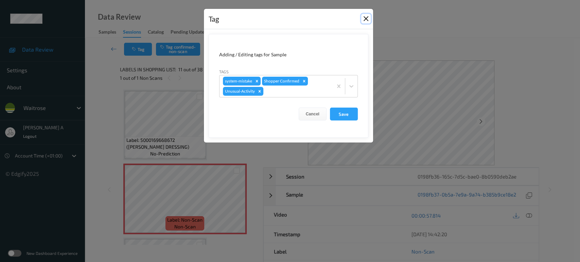
click at [367, 19] on button "Close" at bounding box center [366, 19] width 10 height 10
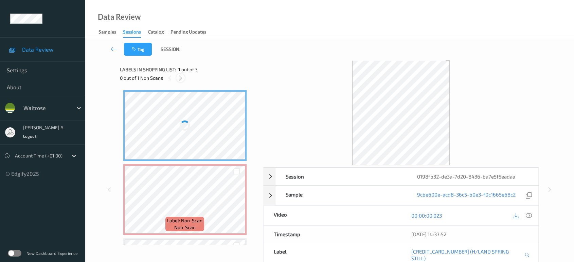
click at [184, 78] on div at bounding box center [180, 78] width 8 height 8
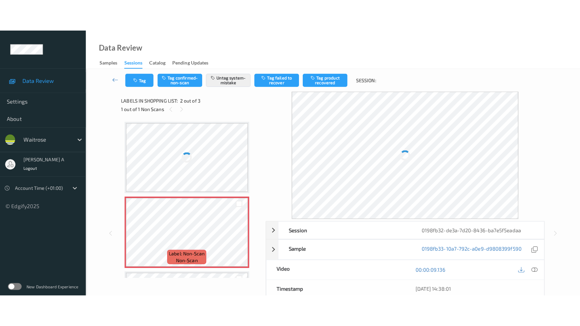
scroll to position [3, 0]
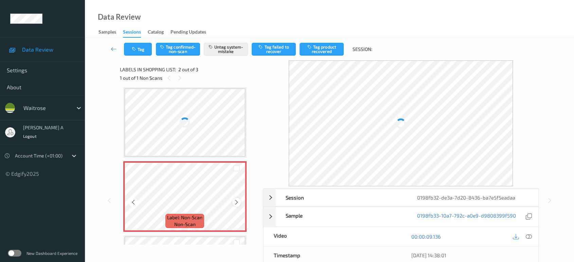
click at [234, 204] on icon at bounding box center [237, 202] width 6 height 6
click at [235, 200] on icon at bounding box center [237, 202] width 6 height 6
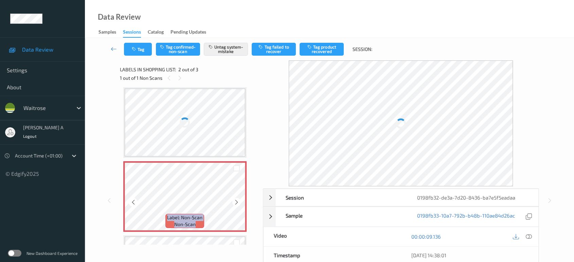
click at [235, 200] on icon at bounding box center [237, 202] width 6 height 6
click at [213, 130] on div at bounding box center [185, 123] width 121 height 68
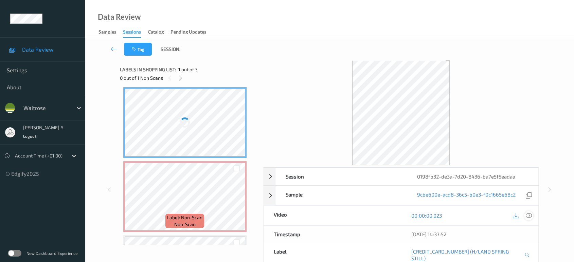
click at [528, 214] on icon at bounding box center [529, 216] width 6 height 6
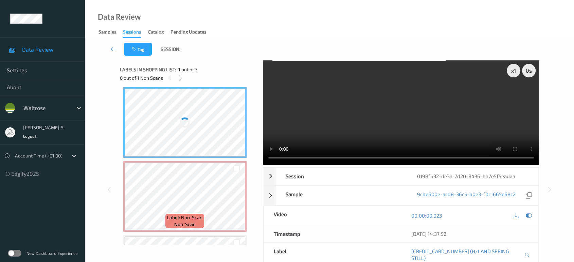
scroll to position [3, 0]
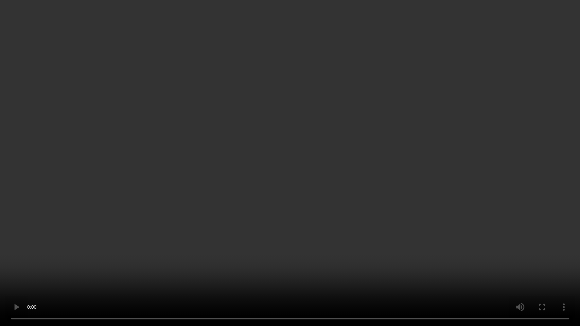
click at [308, 189] on video at bounding box center [290, 163] width 580 height 326
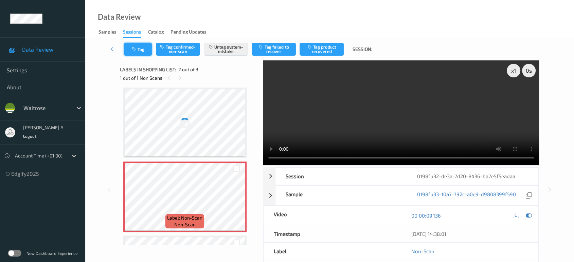
click at [143, 51] on button "Tag" at bounding box center [138, 49] width 28 height 13
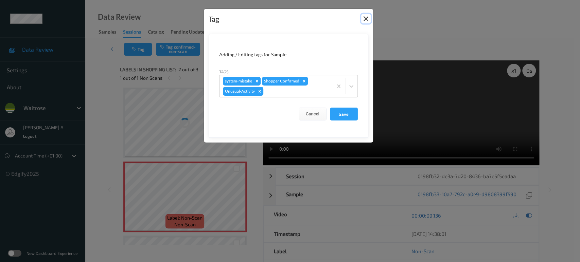
click at [367, 20] on button "Close" at bounding box center [366, 19] width 10 height 10
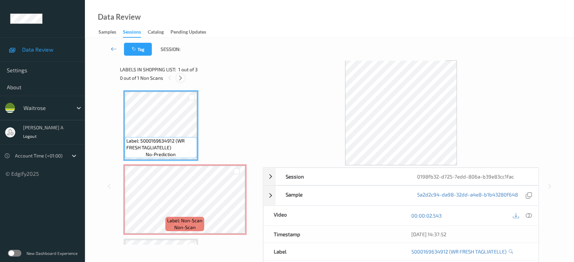
click at [181, 78] on icon at bounding box center [181, 78] width 6 height 6
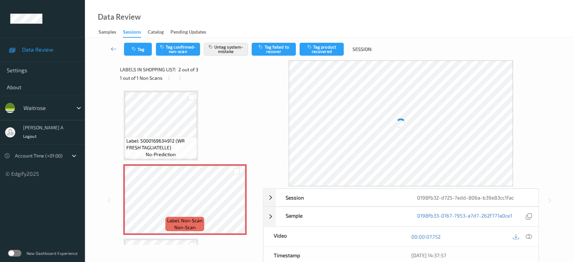
scroll to position [3, 0]
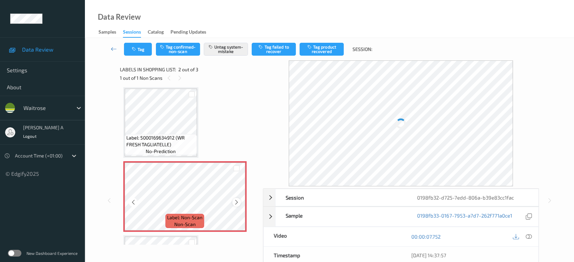
click at [237, 205] on icon at bounding box center [237, 202] width 6 height 6
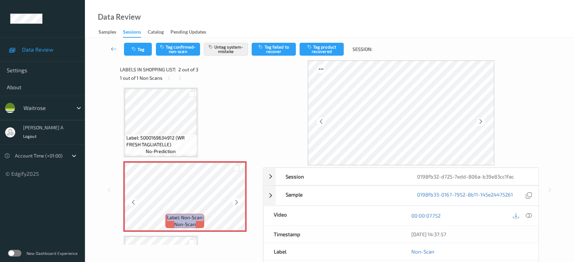
click at [237, 205] on icon at bounding box center [237, 202] width 6 height 6
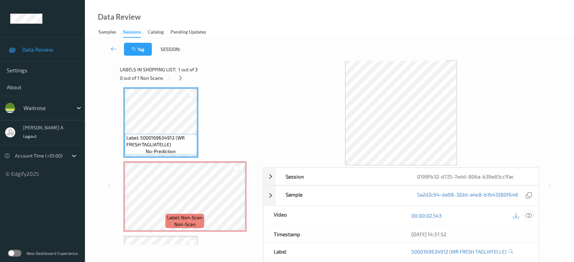
click at [530, 218] on icon at bounding box center [529, 216] width 6 height 6
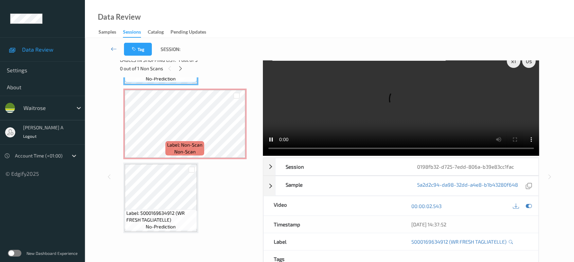
scroll to position [0, 0]
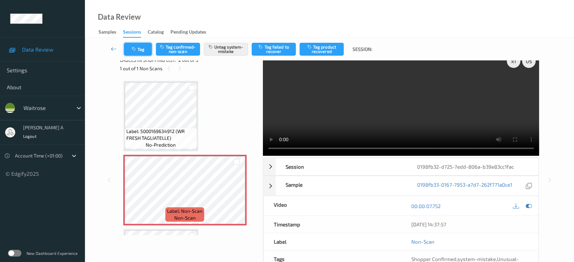
click at [130, 51] on button "Tag" at bounding box center [138, 49] width 28 height 13
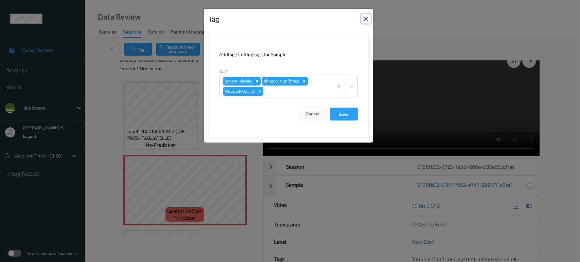
click at [367, 21] on button "Close" at bounding box center [366, 19] width 10 height 10
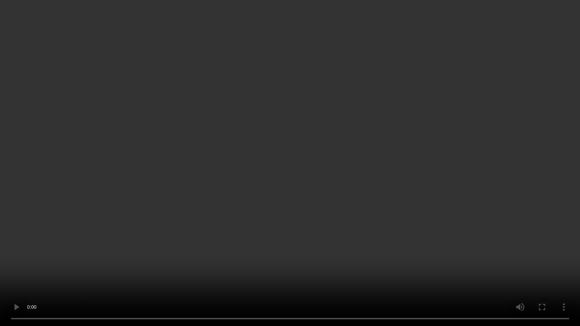
click at [296, 197] on video at bounding box center [290, 163] width 580 height 326
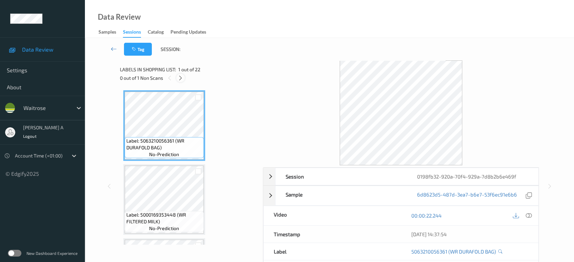
click at [181, 79] on icon at bounding box center [181, 78] width 6 height 6
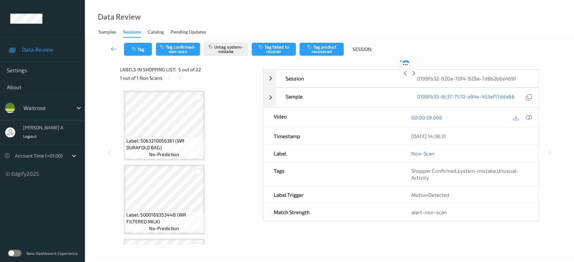
scroll to position [225, 0]
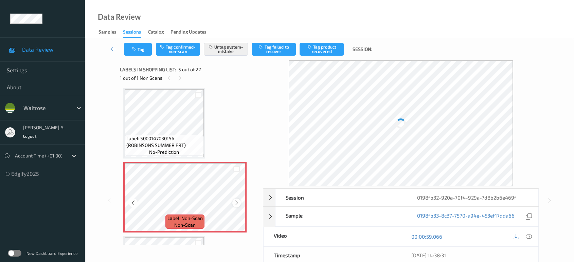
click at [236, 202] on icon at bounding box center [237, 203] width 6 height 6
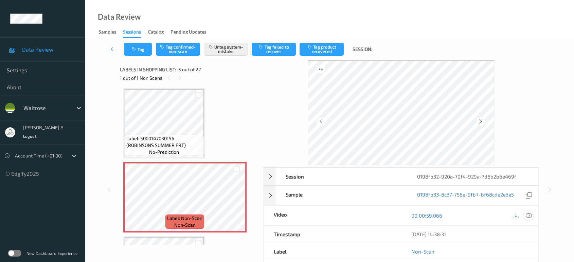
click at [526, 214] on icon at bounding box center [529, 216] width 6 height 6
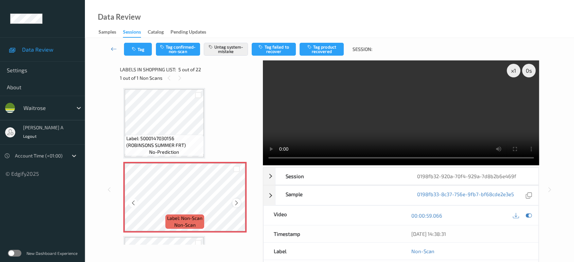
click at [236, 206] on div at bounding box center [236, 203] width 8 height 8
click at [369, 139] on video at bounding box center [401, 112] width 277 height 105
click at [235, 202] on icon at bounding box center [237, 203] width 6 height 6
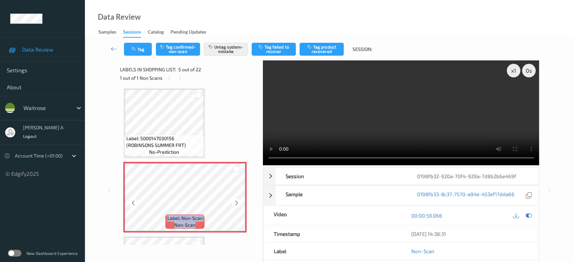
click at [235, 202] on icon at bounding box center [237, 203] width 6 height 6
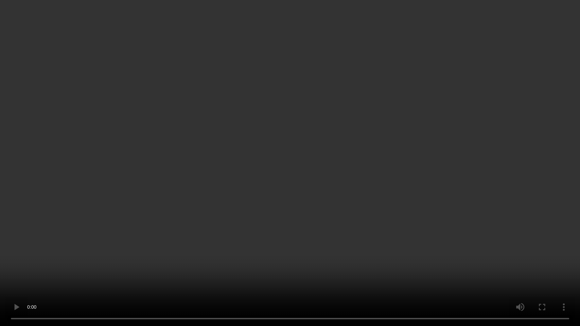
click at [285, 208] on video at bounding box center [290, 163] width 580 height 326
click at [230, 134] on video at bounding box center [290, 163] width 580 height 326
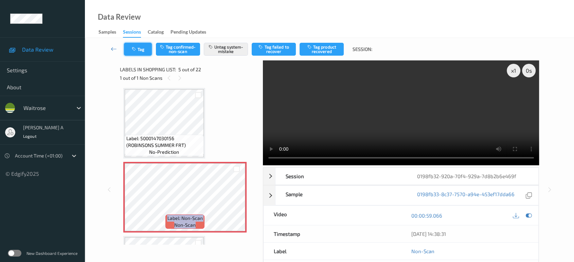
click at [139, 50] on button "Tag" at bounding box center [138, 49] width 28 height 13
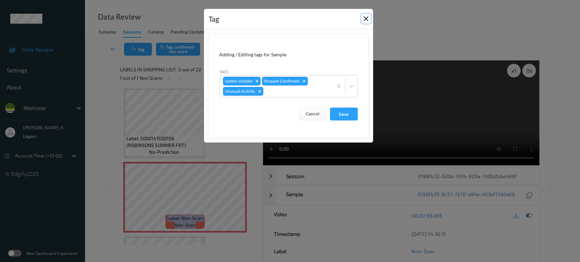
click at [369, 18] on button "Close" at bounding box center [366, 19] width 10 height 10
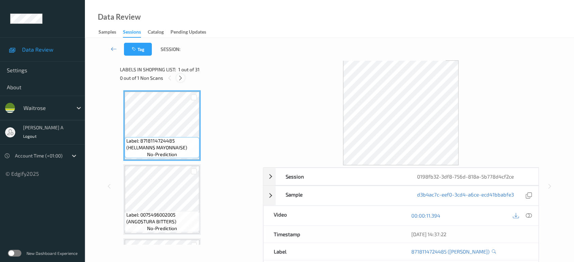
click at [181, 79] on icon at bounding box center [181, 78] width 6 height 6
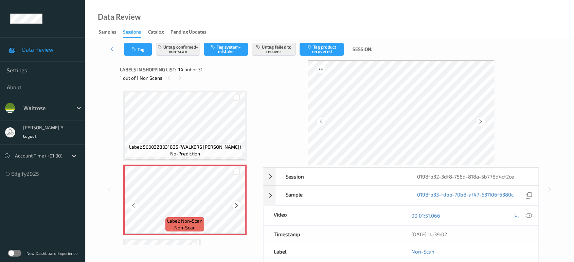
click at [234, 203] on icon at bounding box center [237, 206] width 6 height 6
click at [236, 203] on icon at bounding box center [237, 206] width 6 height 6
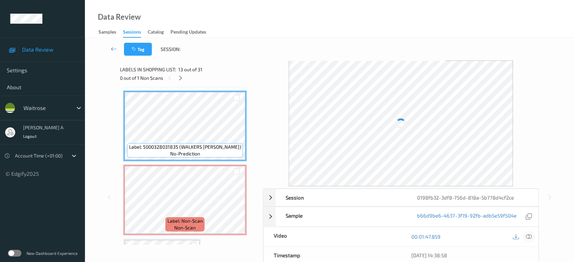
click at [525, 235] on div "Session 0198fb32-3df8-756d-818a-5b778d4cf2ce Session ID 0198fb32-3df8-756d-818a…" at bounding box center [401, 261] width 277 height 145
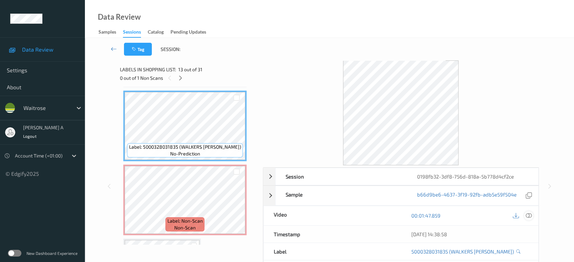
click at [527, 219] on div at bounding box center [528, 215] width 9 height 9
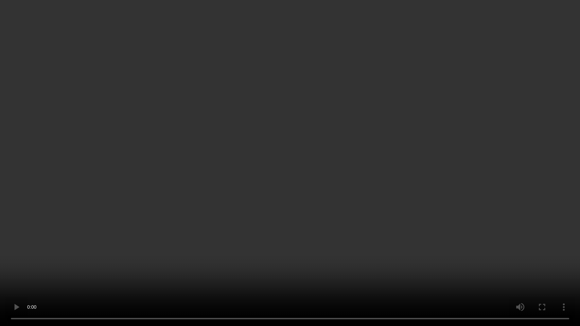
click at [337, 223] on video at bounding box center [290, 163] width 580 height 326
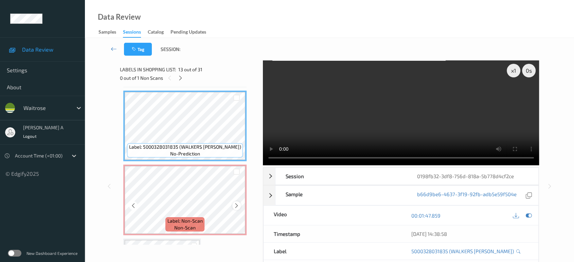
click at [238, 203] on icon at bounding box center [237, 206] width 6 height 6
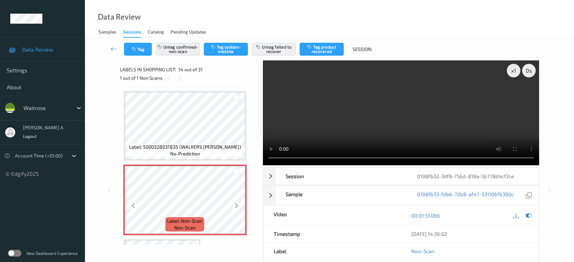
click at [238, 203] on icon at bounding box center [237, 206] width 6 height 6
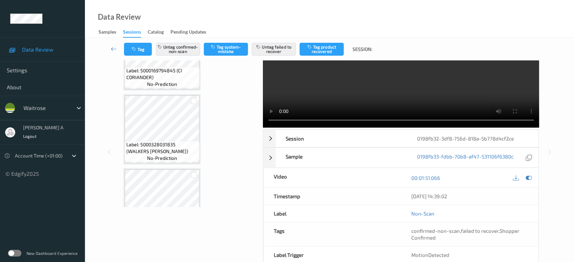
scroll to position [2094, 0]
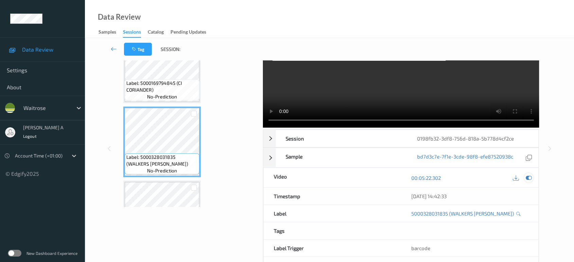
click at [530, 179] on icon at bounding box center [529, 178] width 6 height 6
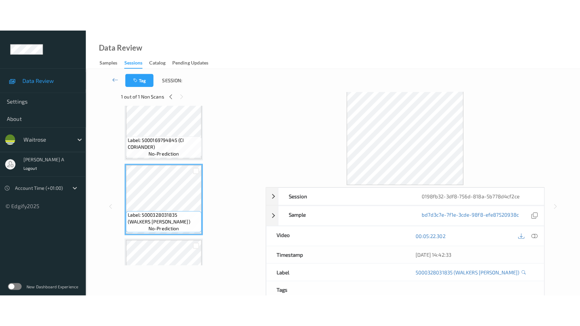
scroll to position [0, 0]
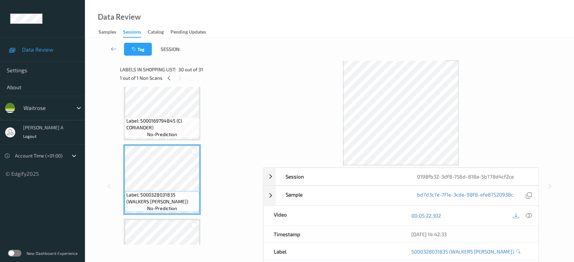
click at [524, 216] on div at bounding box center [522, 215] width 22 height 9
click at [528, 214] on icon at bounding box center [529, 216] width 6 height 6
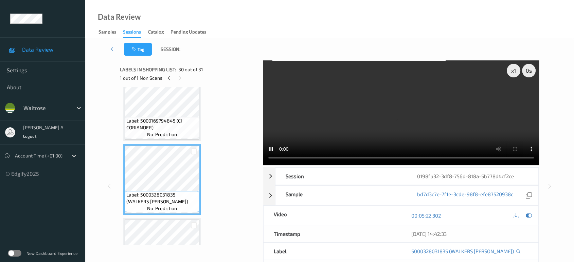
scroll to position [2068, 0]
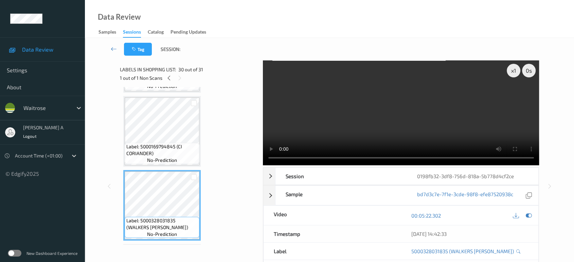
drag, startPoint x: 391, startPoint y: 110, endPoint x: 194, endPoint y: 172, distance: 206.8
click at [391, 110] on video at bounding box center [401, 112] width 277 height 105
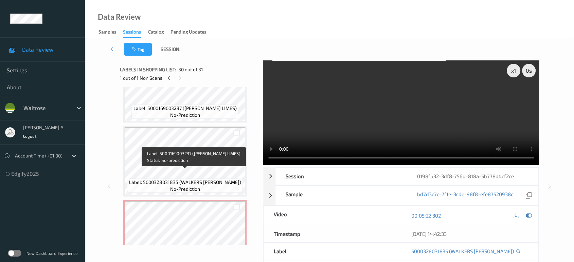
scroll to position [898, 0]
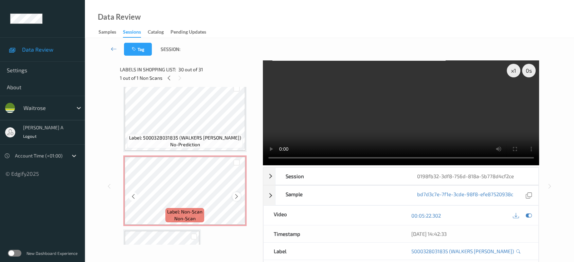
click at [236, 194] on icon at bounding box center [237, 197] width 6 height 6
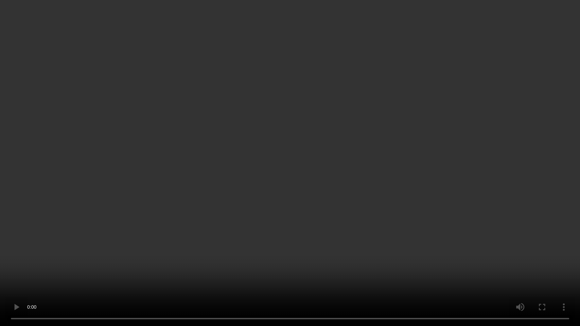
click at [332, 179] on video at bounding box center [290, 163] width 580 height 326
click at [314, 204] on video at bounding box center [290, 163] width 580 height 326
click at [285, 190] on video at bounding box center [290, 163] width 580 height 326
click at [276, 153] on video at bounding box center [290, 163] width 580 height 326
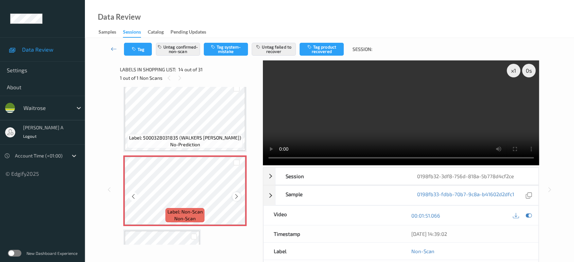
click at [237, 194] on icon at bounding box center [237, 197] width 6 height 6
click at [278, 52] on button "Untag failed to recover" at bounding box center [274, 49] width 44 height 13
click at [322, 48] on button "Tag product recovered" at bounding box center [322, 49] width 44 height 13
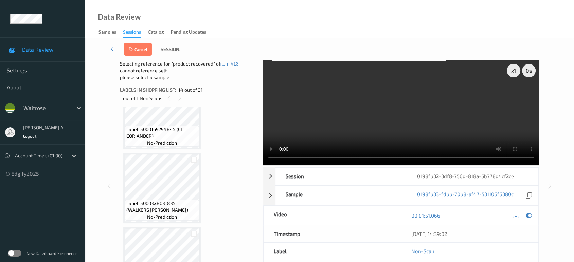
scroll to position [2132, 0]
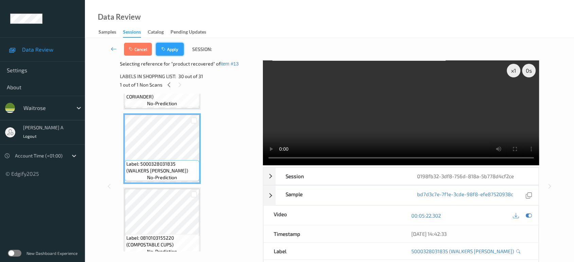
click at [170, 45] on button "Apply" at bounding box center [170, 49] width 28 height 13
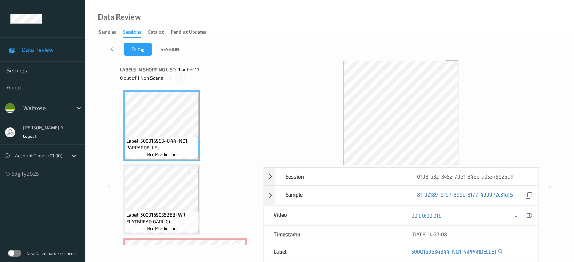
click at [181, 76] on icon at bounding box center [181, 78] width 6 height 6
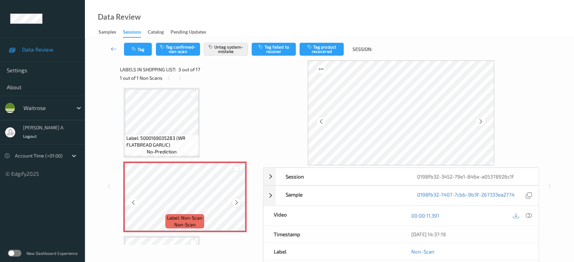
click at [238, 202] on icon at bounding box center [237, 203] width 6 height 6
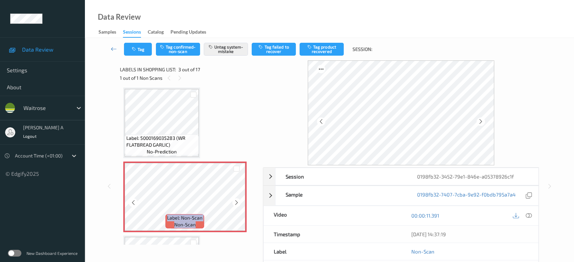
click at [238, 202] on icon at bounding box center [237, 203] width 6 height 6
click at [530, 216] on icon at bounding box center [529, 216] width 6 height 6
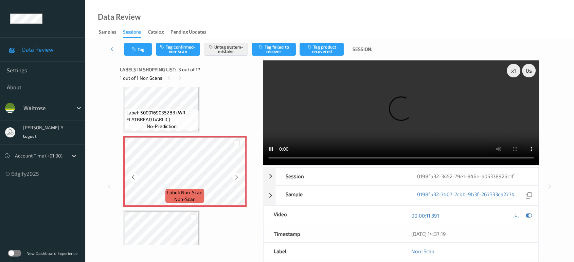
scroll to position [115, 0]
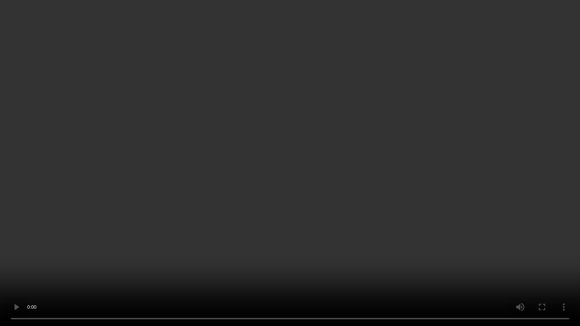
click at [226, 152] on video at bounding box center [290, 163] width 580 height 326
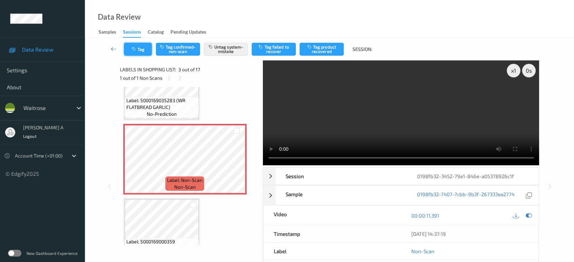
click at [146, 48] on button "Tag" at bounding box center [138, 49] width 28 height 13
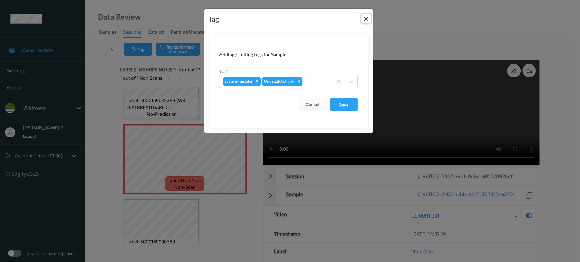
click at [363, 17] on button "Close" at bounding box center [366, 19] width 10 height 10
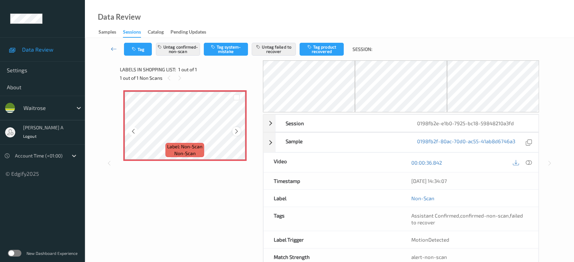
click at [236, 131] on icon at bounding box center [237, 131] width 6 height 6
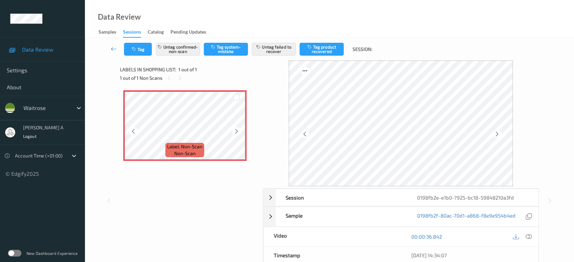
click at [236, 131] on icon at bounding box center [237, 131] width 6 height 6
click at [237, 132] on icon at bounding box center [237, 131] width 6 height 6
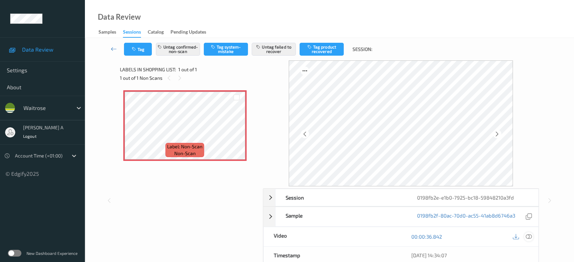
click at [528, 236] on icon at bounding box center [529, 237] width 6 height 6
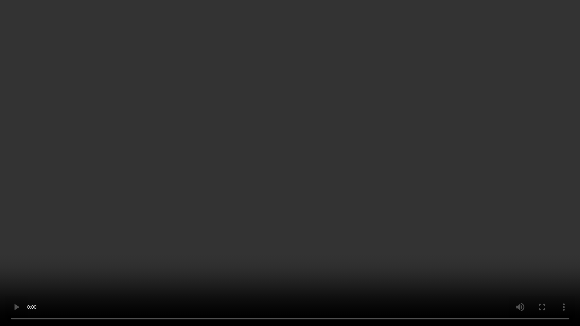
click at [293, 163] on video at bounding box center [290, 163] width 580 height 326
click at [313, 170] on video at bounding box center [290, 163] width 580 height 326
click at [314, 165] on video at bounding box center [290, 163] width 580 height 326
click at [226, 128] on video at bounding box center [290, 163] width 580 height 326
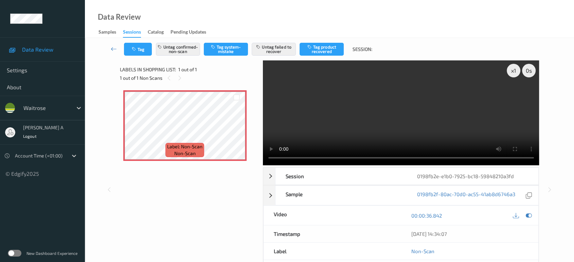
click at [425, 126] on video at bounding box center [401, 112] width 277 height 105
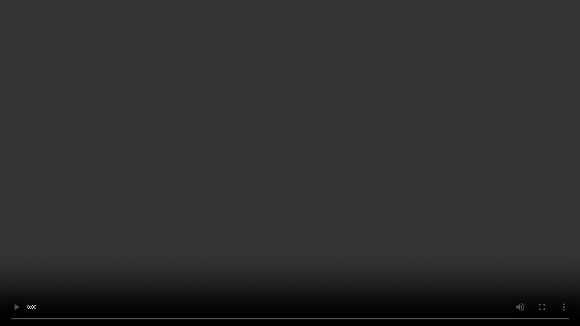
click at [328, 118] on video at bounding box center [290, 163] width 580 height 326
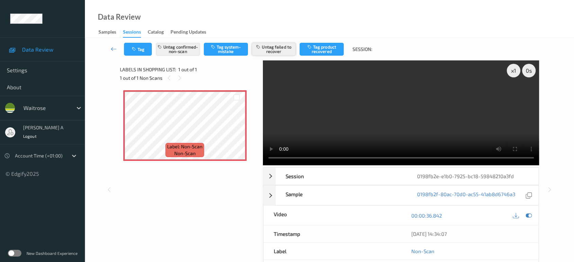
click at [272, 51] on button "Untag failed to recover" at bounding box center [274, 49] width 44 height 13
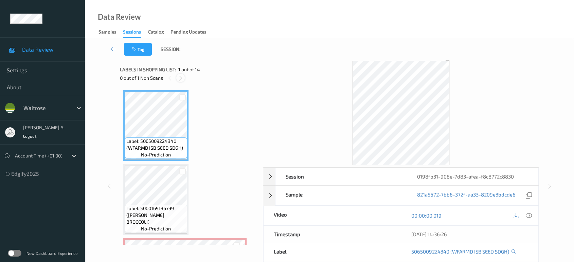
click at [179, 78] on icon at bounding box center [181, 78] width 6 height 6
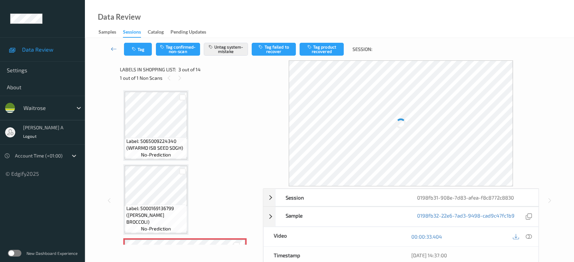
scroll to position [77, 0]
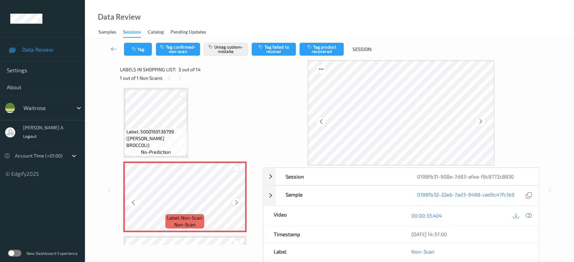
click at [239, 203] on icon at bounding box center [237, 203] width 6 height 6
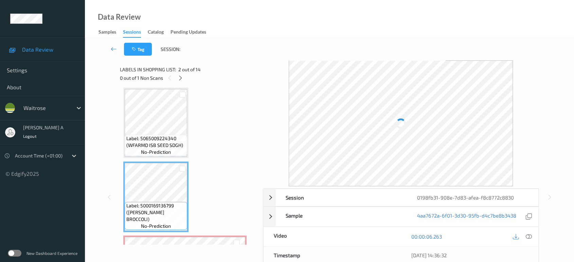
scroll to position [1, 0]
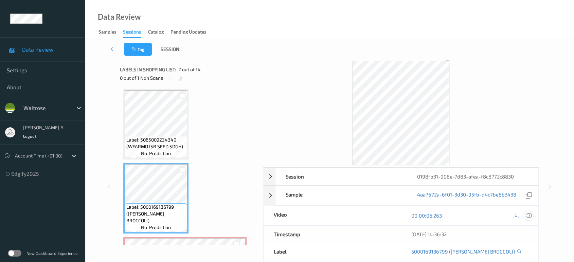
click at [527, 214] on icon at bounding box center [529, 216] width 6 height 6
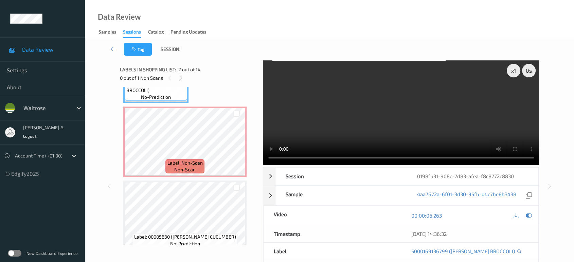
scroll to position [115, 0]
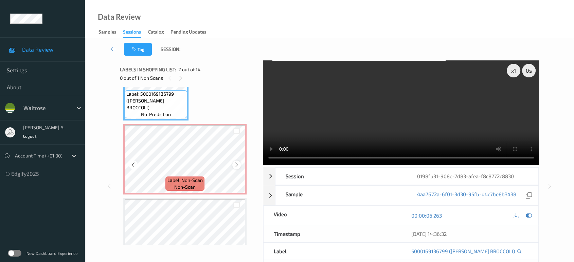
click at [236, 162] on icon at bounding box center [237, 165] width 6 height 6
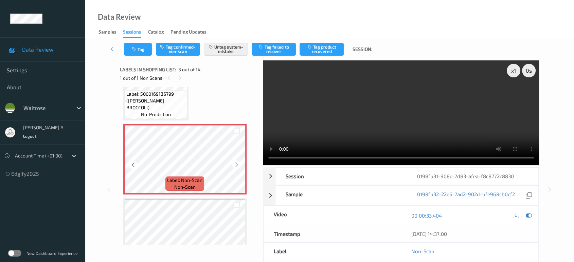
click at [236, 162] on icon at bounding box center [237, 165] width 6 height 6
click at [140, 47] on button "Tag" at bounding box center [138, 49] width 28 height 13
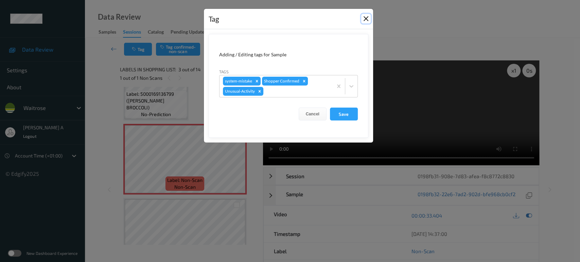
click at [369, 21] on button "Close" at bounding box center [366, 19] width 10 height 10
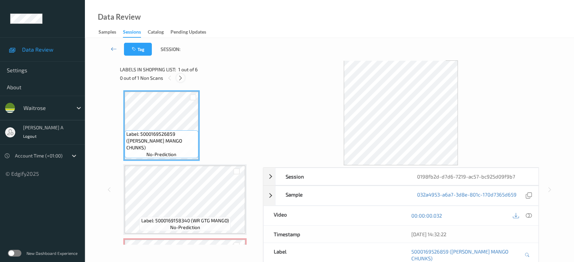
click at [180, 75] on icon at bounding box center [181, 78] width 6 height 6
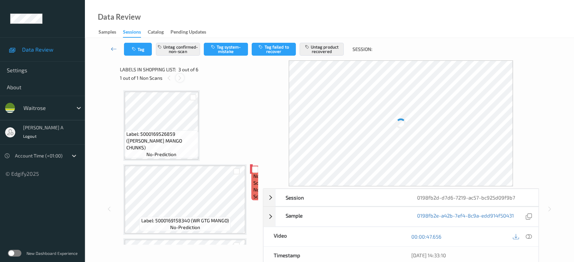
scroll to position [77, 0]
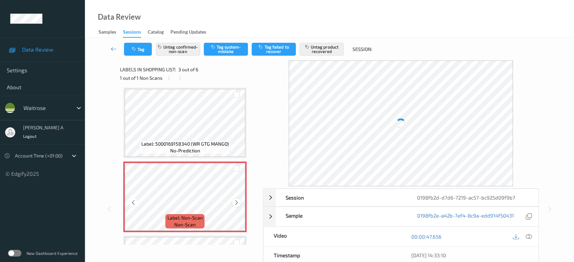
click at [236, 205] on icon at bounding box center [237, 203] width 6 height 6
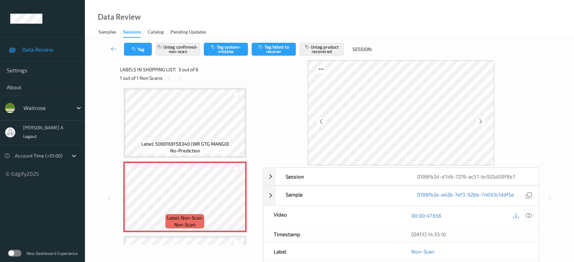
click at [528, 216] on icon at bounding box center [529, 216] width 6 height 6
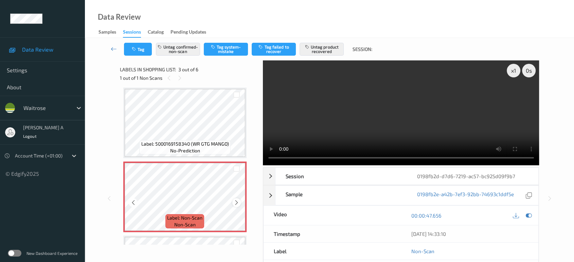
click at [238, 200] on icon at bounding box center [237, 203] width 6 height 6
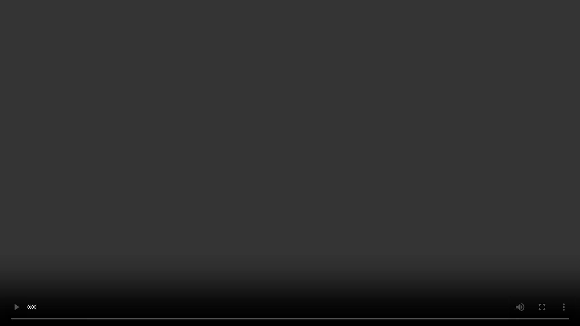
click at [318, 160] on video at bounding box center [290, 163] width 580 height 326
click at [318, 204] on video at bounding box center [290, 163] width 580 height 326
click at [348, 216] on video at bounding box center [290, 163] width 580 height 326
click at [312, 157] on video at bounding box center [290, 163] width 580 height 326
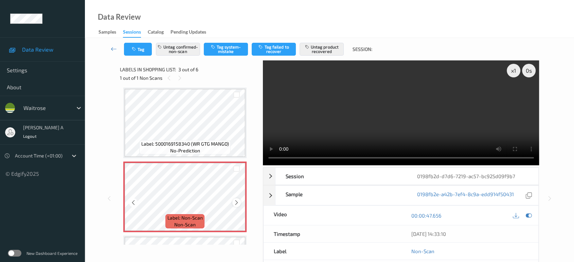
click at [238, 201] on icon at bounding box center [237, 203] width 6 height 6
click at [236, 202] on icon at bounding box center [237, 203] width 6 height 6
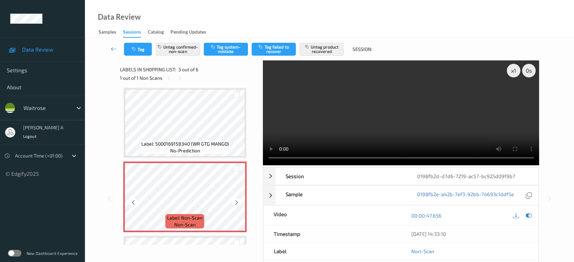
click at [236, 202] on icon at bounding box center [237, 203] width 6 height 6
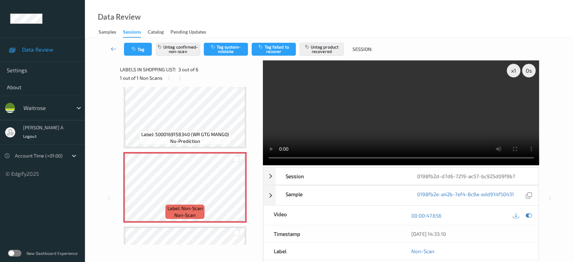
scroll to position [39, 0]
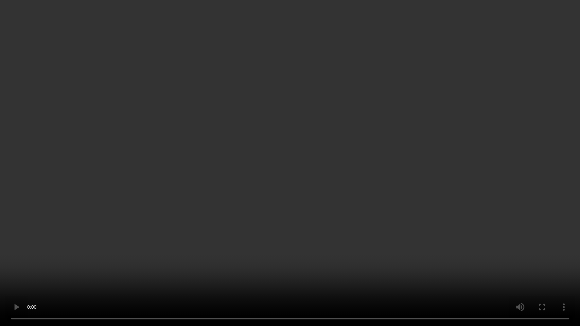
click at [323, 176] on video at bounding box center [290, 163] width 580 height 326
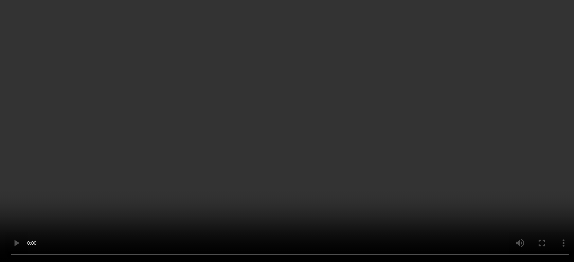
scroll to position [115, 0]
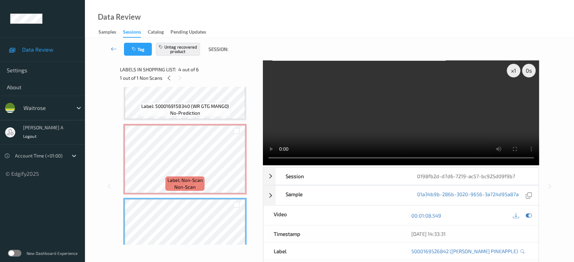
click at [418, 129] on video at bounding box center [401, 112] width 277 height 105
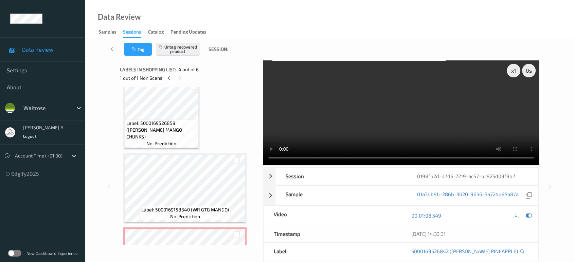
scroll to position [0, 0]
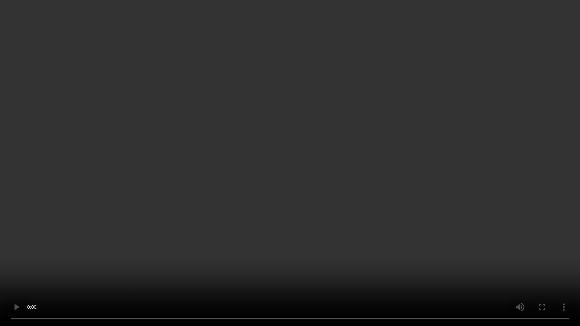
click at [357, 197] on video at bounding box center [290, 163] width 580 height 326
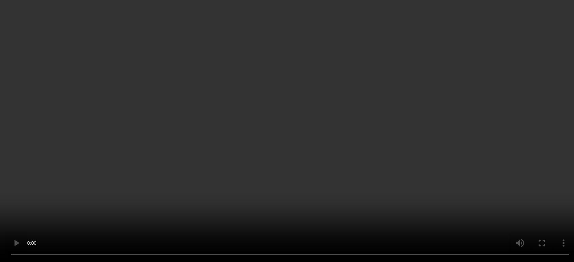
scroll to position [113, 0]
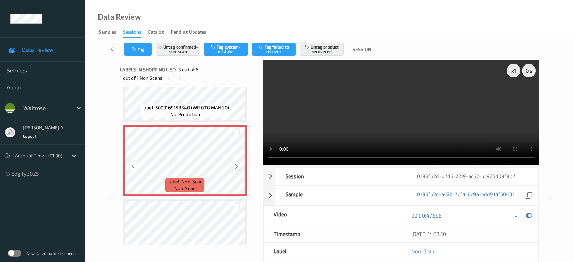
click at [236, 166] on icon at bounding box center [237, 166] width 6 height 6
click at [387, 111] on video at bounding box center [401, 112] width 277 height 105
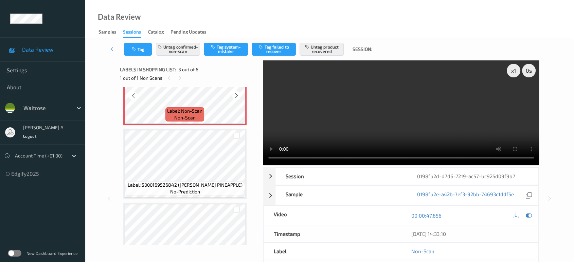
scroll to position [189, 0]
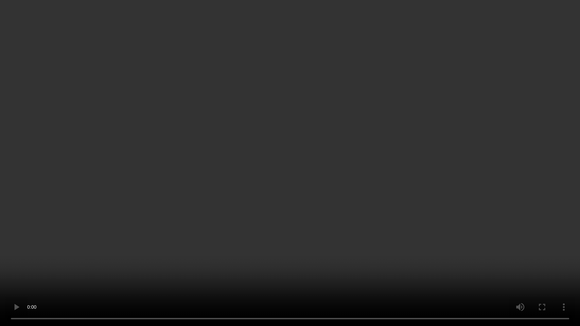
click at [279, 183] on video at bounding box center [290, 163] width 580 height 326
click at [258, 190] on video at bounding box center [290, 163] width 580 height 326
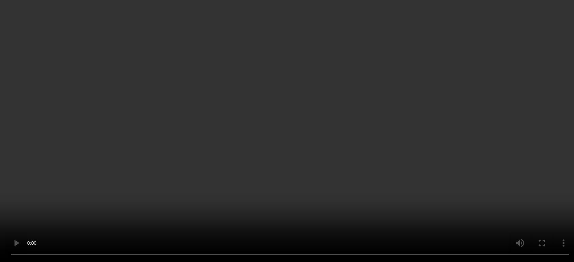
scroll to position [38, 0]
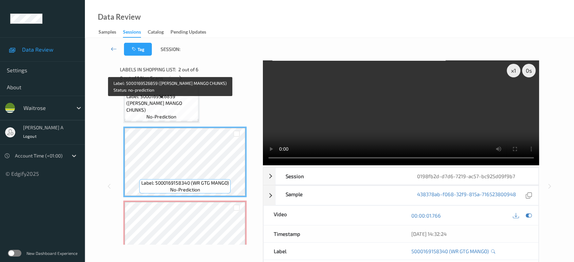
click at [181, 102] on span "Label: 5000169526859 (WR ESS MANGO CHUNKS)" at bounding box center [161, 103] width 70 height 20
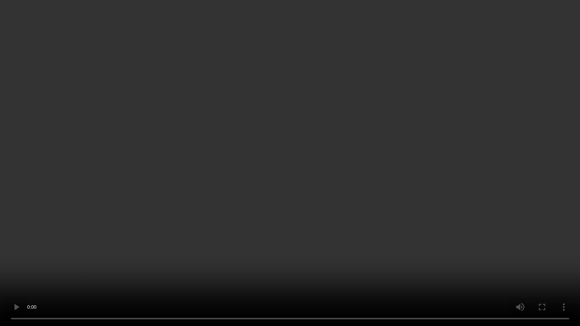
click at [295, 186] on video at bounding box center [290, 163] width 580 height 326
click at [273, 216] on video at bounding box center [290, 163] width 580 height 326
click at [302, 241] on video at bounding box center [290, 163] width 580 height 326
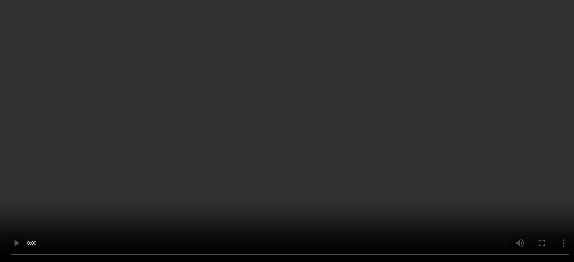
scroll to position [151, 0]
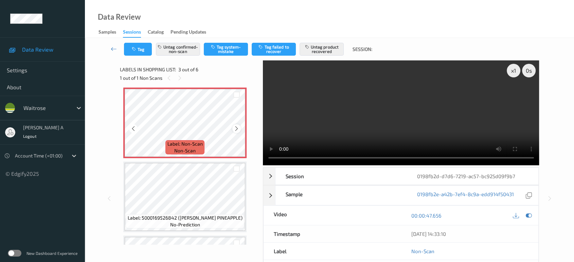
click at [237, 128] on icon at bounding box center [237, 129] width 6 height 6
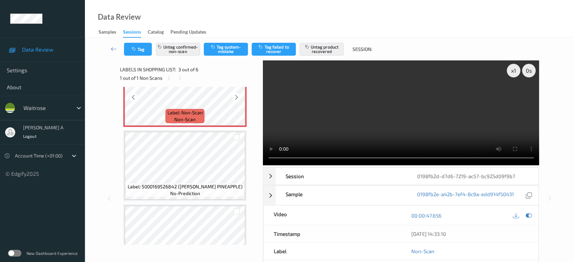
scroll to position [189, 0]
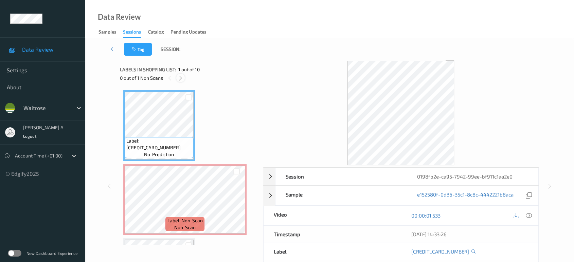
click at [179, 77] on icon at bounding box center [181, 78] width 6 height 6
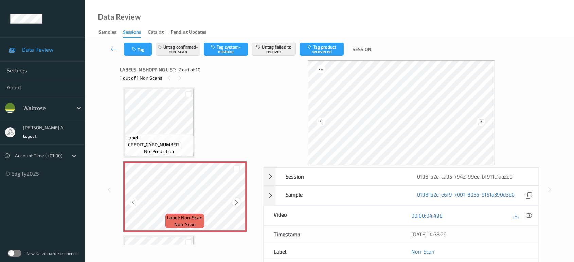
click at [239, 200] on icon at bounding box center [237, 202] width 6 height 6
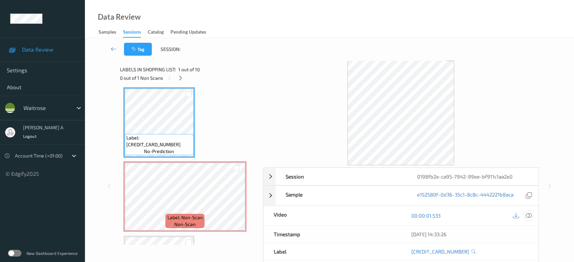
click at [527, 214] on icon at bounding box center [529, 216] width 6 height 6
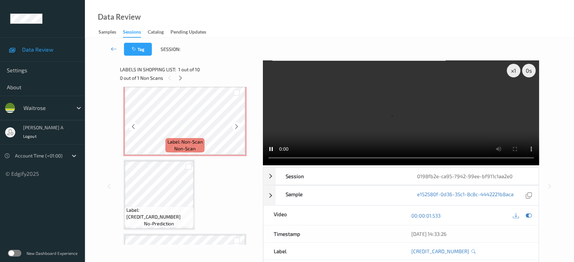
scroll to position [117, 0]
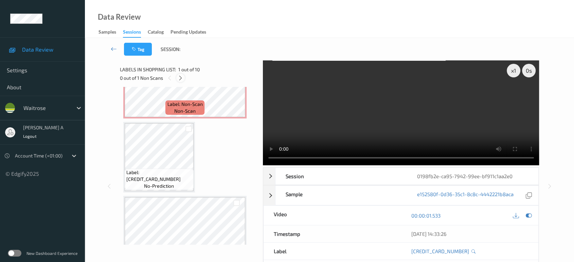
click at [181, 76] on icon at bounding box center [181, 78] width 6 height 6
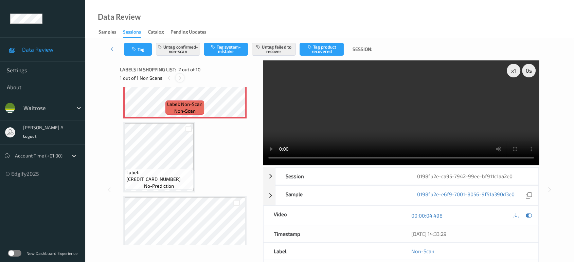
scroll to position [3, 0]
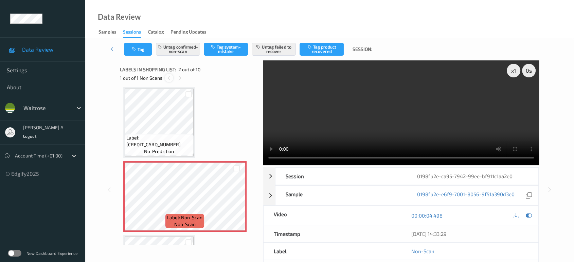
click at [172, 78] on div at bounding box center [169, 78] width 8 height 8
click at [185, 76] on div "1 out of 1 Non Scans" at bounding box center [189, 78] width 138 height 8
click at [180, 77] on icon at bounding box center [180, 78] width 6 height 6
click at [170, 77] on icon at bounding box center [169, 78] width 6 height 6
click at [178, 79] on icon at bounding box center [180, 78] width 6 height 6
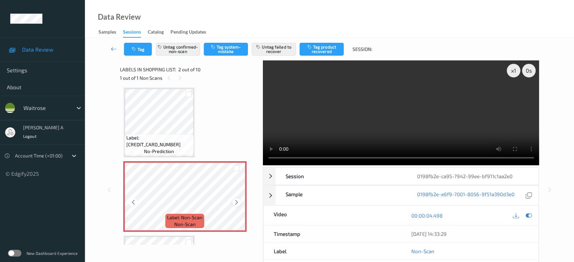
click at [237, 203] on icon at bounding box center [237, 202] width 6 height 6
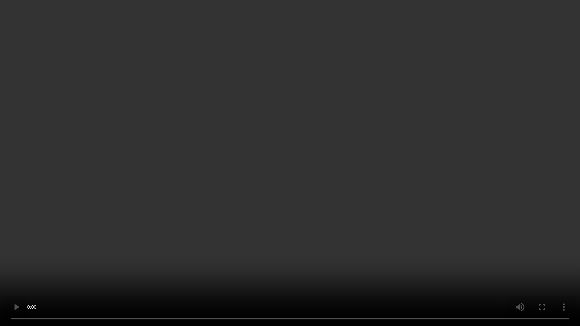
click at [350, 201] on video at bounding box center [290, 163] width 580 height 326
drag, startPoint x: 296, startPoint y: 35, endPoint x: 293, endPoint y: 30, distance: 6.2
click at [293, 30] on video at bounding box center [290, 163] width 580 height 326
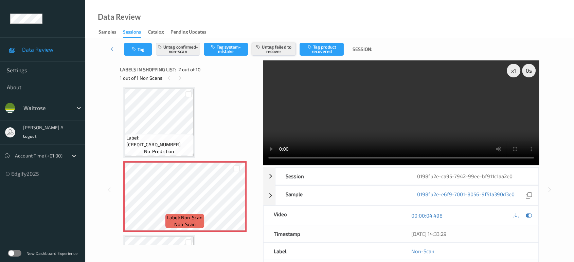
click at [288, 48] on button "Untag failed to recover" at bounding box center [274, 49] width 44 height 13
click at [177, 48] on button "Untag confirmed-non-scan" at bounding box center [178, 49] width 44 height 13
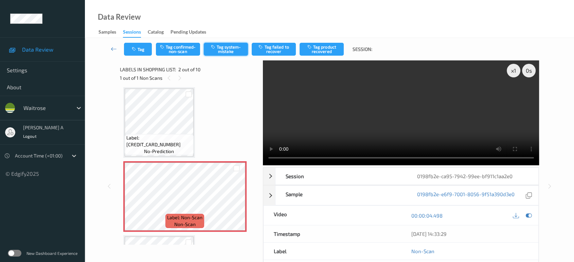
click at [227, 47] on button "Tag system-mistake" at bounding box center [226, 49] width 44 height 13
click at [136, 44] on button "Tag" at bounding box center [138, 49] width 28 height 13
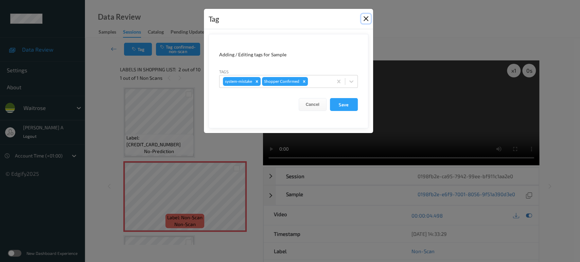
click at [368, 18] on button "Close" at bounding box center [366, 19] width 10 height 10
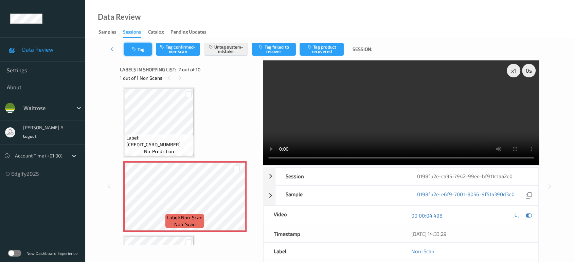
click at [141, 46] on button "Tag" at bounding box center [138, 49] width 28 height 13
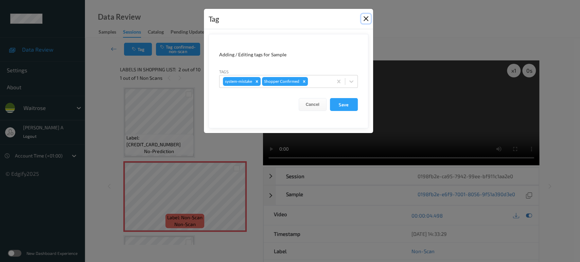
click at [365, 20] on button "Close" at bounding box center [366, 19] width 10 height 10
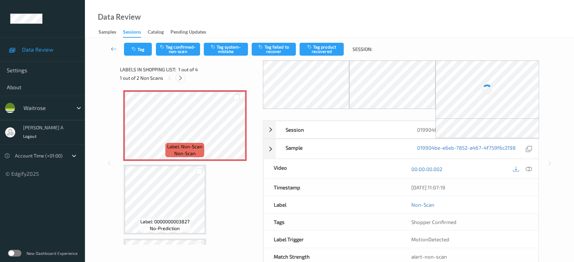
click at [183, 76] on icon at bounding box center [181, 78] width 6 height 6
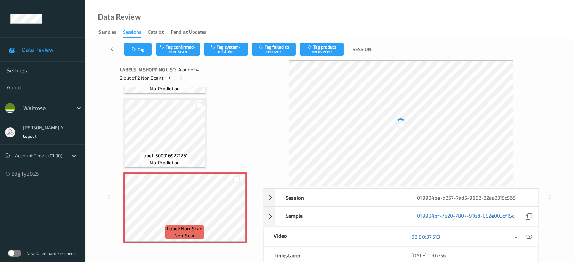
click at [171, 77] on icon at bounding box center [171, 78] width 6 height 6
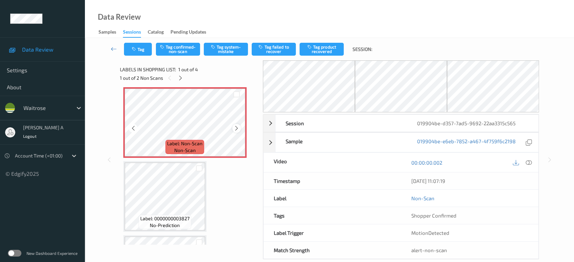
click at [234, 127] on icon at bounding box center [237, 128] width 6 height 6
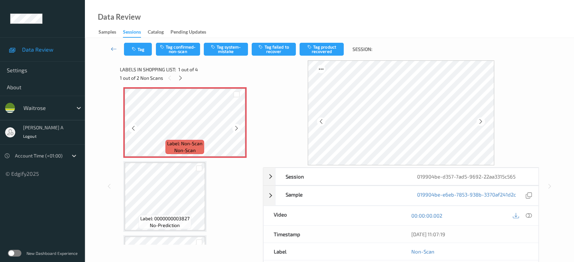
click at [234, 127] on icon at bounding box center [237, 128] width 6 height 6
click at [530, 215] on icon at bounding box center [529, 216] width 6 height 6
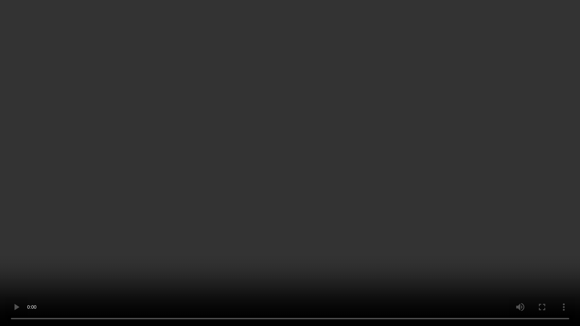
click at [260, 144] on video at bounding box center [290, 163] width 580 height 326
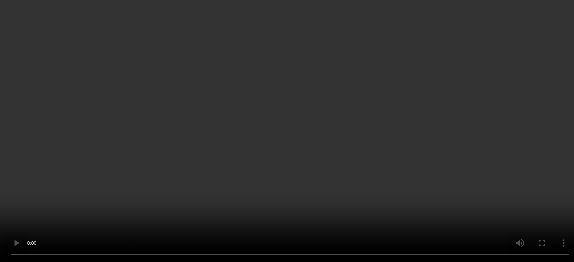
scroll to position [0, 0]
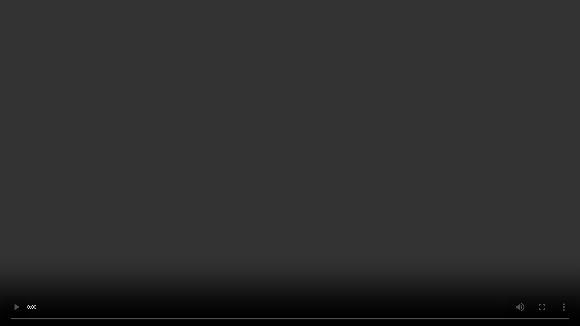
click at [347, 188] on video at bounding box center [290, 163] width 580 height 326
click at [329, 149] on video at bounding box center [290, 163] width 580 height 326
click at [326, 142] on video at bounding box center [290, 163] width 580 height 326
click at [290, 129] on video at bounding box center [290, 163] width 580 height 326
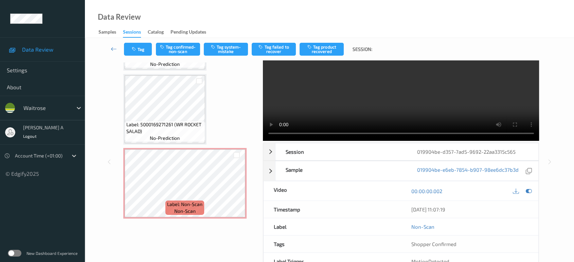
scroll to position [38, 0]
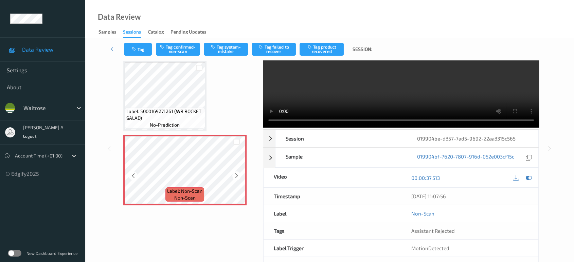
click at [238, 173] on icon at bounding box center [237, 176] width 6 height 6
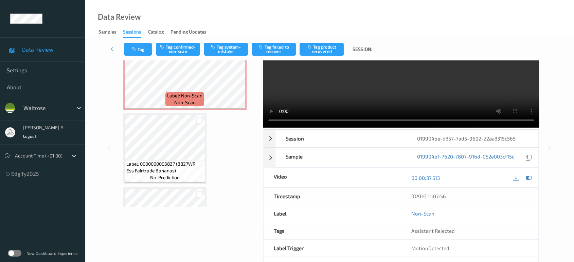
scroll to position [0, 0]
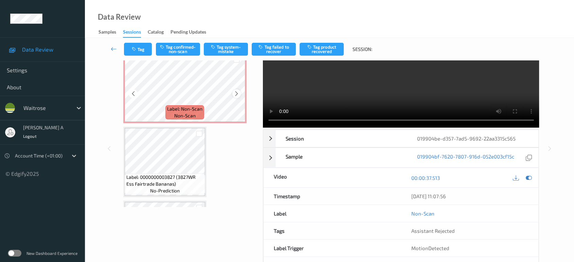
click at [238, 94] on icon at bounding box center [237, 94] width 6 height 6
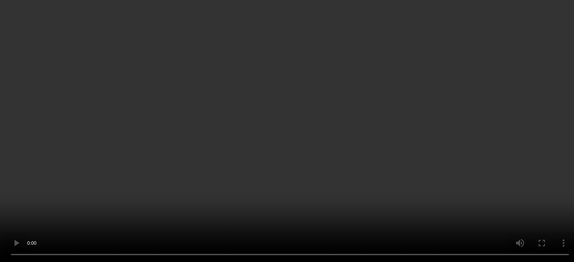
scroll to position [140, 0]
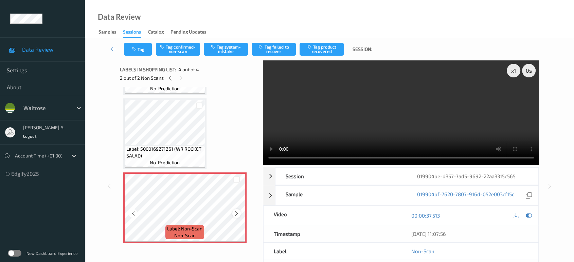
click at [235, 213] on icon at bounding box center [237, 214] width 6 height 6
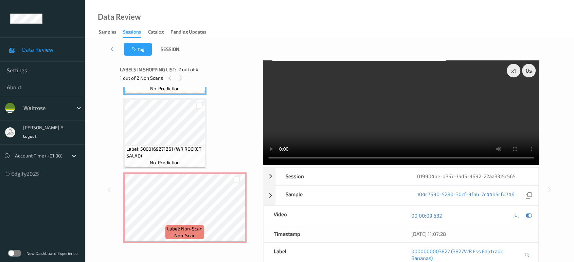
click at [174, 146] on span "Label: 5000169271261 (WR ROCKET SALAD)" at bounding box center [164, 153] width 77 height 14
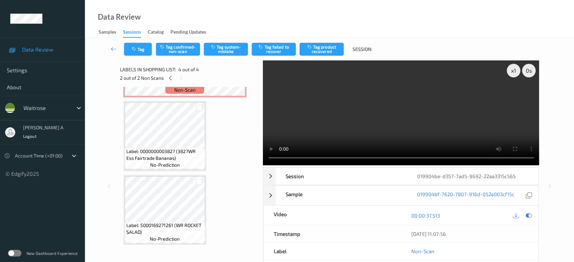
scroll to position [0, 0]
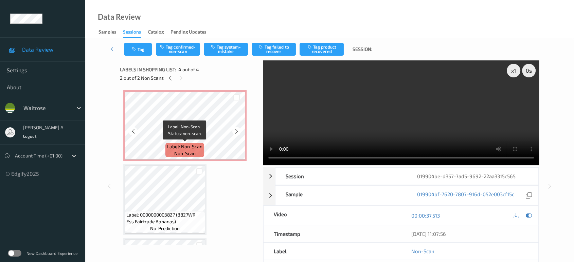
click at [192, 144] on span "Label: Non-Scan" at bounding box center [184, 146] width 35 height 7
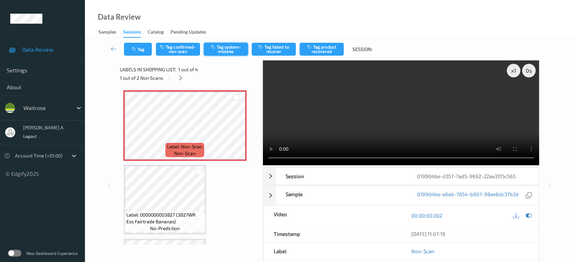
click at [216, 50] on button "Tag system-mistake" at bounding box center [226, 49] width 44 height 13
click at [137, 50] on icon "button" at bounding box center [135, 49] width 6 height 5
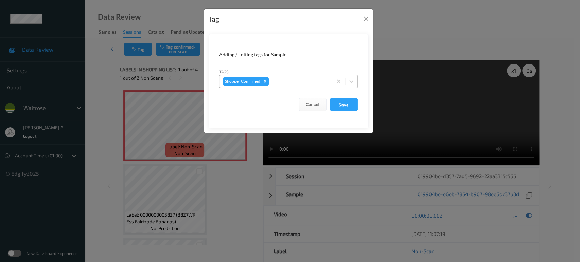
click at [284, 79] on div at bounding box center [299, 81] width 59 height 8
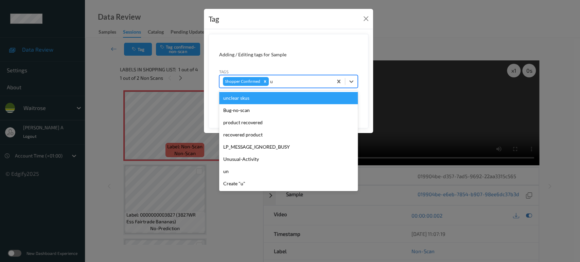
type input "un"
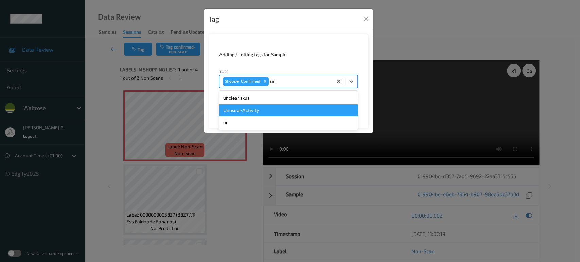
click at [265, 111] on div "Unusual-Activity" at bounding box center [288, 110] width 139 height 12
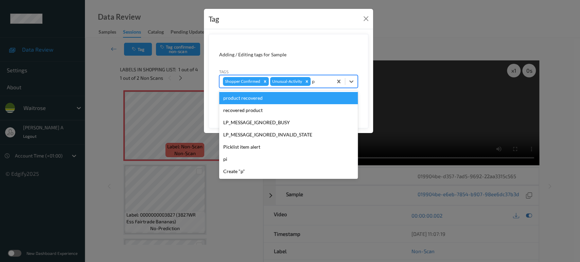
type input "pi"
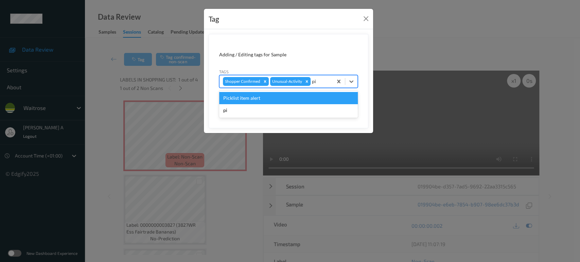
click at [306, 97] on div "Picklist item alert" at bounding box center [288, 98] width 139 height 12
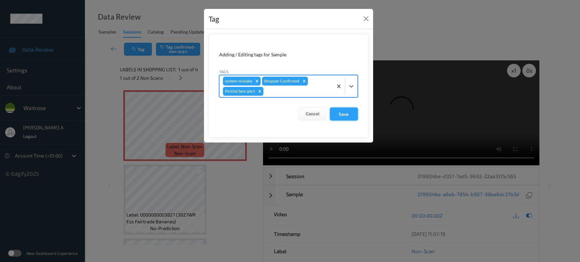
click at [346, 111] on button "Save" at bounding box center [344, 114] width 28 height 13
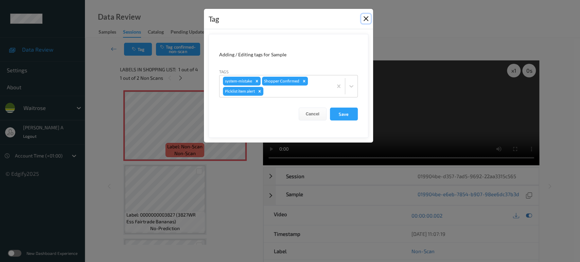
click at [366, 18] on button "Close" at bounding box center [366, 19] width 10 height 10
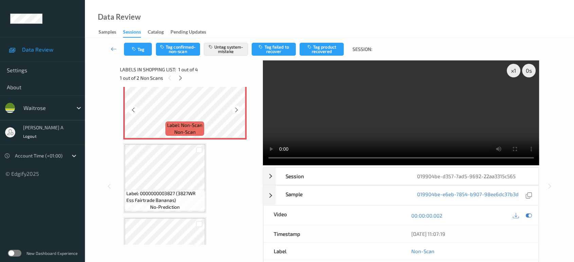
scroll to position [38, 0]
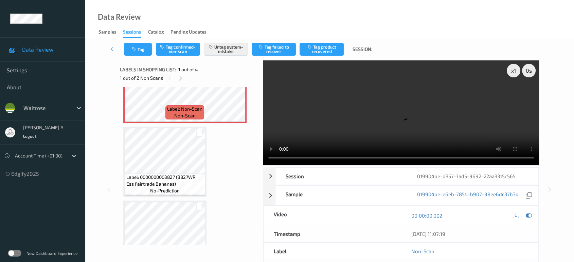
click at [236, 60] on div "Tag Tag confirmed-non-scan Untag system-mistake Tag failed to recover Tag produ…" at bounding box center [329, 49] width 461 height 22
click at [234, 55] on button "Untag system-mistake" at bounding box center [226, 49] width 44 height 13
click at [137, 57] on div "Tag Tag confirmed-non-scan Tag system-mistake Tag failed to recover Tag product…" at bounding box center [329, 49] width 461 height 22
click at [137, 54] on button "Tag" at bounding box center [138, 49] width 28 height 13
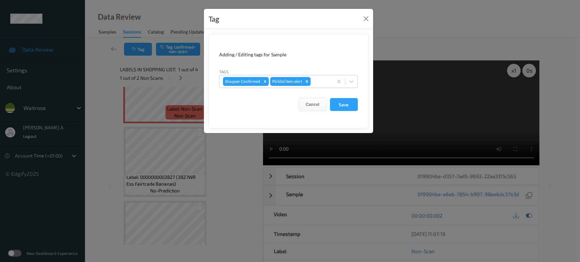
click at [317, 105] on button "Cancel" at bounding box center [313, 104] width 28 height 13
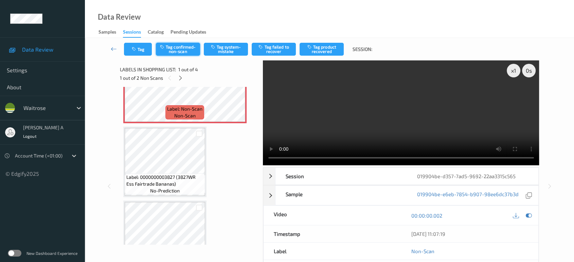
click at [173, 48] on button "Tag confirmed-non-scan" at bounding box center [178, 49] width 44 height 13
click at [318, 50] on button "Tag product recovered" at bounding box center [322, 49] width 44 height 13
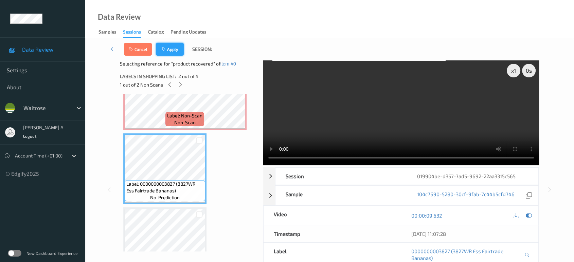
click at [179, 49] on button "Apply" at bounding box center [170, 49] width 28 height 13
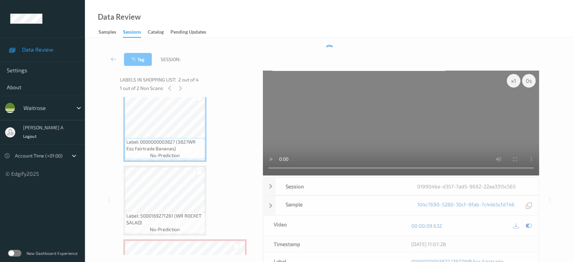
scroll to position [140, 0]
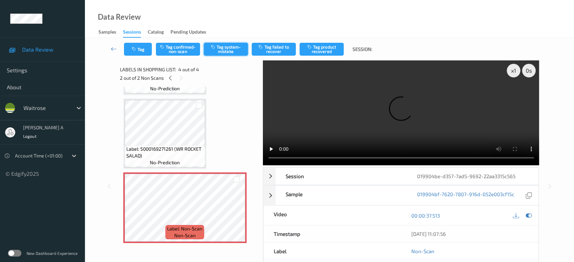
click at [232, 44] on button "Tag system-mistake" at bounding box center [226, 49] width 44 height 13
click at [139, 54] on button "Tag" at bounding box center [138, 49] width 28 height 13
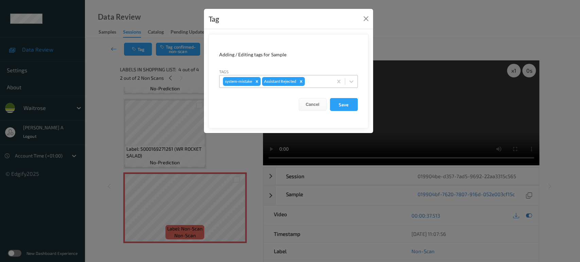
click at [320, 84] on div at bounding box center [317, 81] width 23 height 8
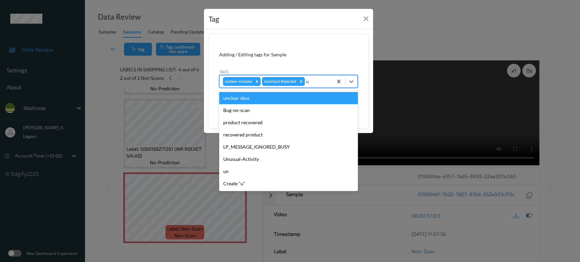
type input "un"
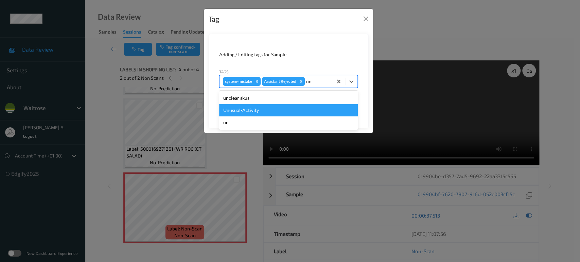
click at [281, 113] on div "Unusual-Activity" at bounding box center [288, 110] width 139 height 12
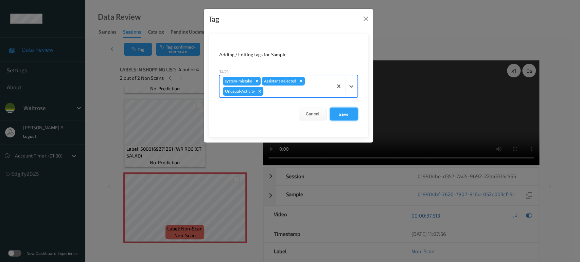
click at [342, 116] on button "Save" at bounding box center [344, 114] width 28 height 13
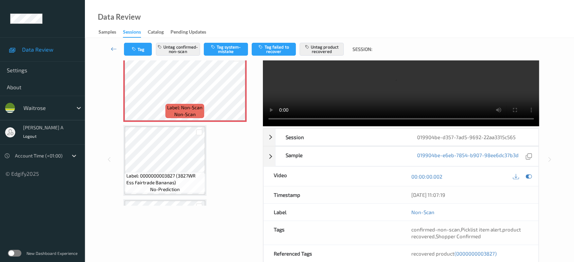
scroll to position [75, 0]
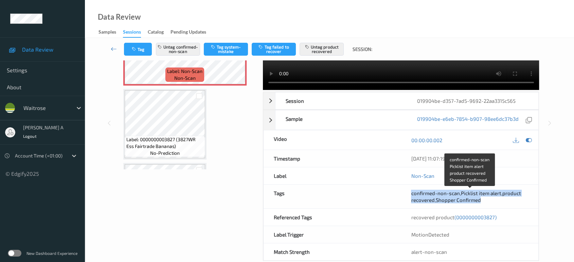
drag, startPoint x: 408, startPoint y: 194, endPoint x: 488, endPoint y: 203, distance: 80.7
click at [488, 203] on div "confirmed-non-scan , Picklist item alert , product recovered , Shopper Confirmed" at bounding box center [470, 197] width 138 height 24
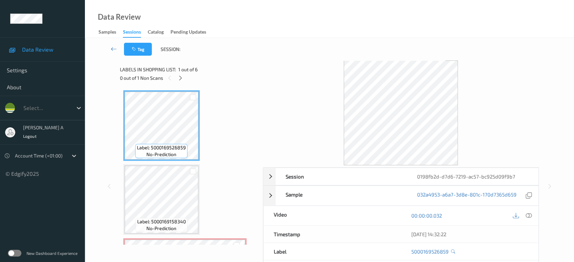
click at [186, 78] on div "0 out of 1 Non Scans" at bounding box center [189, 78] width 138 height 8
click at [182, 78] on icon at bounding box center [181, 78] width 6 height 6
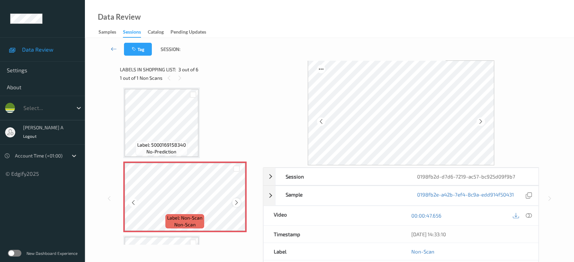
click at [235, 203] on icon at bounding box center [237, 203] width 6 height 6
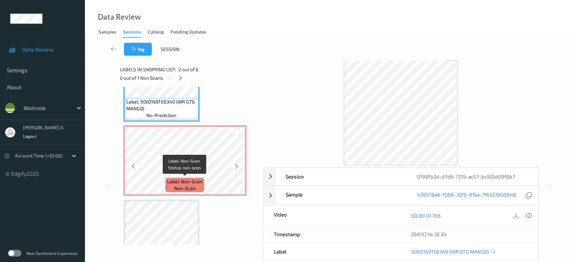
scroll to position [189, 0]
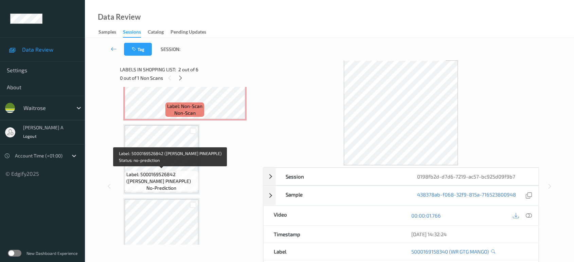
click at [161, 176] on span "Label: 5000169526842 ([PERSON_NAME] PINEAPPLE)" at bounding box center [161, 178] width 70 height 14
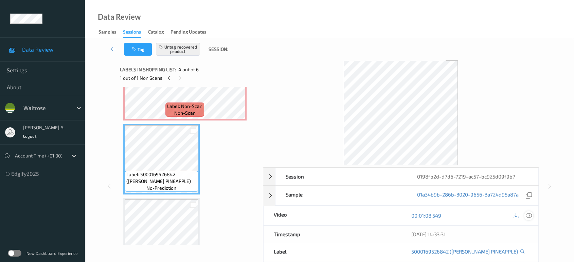
click at [529, 217] on icon at bounding box center [529, 216] width 6 height 6
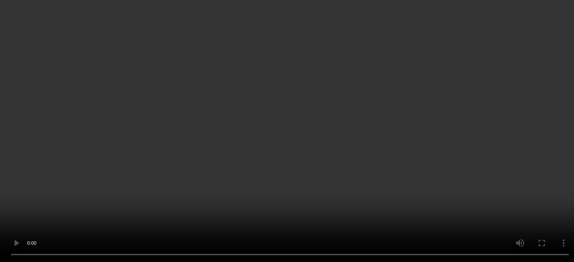
scroll to position [151, 0]
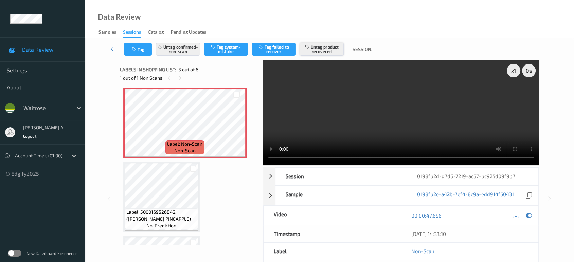
click at [337, 51] on button "Untag product recovered" at bounding box center [322, 49] width 44 height 13
click at [179, 54] on button "Untag confirmed-non-scan" at bounding box center [178, 49] width 44 height 13
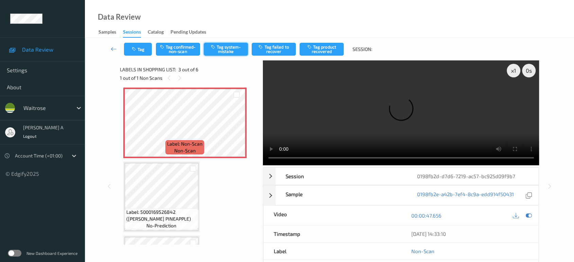
click at [229, 52] on button "Tag system-mistake" at bounding box center [226, 49] width 44 height 13
click at [136, 51] on icon "button" at bounding box center [135, 49] width 6 height 5
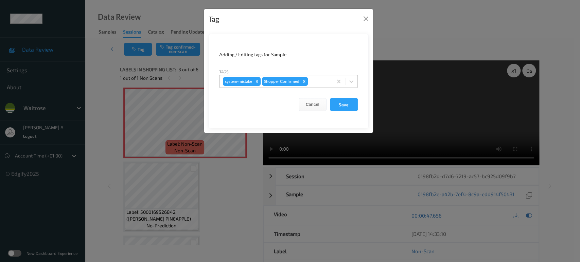
click at [314, 82] on div at bounding box center [319, 81] width 20 height 8
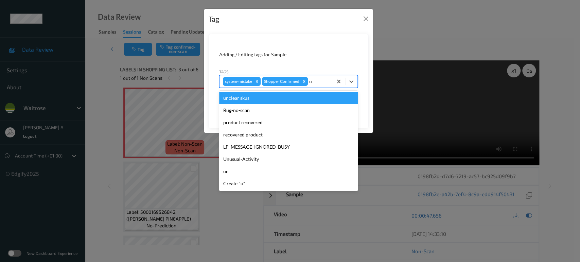
type input "un"
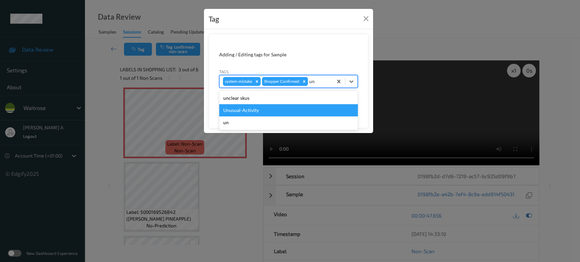
click at [257, 111] on div "Unusual-Activity" at bounding box center [288, 110] width 139 height 12
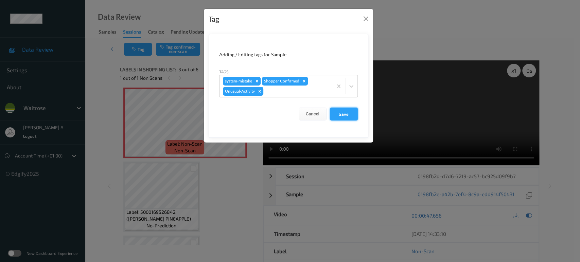
click at [336, 114] on button "Save" at bounding box center [344, 114] width 28 height 13
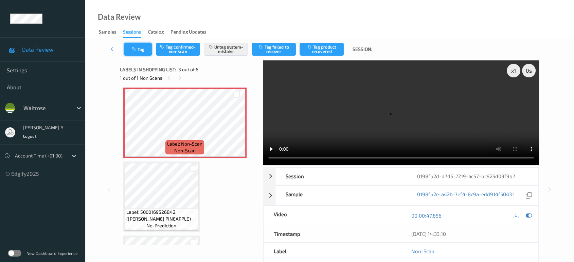
click at [144, 49] on button "Tag" at bounding box center [138, 49] width 28 height 13
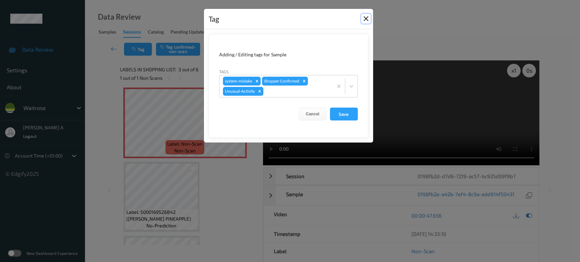
click at [364, 19] on button "Close" at bounding box center [366, 19] width 10 height 10
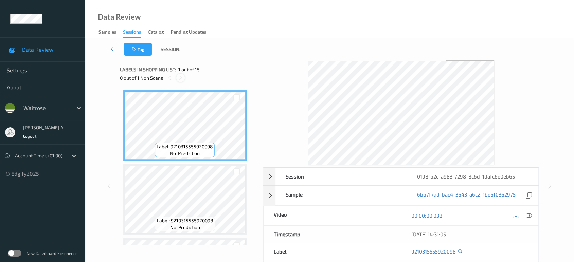
click at [181, 79] on icon at bounding box center [181, 78] width 6 height 6
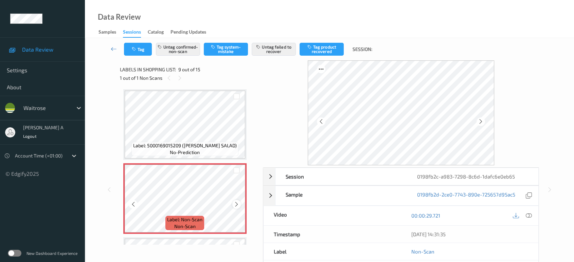
click at [235, 203] on icon at bounding box center [237, 204] width 6 height 6
click at [237, 201] on icon at bounding box center [237, 204] width 6 height 6
click at [204, 142] on span "Label: 5000169015209 (WR CAESAR SALAD)" at bounding box center [185, 145] width 104 height 7
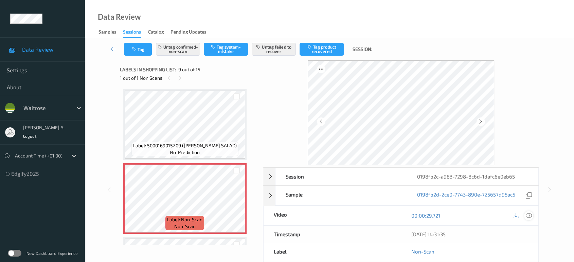
click at [527, 216] on icon at bounding box center [529, 216] width 6 height 6
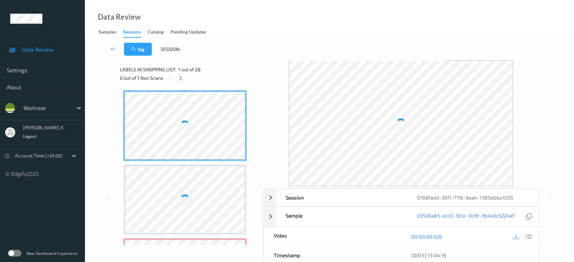
click at [179, 78] on icon at bounding box center [181, 78] width 6 height 6
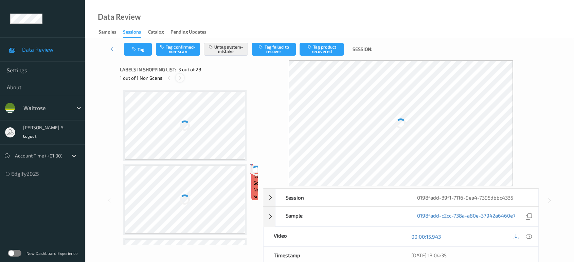
scroll to position [77, 0]
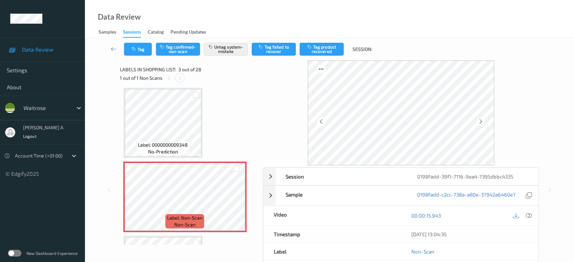
click at [179, 77] on icon at bounding box center [180, 78] width 6 height 6
click at [235, 204] on icon at bounding box center [237, 203] width 6 height 6
click at [236, 203] on icon at bounding box center [237, 203] width 6 height 6
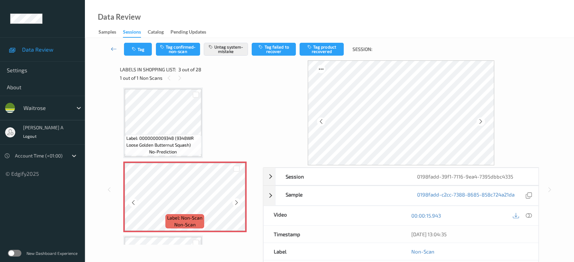
click at [236, 203] on icon at bounding box center [237, 203] width 6 height 6
click at [142, 50] on button "Tag" at bounding box center [138, 49] width 28 height 13
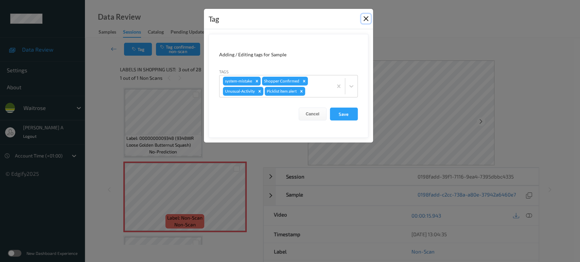
click at [362, 19] on button "Close" at bounding box center [366, 19] width 10 height 10
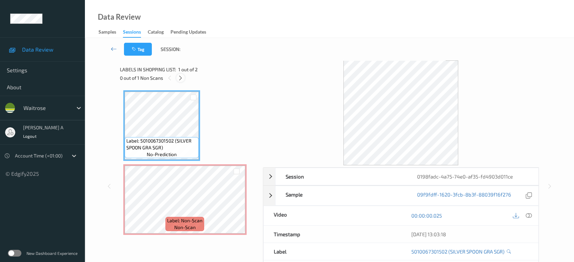
click at [184, 77] on div at bounding box center [180, 78] width 8 height 8
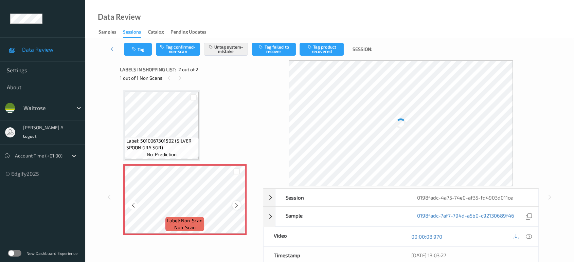
click at [239, 207] on icon at bounding box center [237, 206] width 6 height 6
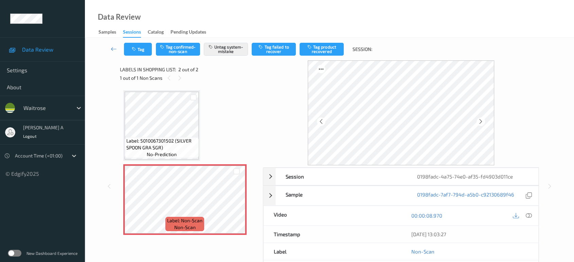
drag, startPoint x: 526, startPoint y: 214, endPoint x: 517, endPoint y: 210, distance: 10.0
click at [526, 214] on icon at bounding box center [529, 216] width 6 height 6
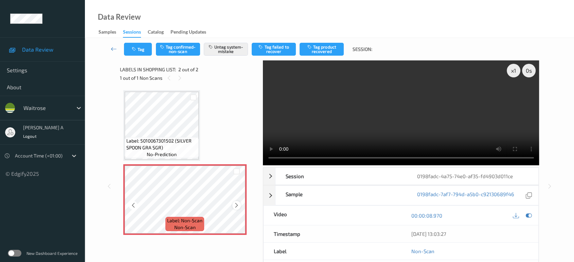
click at [238, 206] on icon at bounding box center [237, 206] width 6 height 6
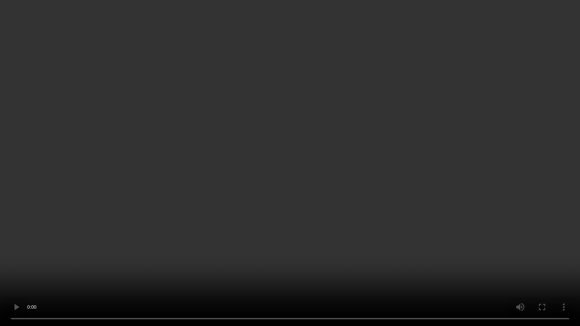
click at [353, 164] on video at bounding box center [290, 163] width 580 height 326
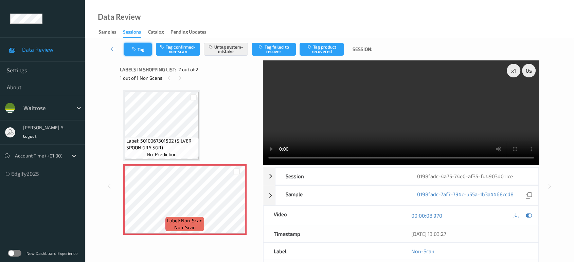
click at [124, 51] on button "Tag" at bounding box center [138, 49] width 28 height 13
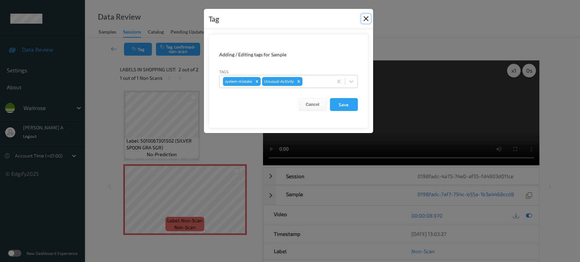
click at [369, 21] on button "Close" at bounding box center [366, 19] width 10 height 10
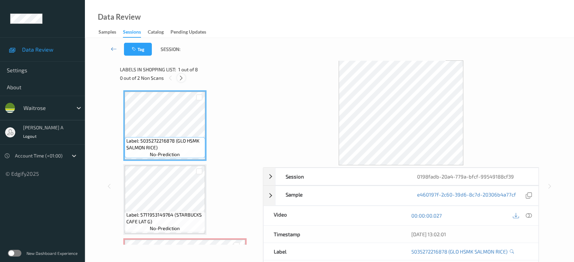
click at [180, 77] on icon at bounding box center [181, 78] width 6 height 6
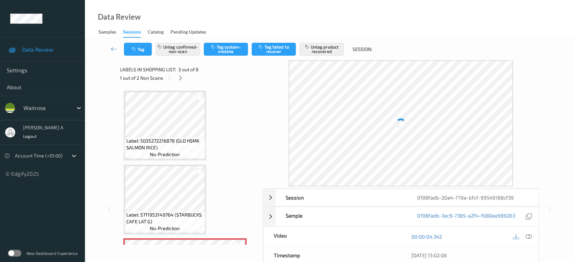
scroll to position [77, 0]
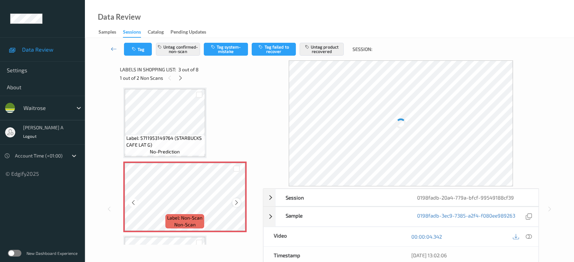
click at [239, 203] on div at bounding box center [236, 202] width 8 height 8
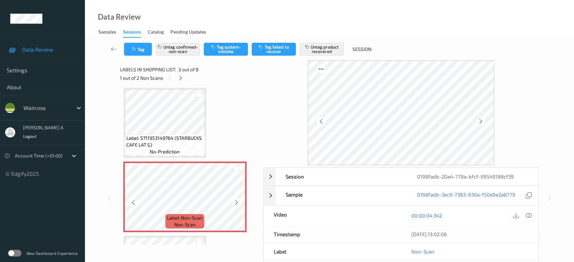
click at [239, 203] on div at bounding box center [236, 202] width 8 height 8
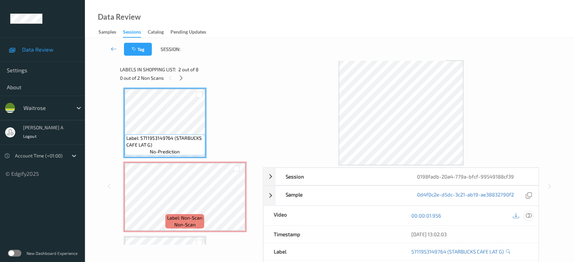
click at [529, 214] on icon at bounding box center [529, 216] width 6 height 6
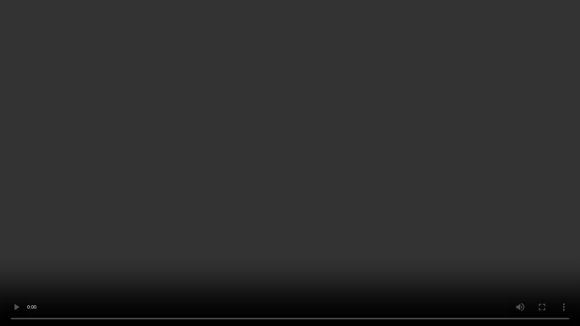
click at [407, 208] on video at bounding box center [290, 163] width 580 height 326
click at [406, 214] on video at bounding box center [290, 163] width 580 height 326
click at [325, 185] on video at bounding box center [290, 163] width 580 height 326
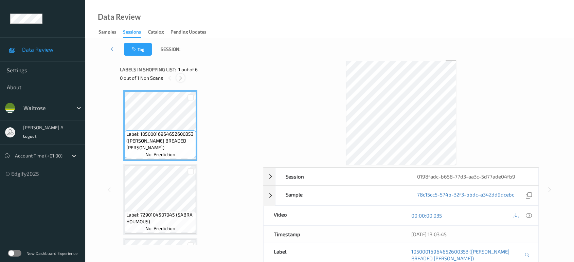
click at [179, 79] on icon at bounding box center [181, 78] width 6 height 6
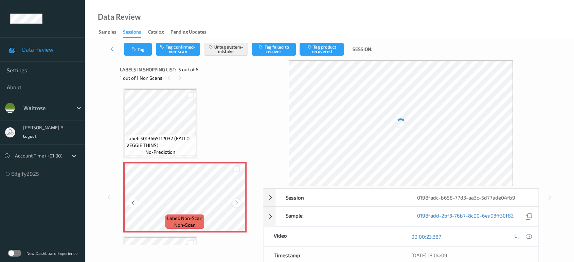
click at [234, 203] on icon at bounding box center [237, 203] width 6 height 6
click at [145, 49] on button "Tag" at bounding box center [138, 49] width 28 height 13
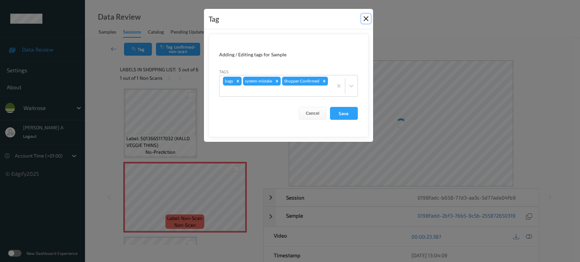
click at [366, 21] on button "Close" at bounding box center [366, 19] width 10 height 10
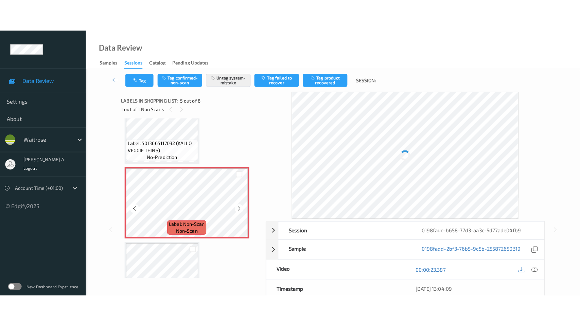
scroll to position [288, 0]
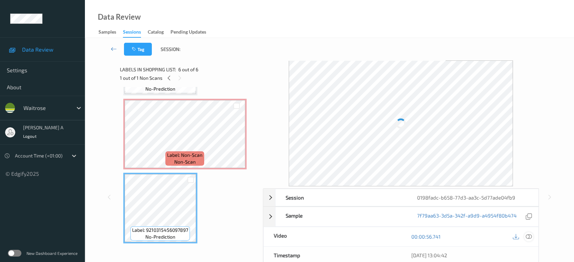
click at [529, 234] on icon at bounding box center [529, 237] width 6 height 6
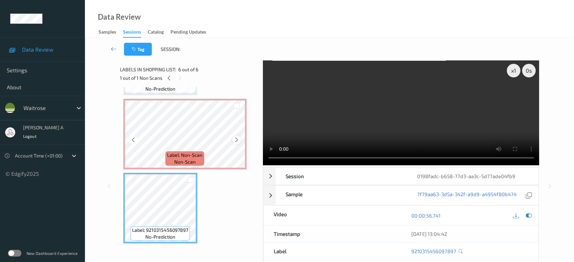
click at [235, 138] on icon at bounding box center [237, 140] width 6 height 6
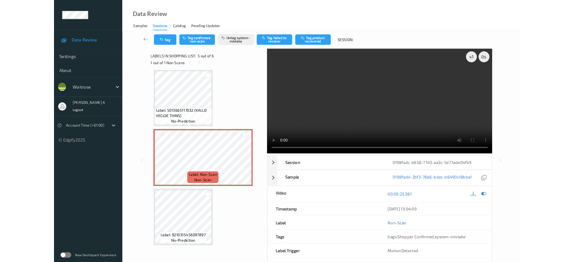
scroll to position [224, 0]
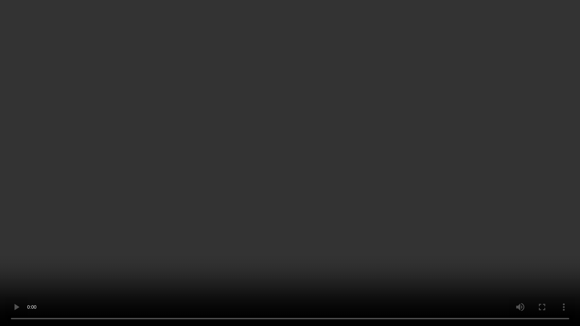
click at [199, 197] on video at bounding box center [290, 163] width 580 height 326
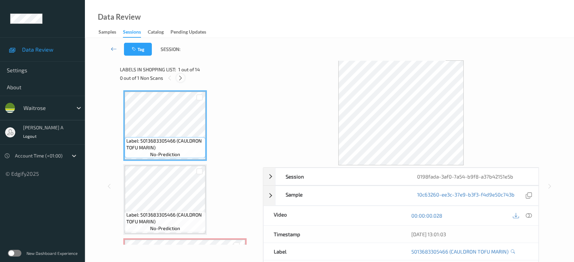
click at [180, 78] on icon at bounding box center [181, 78] width 6 height 6
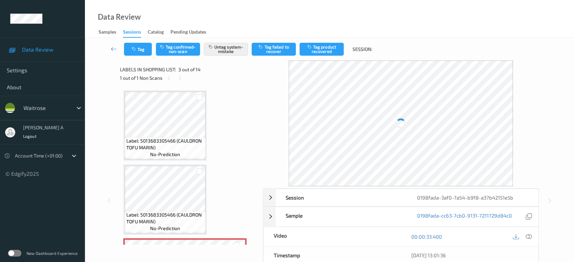
scroll to position [77, 0]
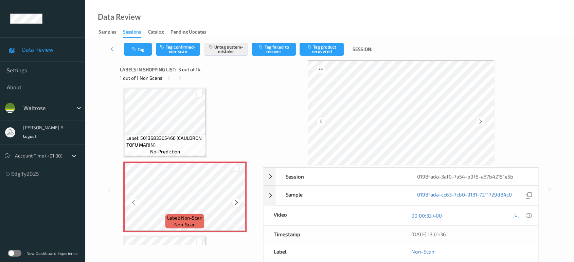
click at [237, 203] on icon at bounding box center [237, 203] width 6 height 6
click at [239, 200] on icon at bounding box center [237, 203] width 6 height 6
click at [142, 53] on button "Tag" at bounding box center [138, 49] width 28 height 13
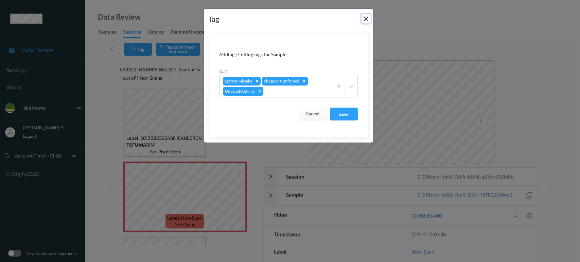
click at [364, 19] on button "Close" at bounding box center [366, 19] width 10 height 10
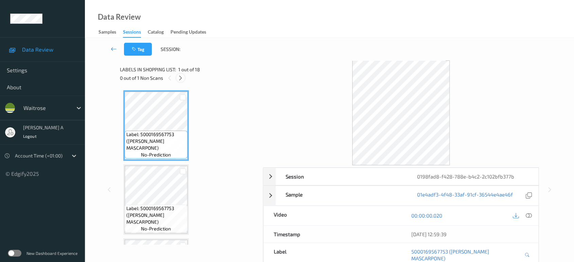
click at [181, 77] on icon at bounding box center [181, 78] width 6 height 6
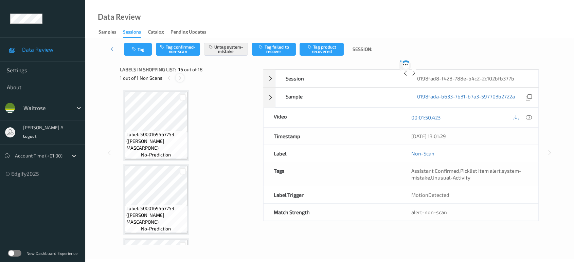
scroll to position [1036, 0]
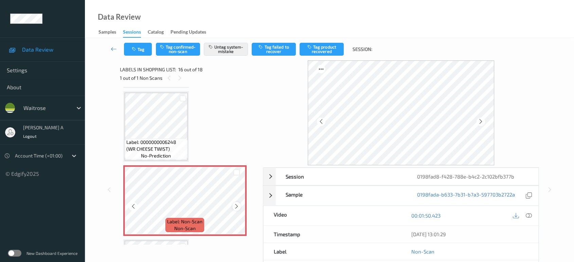
click at [234, 204] on icon at bounding box center [237, 207] width 6 height 6
click at [143, 50] on button "Tag" at bounding box center [138, 49] width 28 height 13
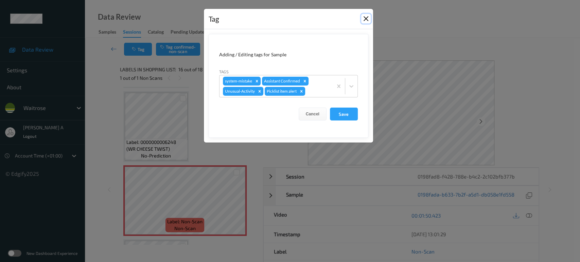
click at [363, 20] on button "Close" at bounding box center [366, 19] width 10 height 10
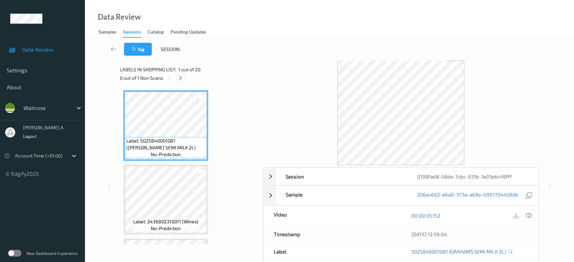
click at [183, 76] on icon at bounding box center [181, 78] width 6 height 6
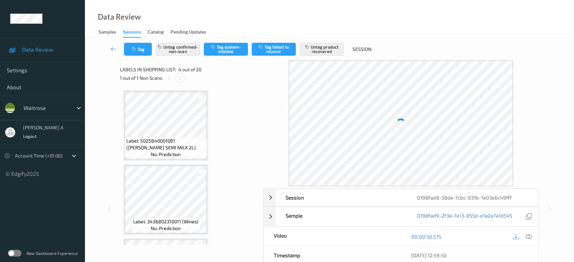
scroll to position [151, 0]
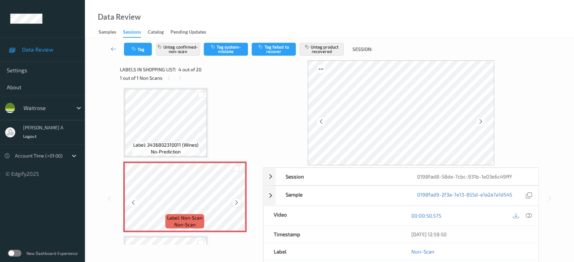
click at [234, 203] on icon at bounding box center [237, 203] width 6 height 6
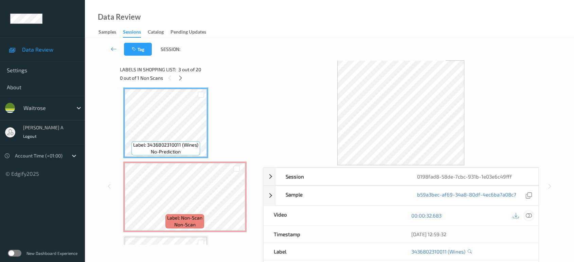
click at [529, 214] on icon at bounding box center [529, 216] width 6 height 6
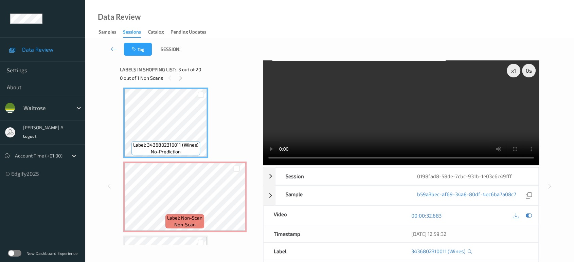
click at [535, 98] on video at bounding box center [401, 112] width 277 height 105
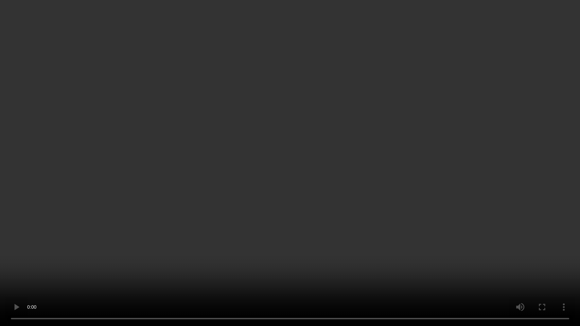
click at [350, 193] on video at bounding box center [290, 163] width 580 height 326
click at [277, 218] on video at bounding box center [290, 163] width 580 height 326
click at [300, 136] on video at bounding box center [290, 163] width 580 height 326
click at [405, 262] on video at bounding box center [290, 163] width 580 height 326
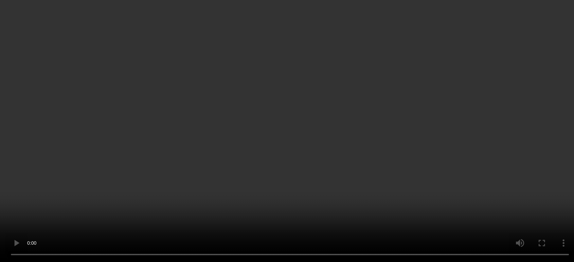
scroll to position [189, 0]
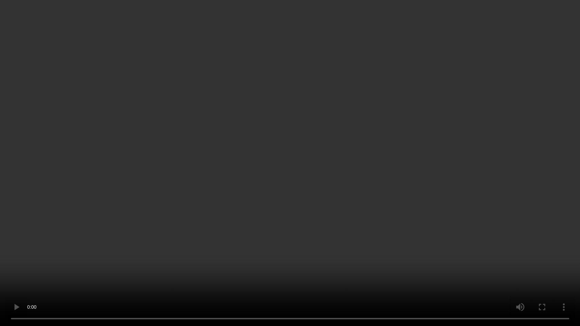
click at [263, 168] on video at bounding box center [290, 163] width 580 height 326
click at [337, 180] on video at bounding box center [290, 163] width 580 height 326
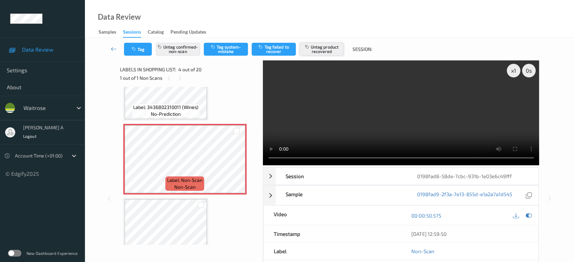
click at [315, 49] on button "Untag product recovered" at bounding box center [322, 49] width 44 height 13
click at [185, 53] on button "Untag confirmed-non-scan" at bounding box center [178, 49] width 44 height 13
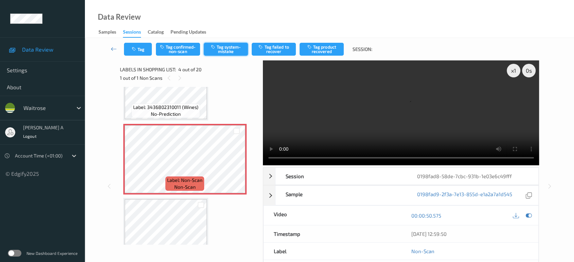
click at [228, 54] on button "Tag system-mistake" at bounding box center [226, 49] width 44 height 13
click at [138, 51] on button "Tag" at bounding box center [138, 49] width 28 height 13
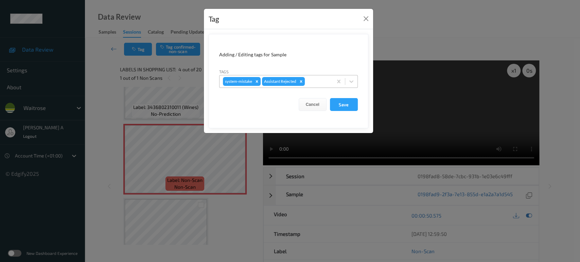
click at [318, 80] on div at bounding box center [317, 81] width 23 height 8
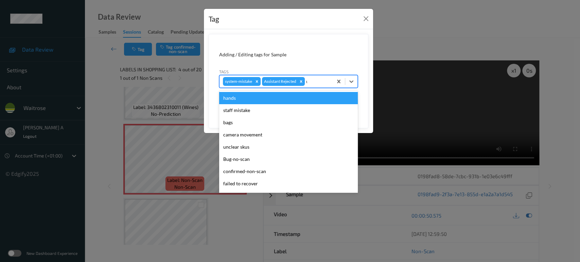
type input "un"
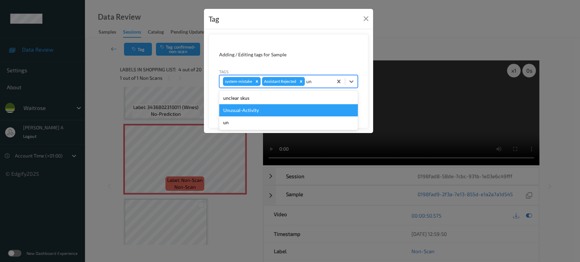
click at [254, 108] on div "Unusual-Activity" at bounding box center [288, 110] width 139 height 12
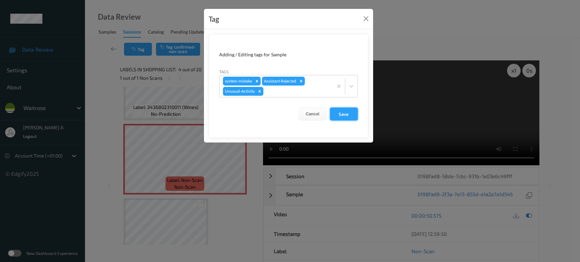
click at [344, 112] on button "Save" at bounding box center [344, 114] width 28 height 13
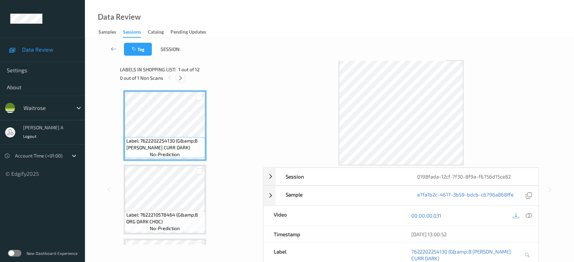
click at [182, 76] on icon at bounding box center [181, 78] width 6 height 6
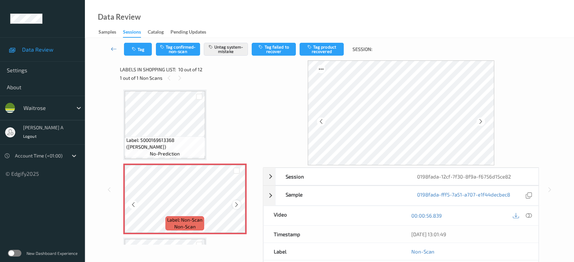
click at [237, 202] on icon at bounding box center [237, 205] width 6 height 6
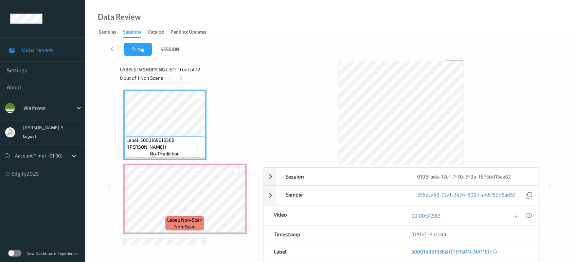
click at [530, 214] on icon at bounding box center [529, 216] width 6 height 6
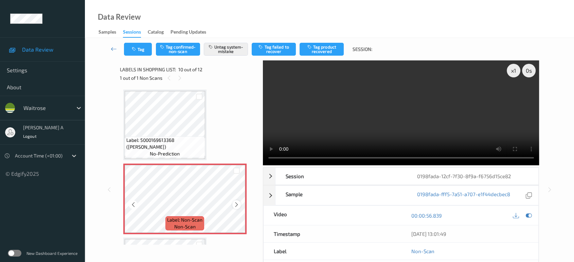
click at [235, 202] on icon at bounding box center [237, 205] width 6 height 6
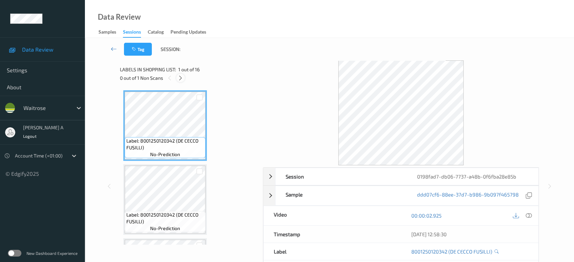
click at [178, 79] on icon at bounding box center [181, 78] width 6 height 6
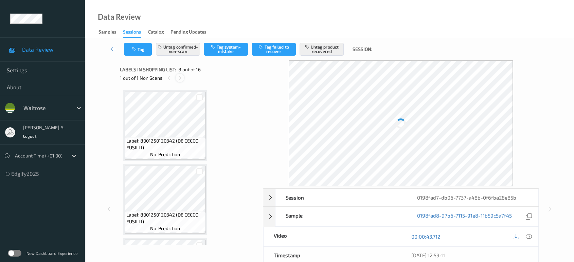
scroll to position [446, 0]
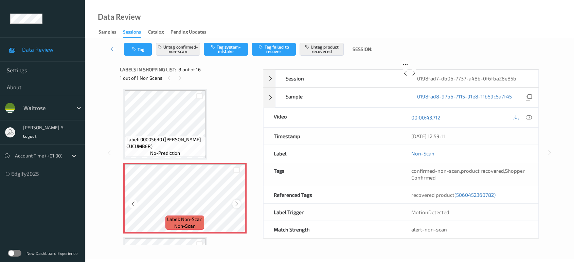
click at [235, 201] on icon at bounding box center [237, 204] width 6 height 6
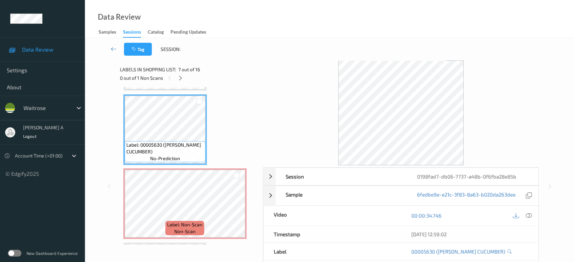
scroll to position [484, 0]
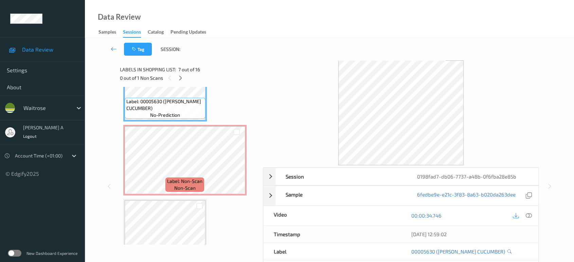
click at [194, 200] on div at bounding box center [200, 205] width 12 height 11
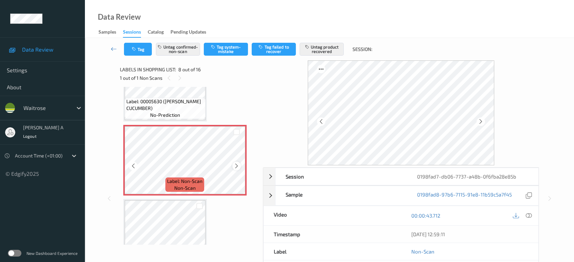
click at [237, 165] on icon at bounding box center [237, 166] width 6 height 6
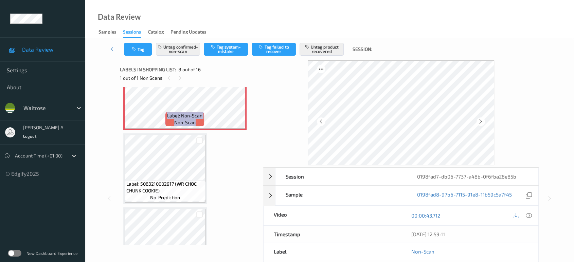
scroll to position [522, 0]
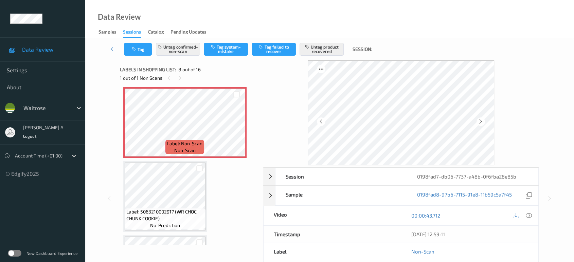
click at [524, 217] on div at bounding box center [522, 215] width 22 height 9
click at [528, 217] on icon at bounding box center [529, 216] width 6 height 6
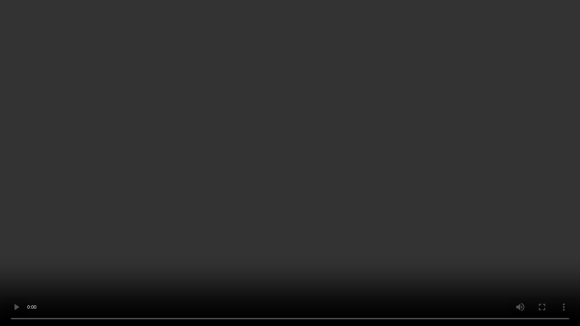
click at [217, 204] on video at bounding box center [290, 163] width 580 height 326
click at [301, 255] on video at bounding box center [290, 163] width 580 height 326
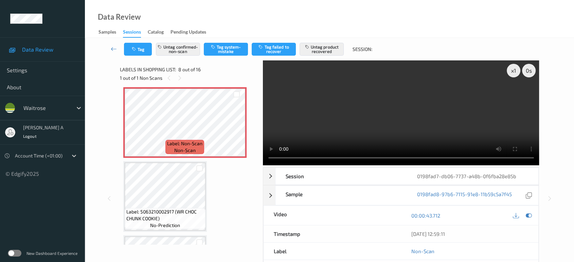
click at [339, 126] on video at bounding box center [401, 112] width 277 height 105
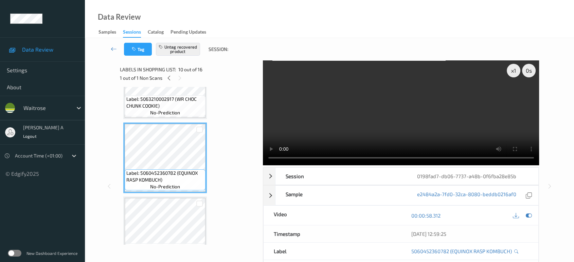
scroll to position [635, 0]
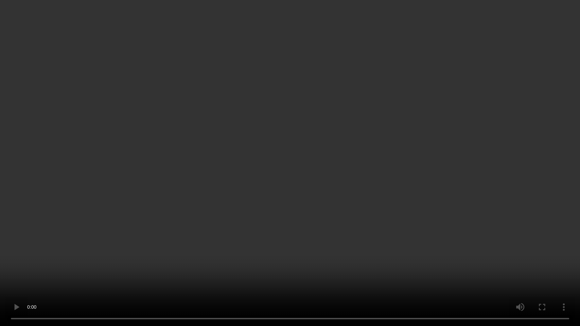
click at [339, 174] on video at bounding box center [290, 163] width 580 height 326
click at [387, 179] on video at bounding box center [290, 163] width 580 height 326
click at [330, 169] on video at bounding box center [290, 163] width 580 height 326
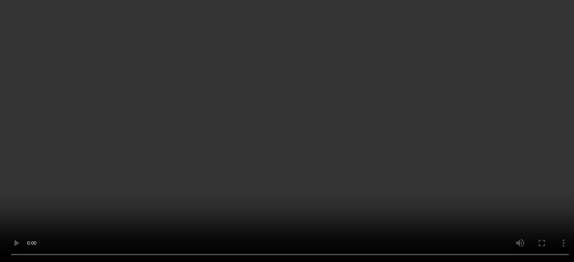
scroll to position [459, 0]
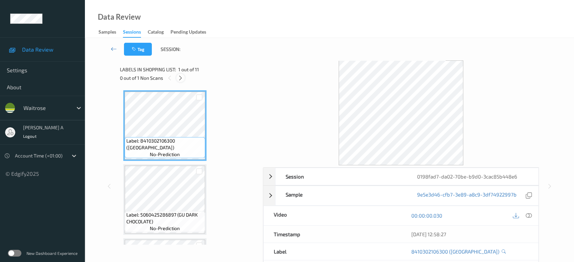
click at [182, 77] on icon at bounding box center [181, 78] width 6 height 6
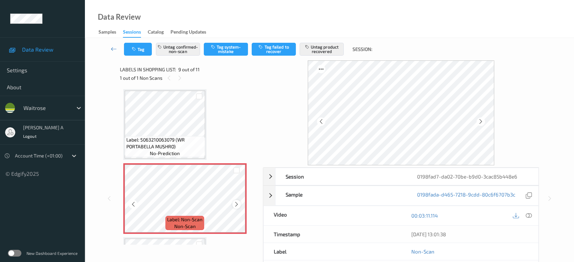
click at [236, 203] on icon at bounding box center [237, 204] width 6 height 6
click at [236, 205] on div at bounding box center [236, 204] width 8 height 8
click at [236, 201] on icon at bounding box center [237, 204] width 6 height 6
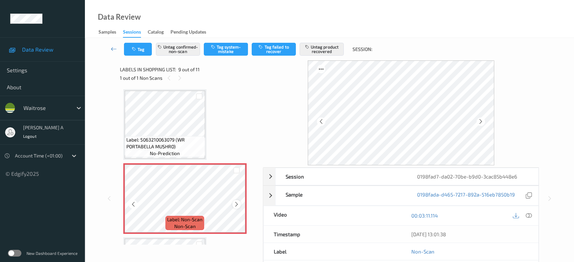
click at [235, 202] on icon at bounding box center [237, 204] width 6 height 6
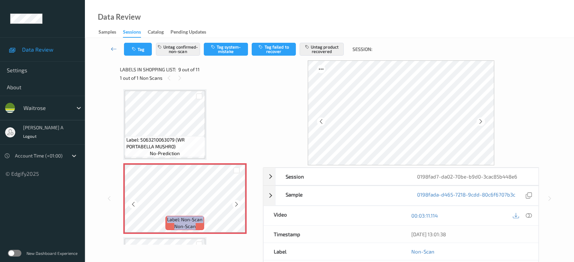
click at [235, 202] on icon at bounding box center [237, 204] width 6 height 6
click at [528, 214] on icon at bounding box center [529, 216] width 6 height 6
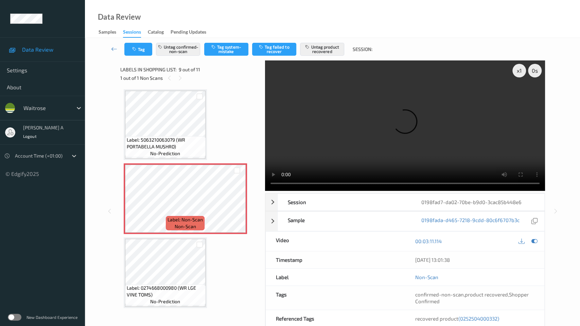
click at [294, 185] on video at bounding box center [405, 125] width 280 height 130
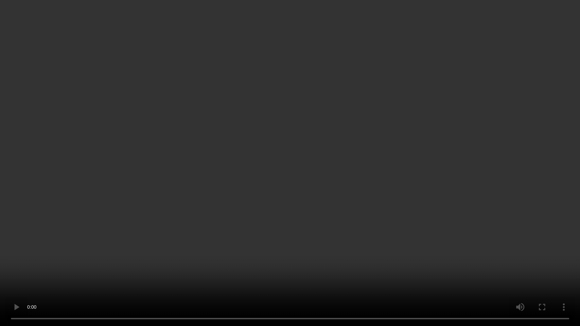
click at [305, 228] on video at bounding box center [290, 163] width 580 height 326
click at [198, 175] on video at bounding box center [290, 163] width 580 height 326
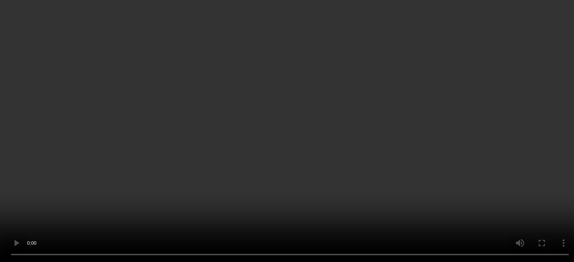
scroll to position [656, 0]
